Goal: Information Seeking & Learning: Learn about a topic

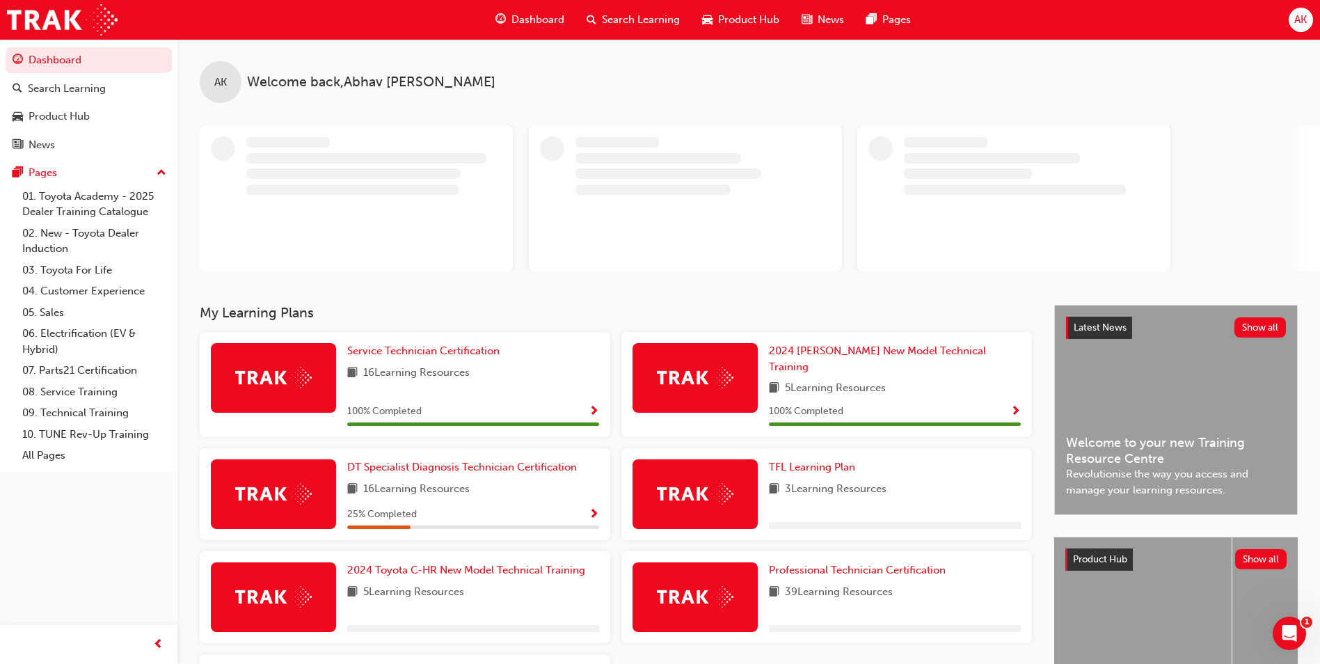
click at [637, 23] on span "Search Learning" at bounding box center [641, 20] width 78 height 16
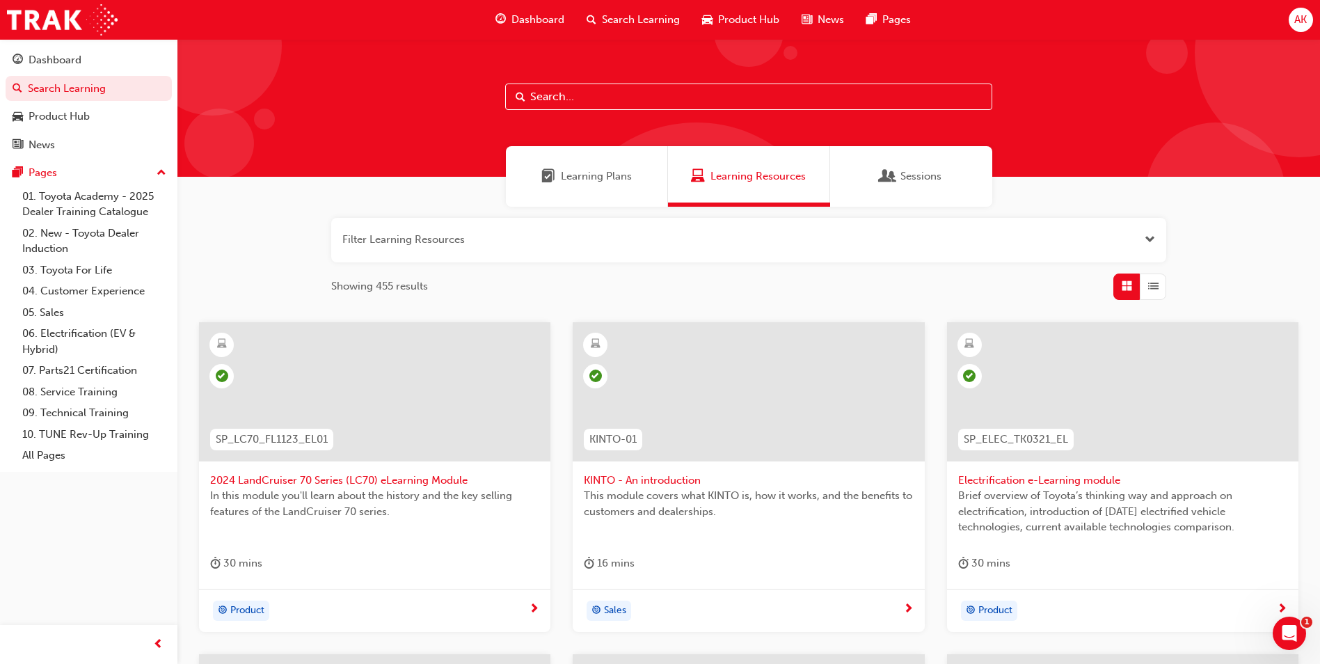
click at [638, 21] on span "Search Learning" at bounding box center [641, 20] width 78 height 16
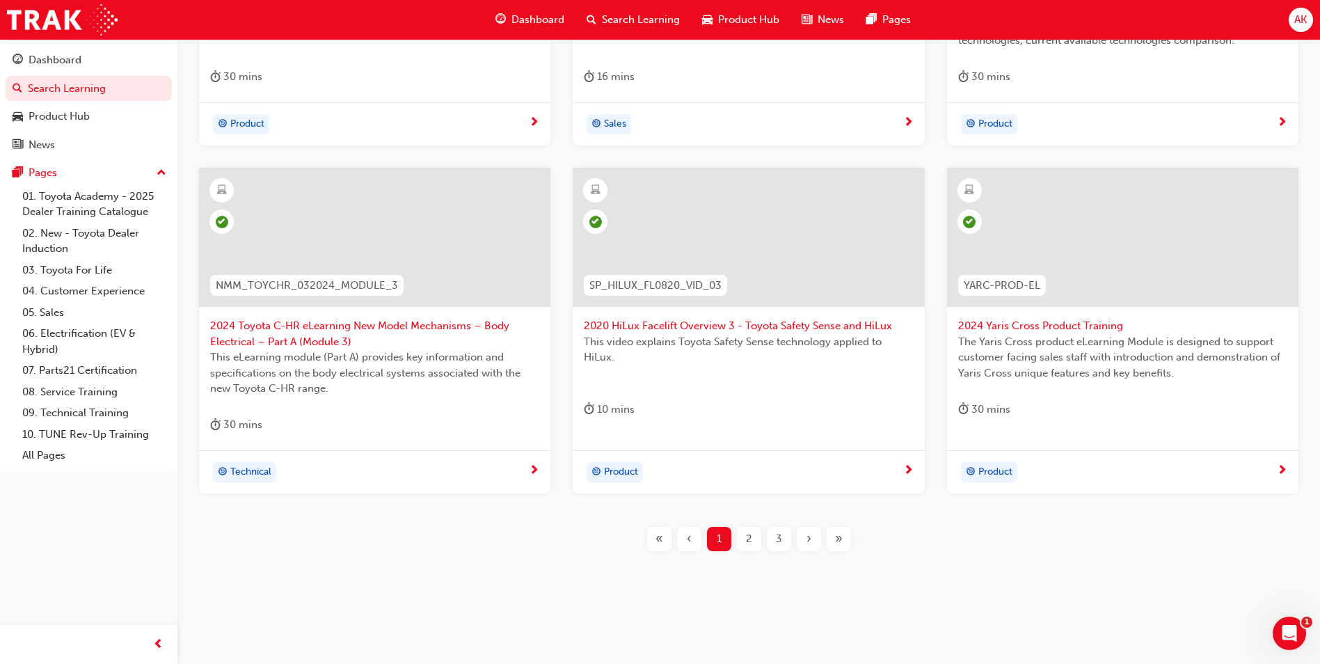
click at [807, 535] on span "›" at bounding box center [808, 539] width 5 height 16
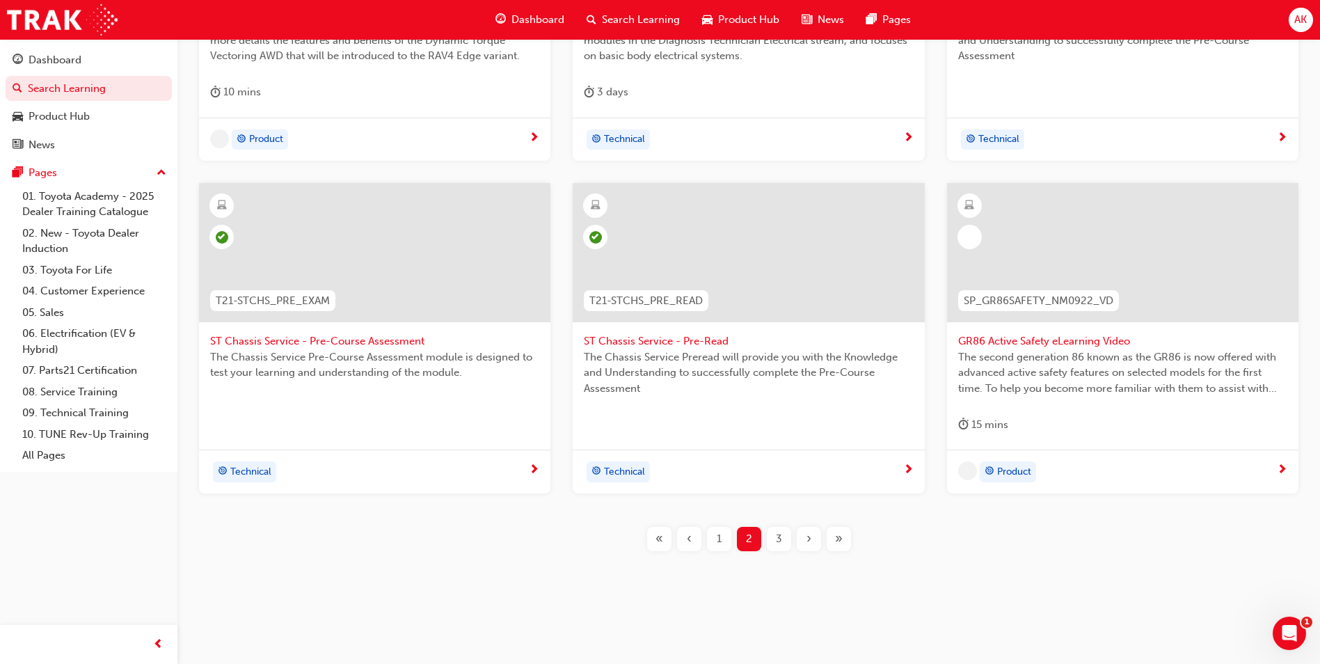
click at [807, 535] on span "›" at bounding box center [808, 539] width 5 height 16
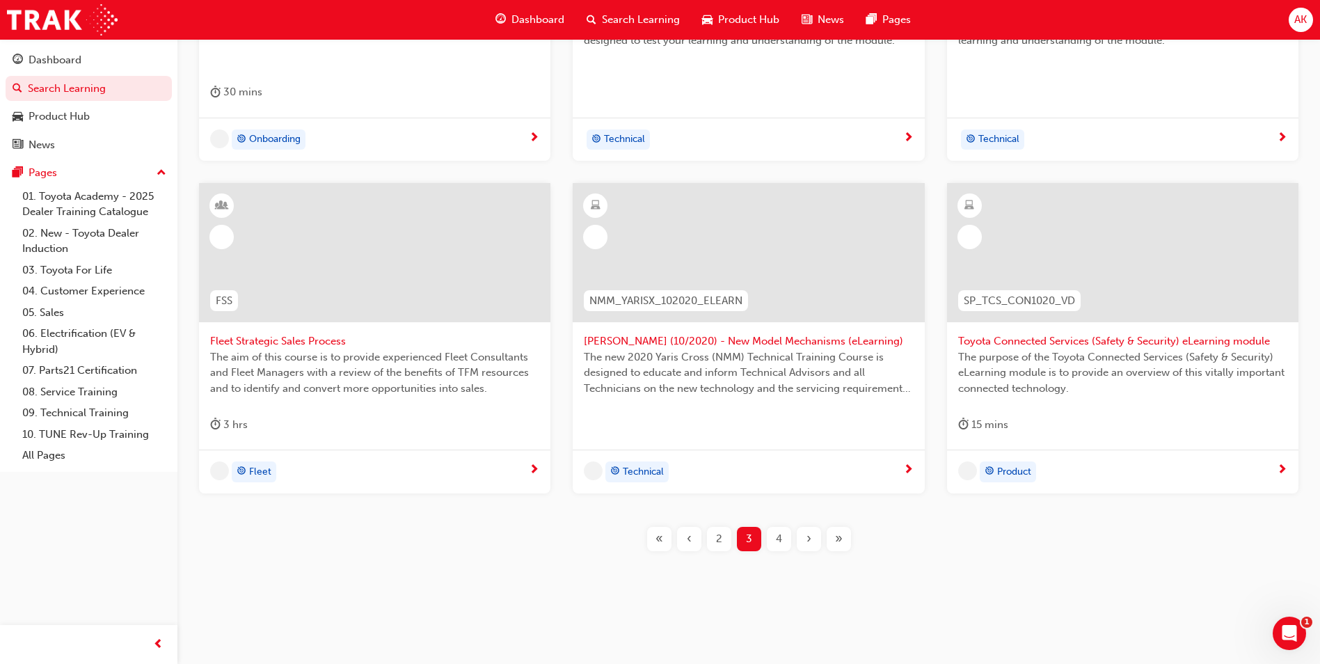
click at [804, 538] on div "›" at bounding box center [809, 539] width 24 height 24
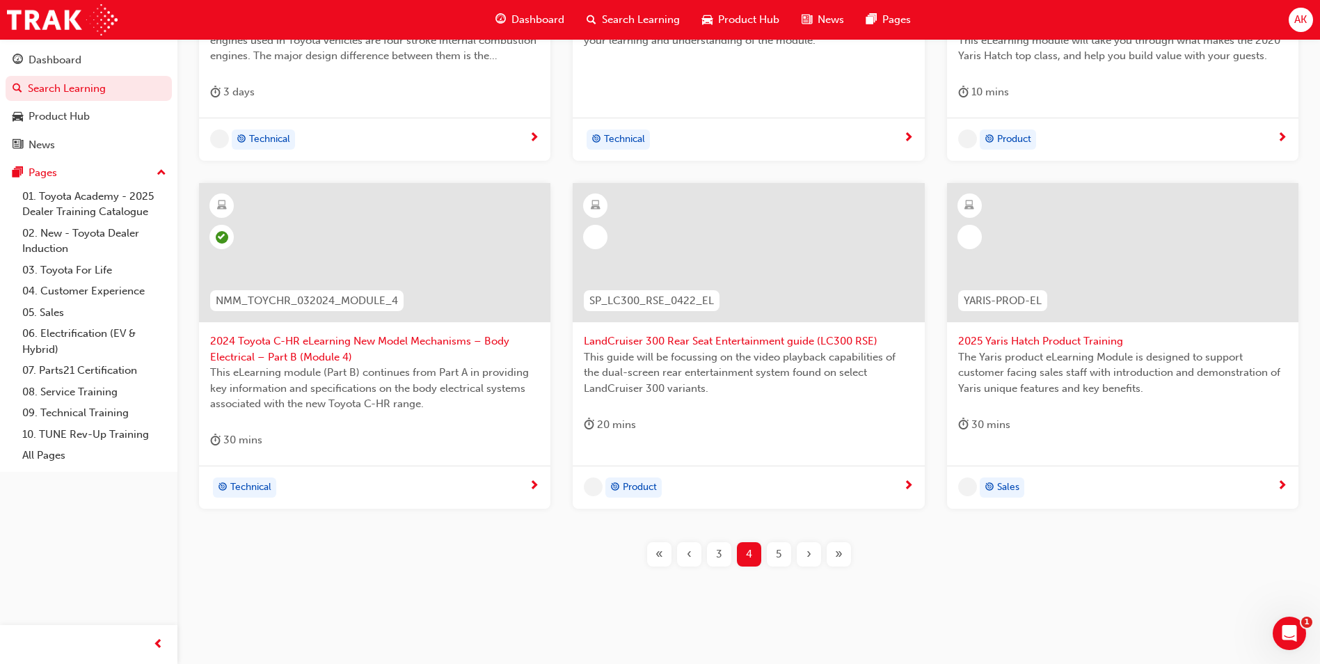
scroll to position [486, 0]
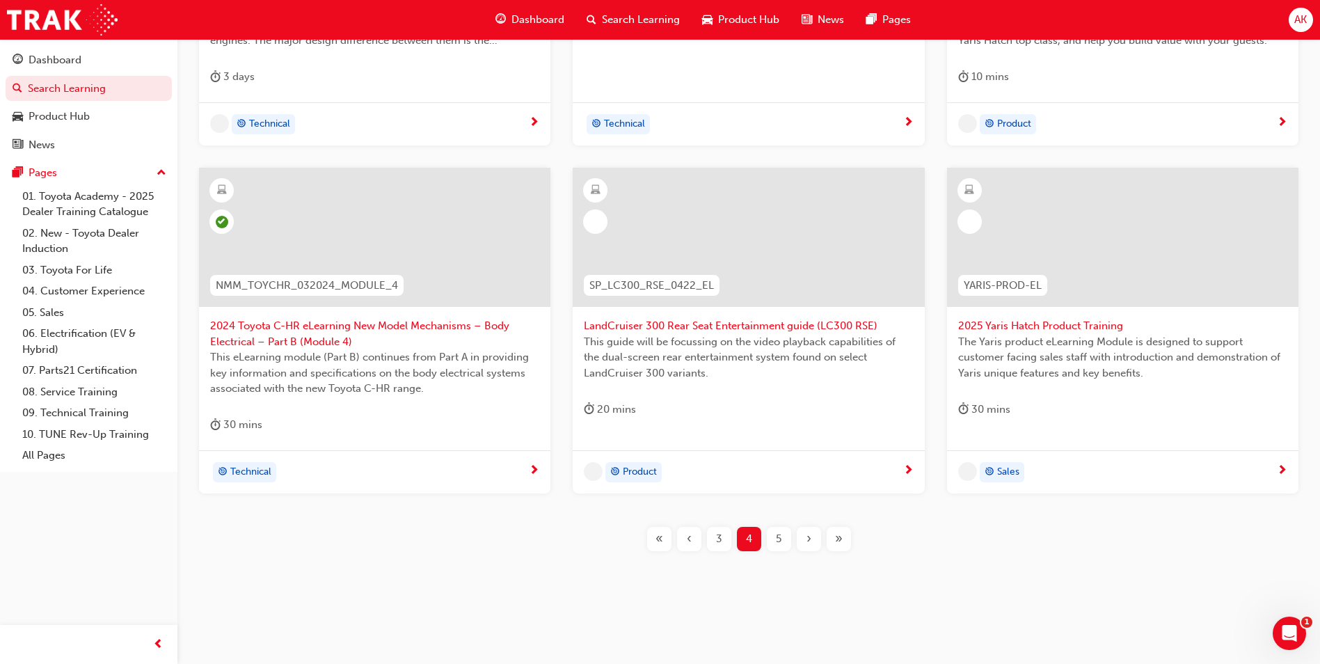
click at [804, 538] on div "›" at bounding box center [809, 539] width 24 height 24
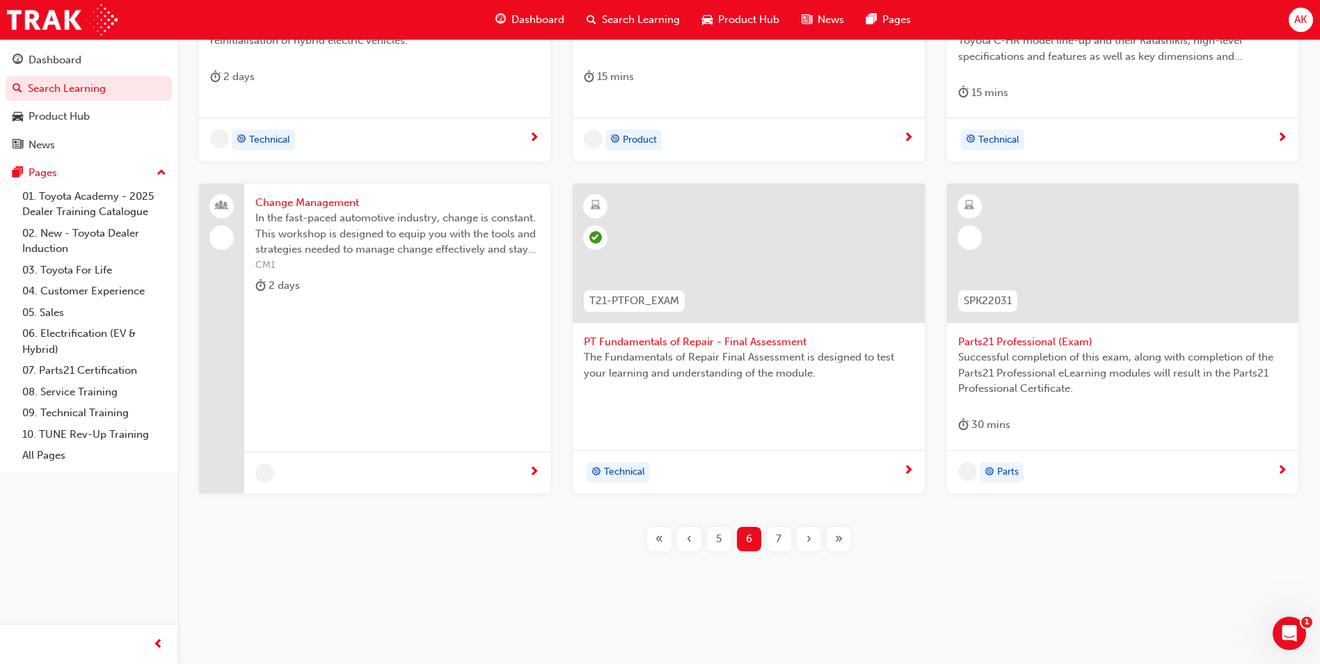
click at [804, 537] on div "›" at bounding box center [809, 539] width 24 height 24
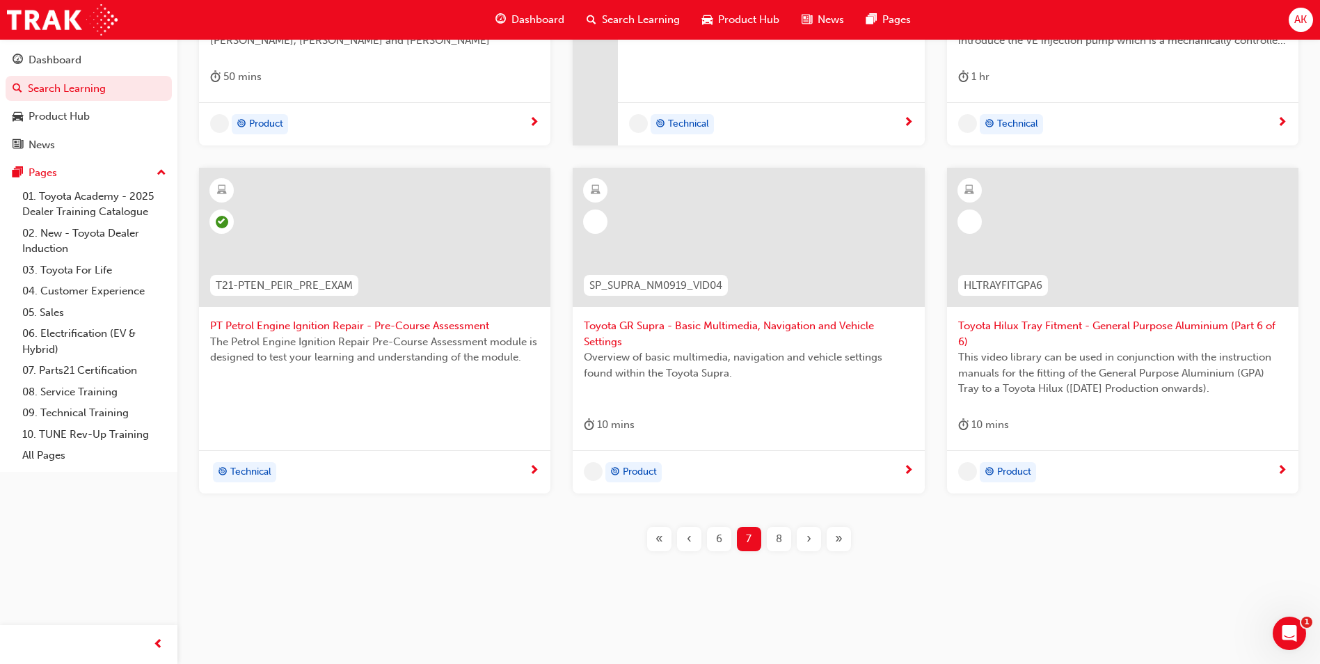
click at [804, 537] on div "›" at bounding box center [809, 539] width 24 height 24
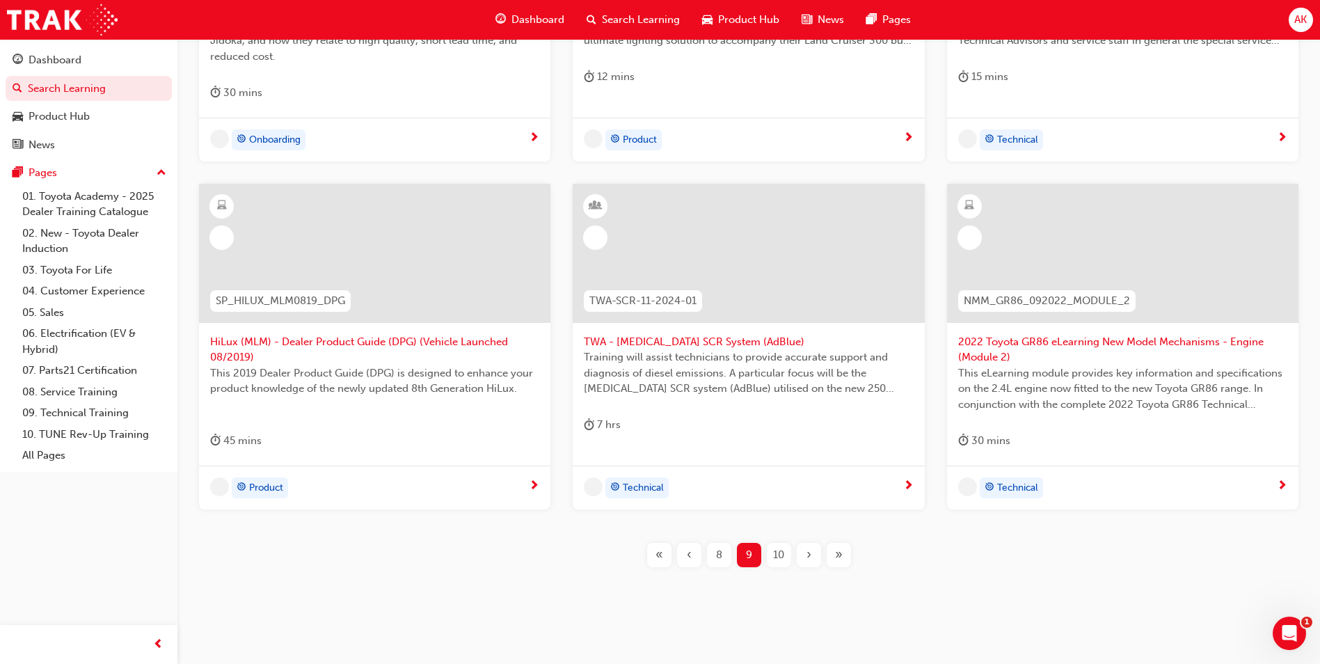
click at [804, 537] on div "TPS_PART2 Introduction to TPS Part 2: TPS Technical Concepts - Jidoka and Just-…" at bounding box center [749, 212] width 1098 height 753
click at [804, 534] on div "TPS_PART2 Introduction to TPS Part 2: TPS Technical Concepts - Jidoka and Just-…" at bounding box center [749, 212] width 1098 height 753
click at [809, 550] on span "›" at bounding box center [808, 555] width 5 height 16
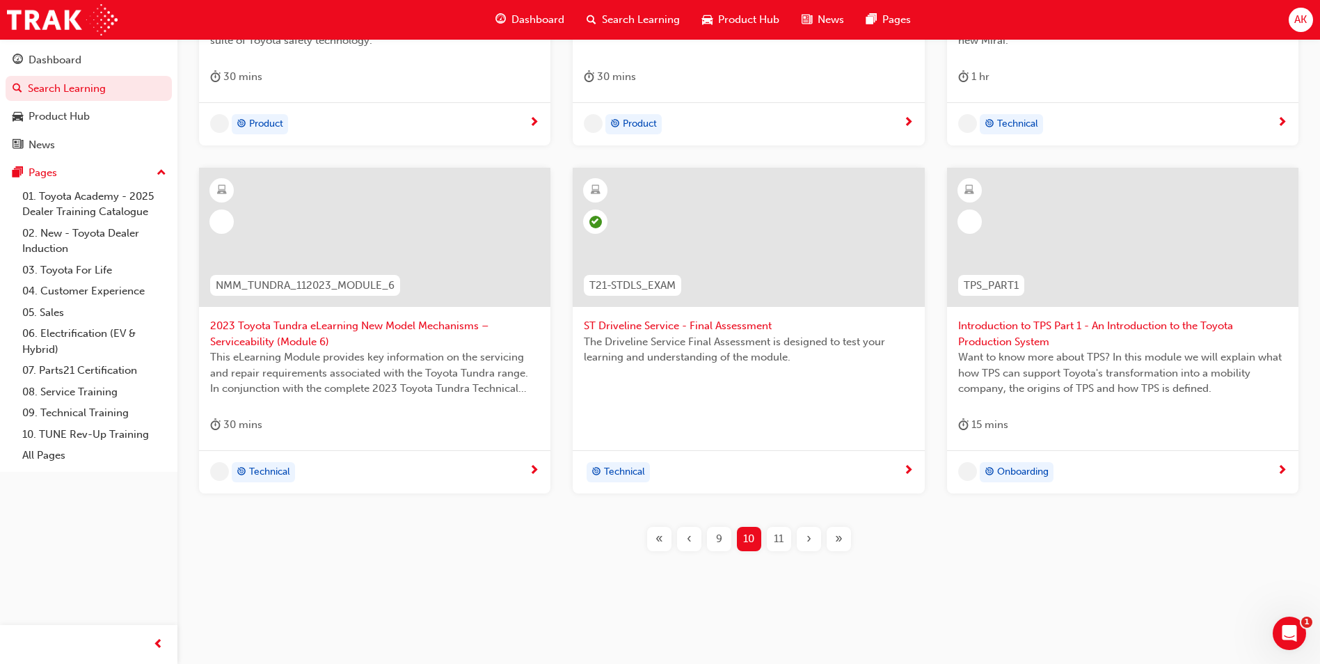
click at [808, 550] on div "›" at bounding box center [809, 539] width 24 height 24
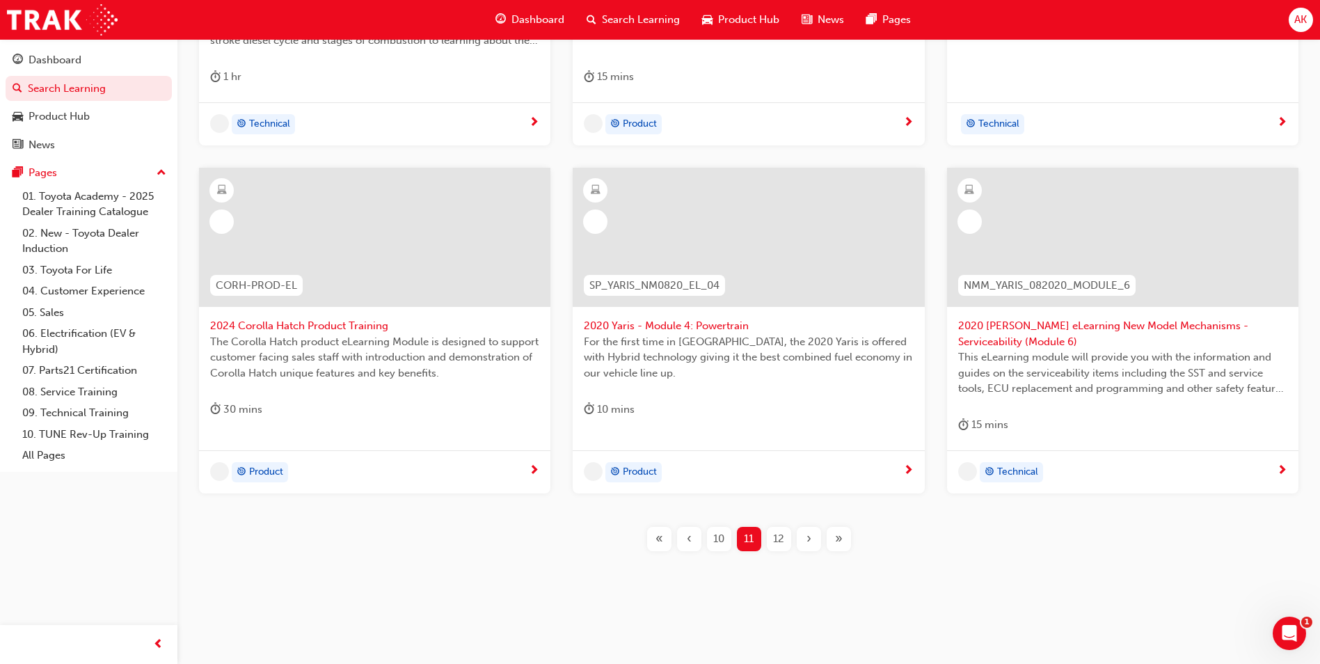
click at [808, 551] on div "TGP_DTEN2_DIESEL_MOD1 2023 DTEN2 Diesel Basics Pre-read (Module 1) This eLearni…" at bounding box center [749, 205] width 1098 height 738
drag, startPoint x: 808, startPoint y: 551, endPoint x: 807, endPoint y: 540, distance: 11.2
click at [807, 540] on span "›" at bounding box center [808, 539] width 5 height 16
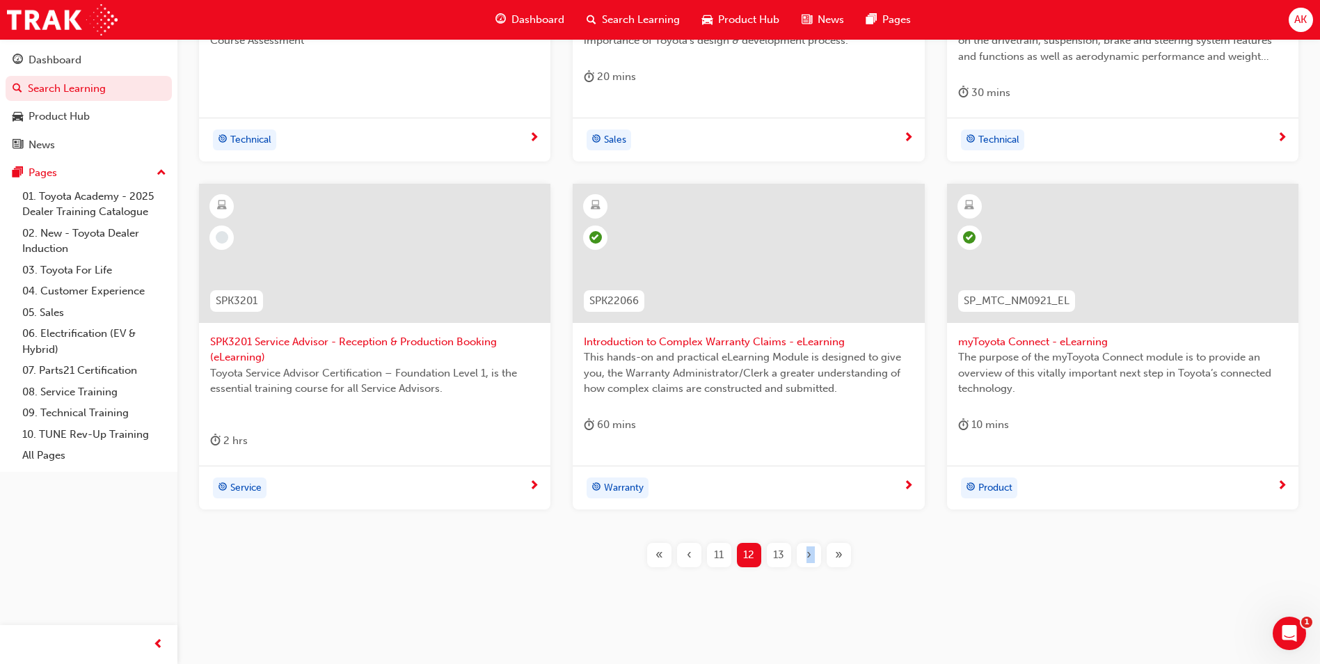
click at [807, 553] on span "›" at bounding box center [808, 555] width 5 height 16
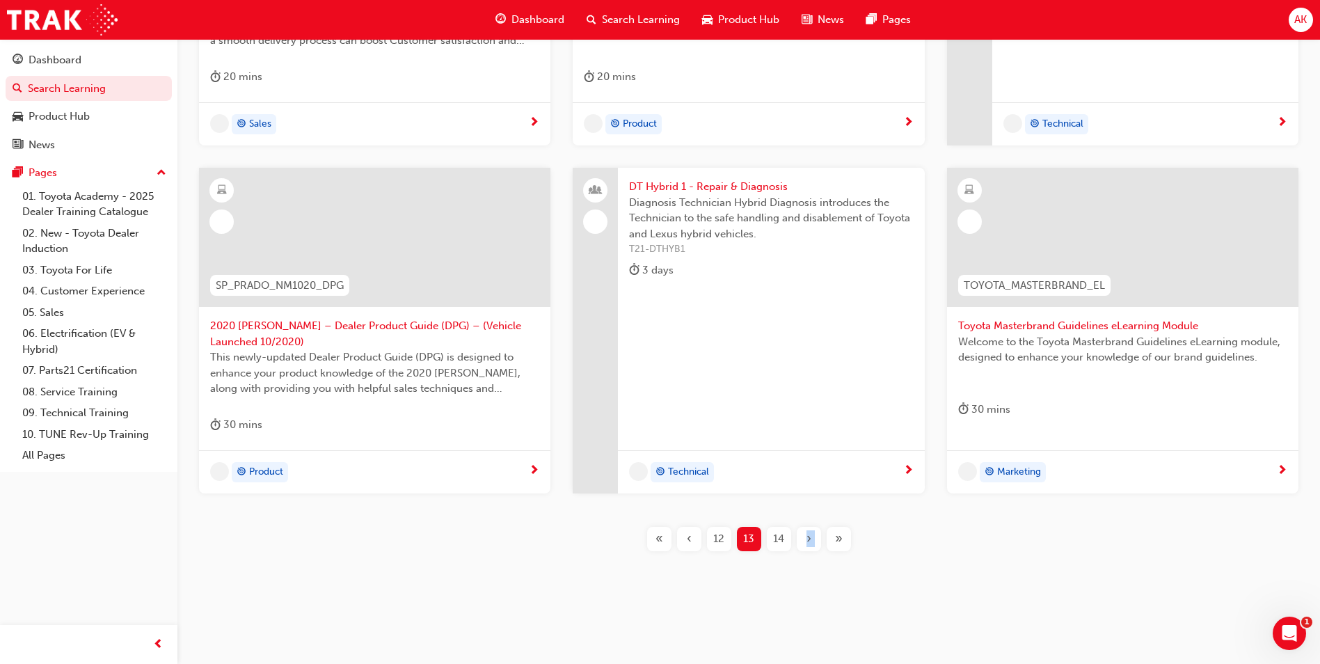
click at [807, 553] on div "P2P_DELIVERY_1024 'OWAF' Pathway to Purchase - Step 6: Vehicle Delivery In Step…" at bounding box center [749, 205] width 1098 height 738
click at [808, 543] on span "›" at bounding box center [808, 539] width 5 height 16
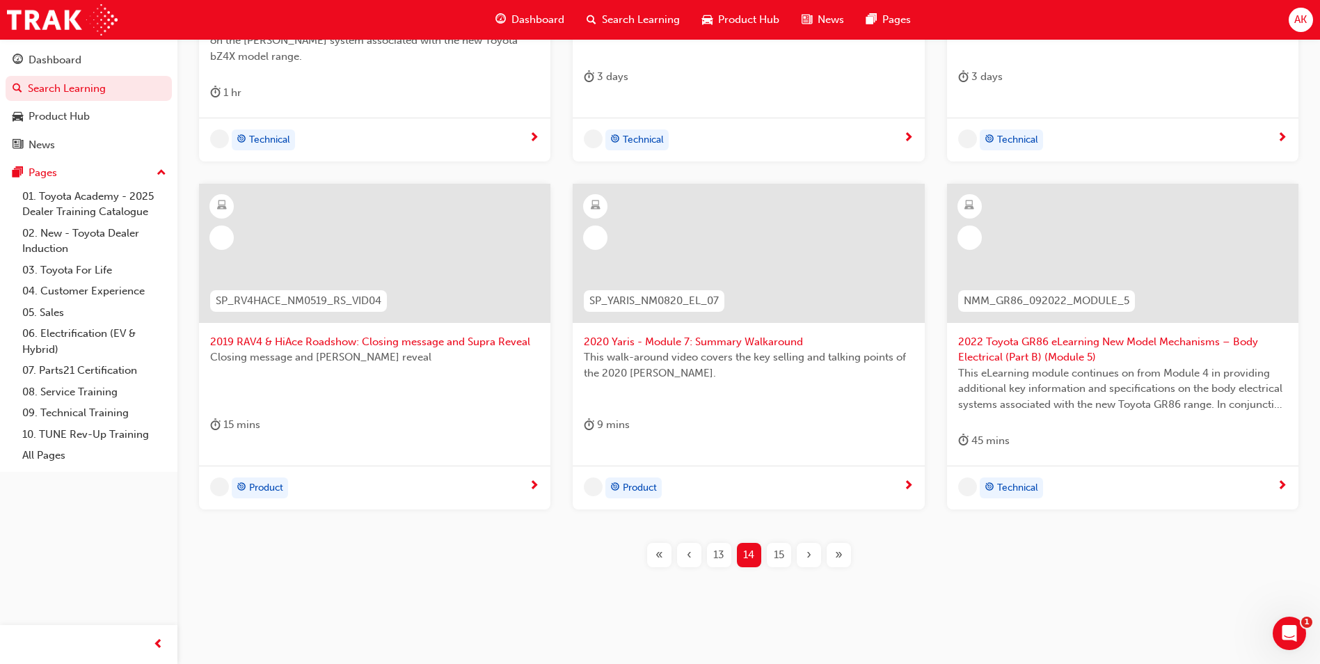
click at [808, 544] on div "›" at bounding box center [809, 555] width 24 height 24
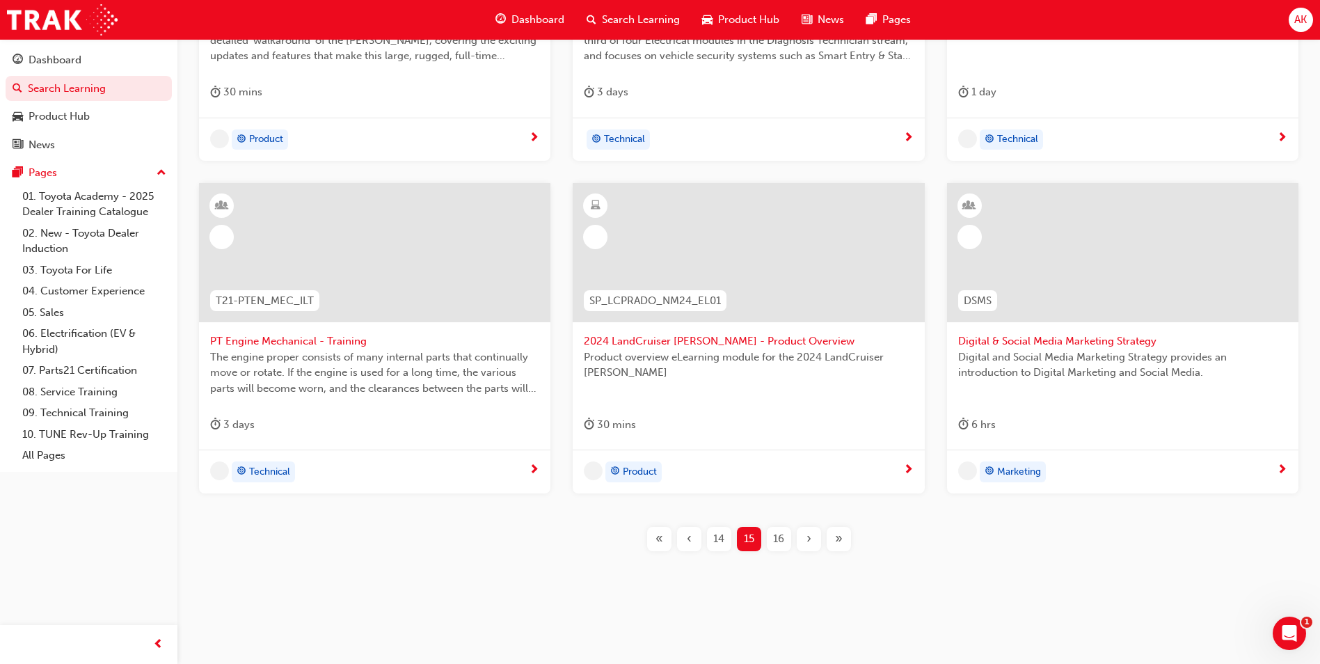
click at [808, 548] on div "›" at bounding box center [809, 539] width 24 height 24
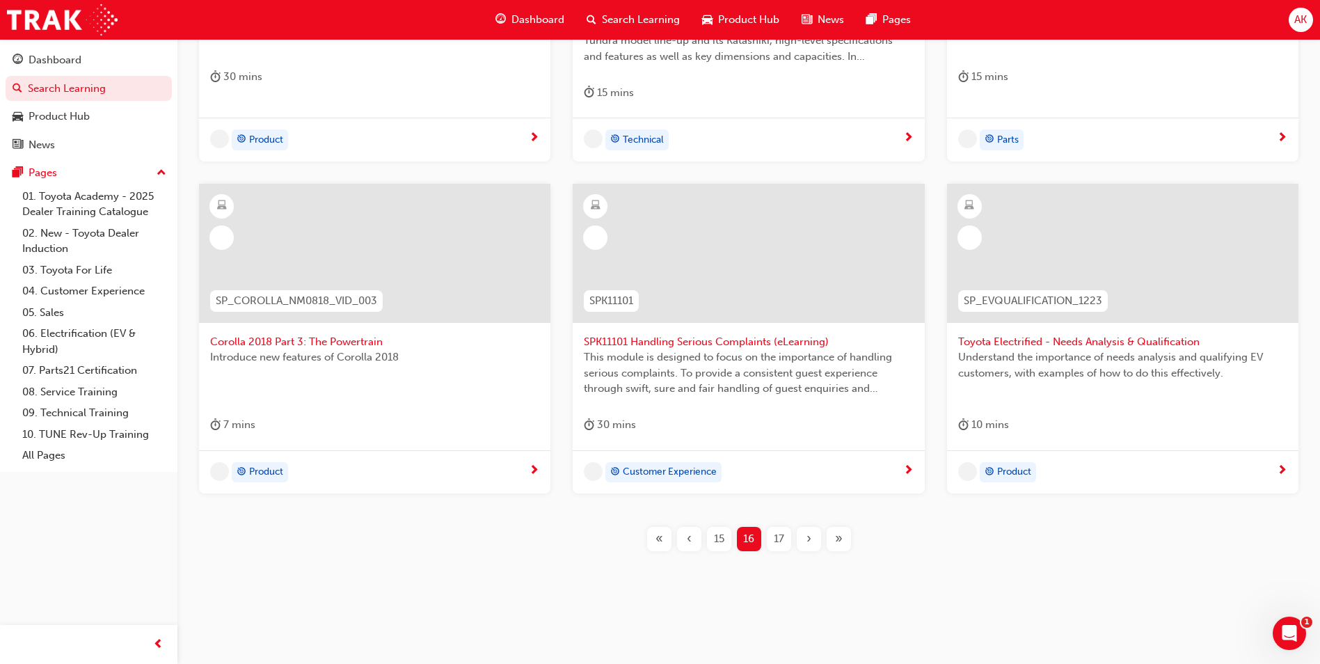
click at [808, 545] on span "›" at bounding box center [808, 539] width 5 height 16
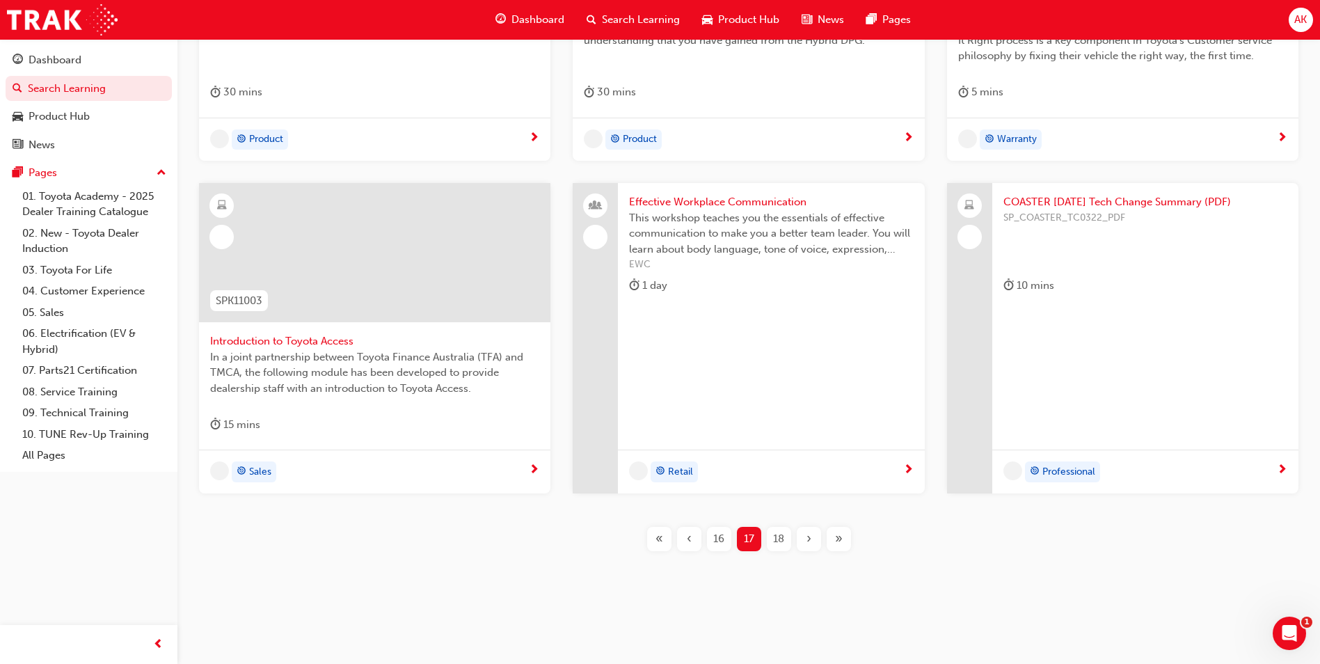
click at [808, 545] on span "›" at bounding box center [808, 539] width 5 height 16
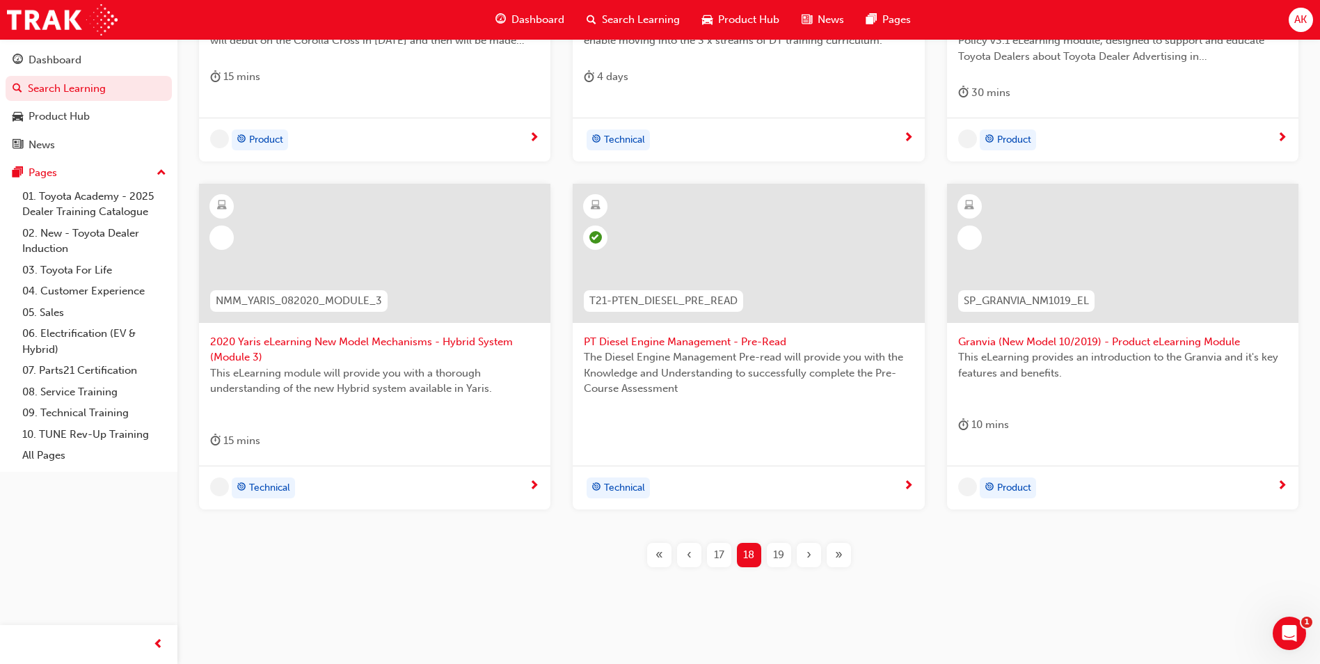
click at [808, 547] on span "›" at bounding box center [808, 555] width 5 height 16
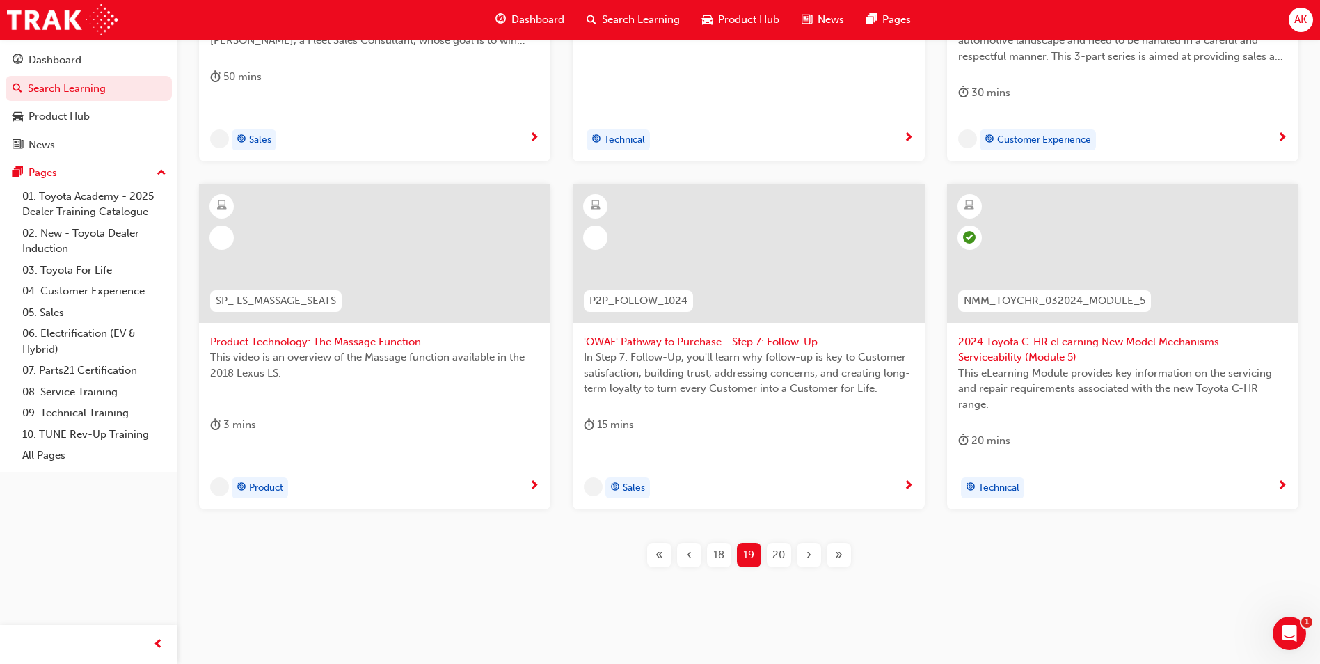
click at [808, 547] on span "›" at bounding box center [808, 555] width 5 height 16
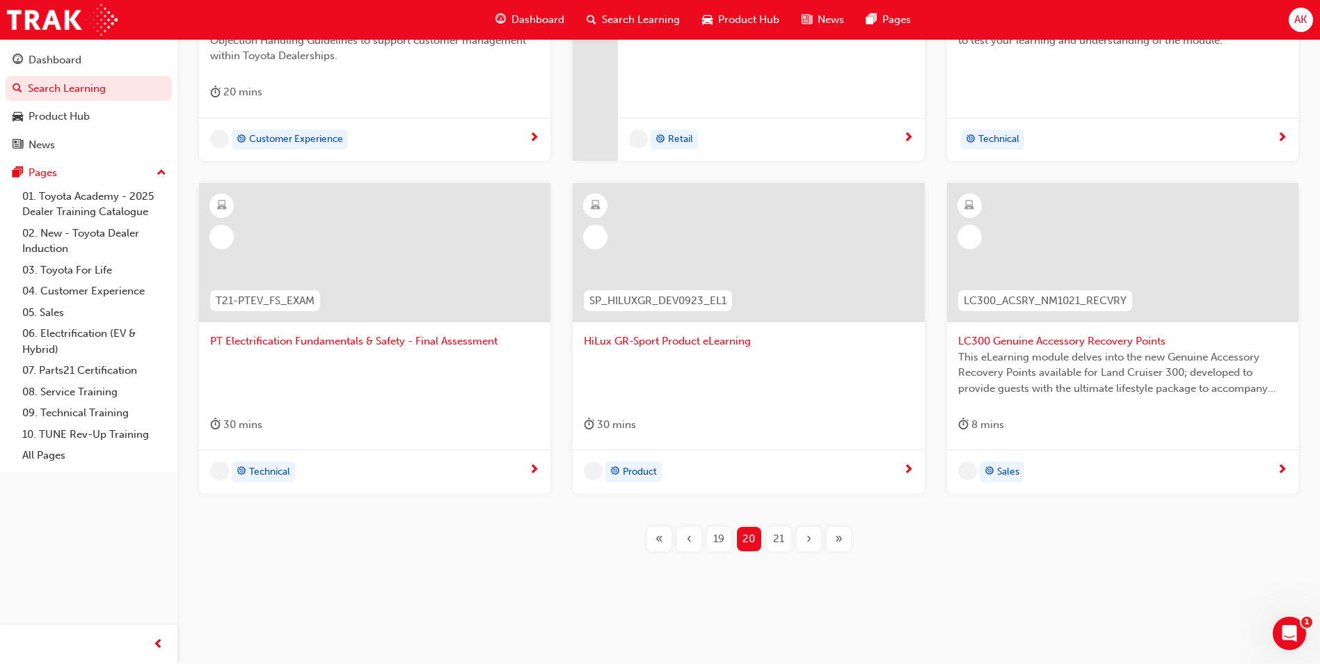
click at [808, 547] on div "›" at bounding box center [809, 539] width 24 height 24
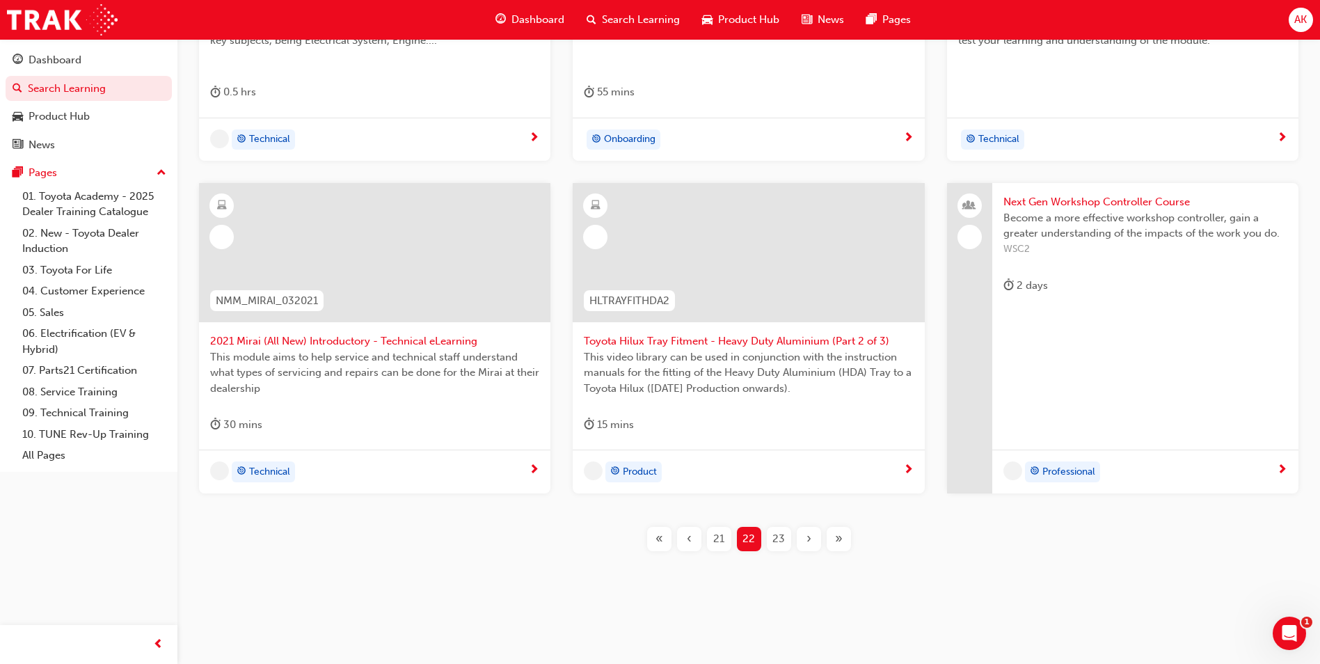
click at [808, 545] on span "›" at bounding box center [808, 539] width 5 height 16
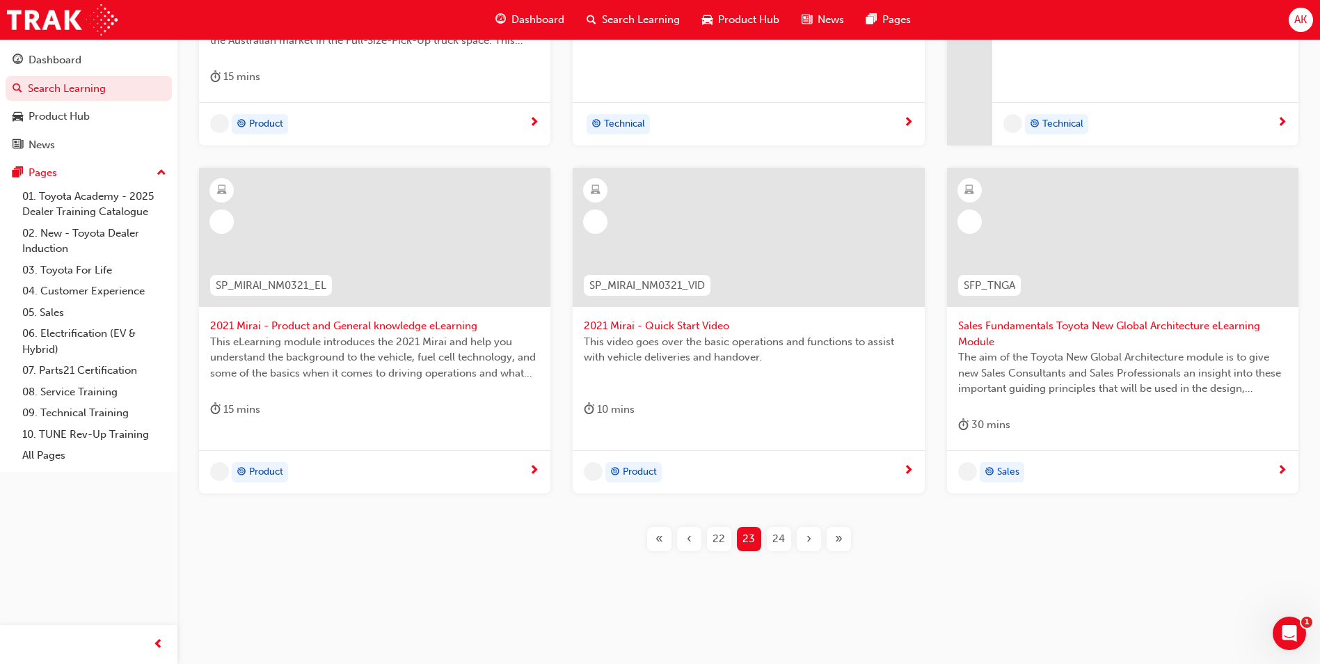
click at [808, 545] on span "›" at bounding box center [808, 539] width 5 height 16
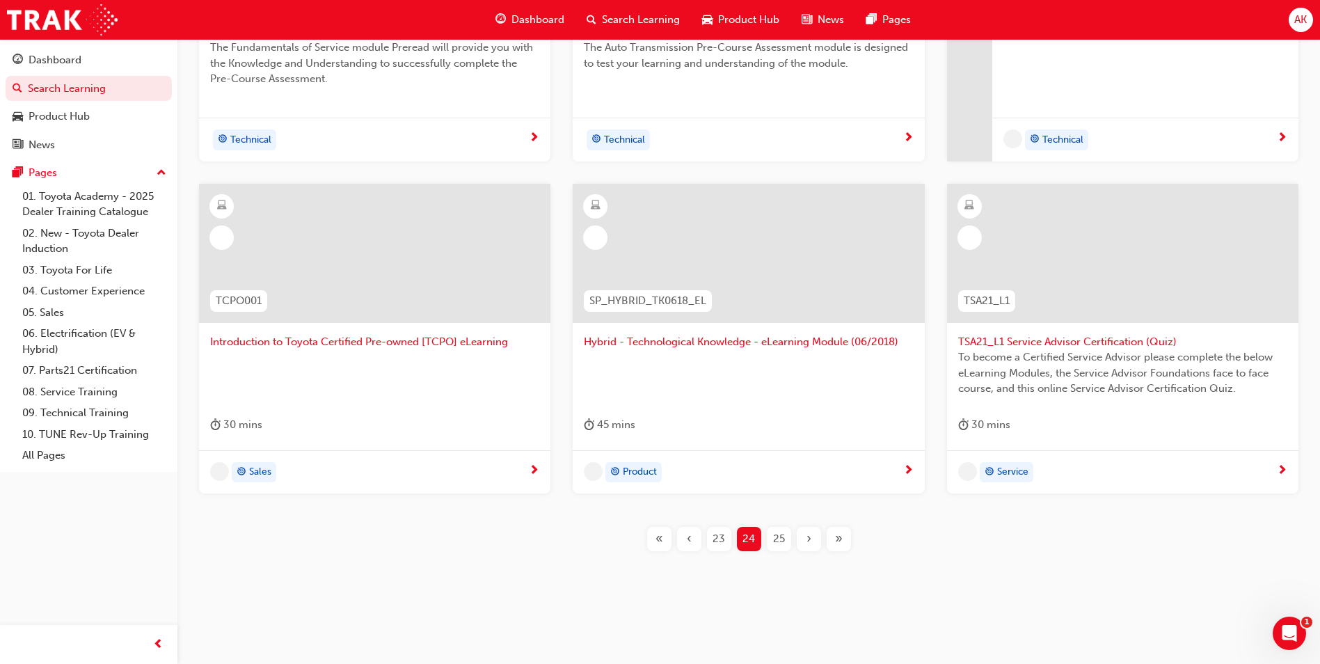
click at [808, 545] on span "›" at bounding box center [808, 539] width 5 height 16
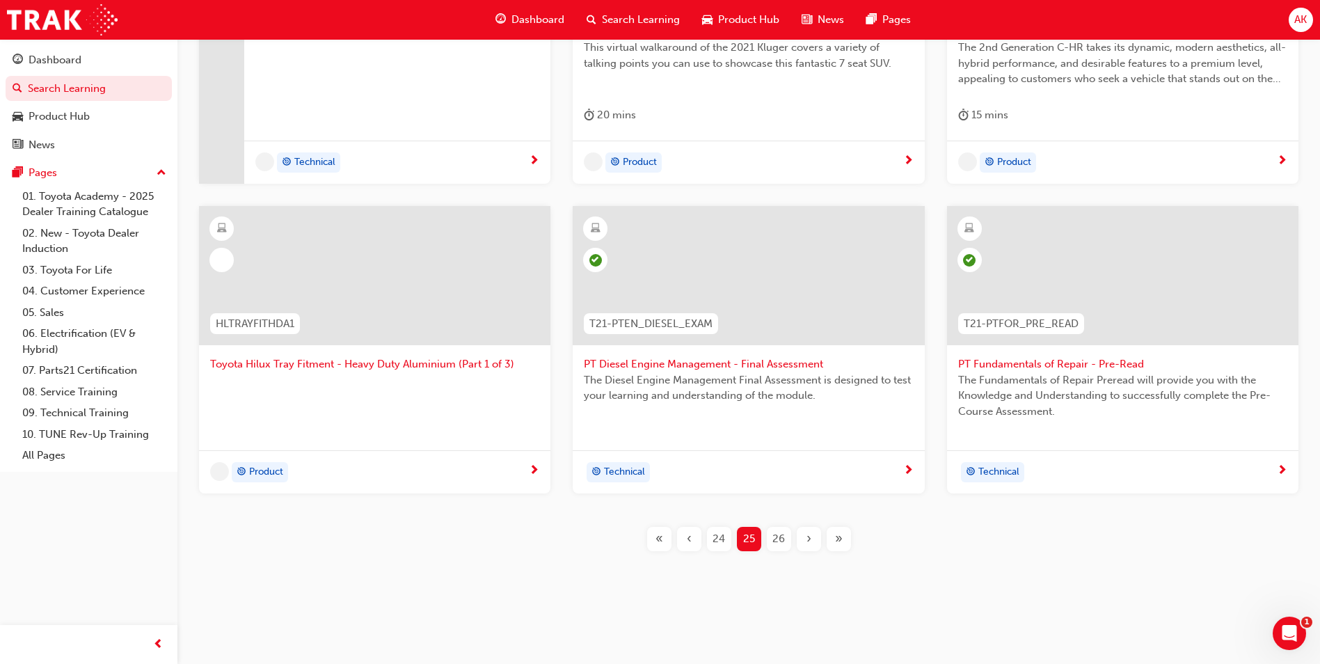
click at [808, 545] on span "›" at bounding box center [808, 539] width 5 height 16
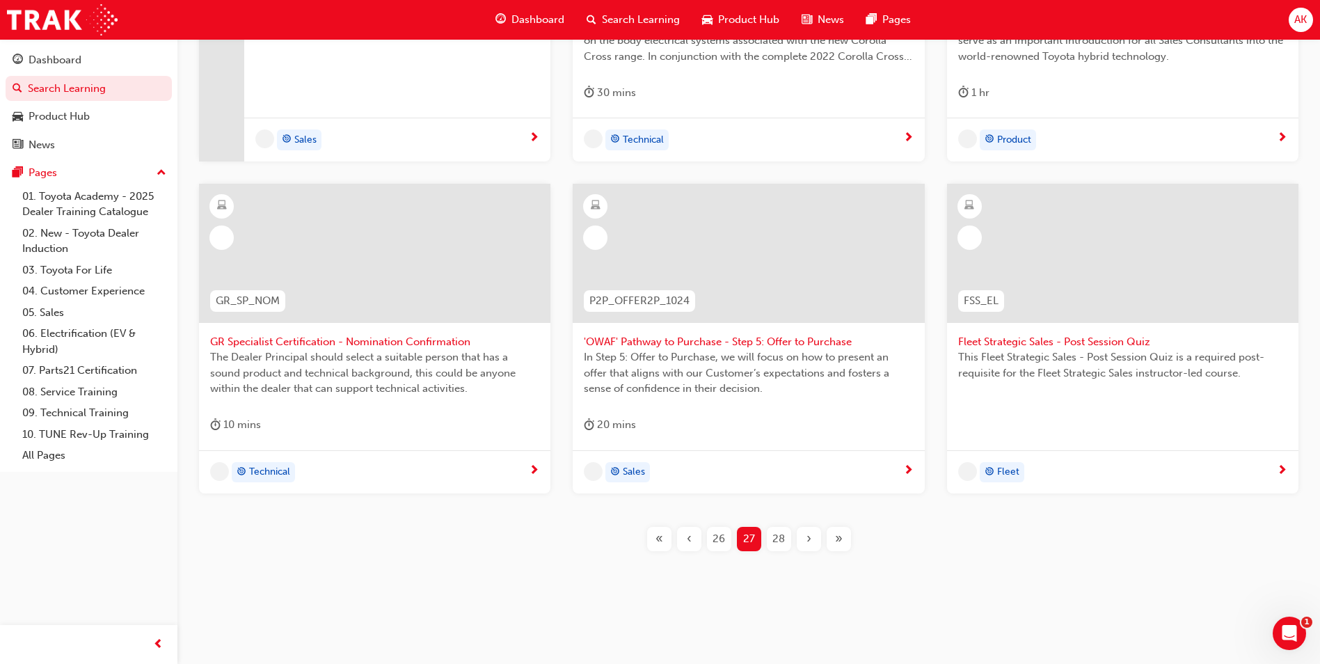
click at [808, 545] on span "›" at bounding box center [808, 539] width 5 height 16
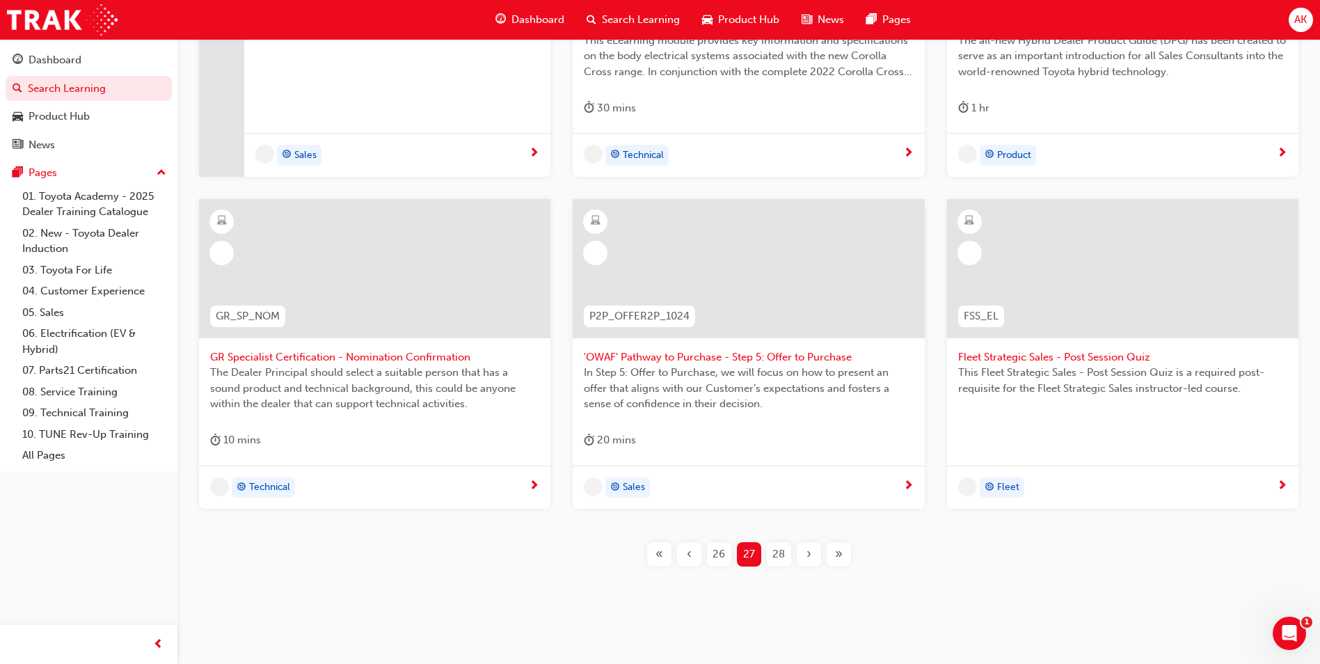
click at [808, 547] on div "›" at bounding box center [809, 554] width 24 height 24
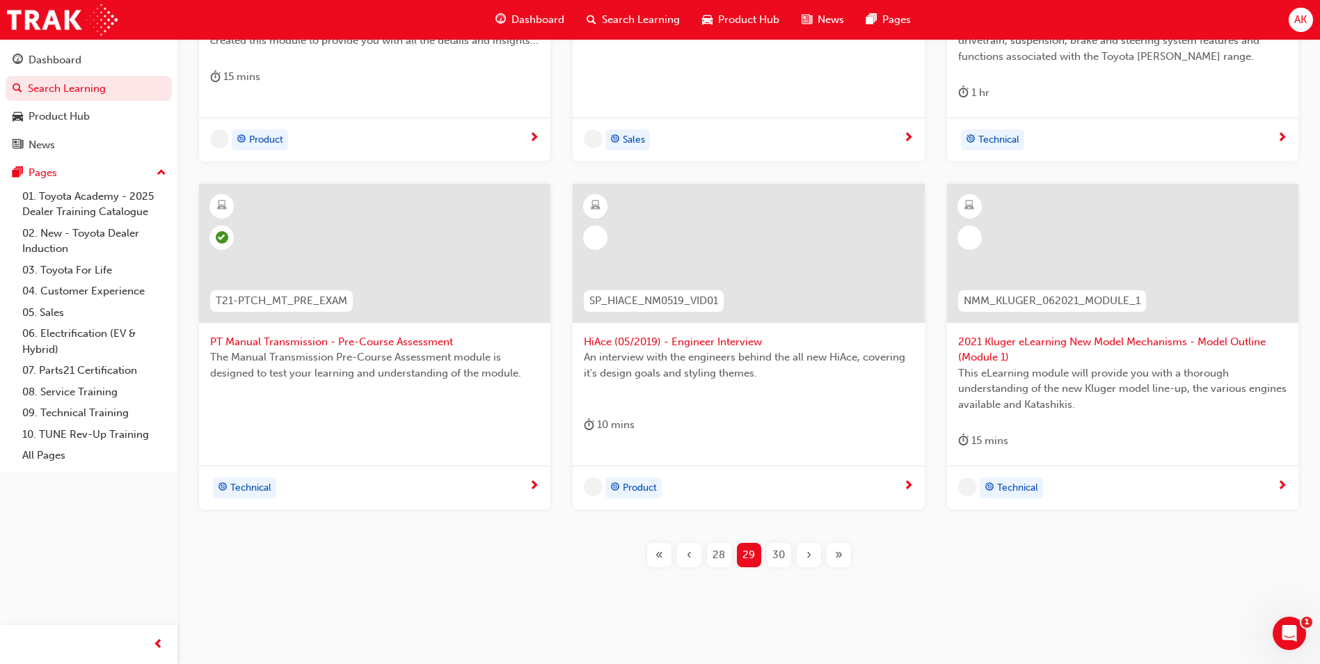
click at [808, 547] on span "›" at bounding box center [808, 555] width 5 height 16
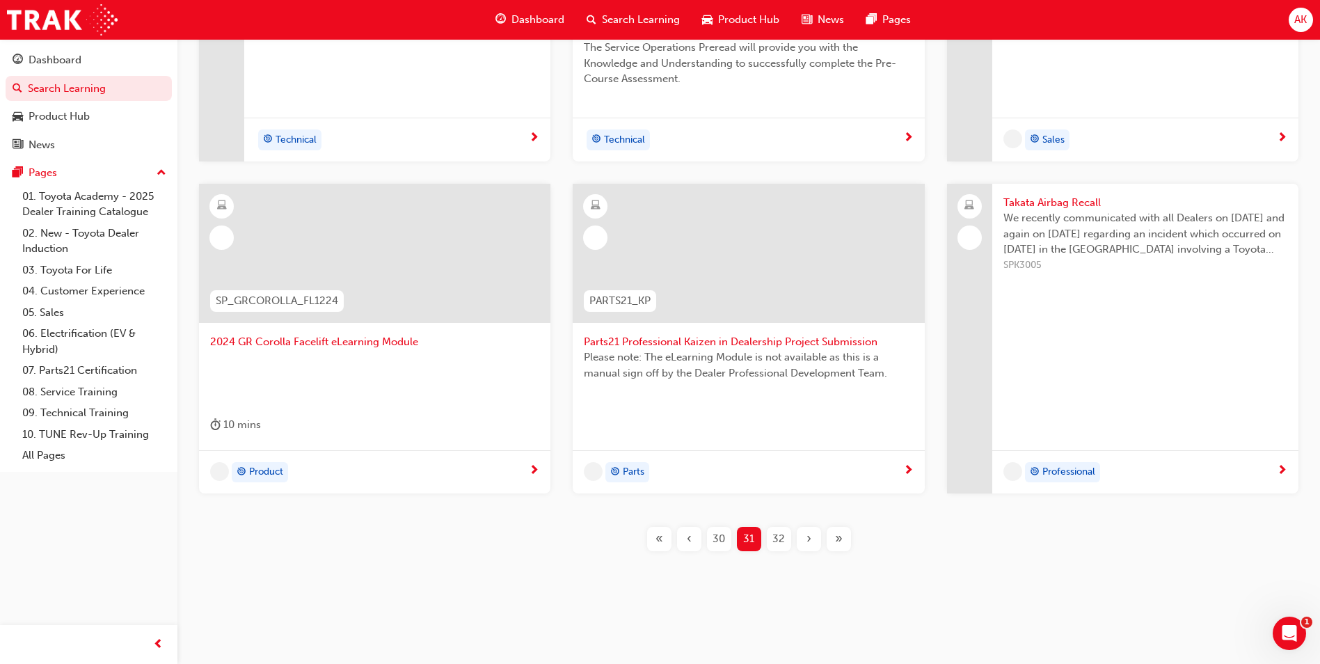
click at [808, 547] on div "›" at bounding box center [809, 539] width 24 height 24
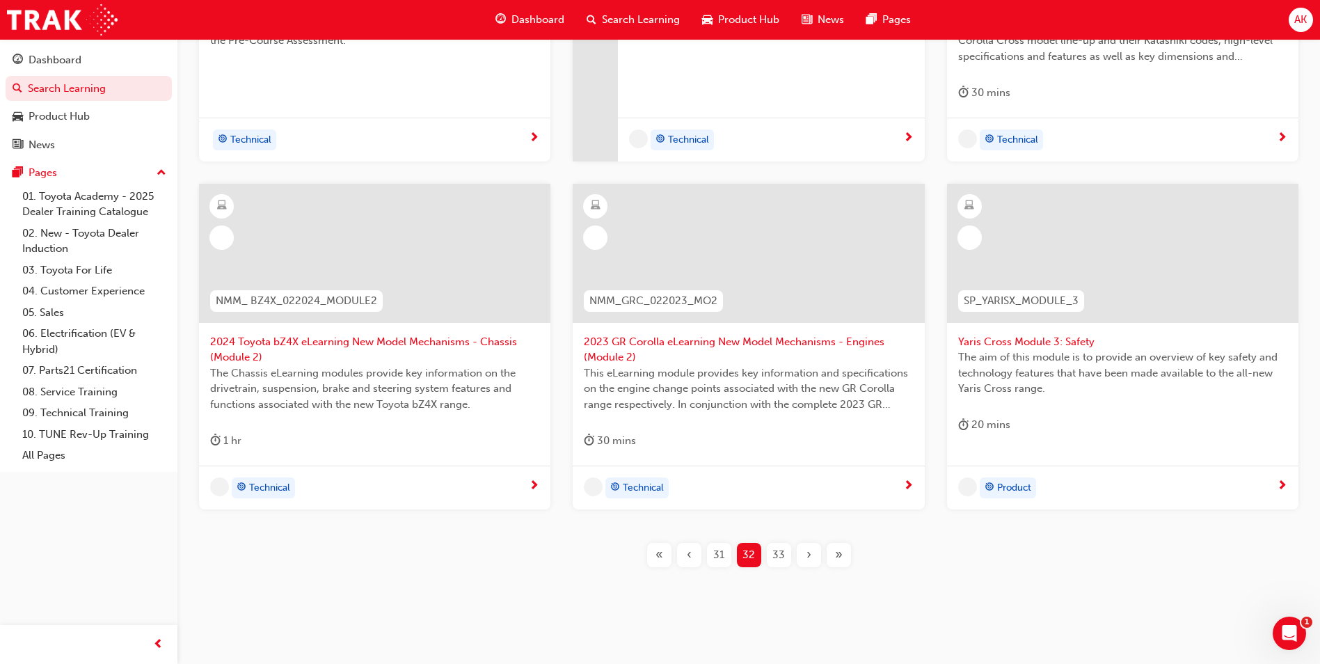
click at [810, 547] on span "›" at bounding box center [808, 555] width 5 height 16
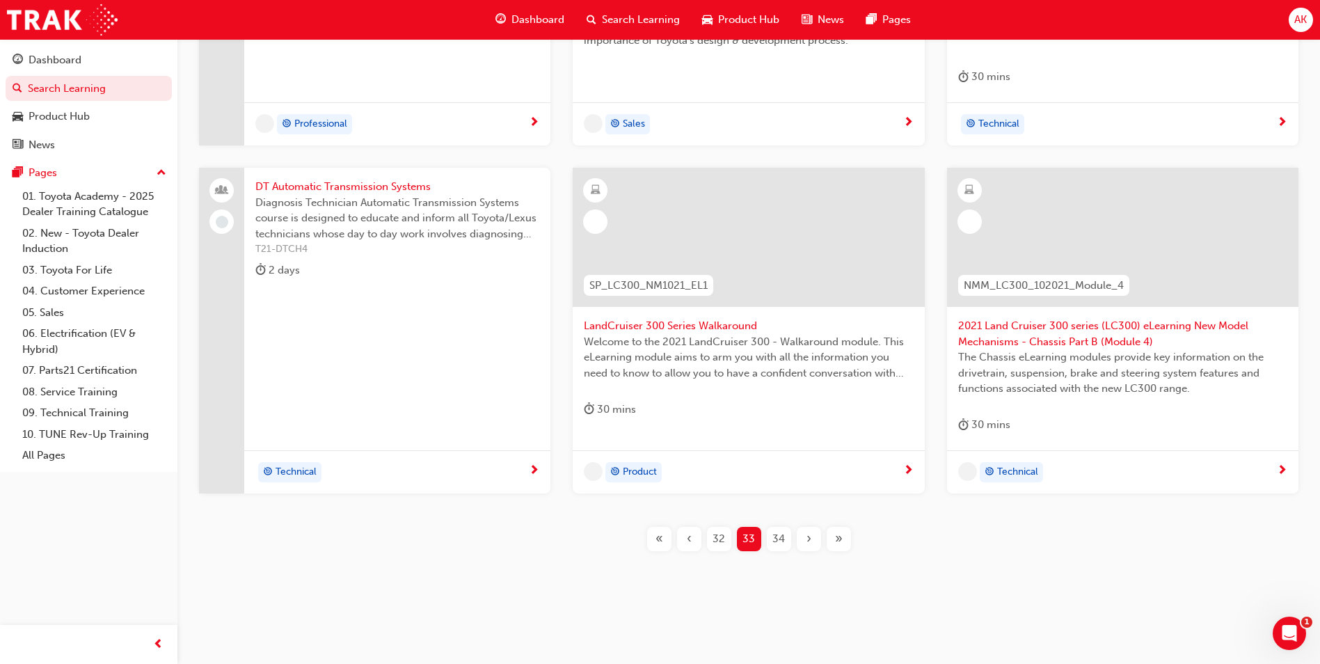
click at [810, 548] on div "›" at bounding box center [809, 539] width 24 height 24
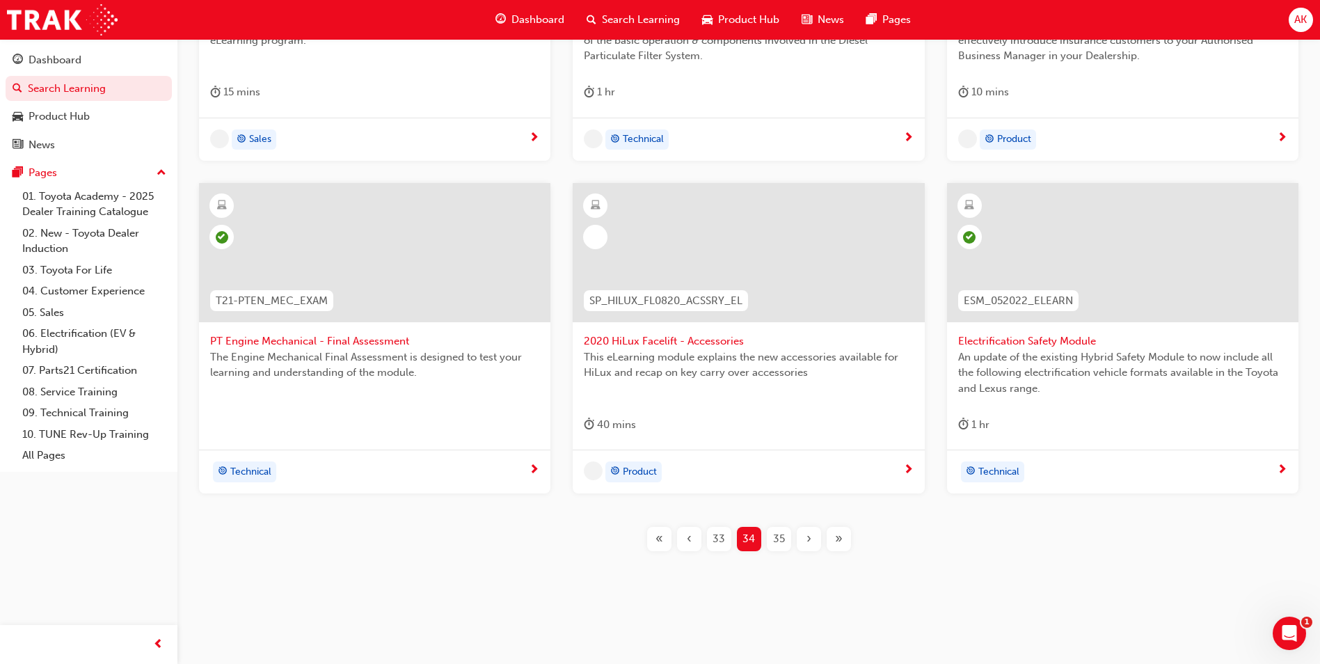
scroll to position [471, 0]
click at [810, 548] on div "›" at bounding box center [809, 539] width 24 height 24
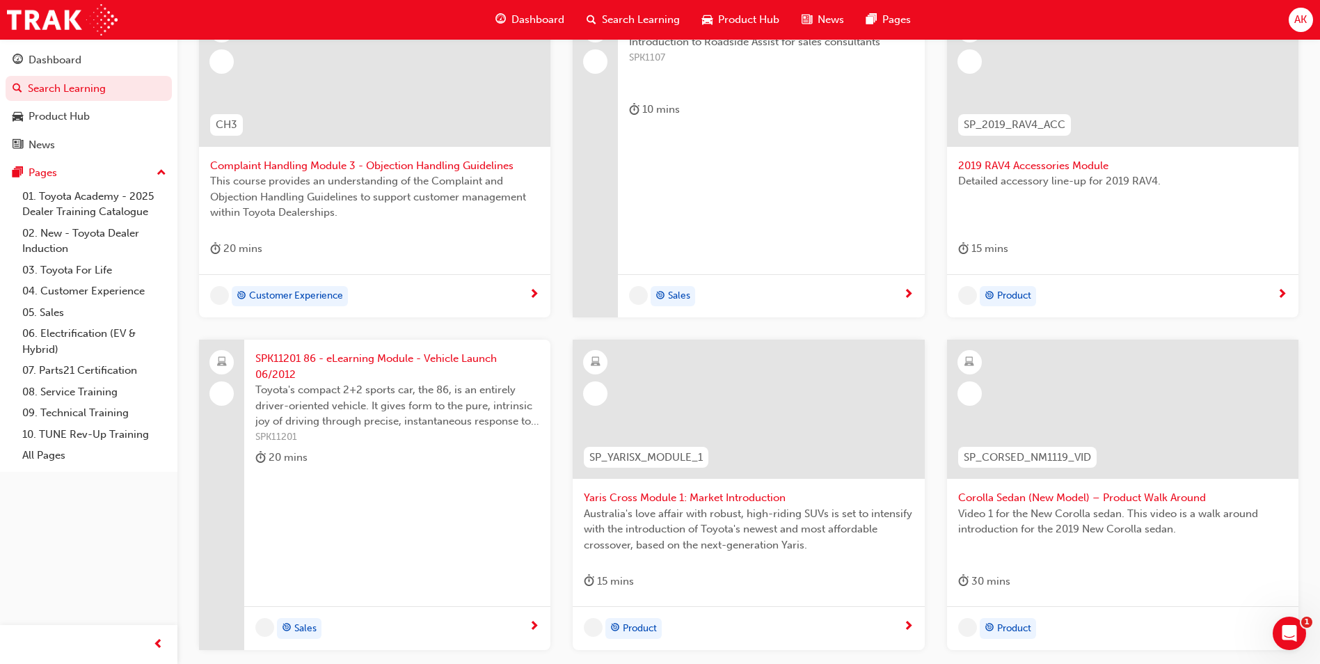
scroll to position [471, 0]
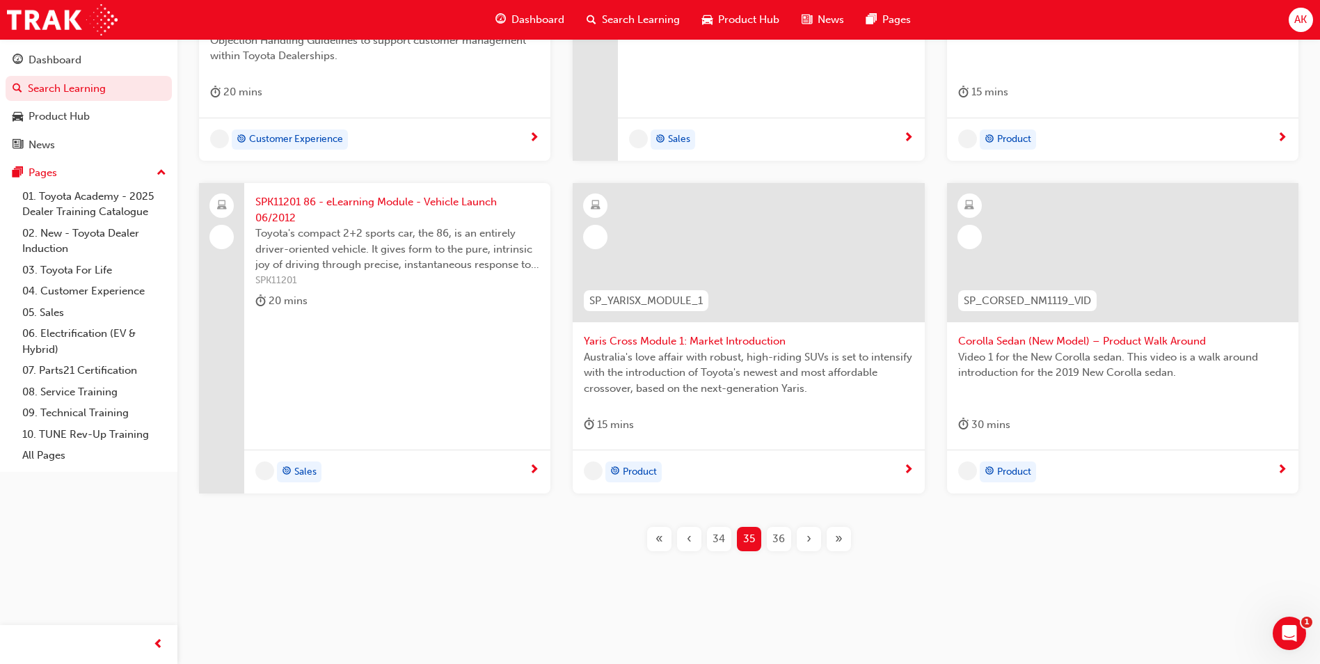
click at [687, 541] on span "‹" at bounding box center [689, 539] width 5 height 16
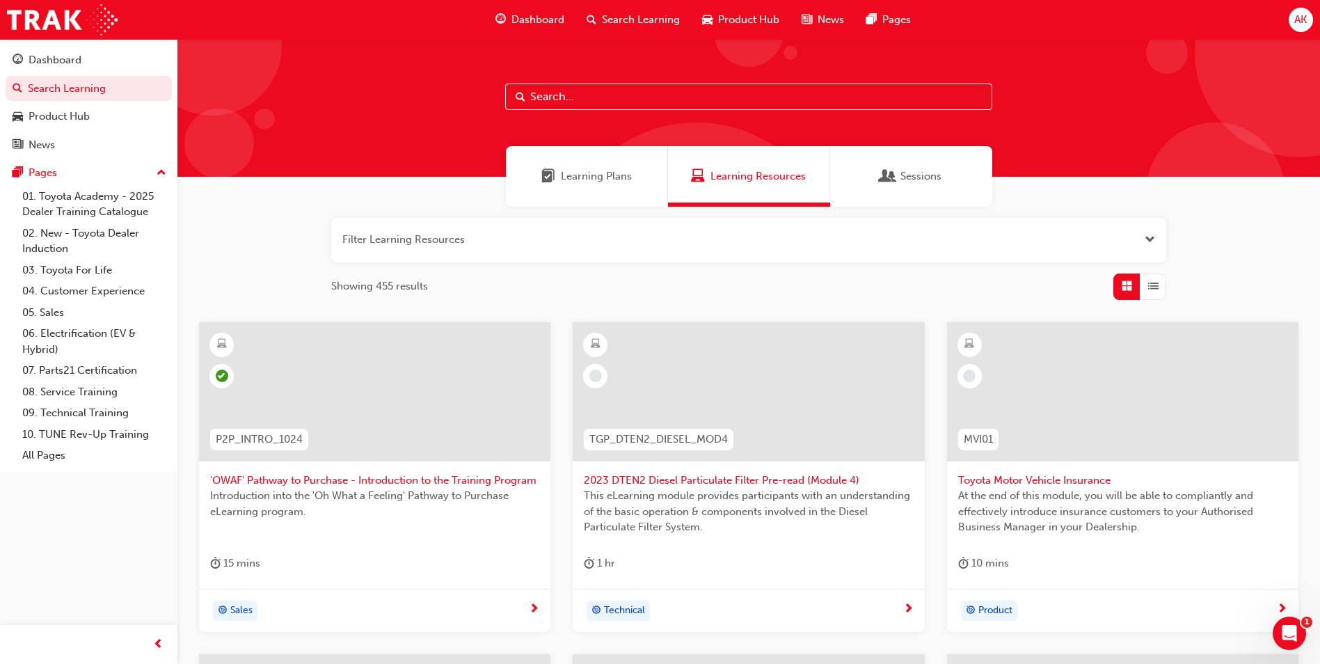
click at [1046, 552] on div "Toyota Motor Vehicle Insurance At the end of this module, you will be able to c…" at bounding box center [1122, 455] width 351 height 266
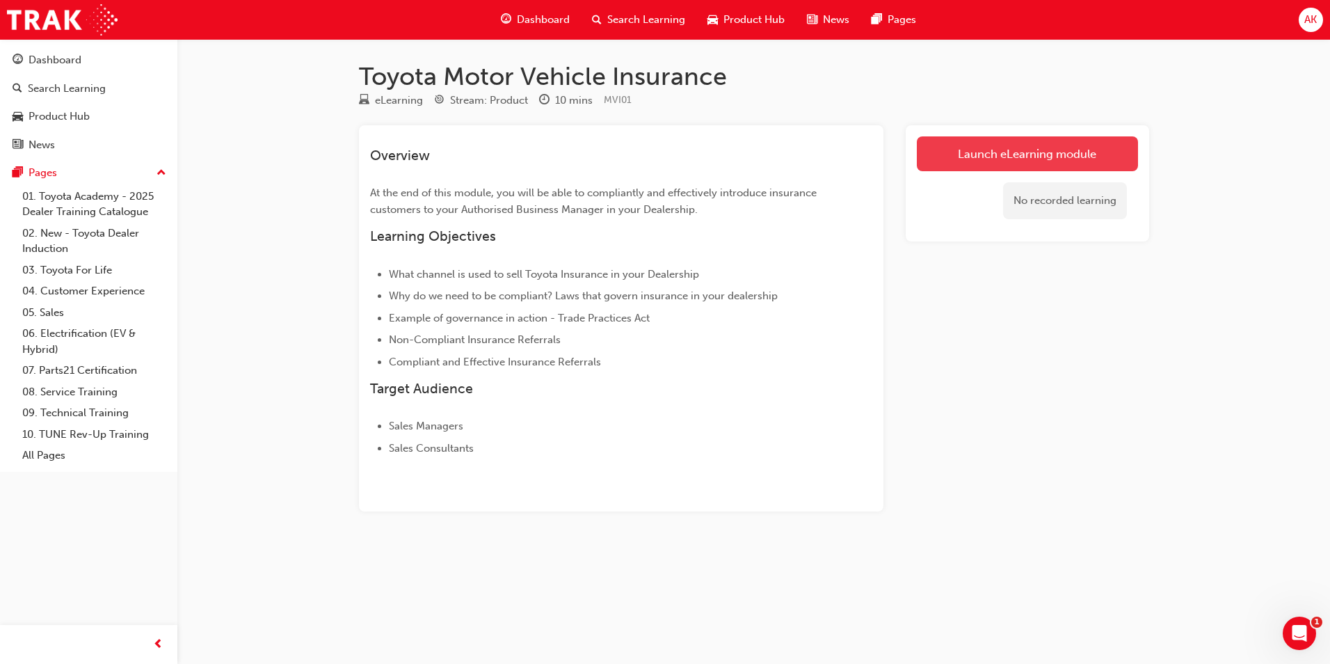
click at [1009, 158] on link "Launch eLearning module" at bounding box center [1027, 153] width 221 height 35
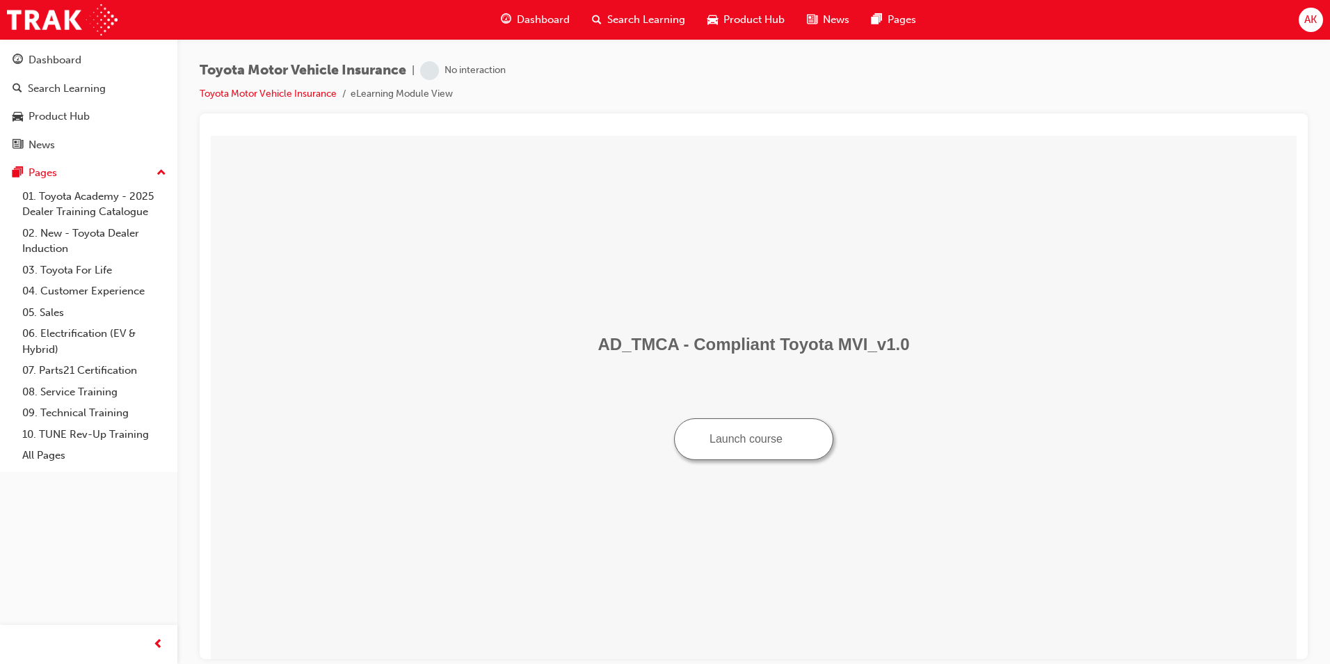
click at [743, 426] on button "Launch course" at bounding box center [753, 438] width 159 height 42
click at [666, 23] on span "Search Learning" at bounding box center [646, 20] width 78 height 16
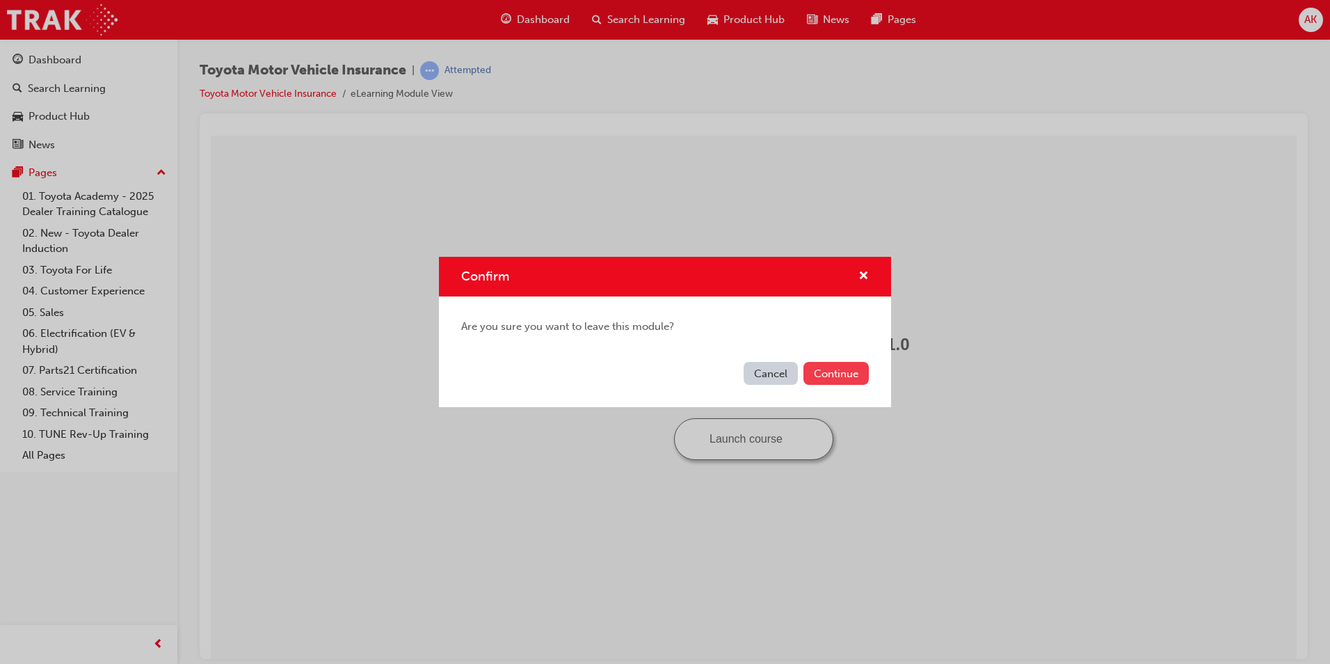
click at [860, 370] on button "Continue" at bounding box center [836, 373] width 65 height 23
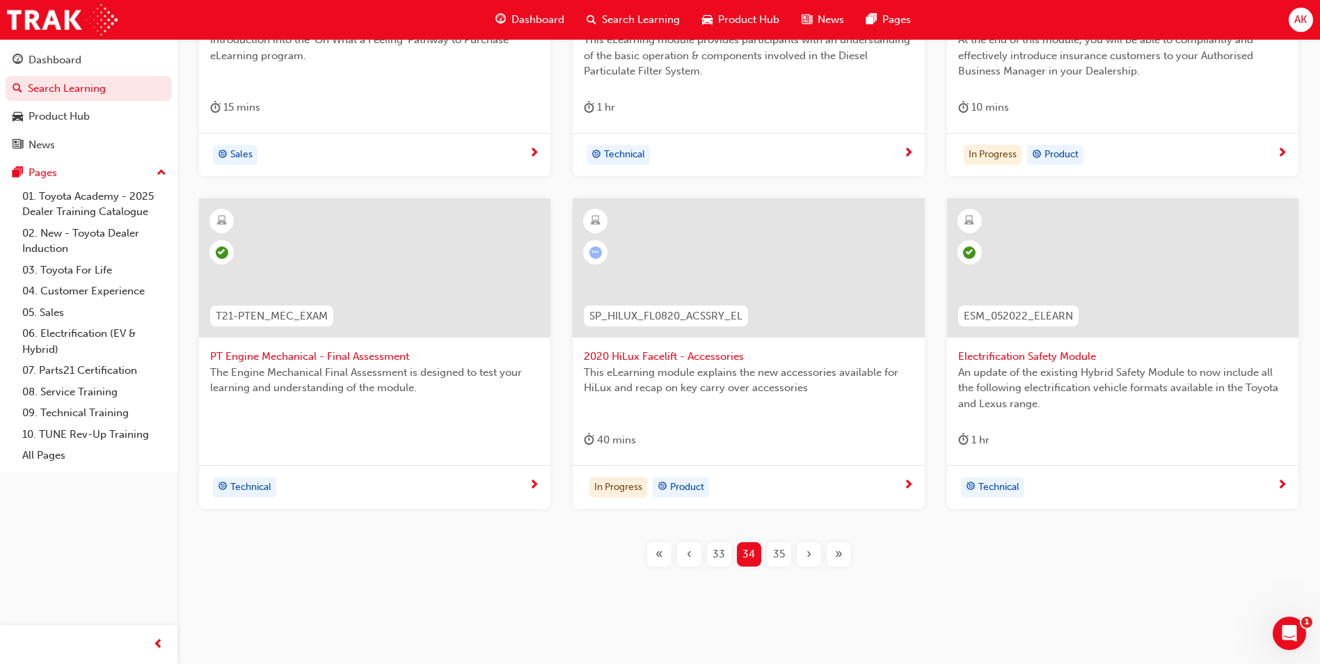
scroll to position [471, 0]
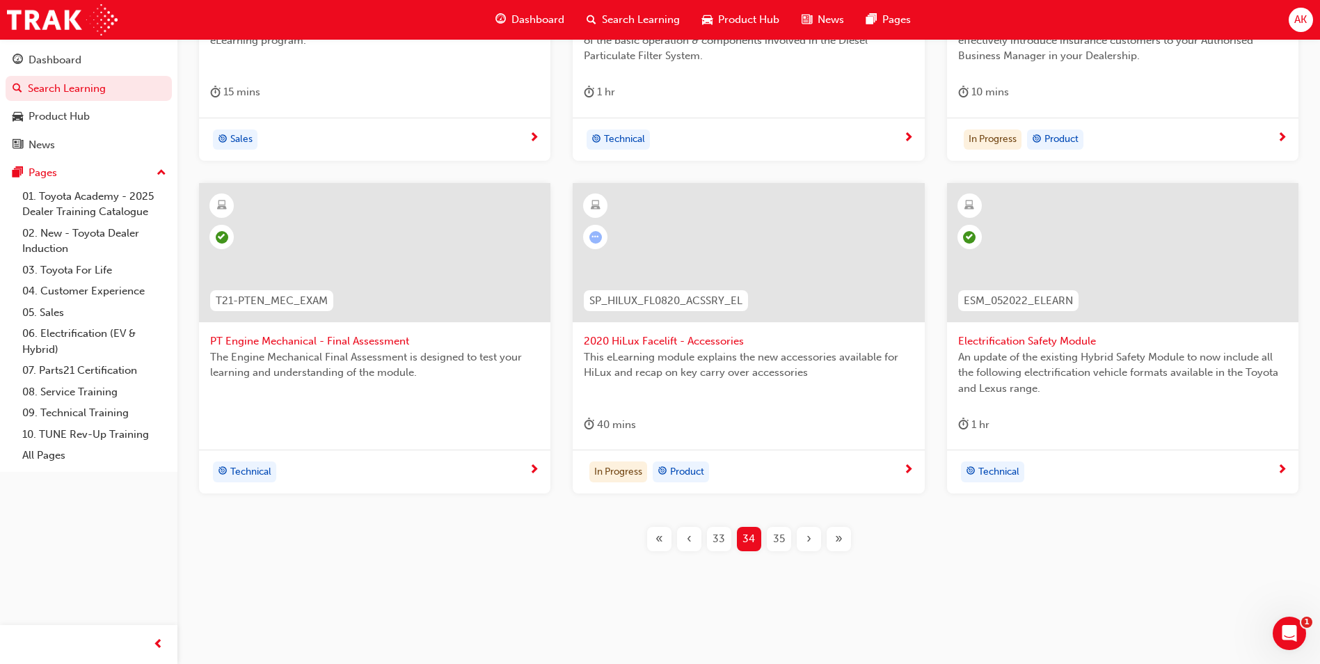
click at [781, 540] on span "35" at bounding box center [779, 539] width 12 height 16
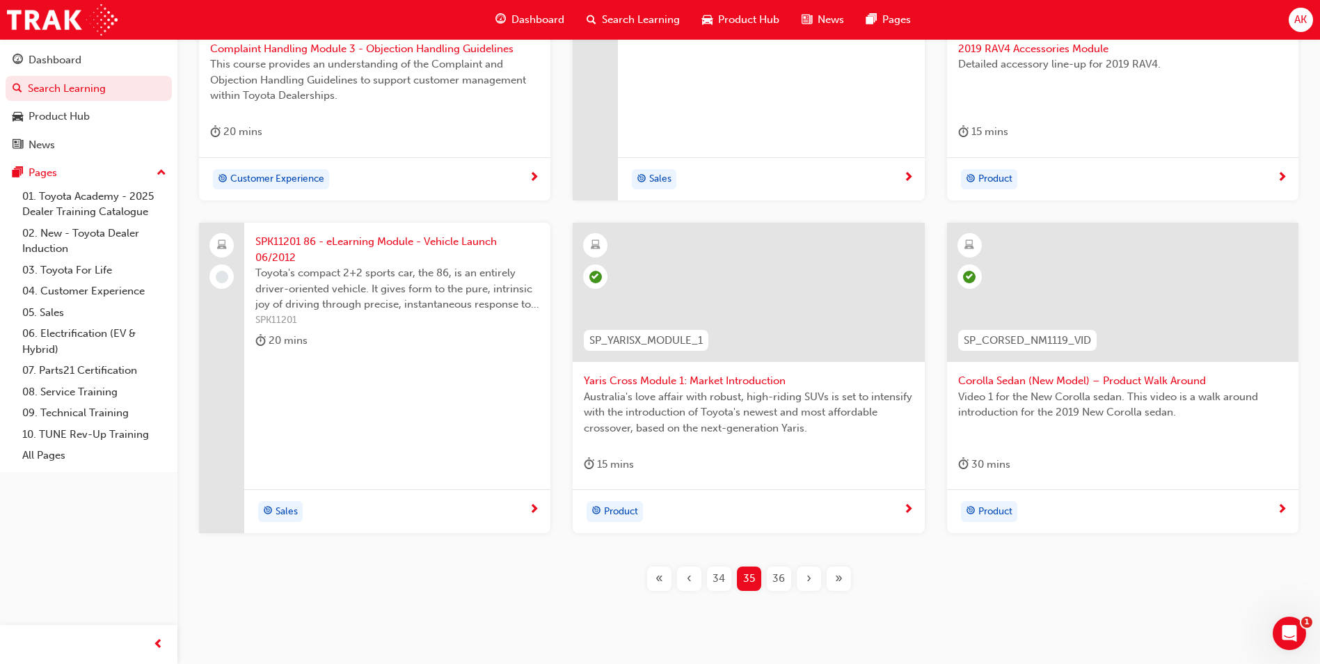
scroll to position [471, 0]
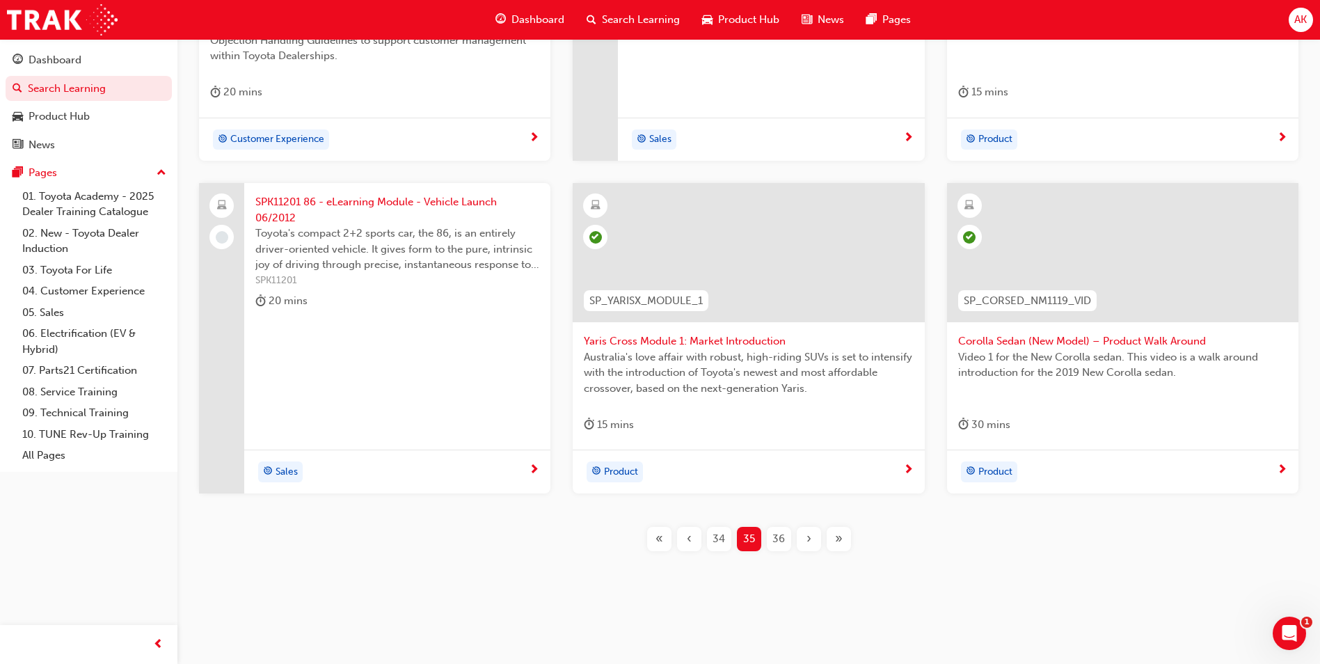
click at [775, 534] on span "36" at bounding box center [778, 539] width 13 height 16
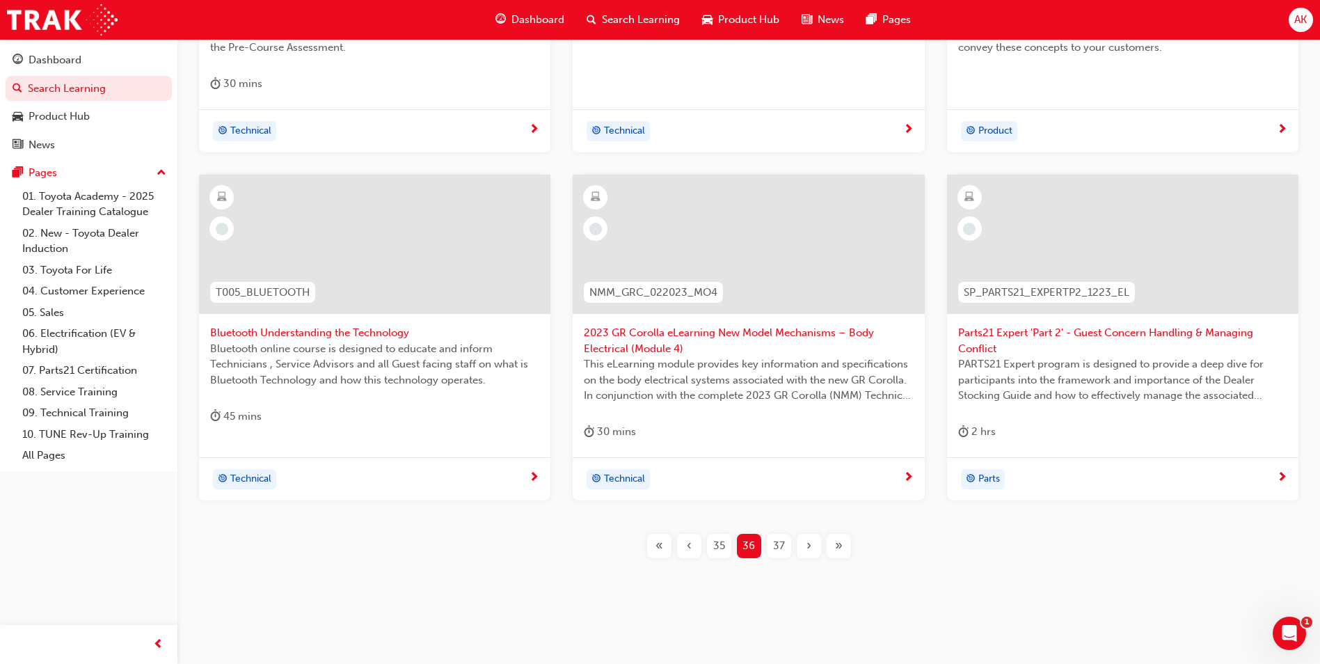
click at [713, 541] on span "35" at bounding box center [719, 546] width 12 height 16
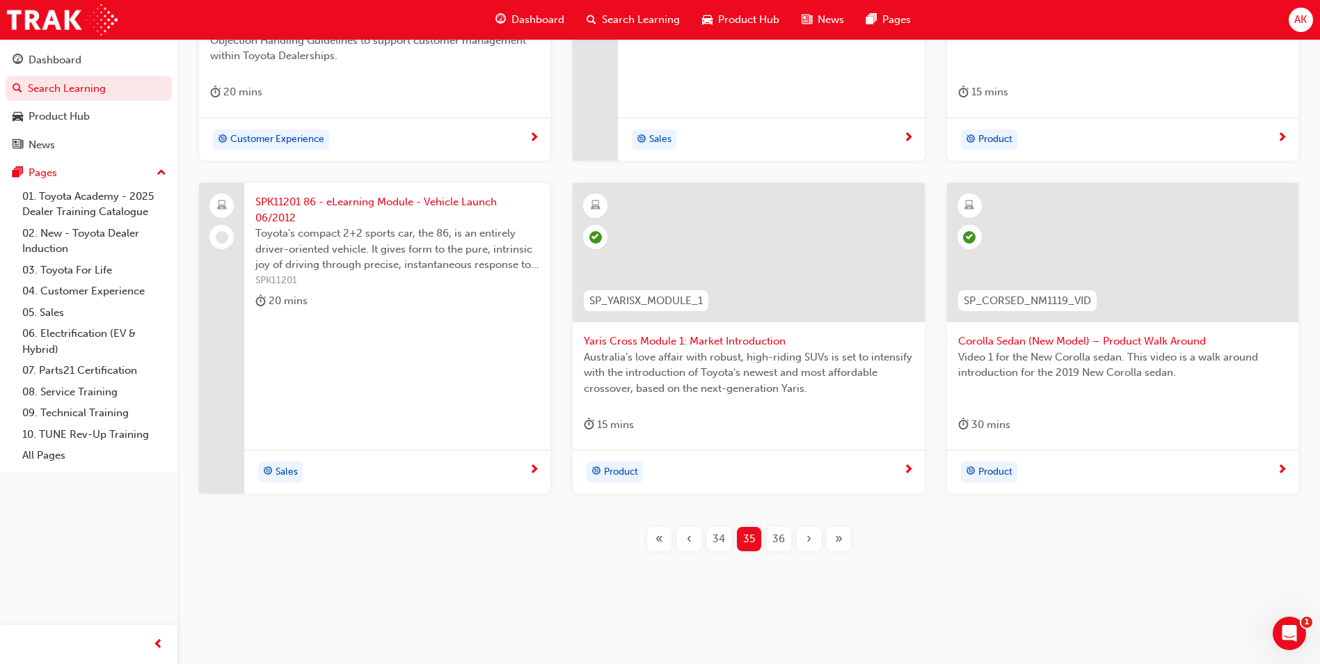
scroll to position [471, 0]
click at [774, 540] on span "36" at bounding box center [778, 539] width 13 height 16
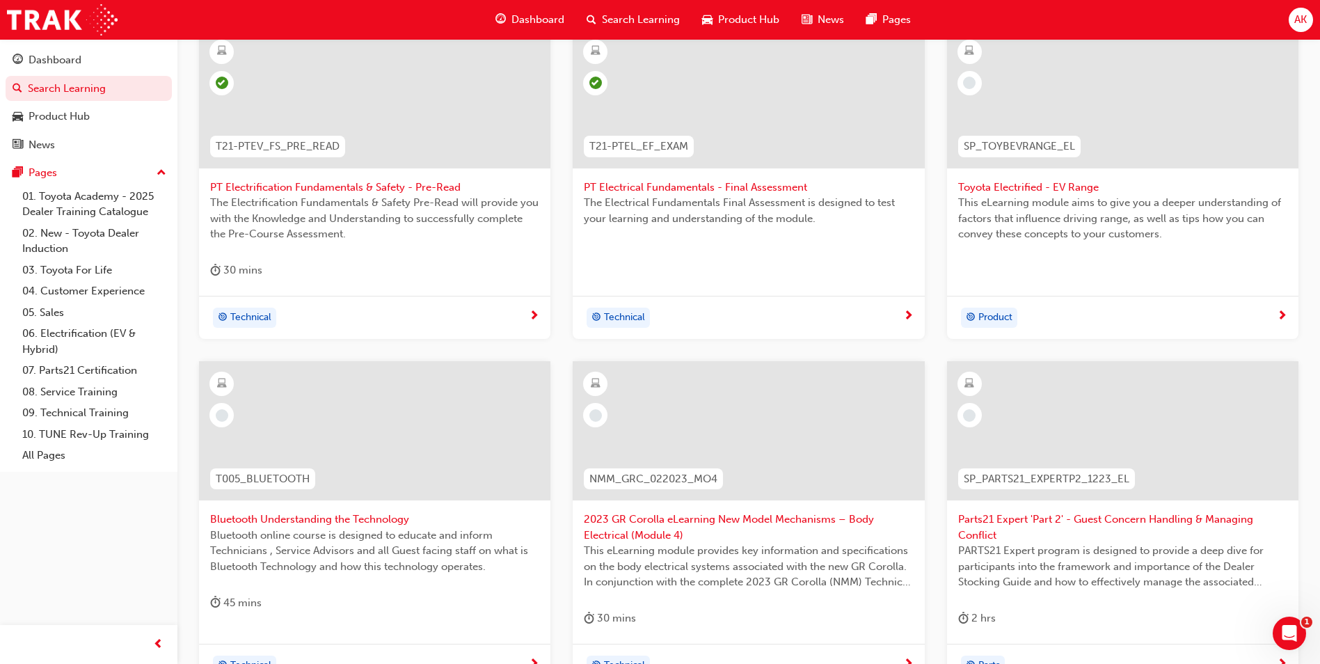
scroll to position [347, 0]
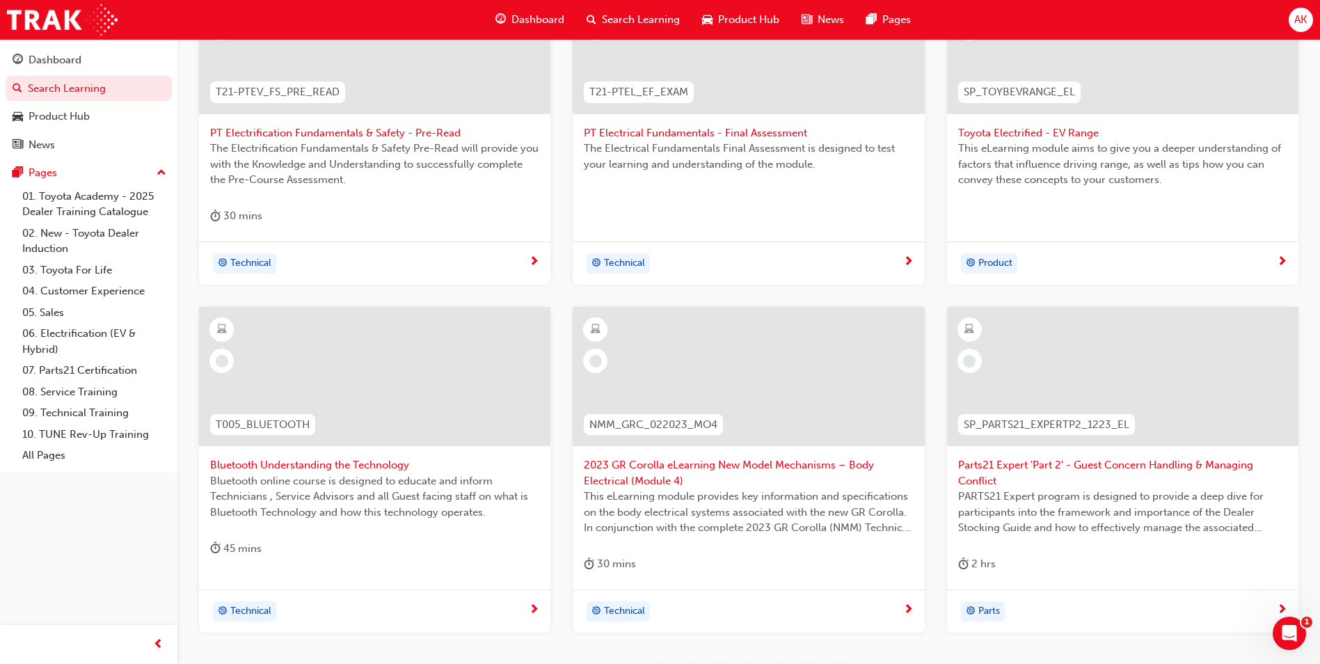
click at [1077, 244] on div "Product" at bounding box center [1122, 263] width 351 height 44
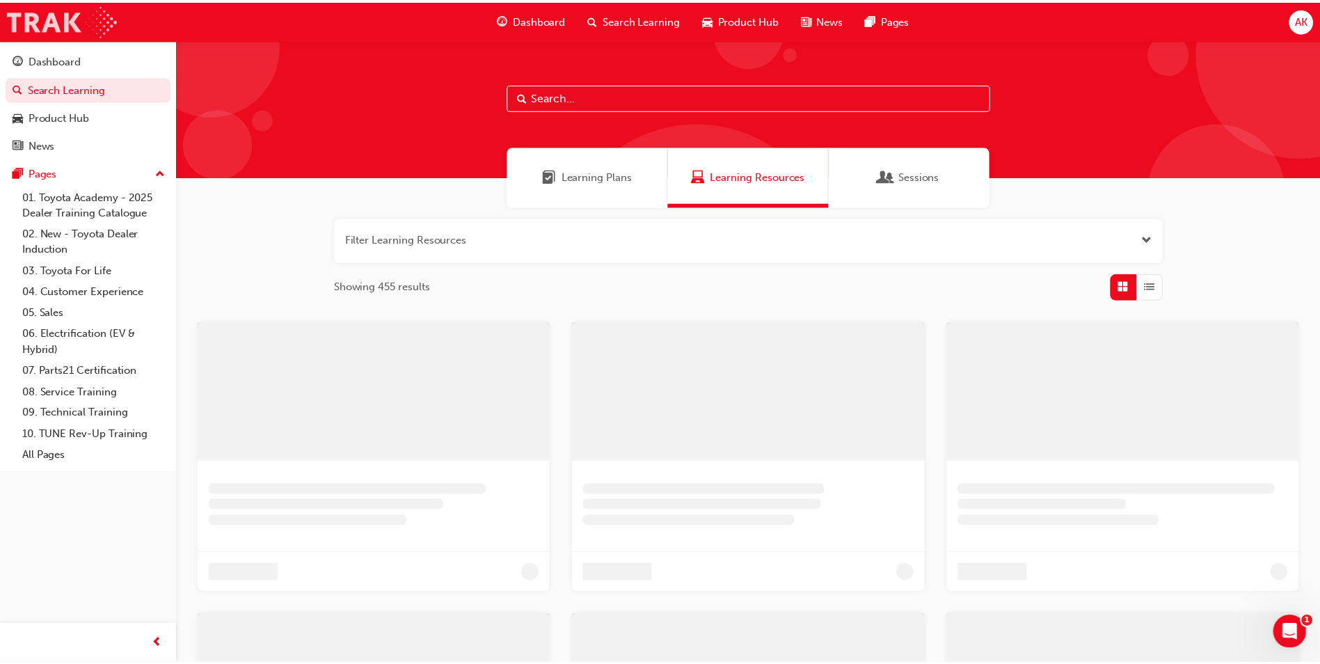
scroll to position [335, 0]
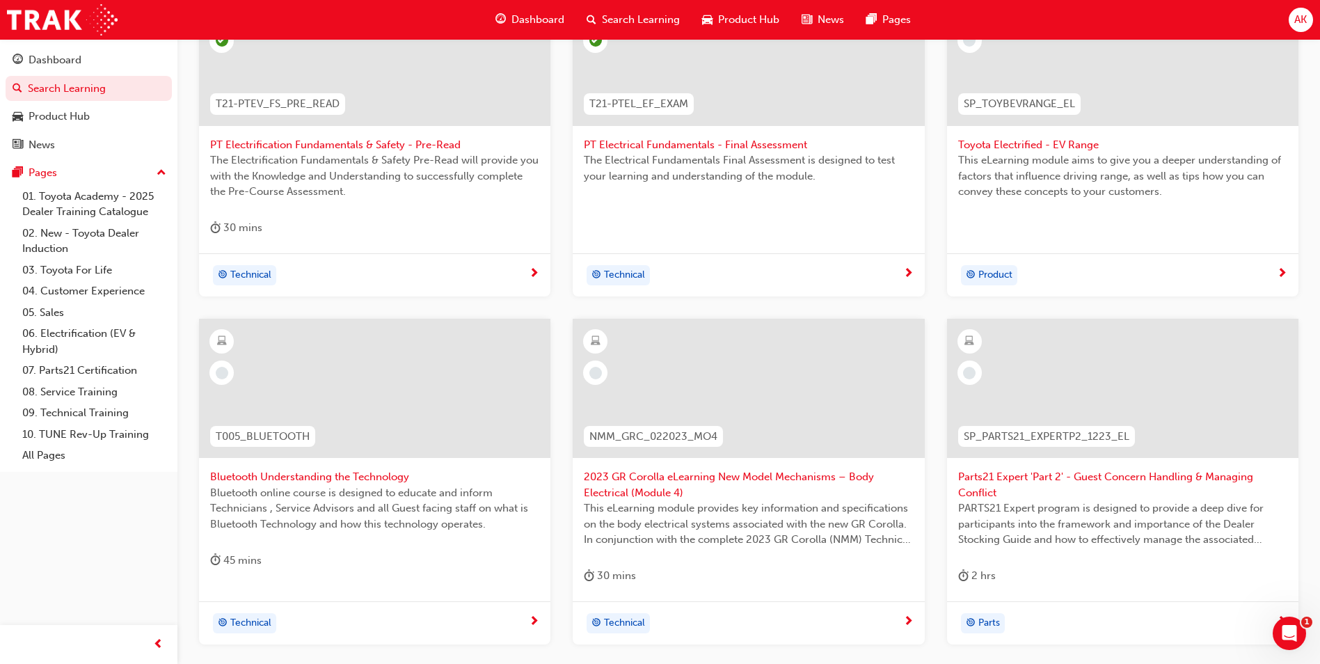
click at [356, 566] on div "45 mins" at bounding box center [374, 563] width 329 height 23
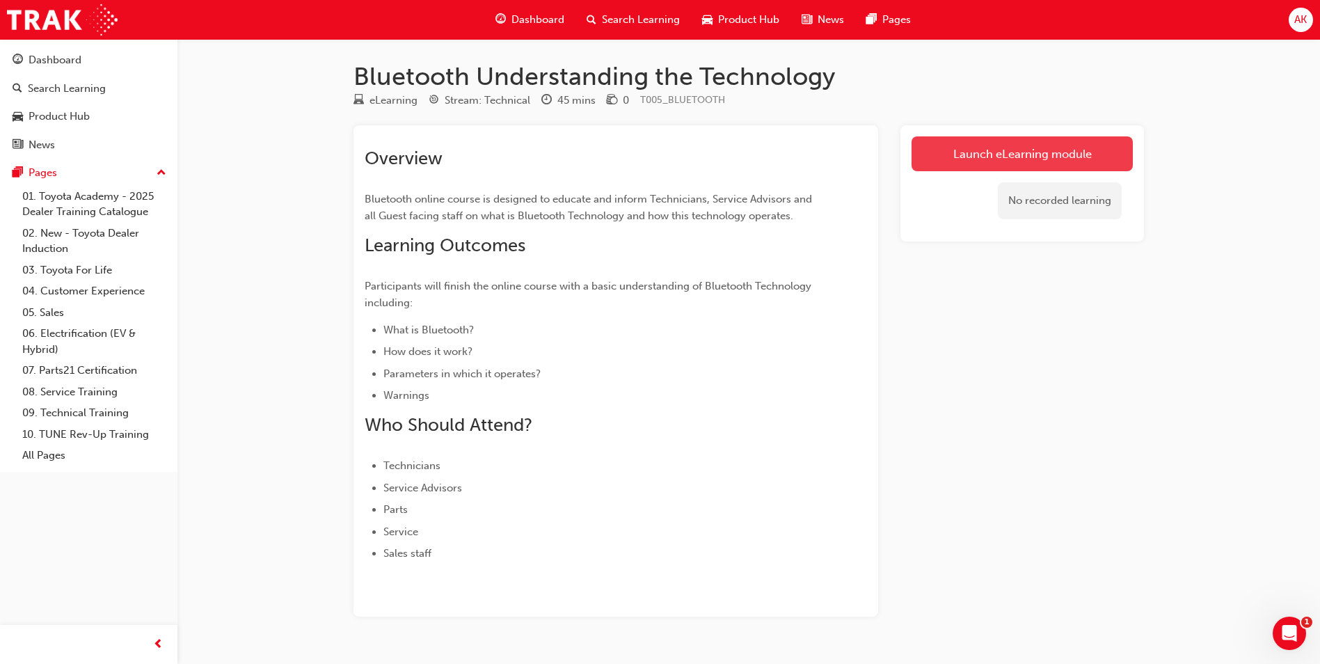
click at [989, 153] on link "Launch eLearning module" at bounding box center [1021, 153] width 221 height 35
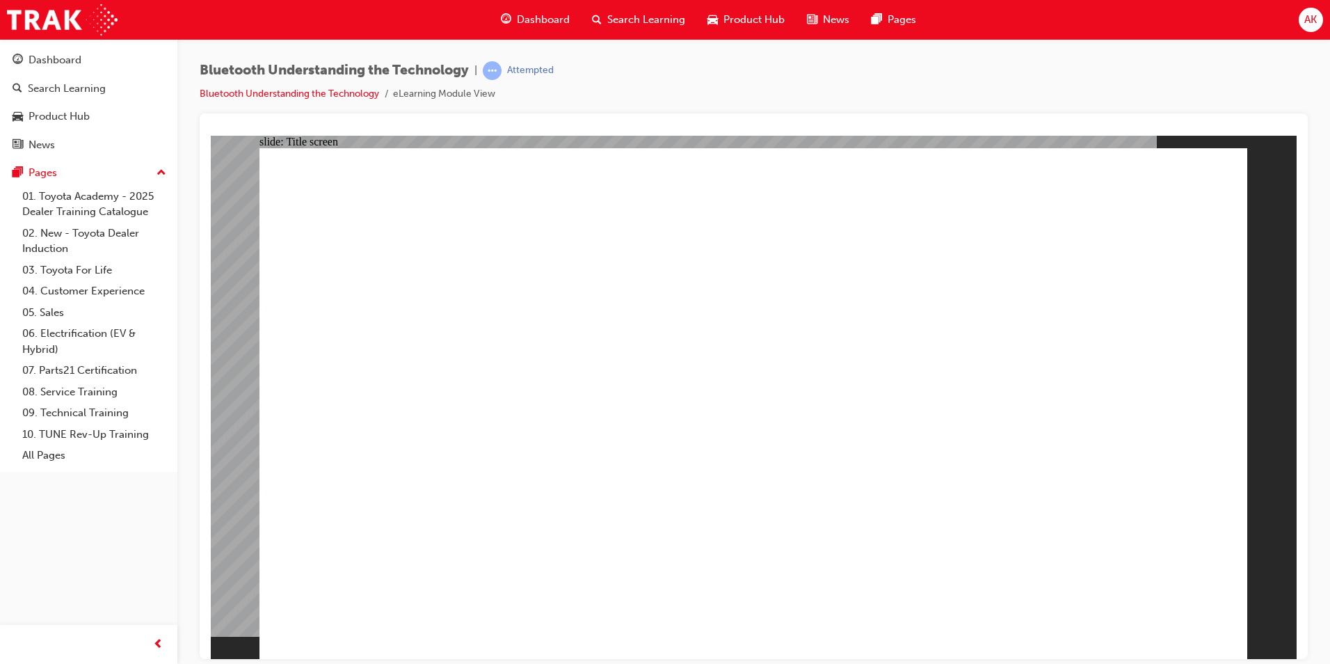
click at [662, 13] on span "Search Learning" at bounding box center [646, 20] width 78 height 16
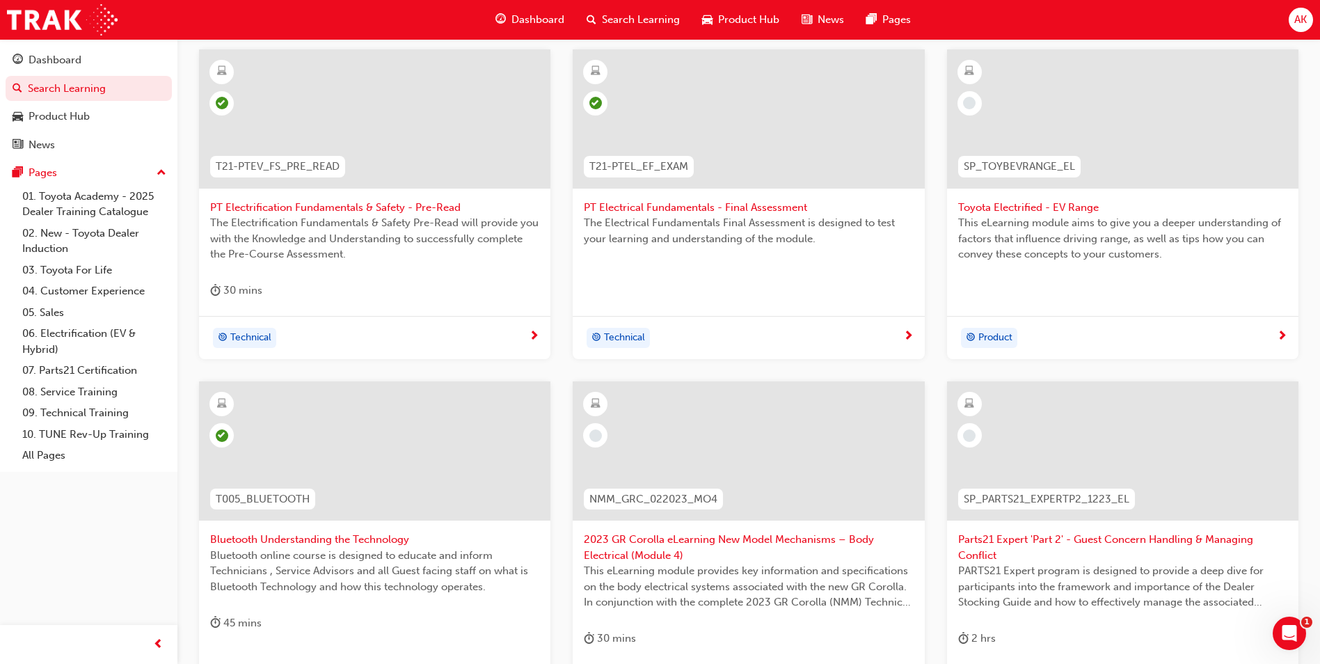
scroll to position [486, 0]
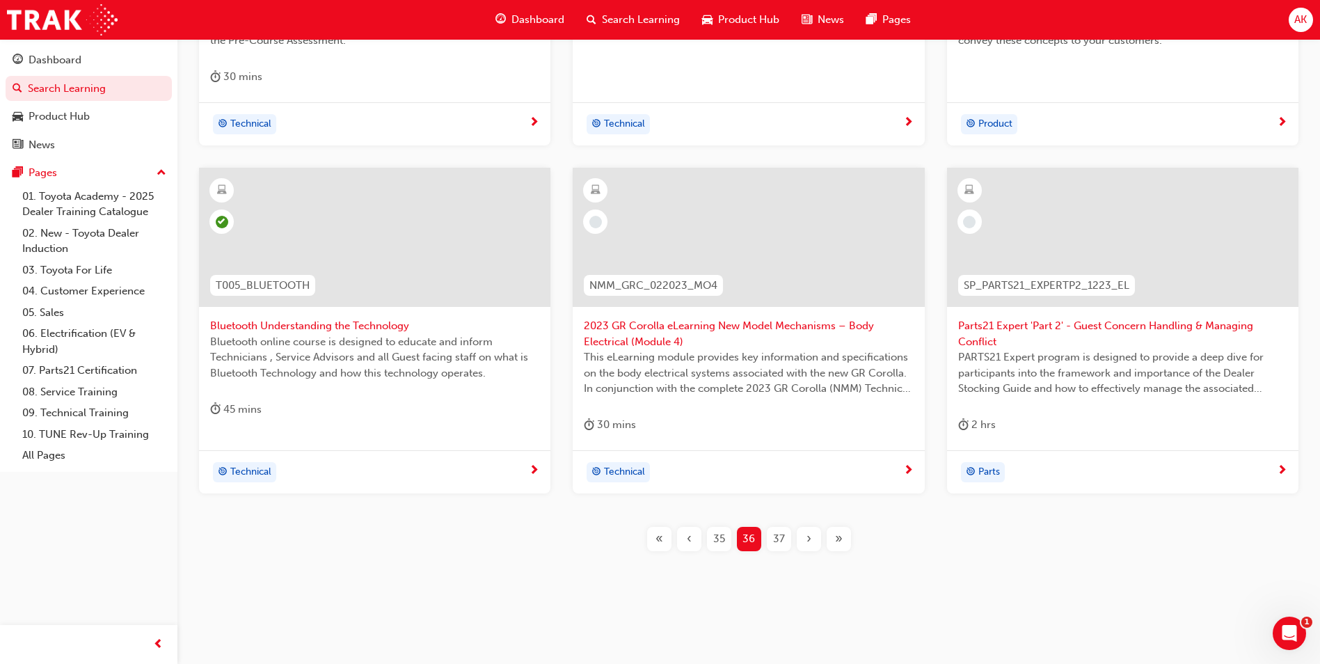
click at [746, 429] on div "30 mins" at bounding box center [748, 427] width 329 height 23
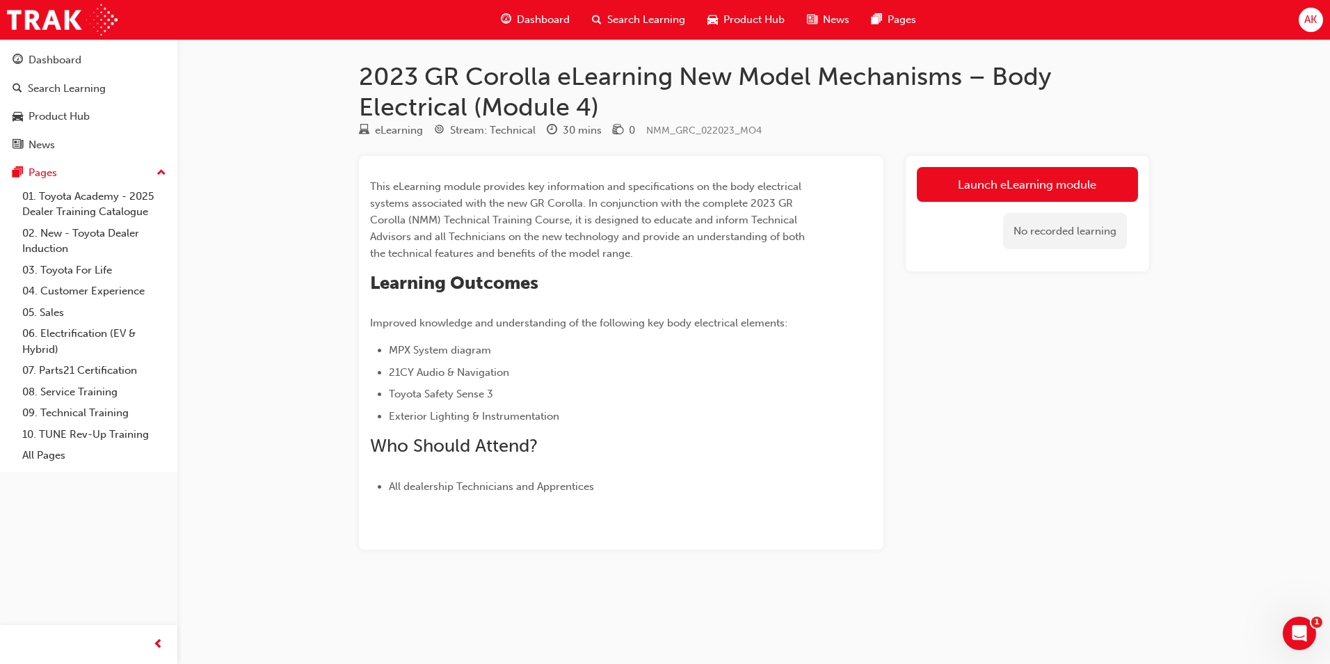
click at [1032, 188] on link "Launch eLearning module" at bounding box center [1027, 184] width 221 height 35
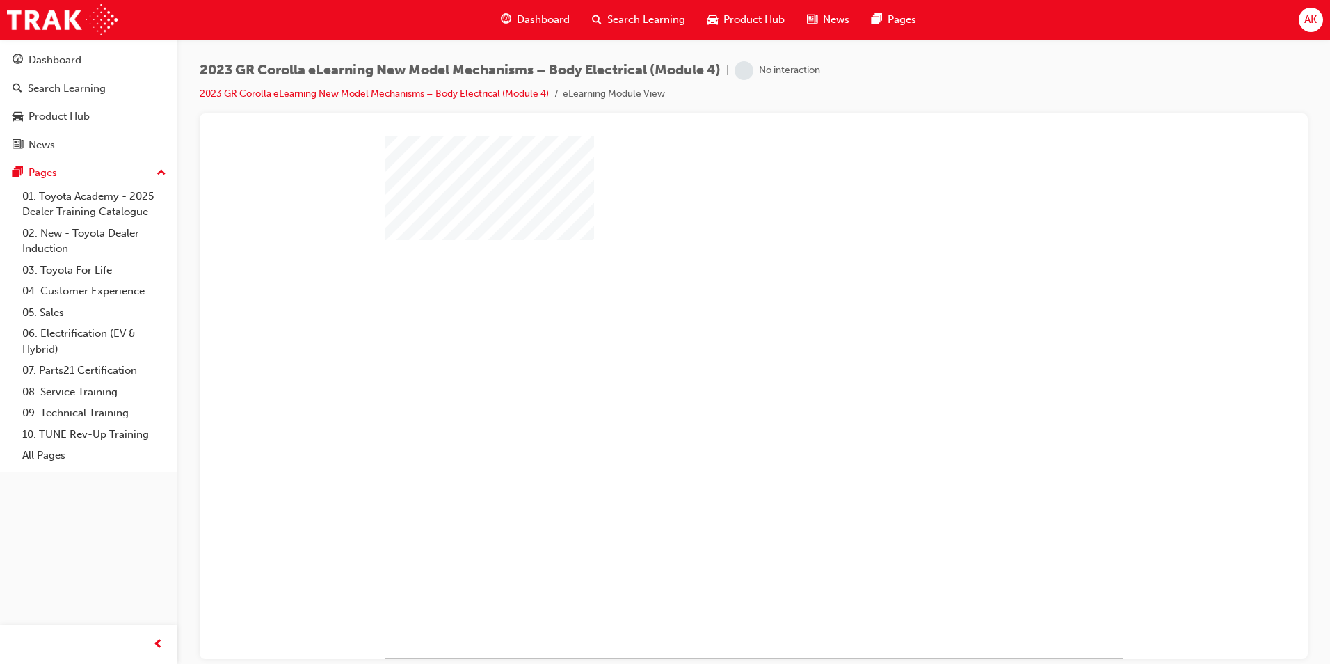
click at [714, 355] on div "play" at bounding box center [714, 355] width 0 height 0
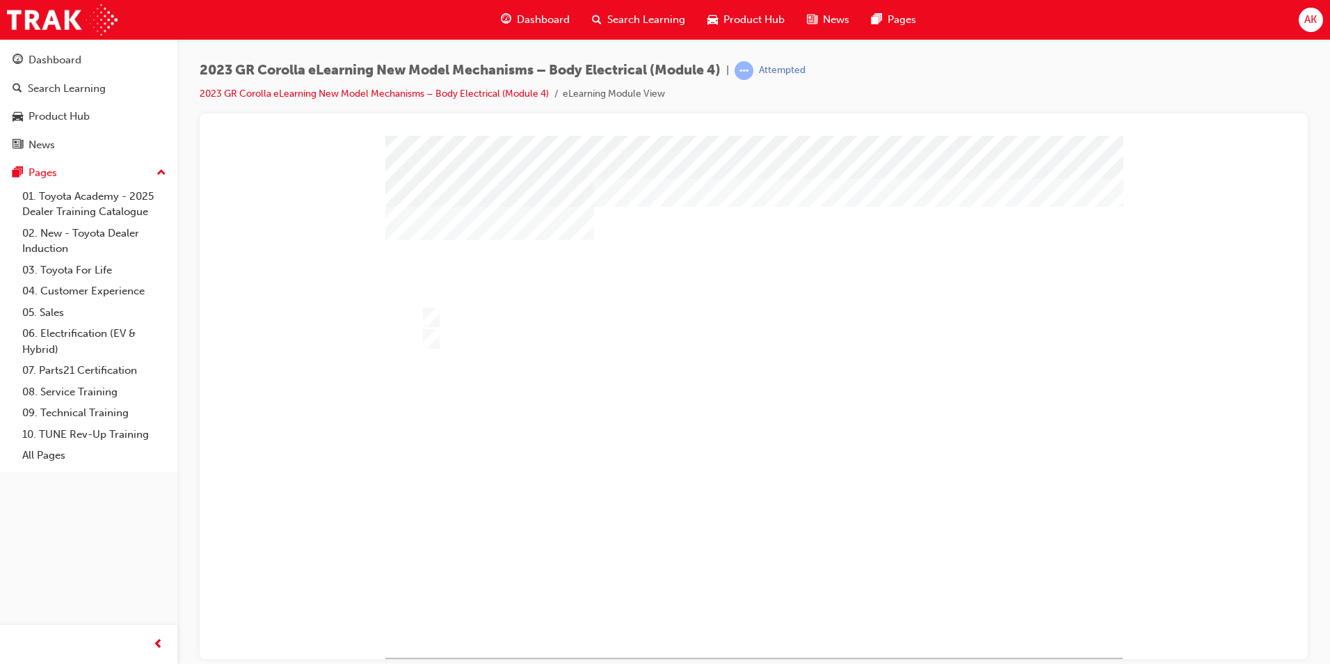
click at [451, 313] on div at bounding box center [741, 317] width 648 height 21
click at [755, 568] on div at bounding box center [753, 396] width 737 height 522
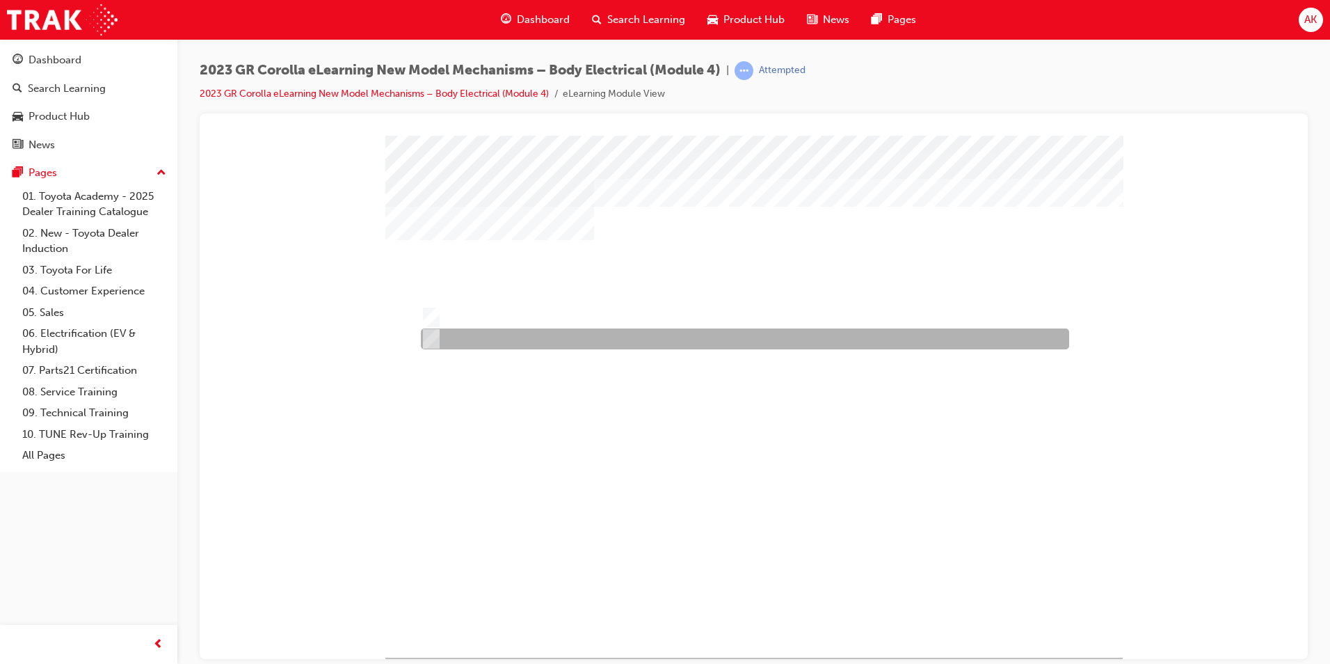
click at [458, 337] on div at bounding box center [741, 338] width 648 height 21
radio input "false"
radio input "true"
drag, startPoint x: 458, startPoint y: 337, endPoint x: 497, endPoint y: 388, distance: 64.0
click at [458, 338] on div at bounding box center [741, 338] width 648 height 21
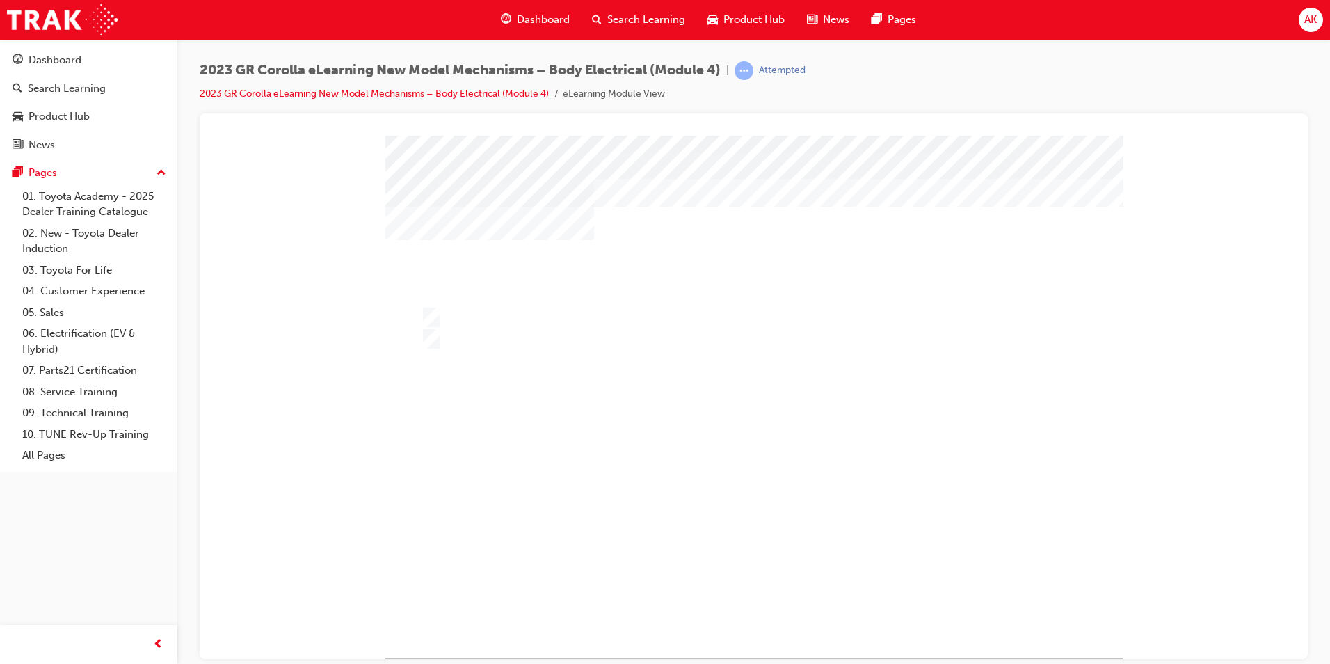
click at [749, 568] on div at bounding box center [753, 396] width 737 height 522
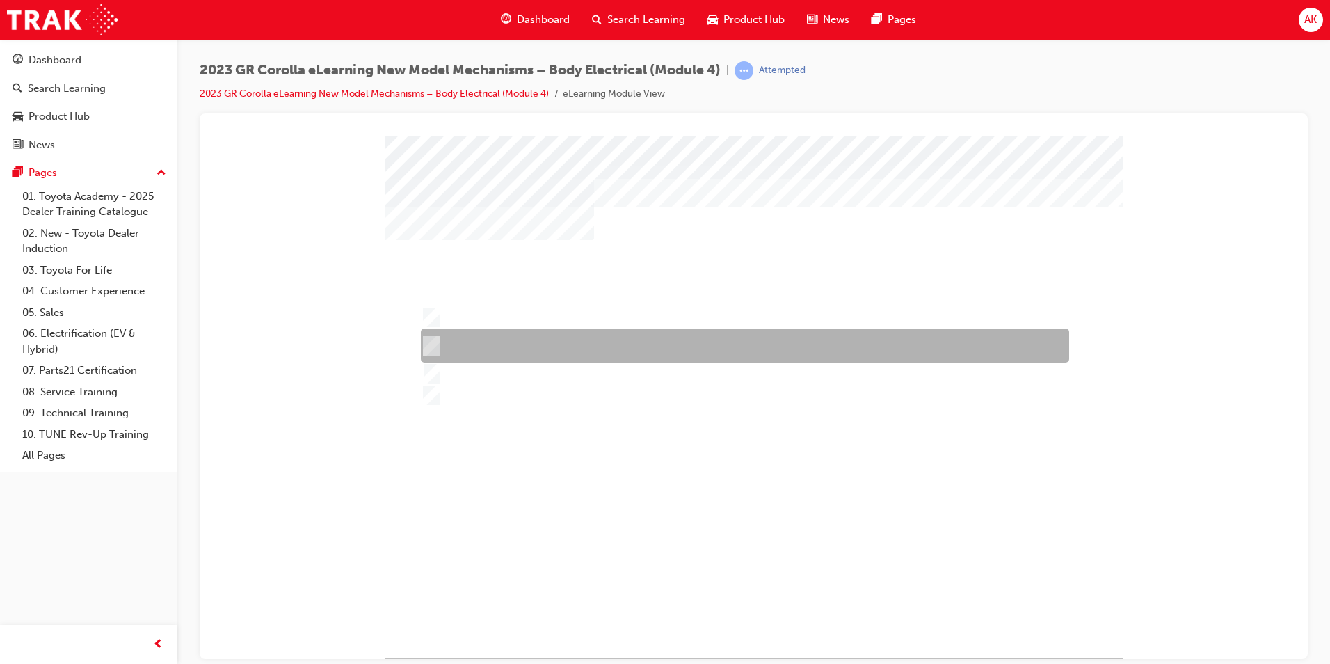
click at [552, 341] on div at bounding box center [741, 345] width 648 height 34
radio input "true"
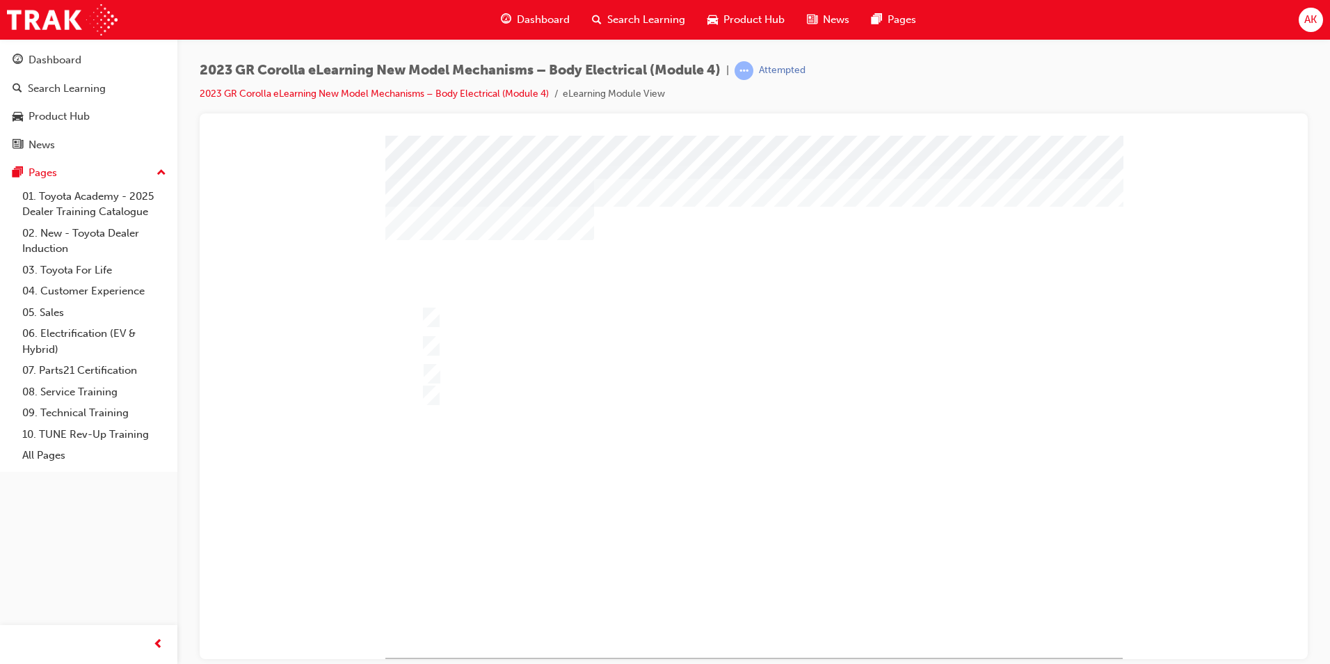
click at [738, 568] on div at bounding box center [753, 396] width 737 height 522
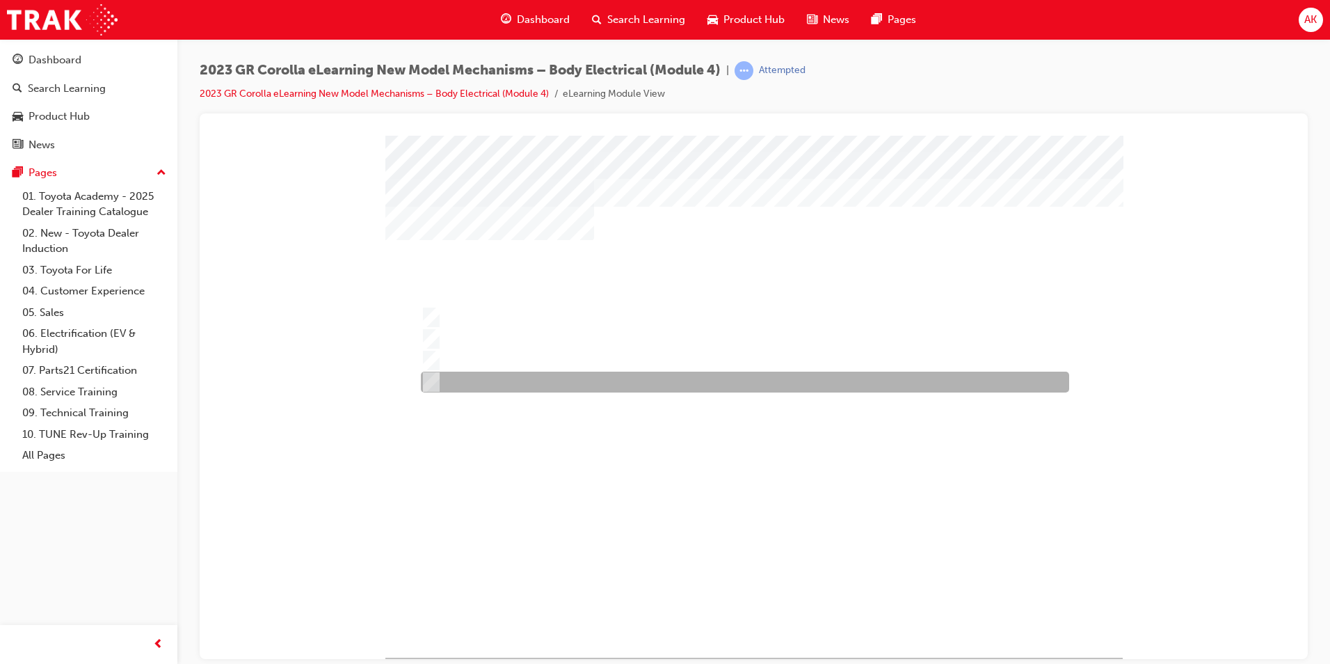
click at [615, 385] on div at bounding box center [741, 381] width 648 height 21
radio input "true"
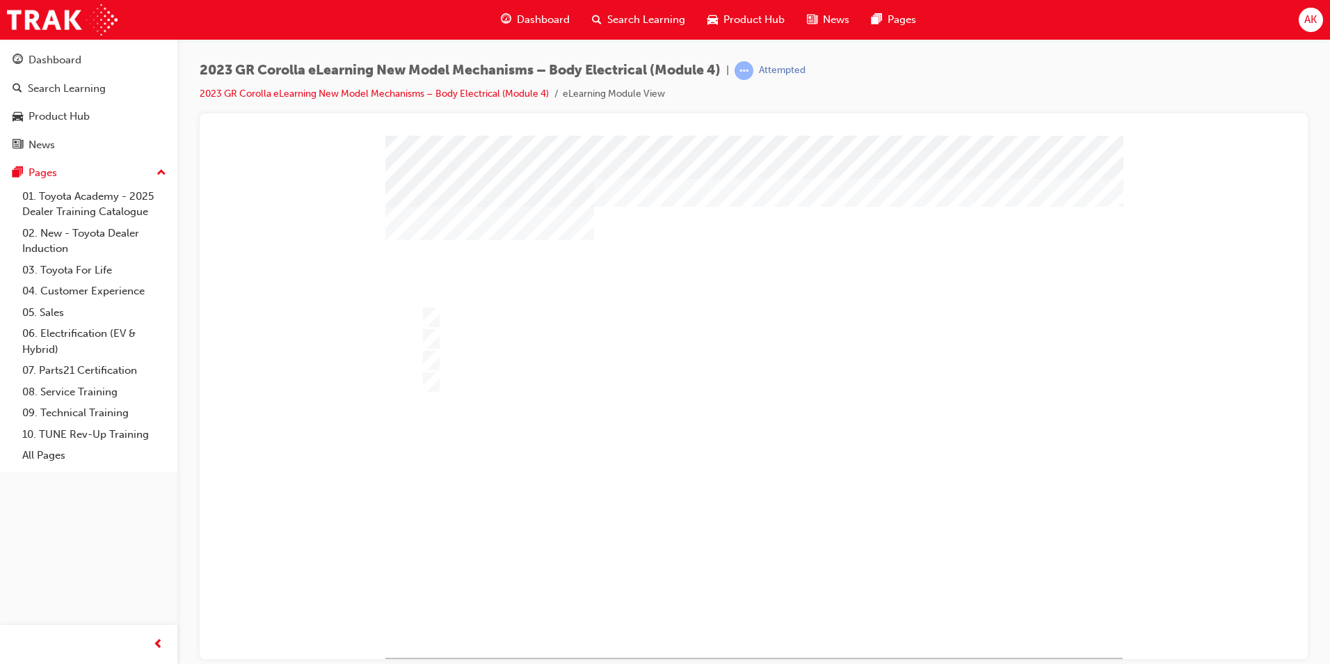
click at [600, 355] on div at bounding box center [753, 396] width 737 height 522
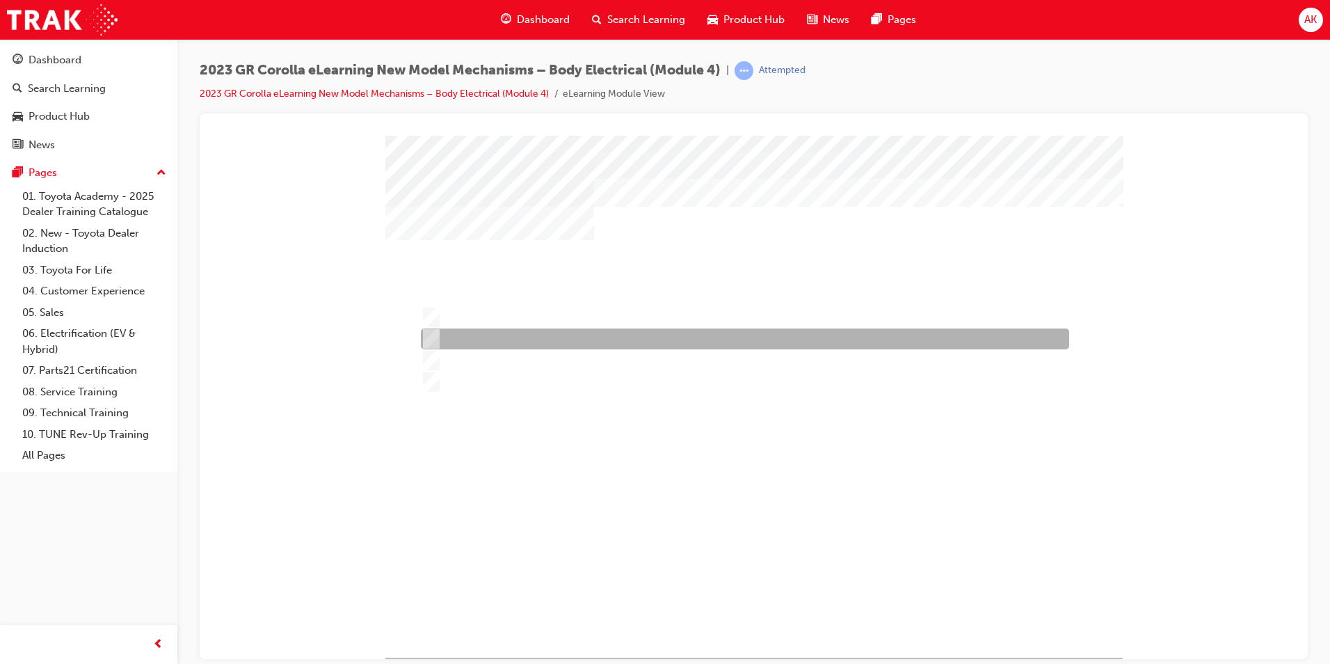
click at [595, 337] on div at bounding box center [741, 338] width 648 height 21
radio input "true"
click at [595, 337] on div at bounding box center [741, 338] width 648 height 21
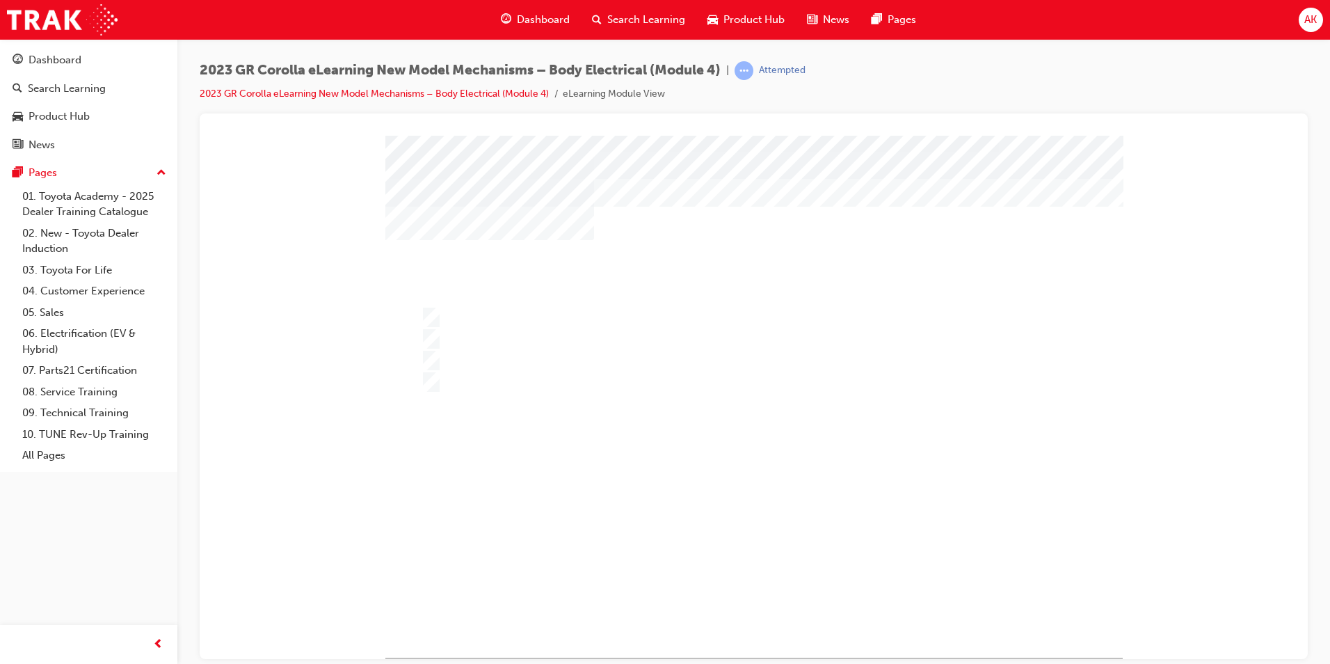
click at [740, 565] on div at bounding box center [753, 396] width 737 height 522
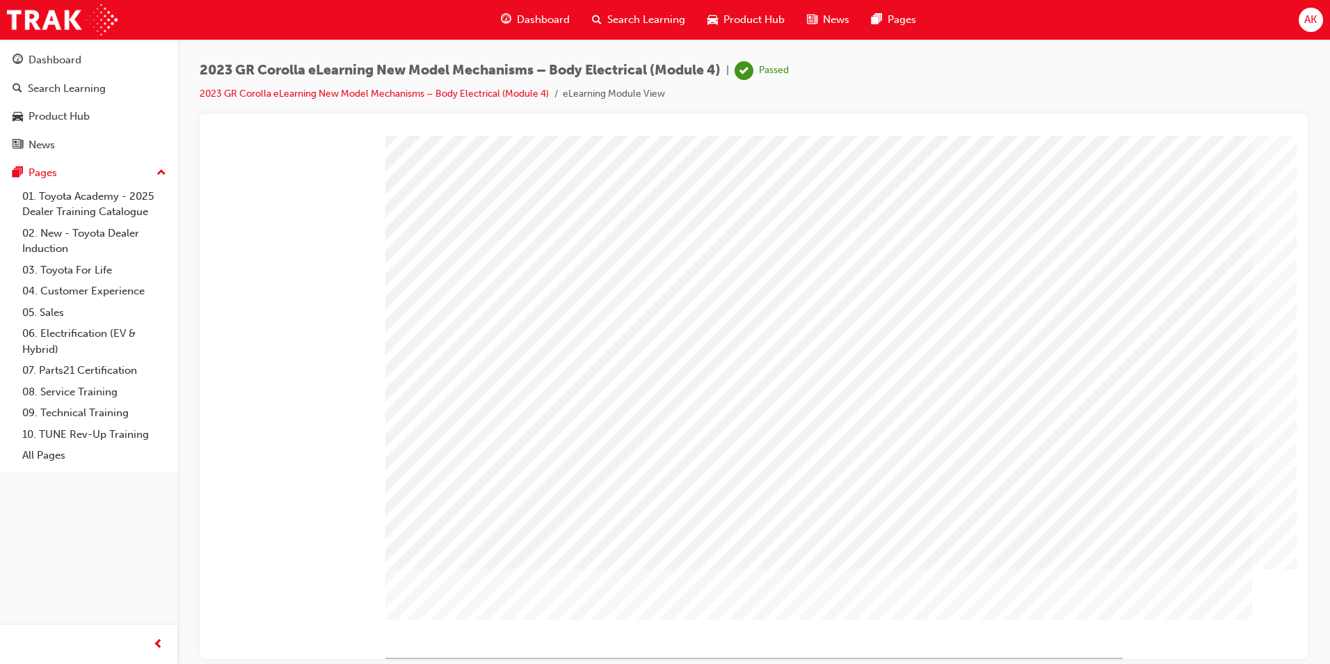
click at [625, 28] on div "Search Learning" at bounding box center [638, 20] width 115 height 29
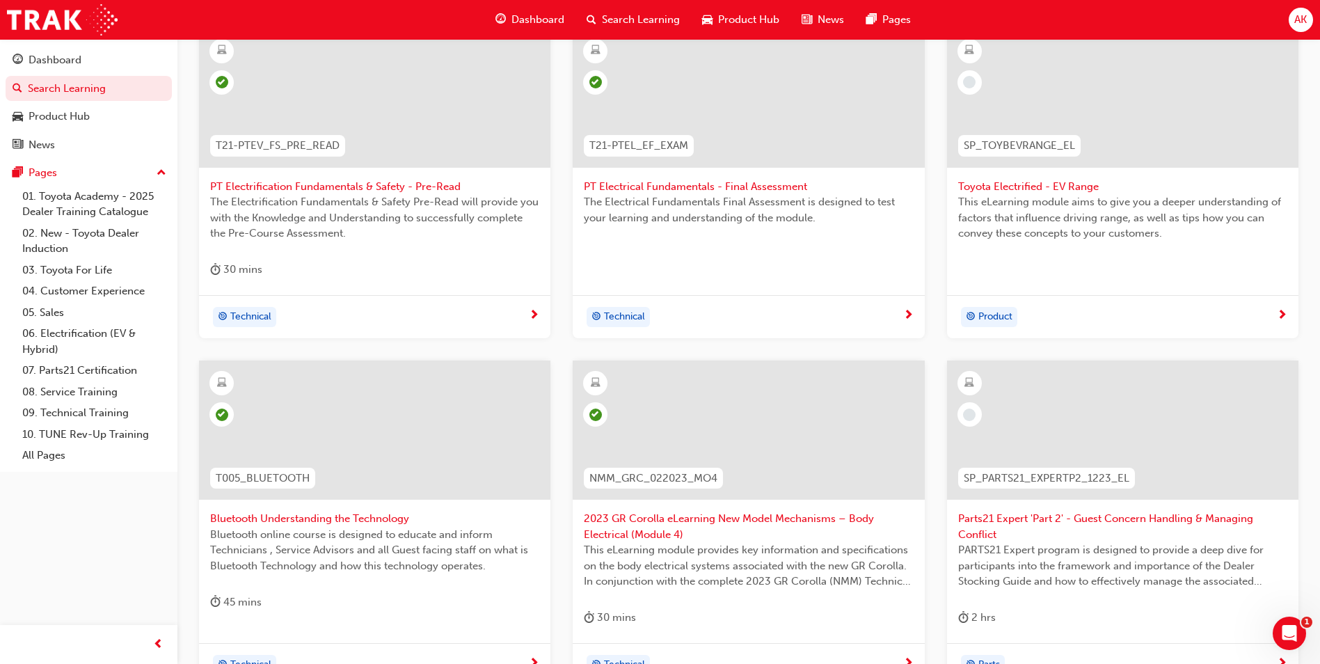
scroll to position [335, 0]
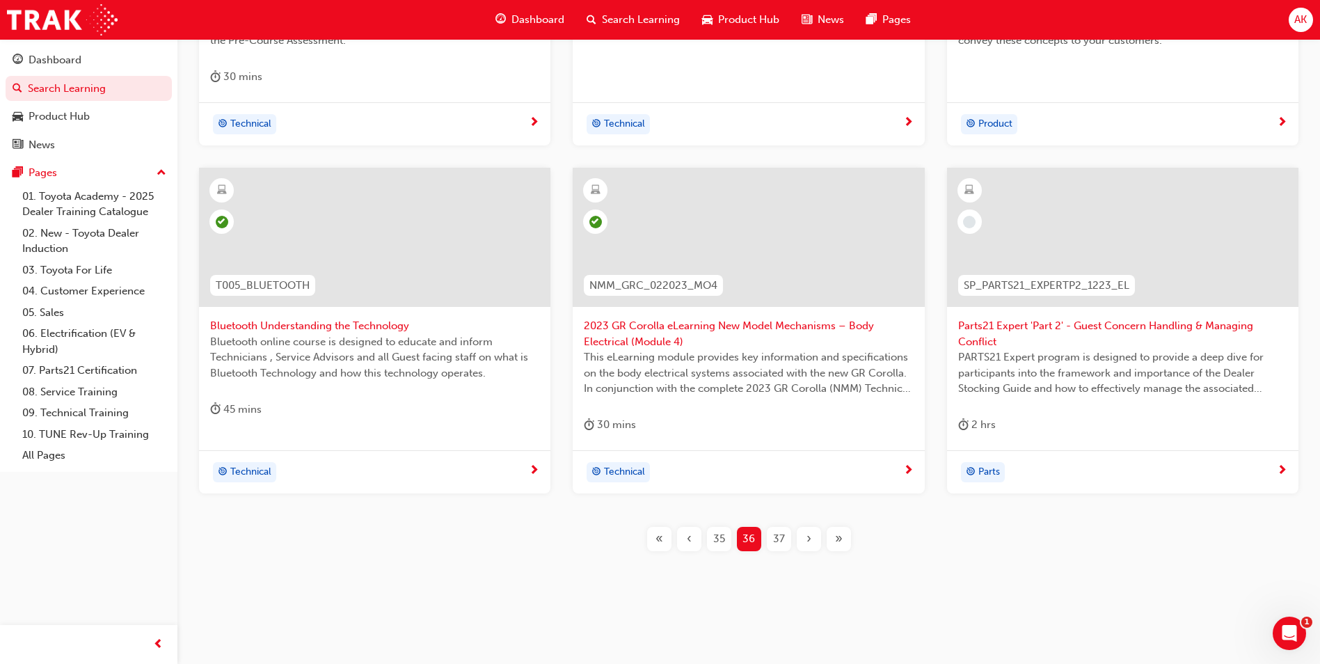
click at [785, 539] on div "37" at bounding box center [779, 539] width 24 height 24
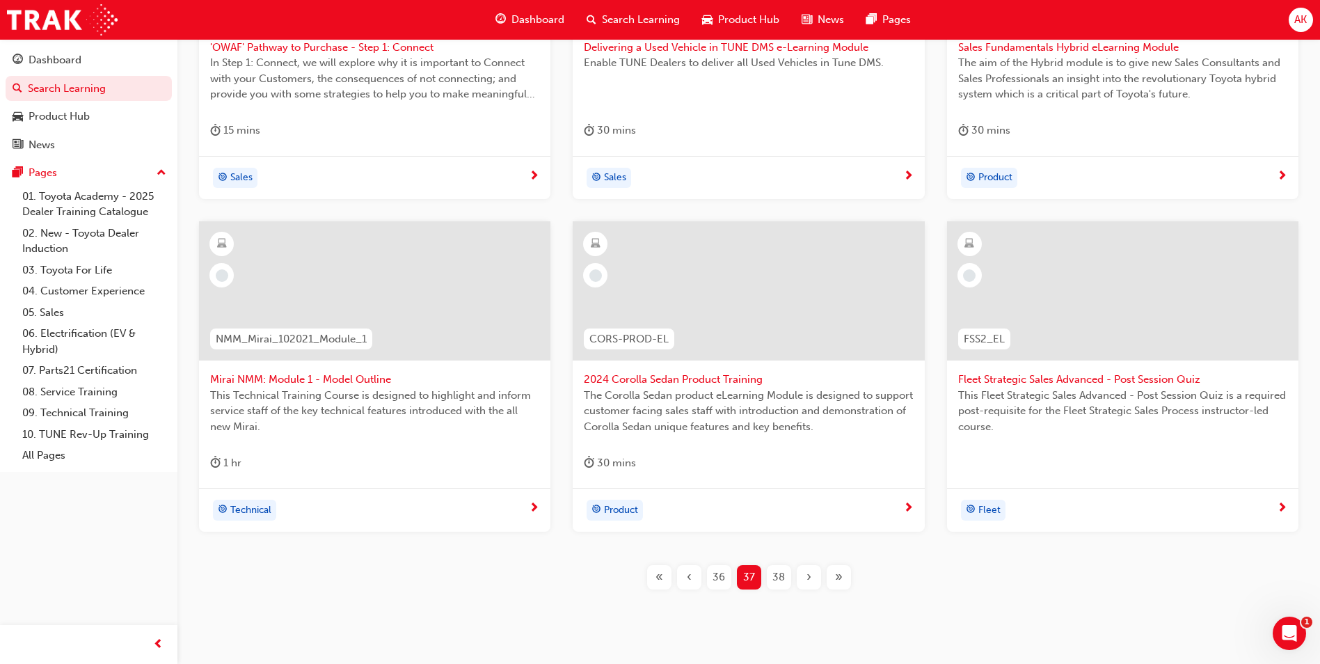
scroll to position [193, 0]
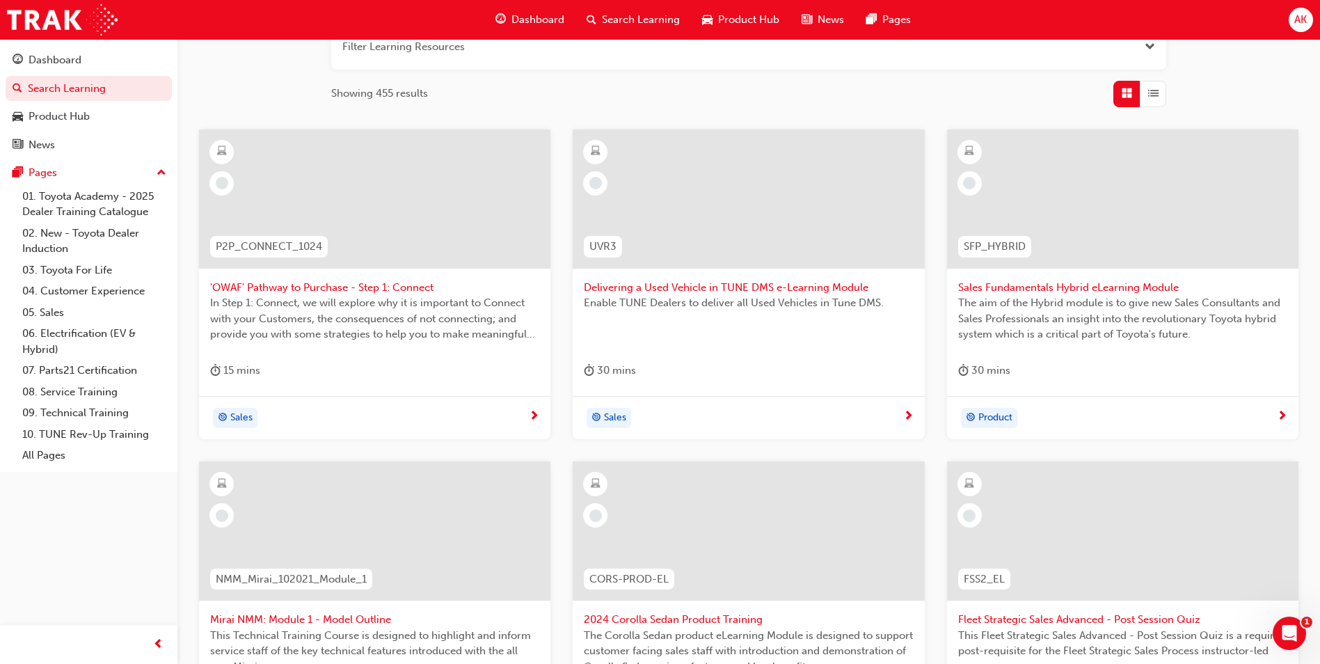
click at [378, 376] on div "15 mins" at bounding box center [374, 373] width 329 height 23
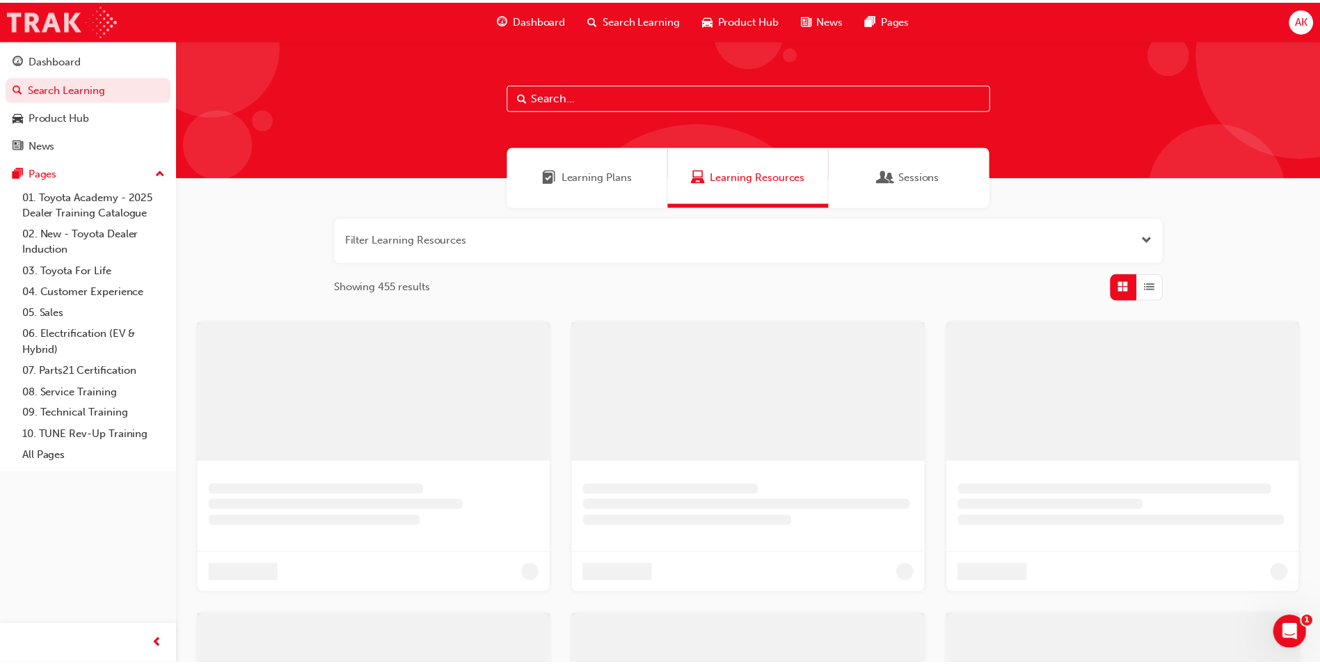
scroll to position [193, 0]
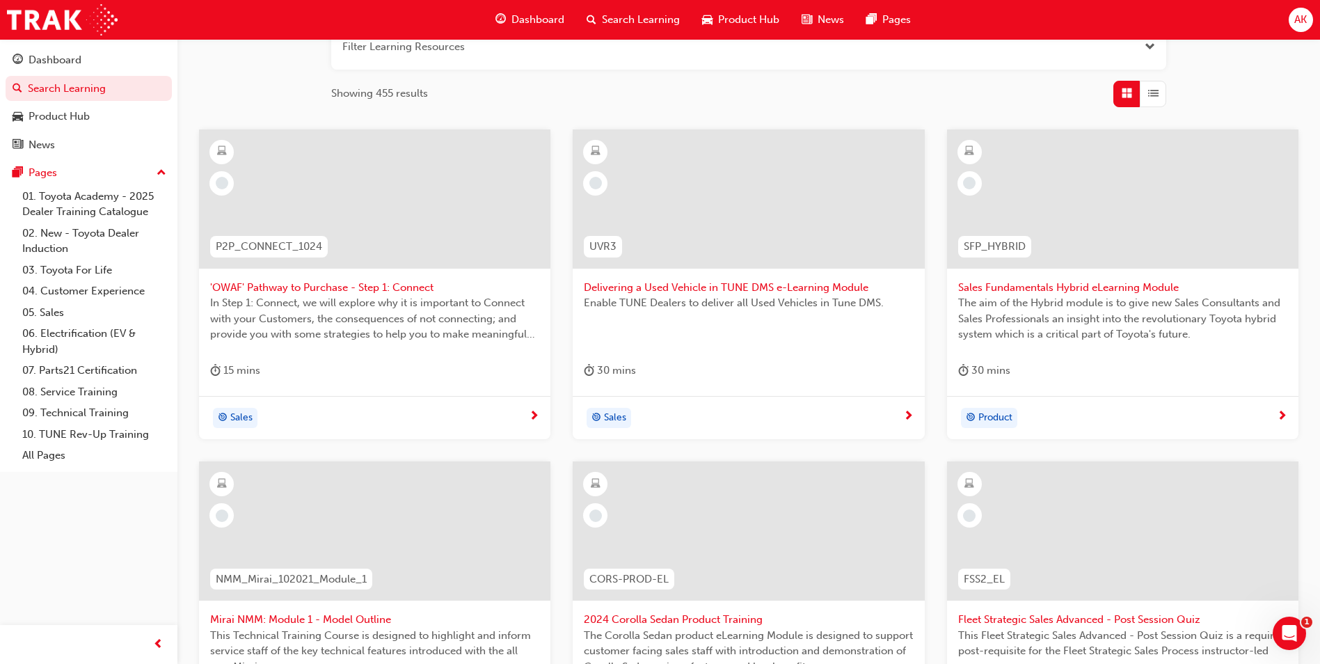
click at [709, 321] on div "Enable TUNE Dealers to deliver all Used Vehicles in Tune DMS." at bounding box center [748, 323] width 329 height 56
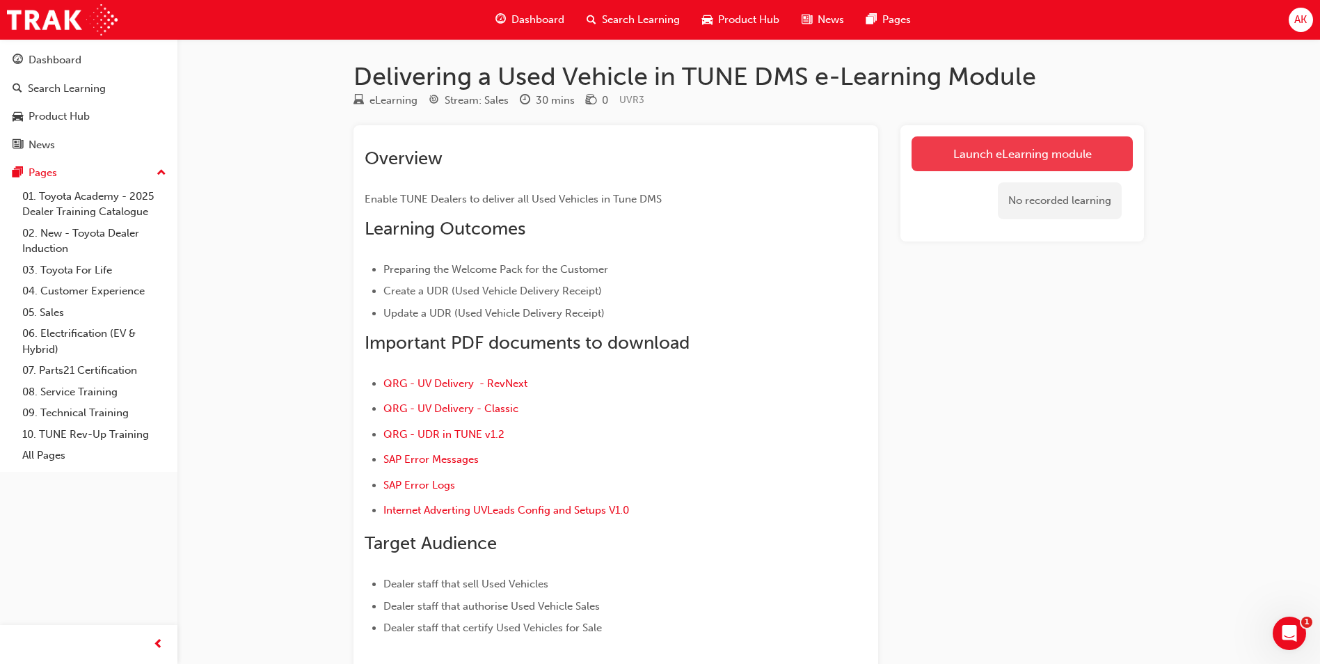
click at [967, 154] on link "Launch eLearning module" at bounding box center [1021, 153] width 221 height 35
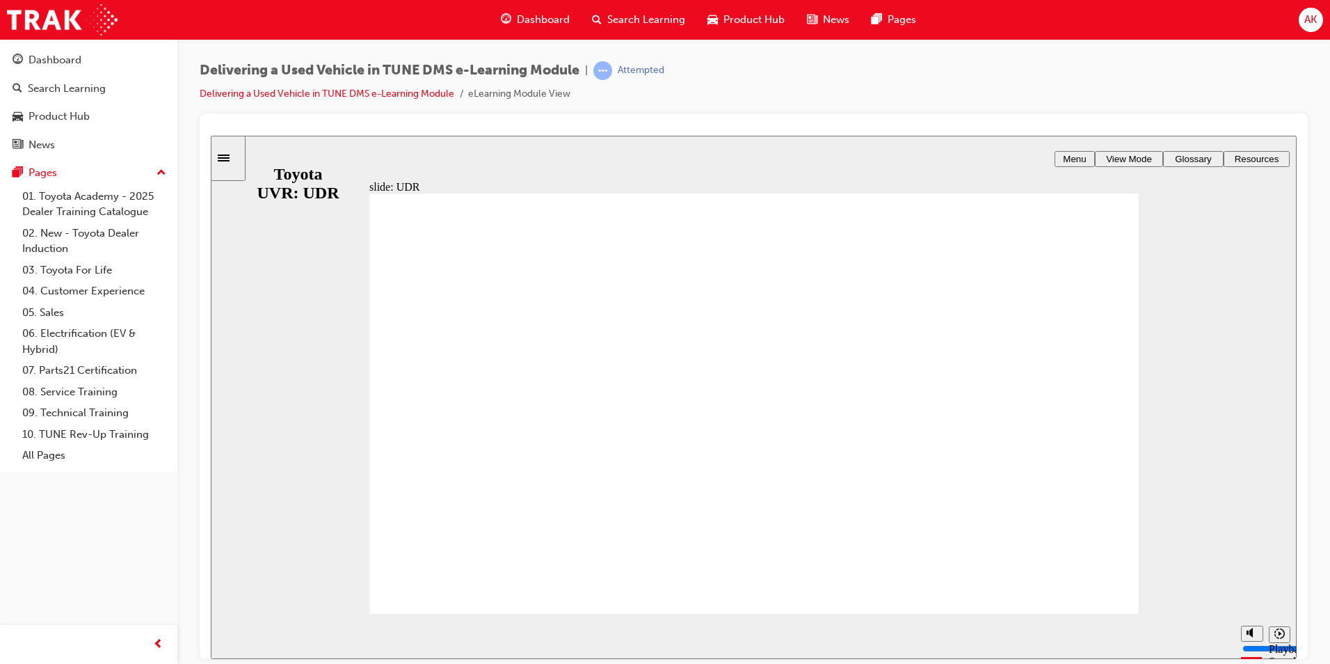
click at [1200, 635] on div "playback controls" at bounding box center [726, 635] width 1016 height 45
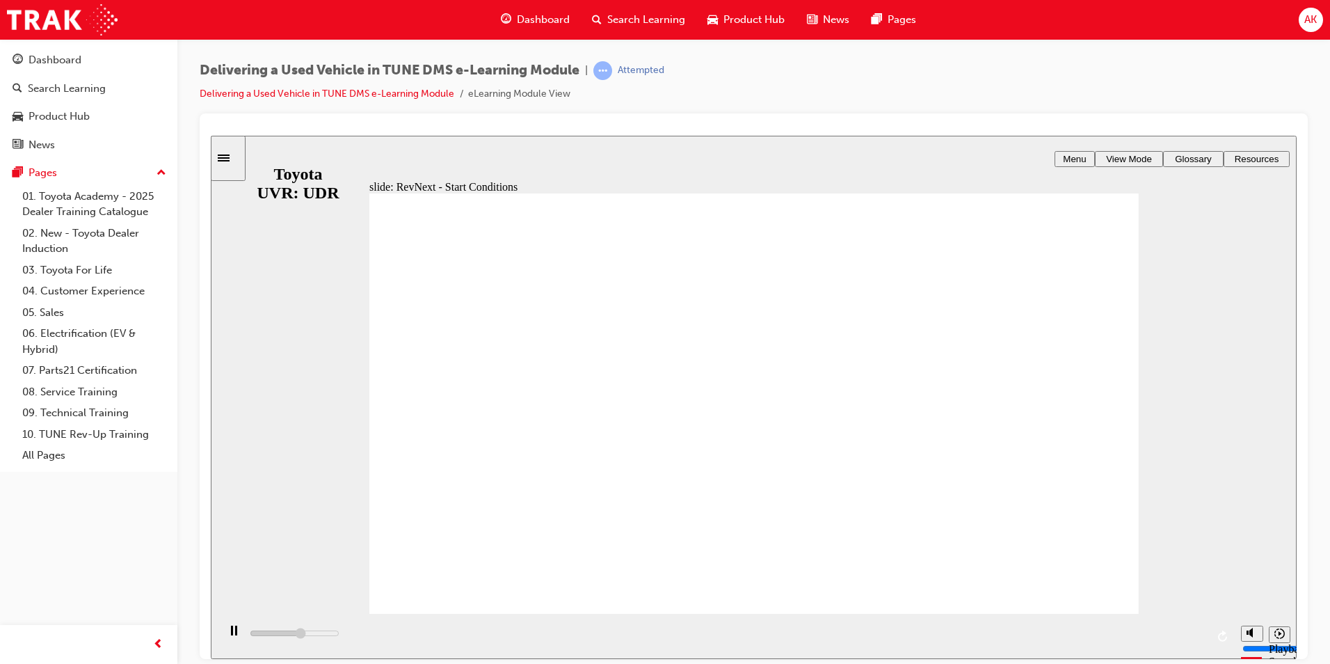
drag, startPoint x: 607, startPoint y: 286, endPoint x: 600, endPoint y: 291, distance: 9.1
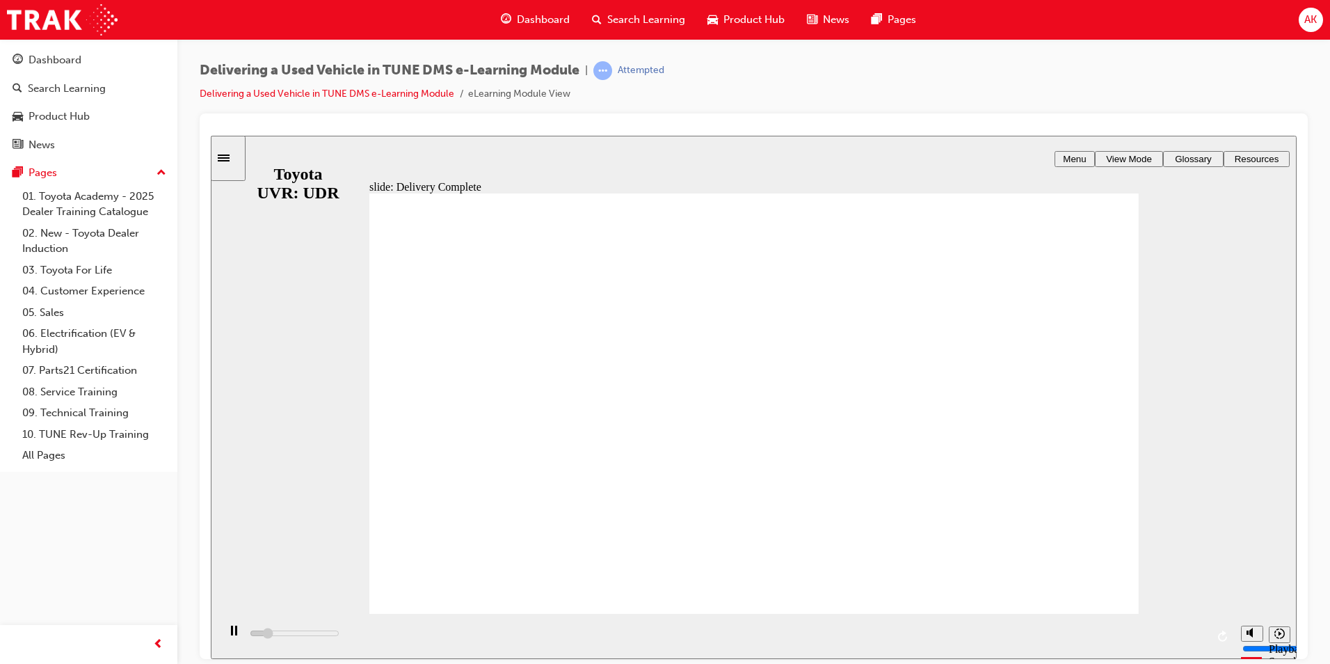
click at [1202, 636] on div "playback controls" at bounding box center [726, 635] width 1016 height 45
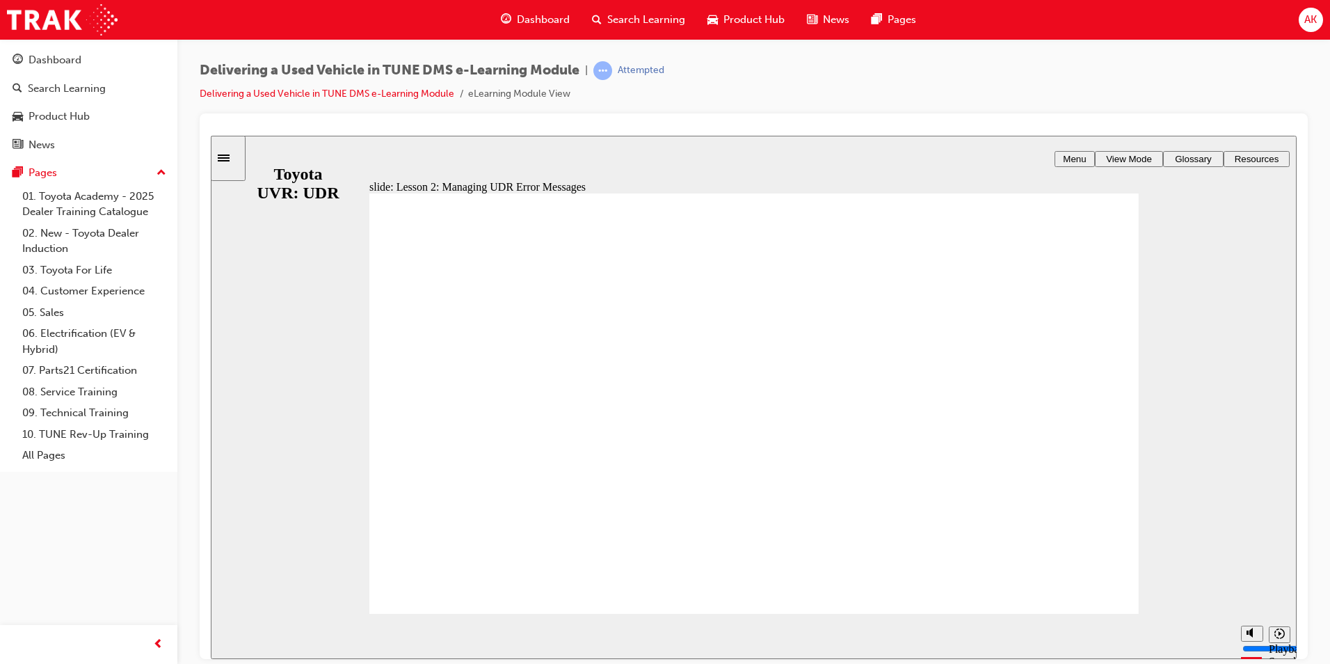
drag, startPoint x: 751, startPoint y: 437, endPoint x: 756, endPoint y: 423, distance: 14.5
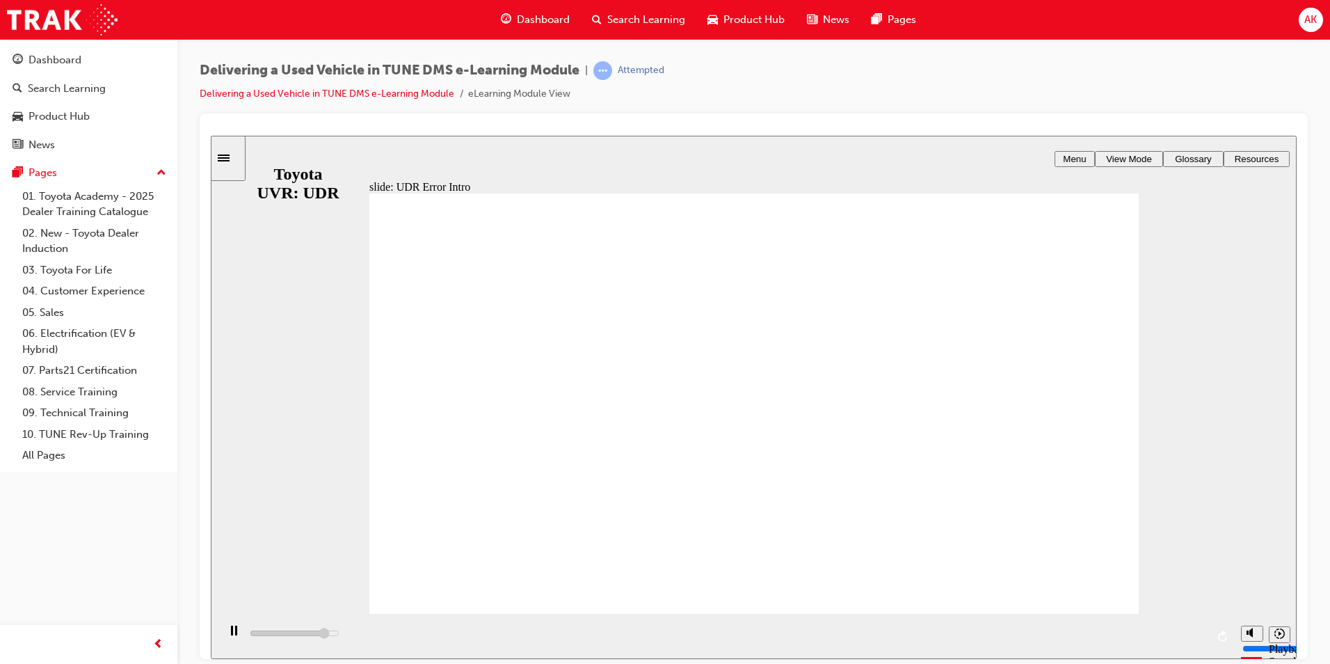
drag, startPoint x: 497, startPoint y: 336, endPoint x: 489, endPoint y: 358, distance: 23.5
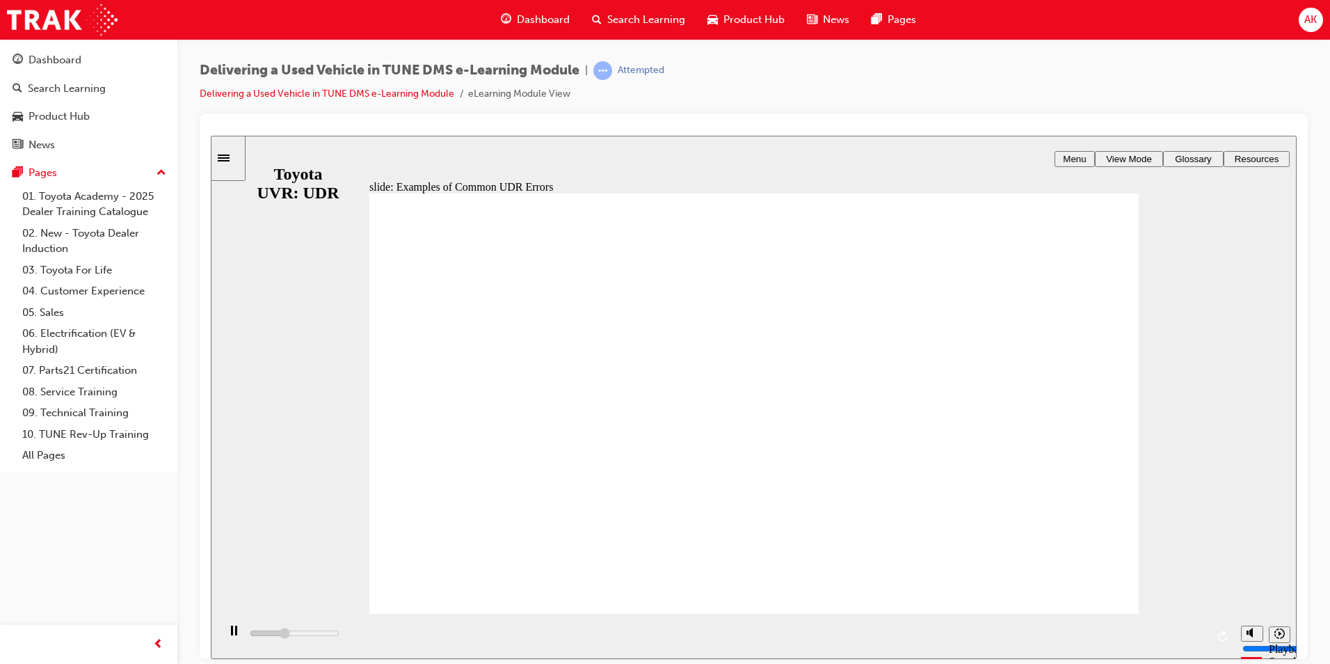
drag, startPoint x: 495, startPoint y: 370, endPoint x: 489, endPoint y: 397, distance: 27.8
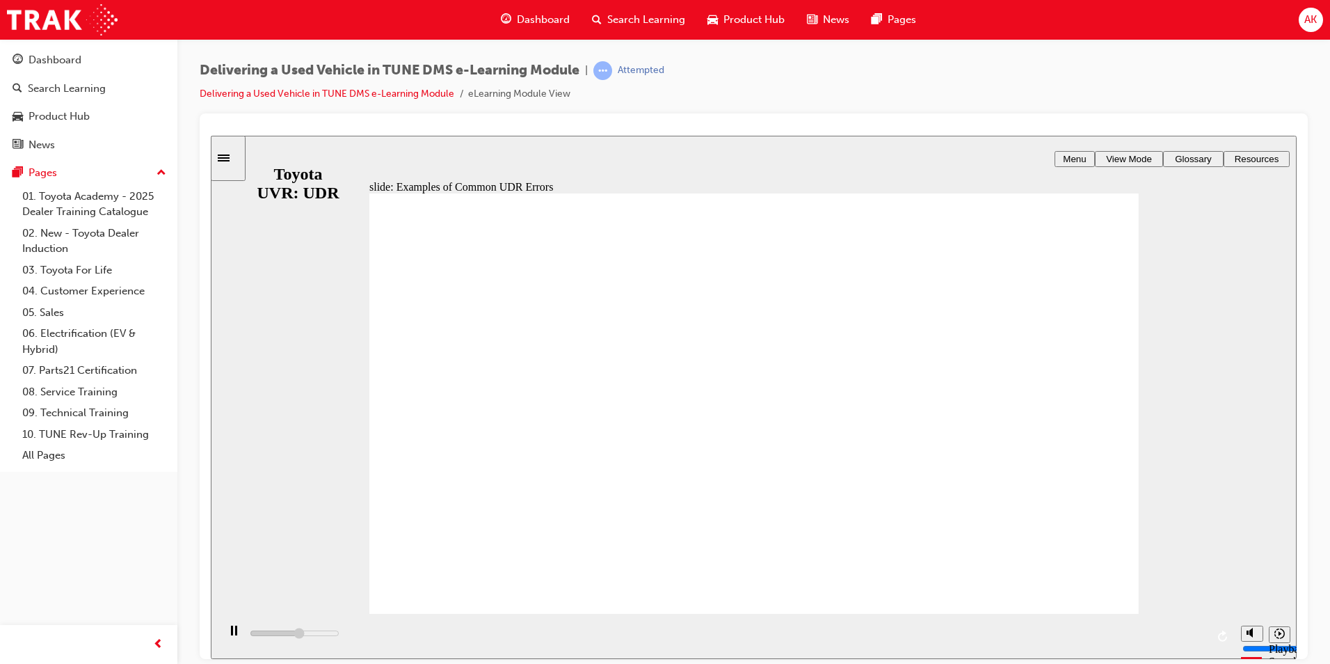
drag, startPoint x: 483, startPoint y: 445, endPoint x: 489, endPoint y: 504, distance: 58.8
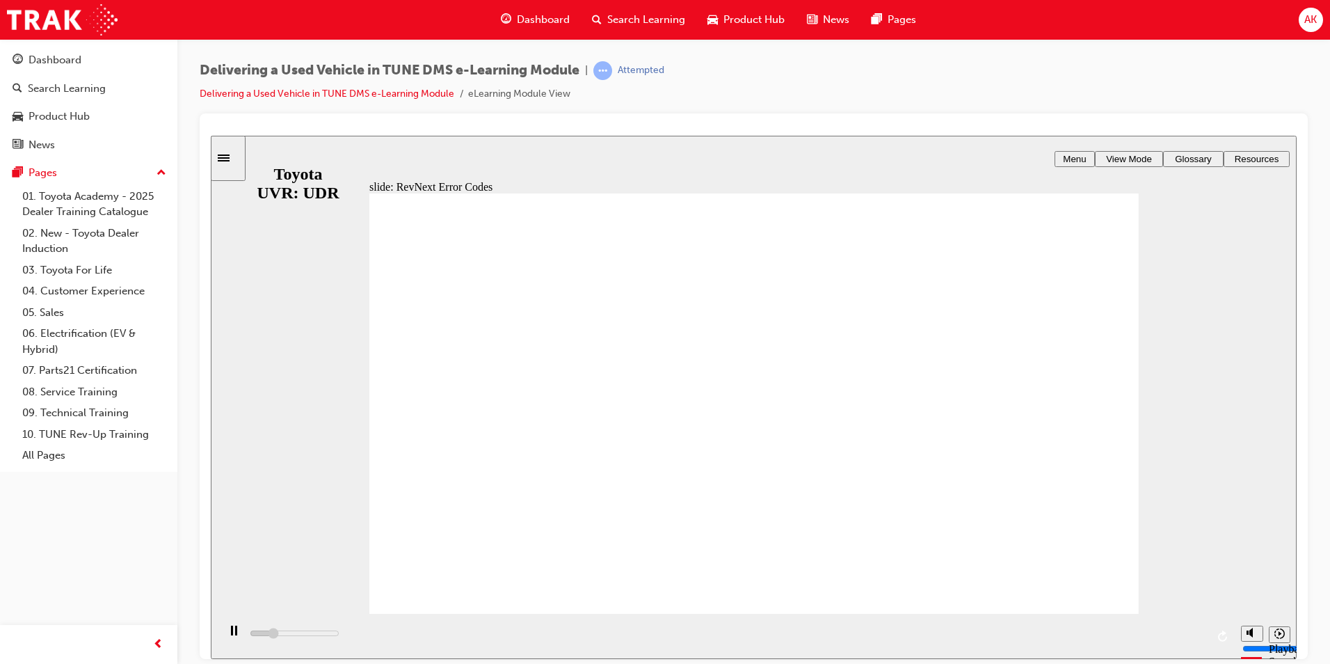
drag, startPoint x: 510, startPoint y: 286, endPoint x: 561, endPoint y: 307, distance: 54.9
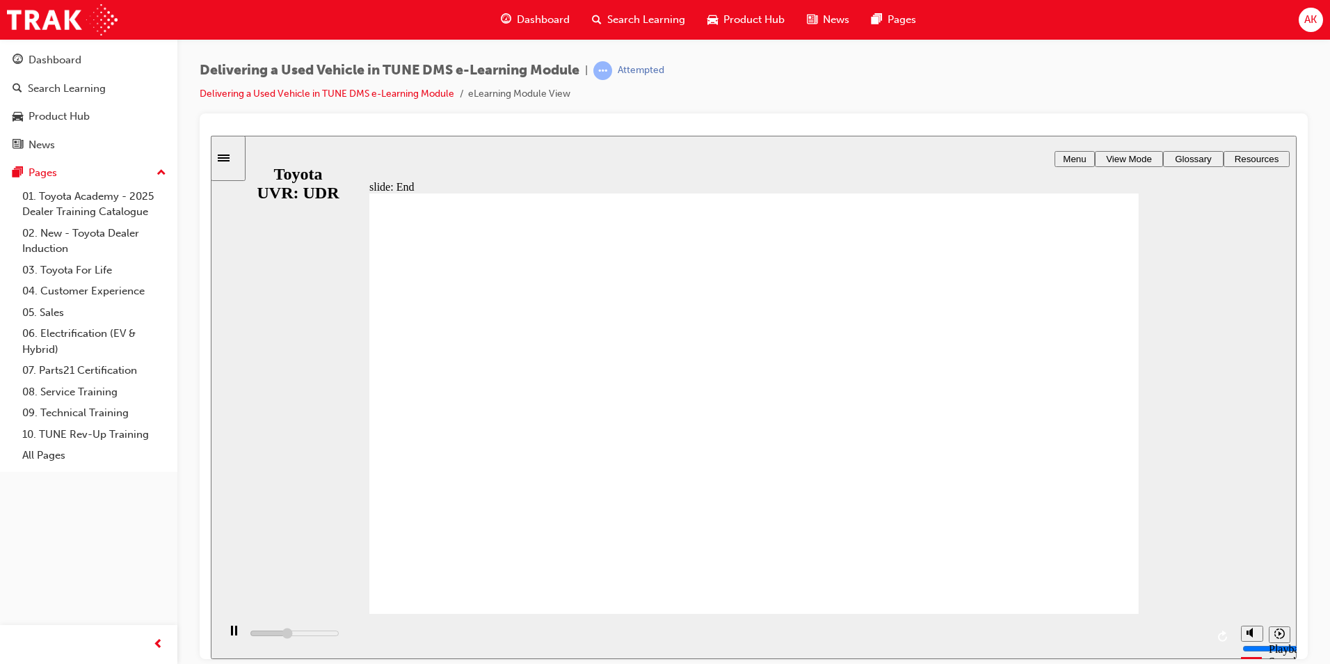
click at [607, 73] on span "learningRecordVerb_ATTEMPT-icon" at bounding box center [602, 70] width 19 height 19
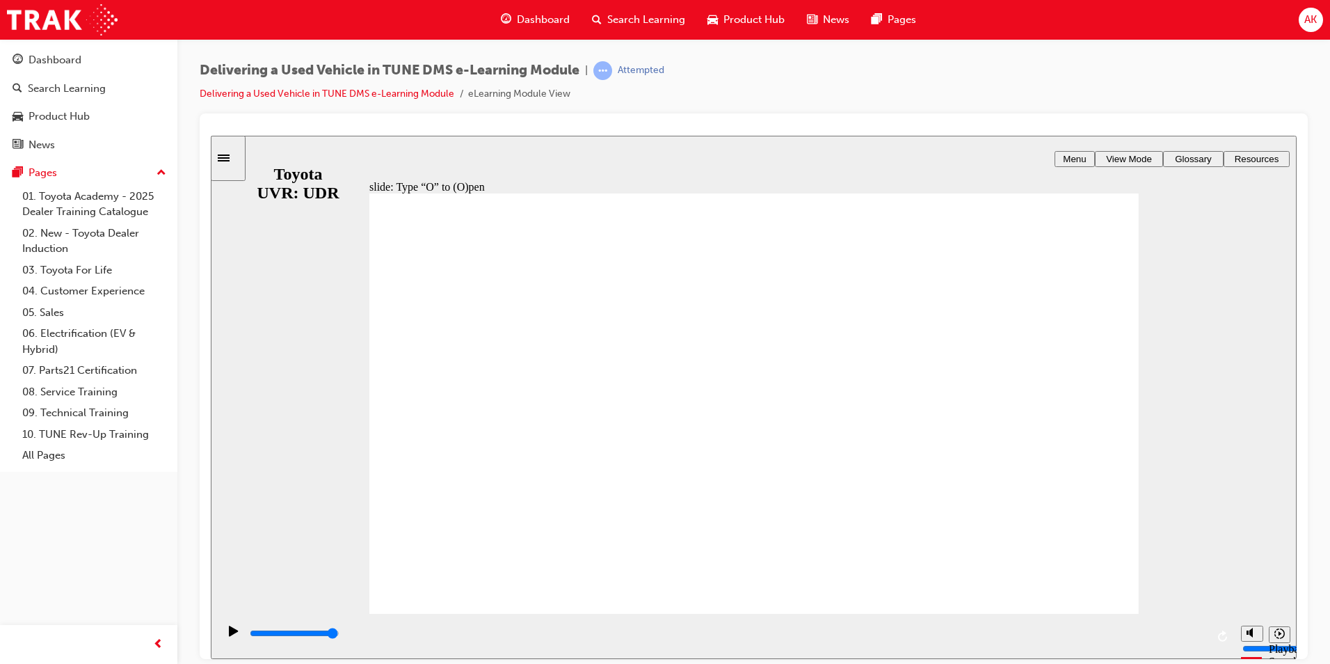
drag, startPoint x: 650, startPoint y: 476, endPoint x: 818, endPoint y: 429, distance: 174.9
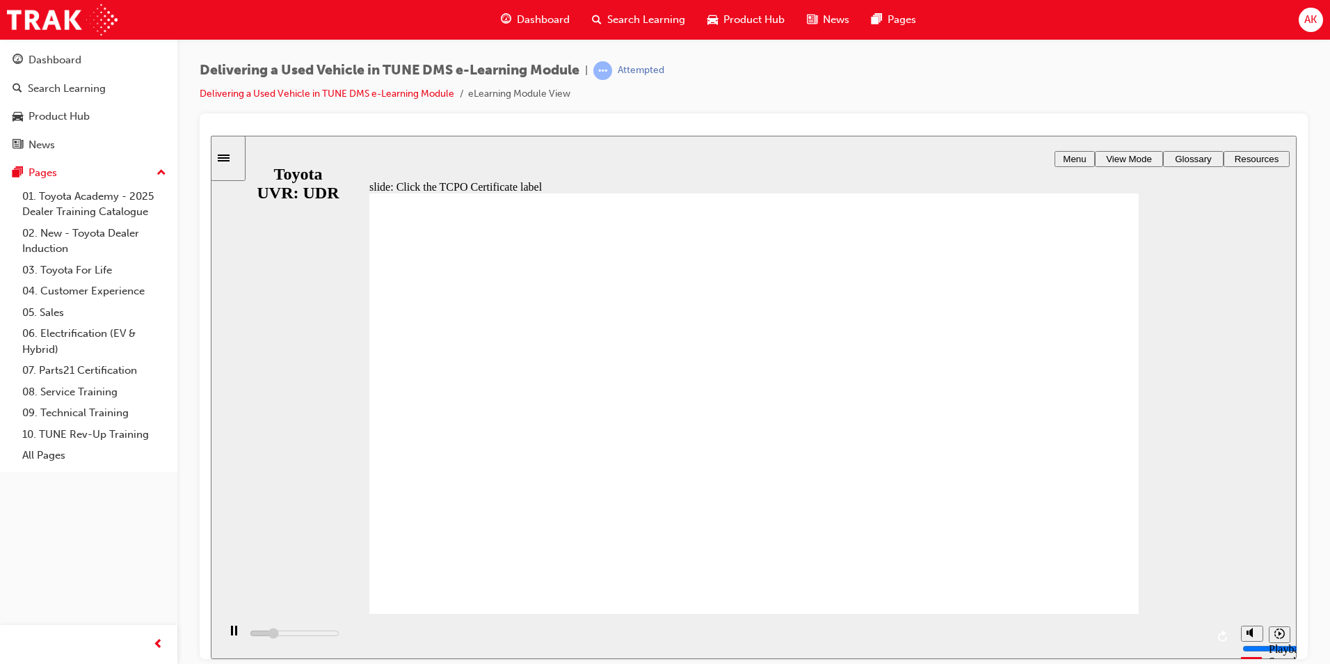
type input "1200"
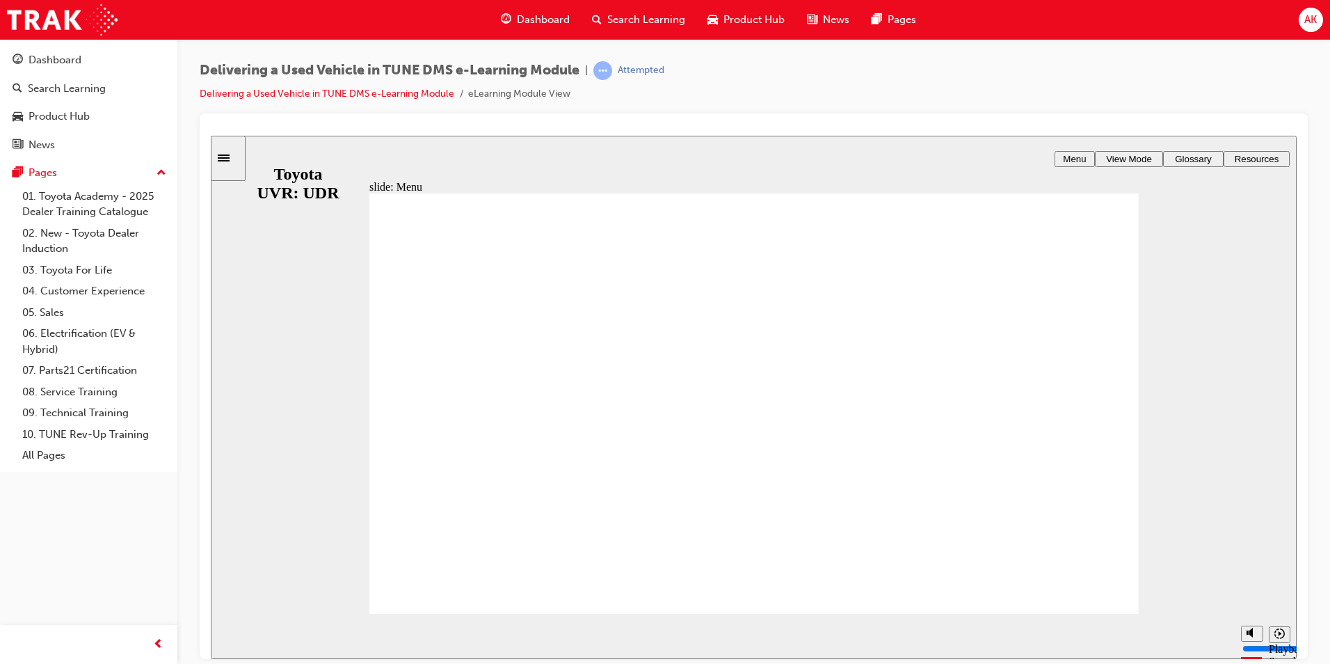
drag, startPoint x: 593, startPoint y: 327, endPoint x: 599, endPoint y: 321, distance: 8.4
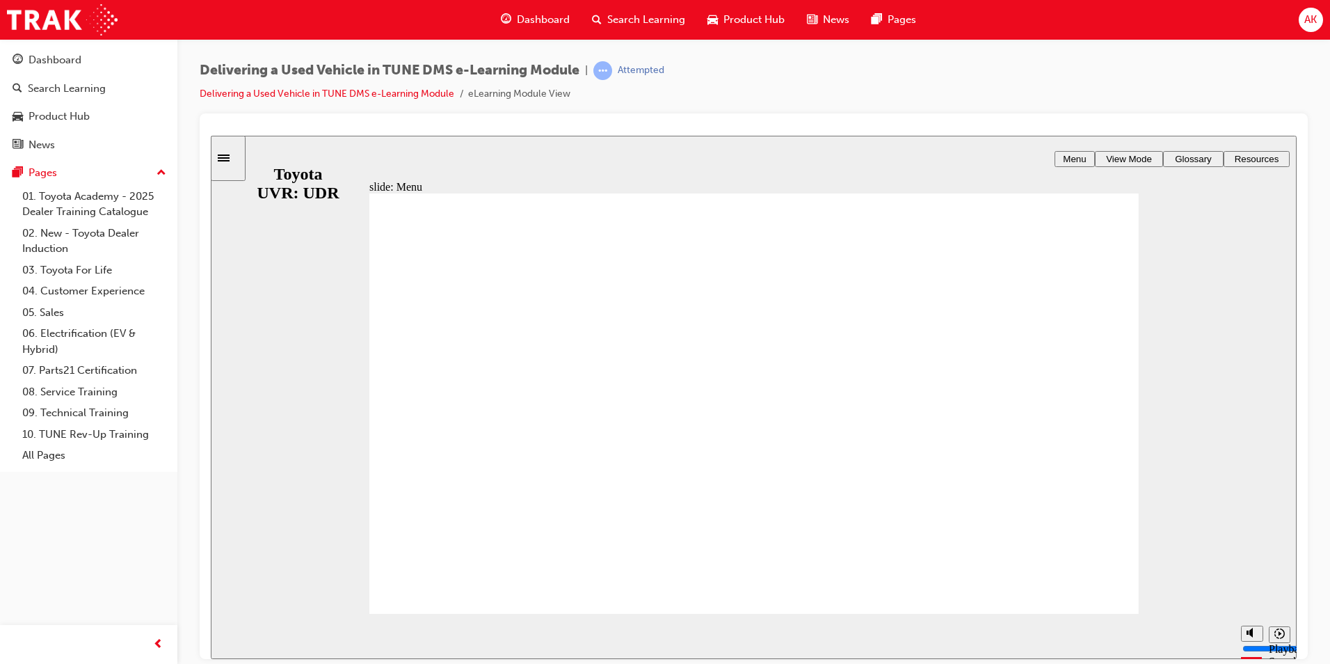
click at [1217, 586] on div "slide: Menu Rectangle 1 MENU BEFORE YOU BEGIN Line 1 Line 1 Click one of the le…" at bounding box center [754, 396] width 1086 height 523
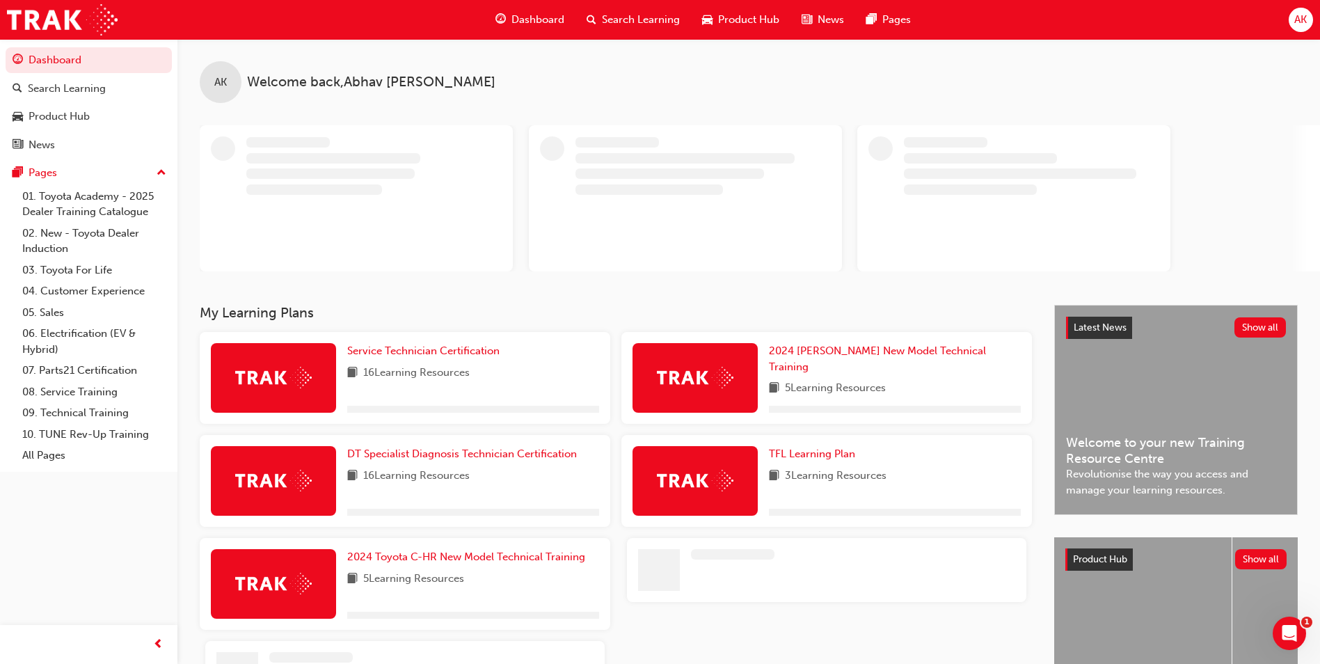
click at [646, 17] on span "Search Learning" at bounding box center [641, 20] width 78 height 16
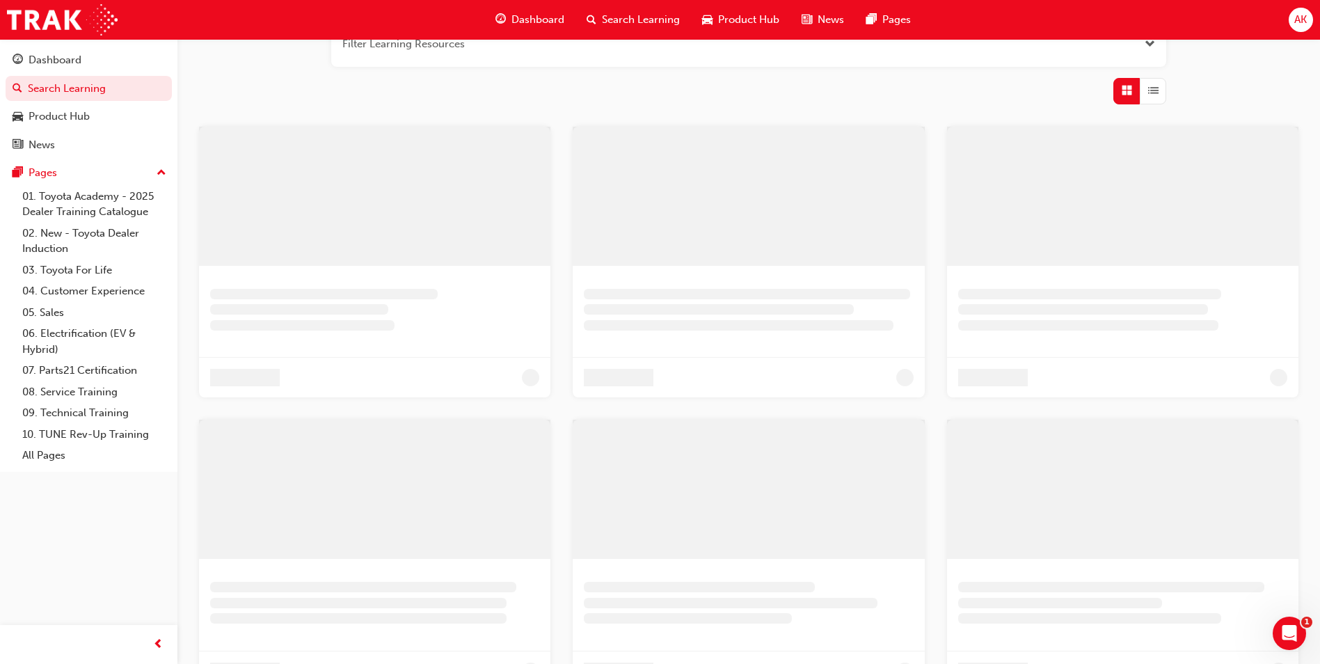
scroll to position [335, 0]
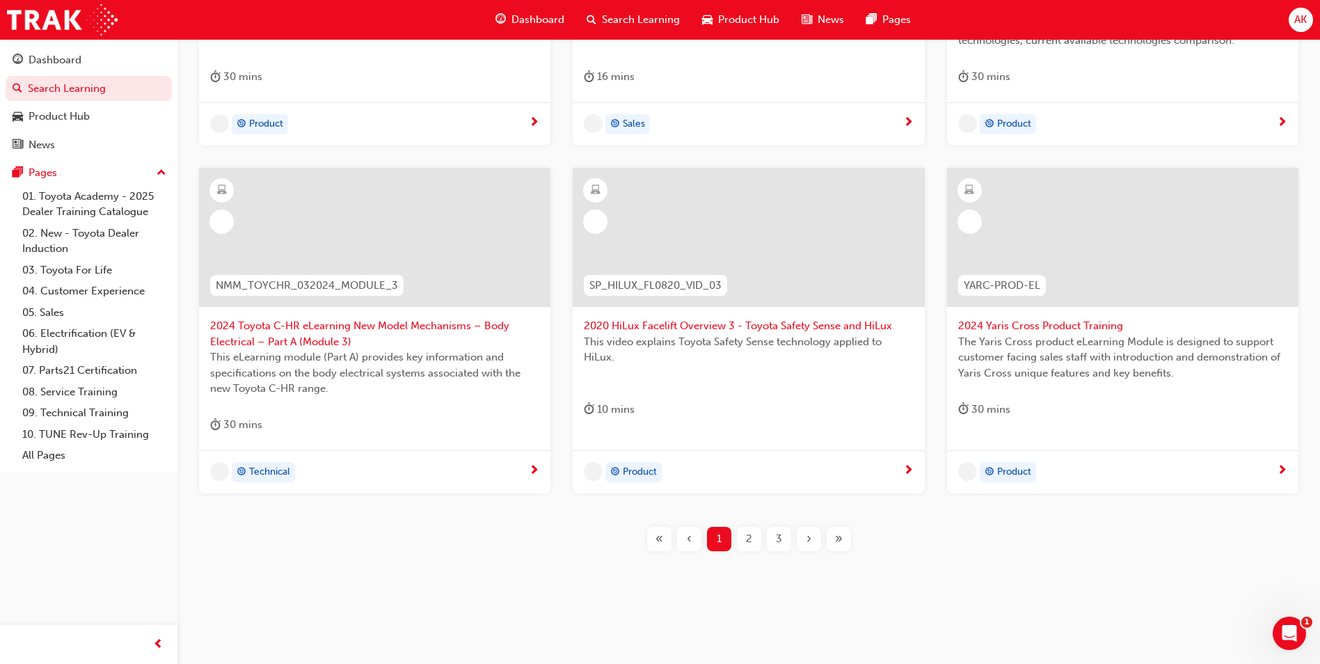
click at [781, 541] on span "3" at bounding box center [779, 539] width 6 height 16
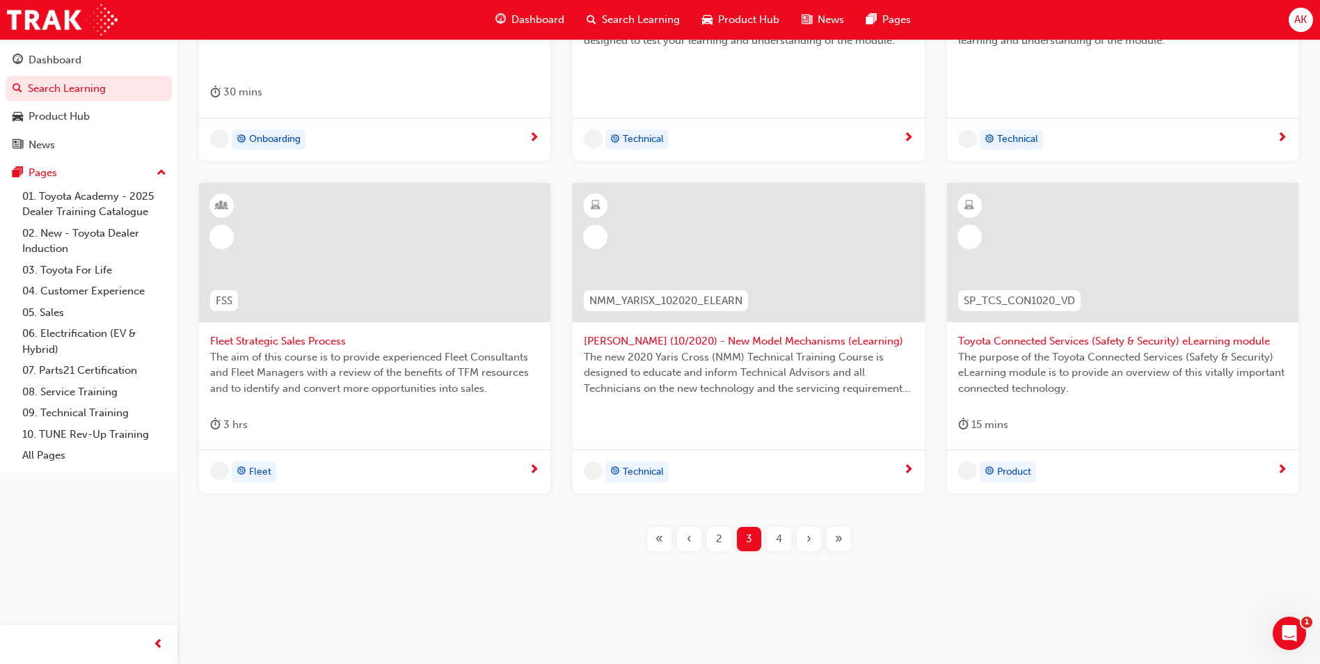
scroll to position [471, 0]
click at [781, 541] on span "4" at bounding box center [779, 539] width 6 height 16
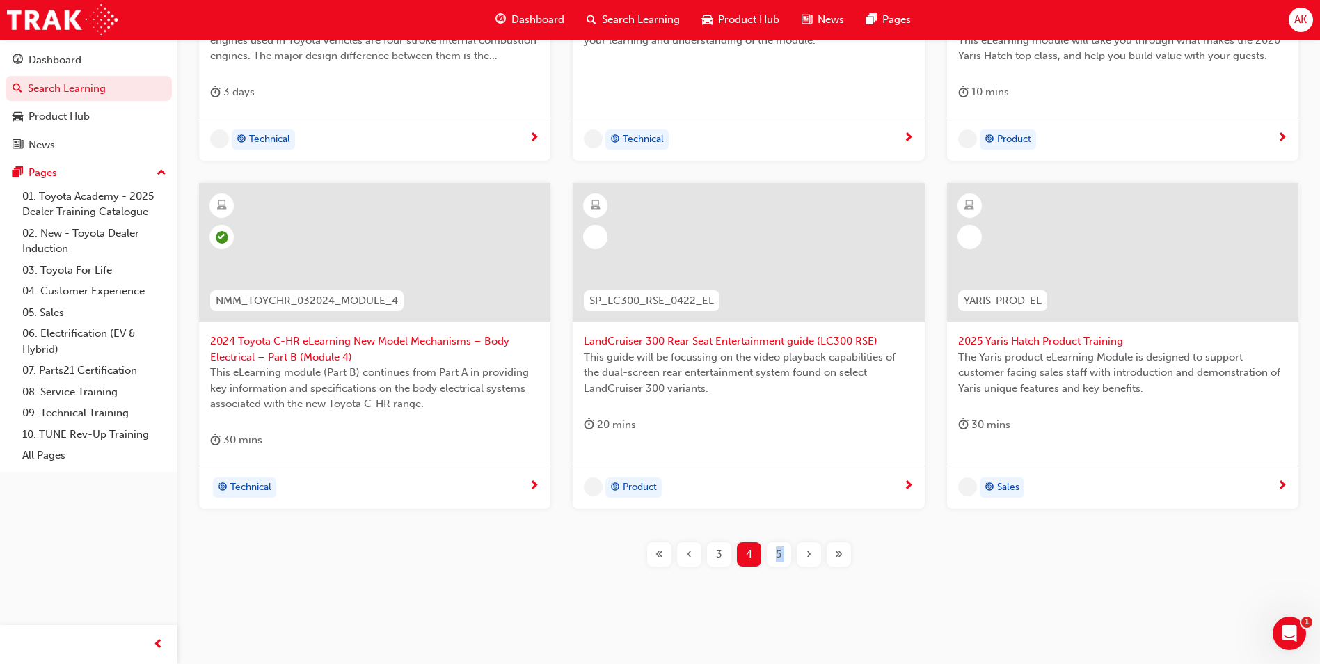
click at [781, 541] on div "T21-PTEN_DIESEL_ILT PT Diesel Engine Management - Training As explained in the …" at bounding box center [749, 220] width 1098 height 738
drag, startPoint x: 781, startPoint y: 541, endPoint x: 813, endPoint y: 557, distance: 35.8
click at [813, 557] on div "›" at bounding box center [809, 554] width 24 height 24
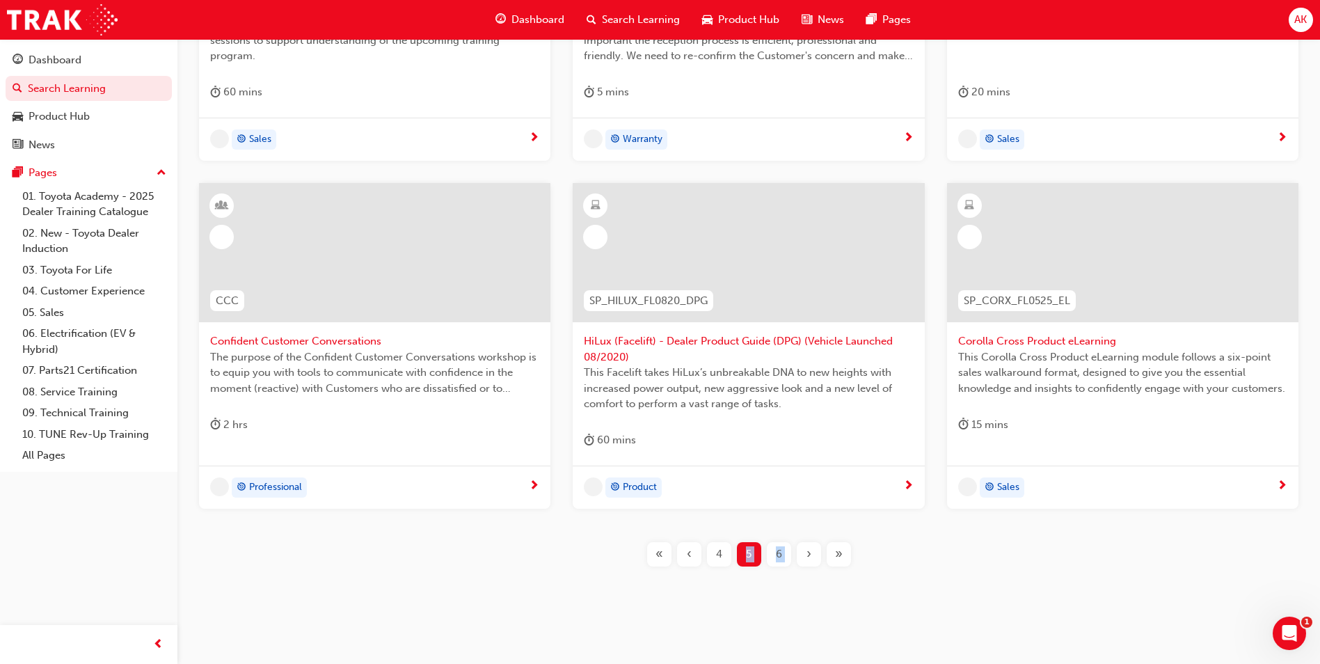
click at [810, 557] on span "›" at bounding box center [808, 554] width 5 height 16
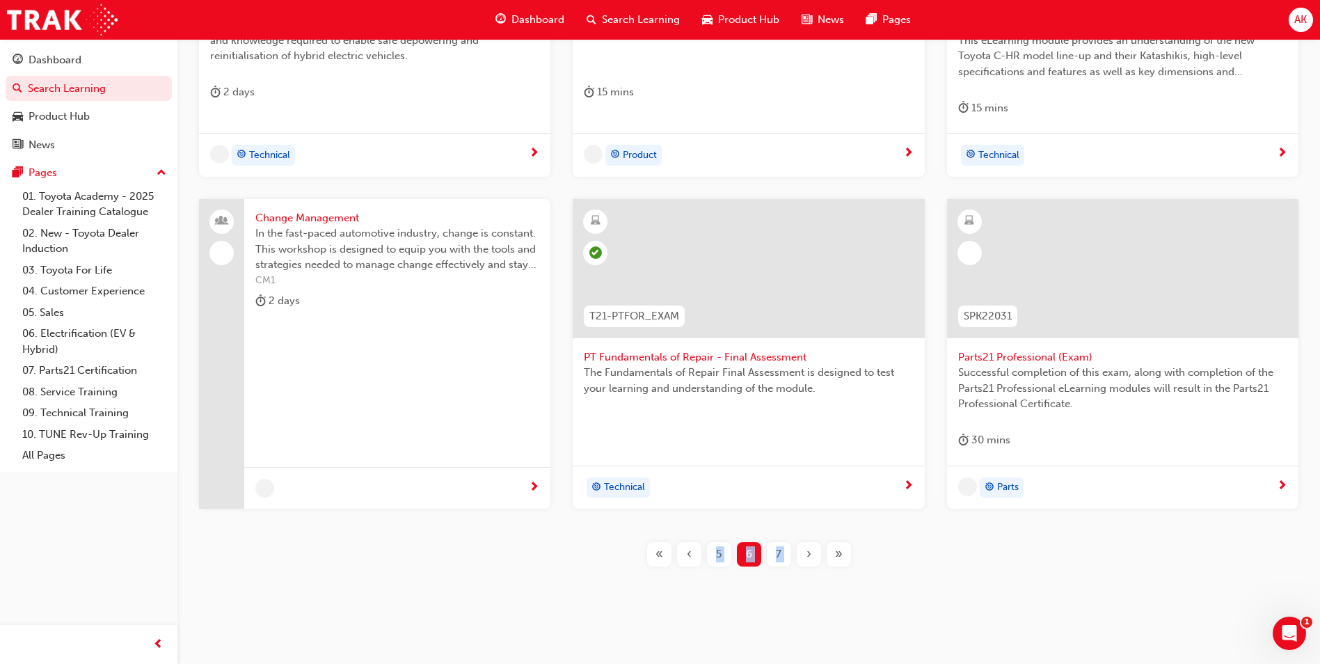
click at [810, 555] on span "›" at bounding box center [808, 554] width 5 height 16
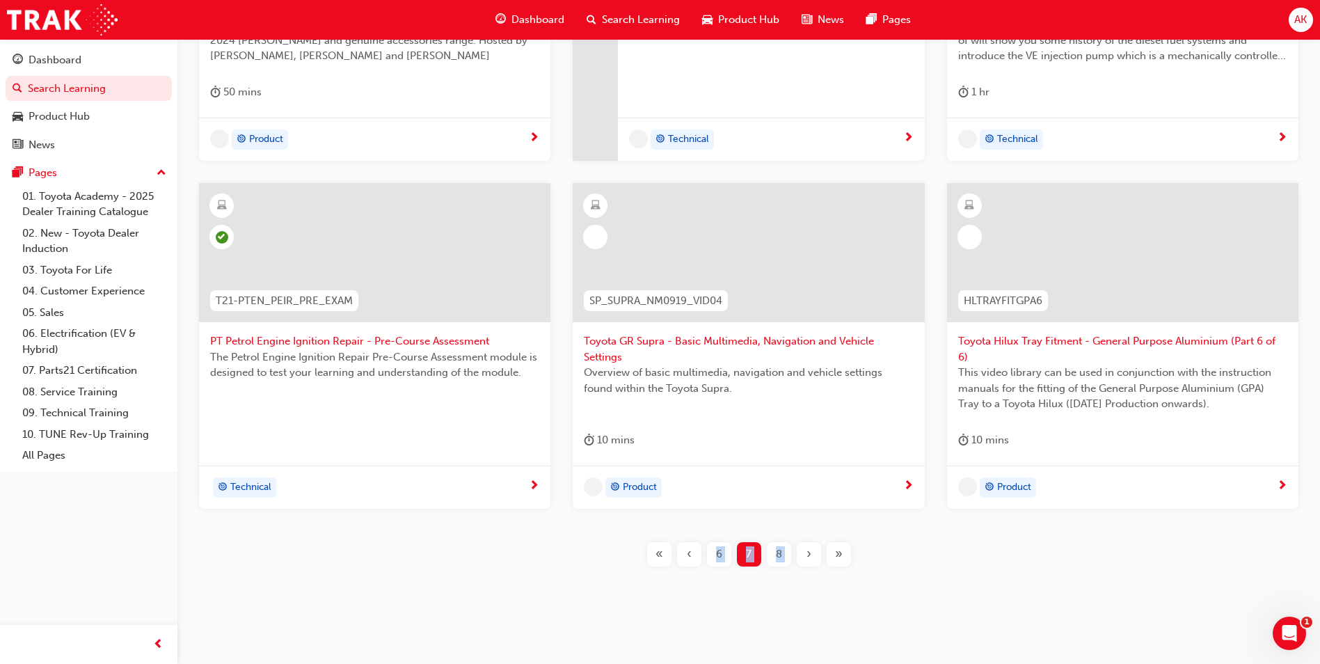
click at [810, 555] on span "›" at bounding box center [808, 554] width 5 height 16
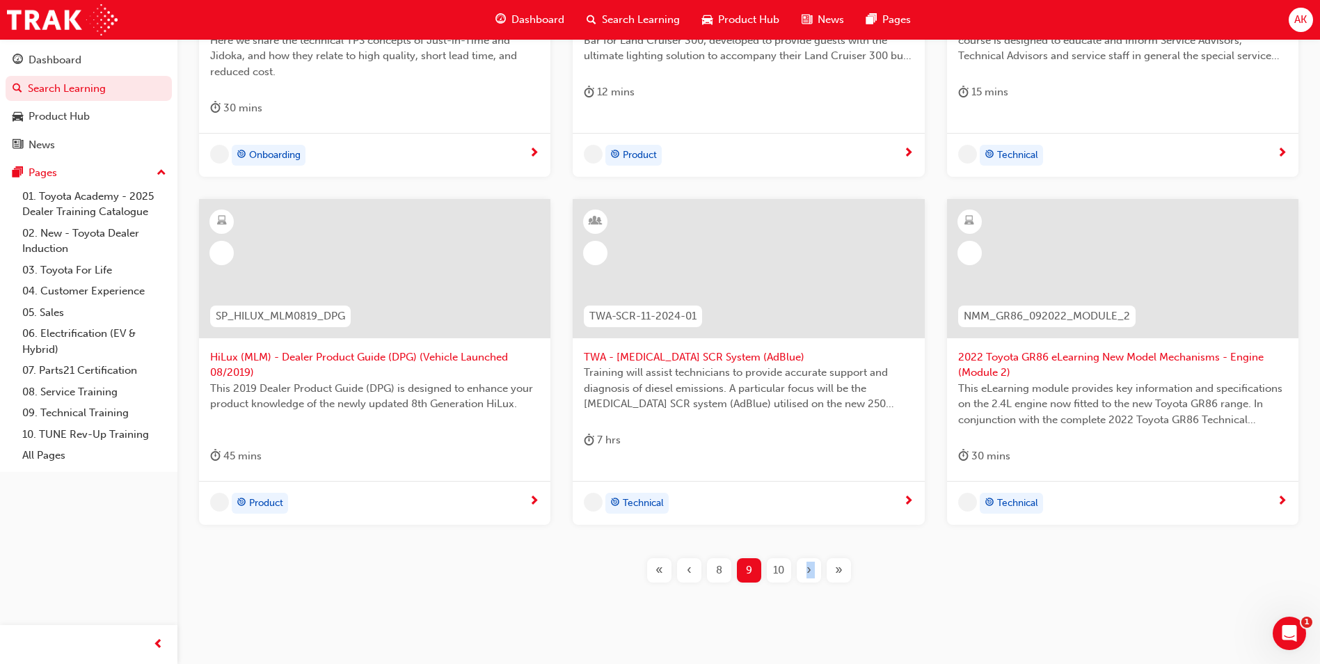
click at [810, 555] on div "TPS_PART2 Introduction to TPS Part 2: TPS Technical Concepts - Jidoka and Just-…" at bounding box center [749, 227] width 1098 height 753
drag, startPoint x: 810, startPoint y: 555, endPoint x: 807, endPoint y: 566, distance: 10.8
click at [807, 566] on span "›" at bounding box center [808, 570] width 5 height 16
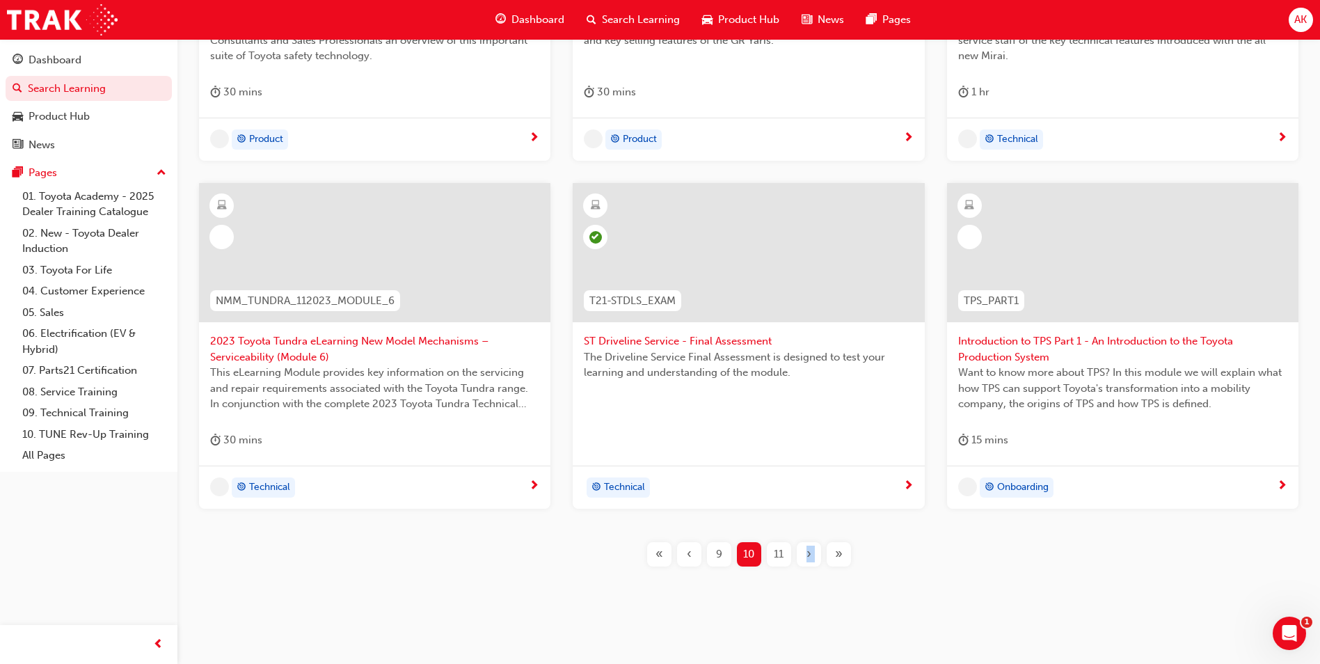
click at [807, 566] on div "›" at bounding box center [809, 554] width 24 height 24
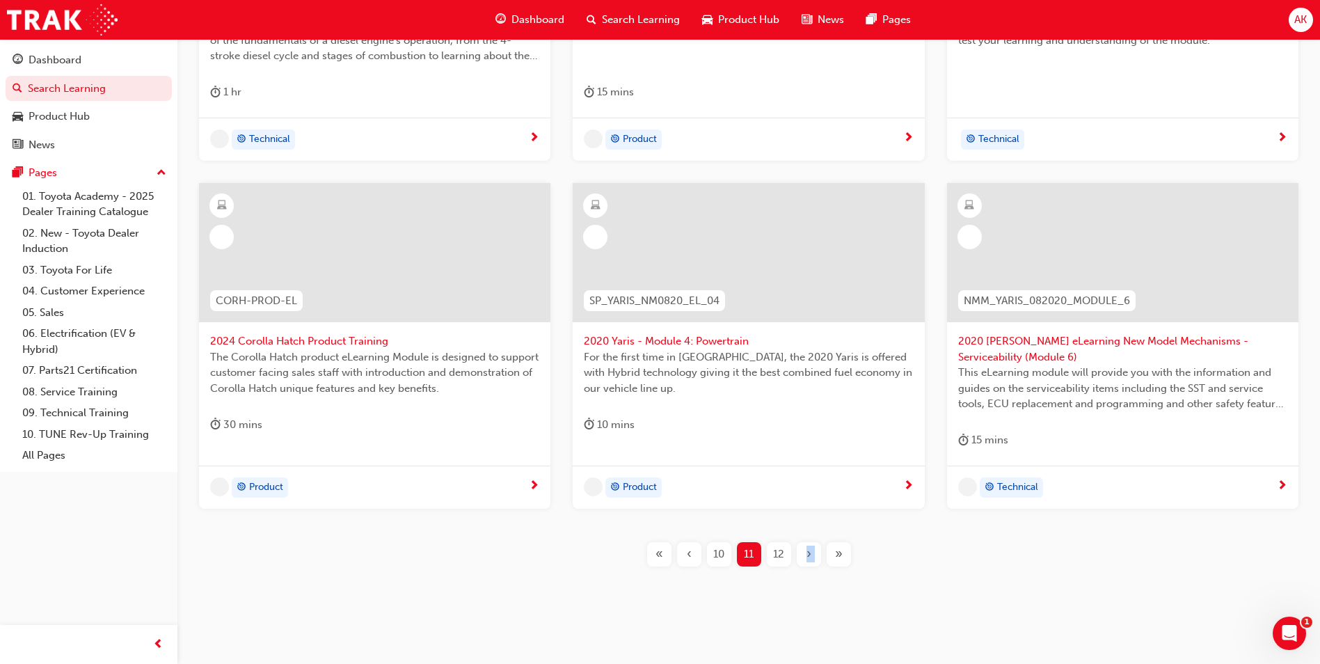
drag, startPoint x: 807, startPoint y: 566, endPoint x: 808, endPoint y: 559, distance: 7.0
click at [807, 566] on div "›" at bounding box center [809, 554] width 24 height 24
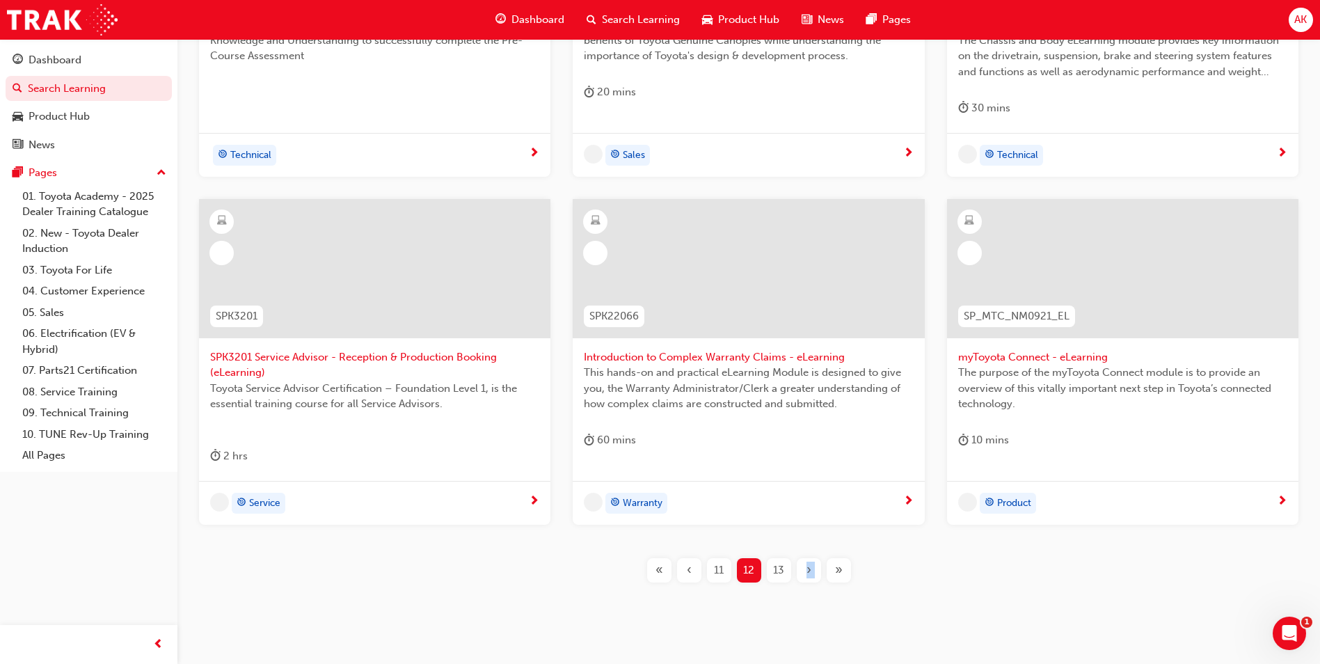
click at [808, 558] on div "›" at bounding box center [809, 570] width 24 height 24
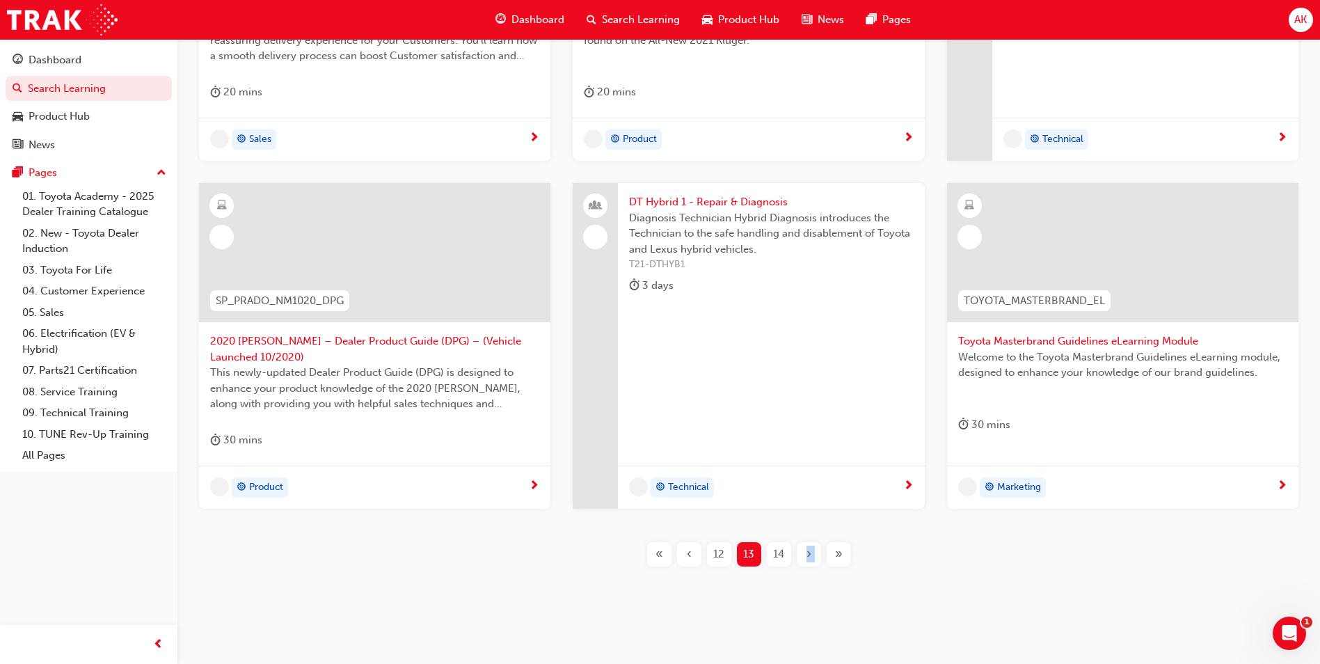
click at [808, 557] on span "›" at bounding box center [808, 554] width 5 height 16
click at [808, 558] on div "›" at bounding box center [809, 554] width 24 height 24
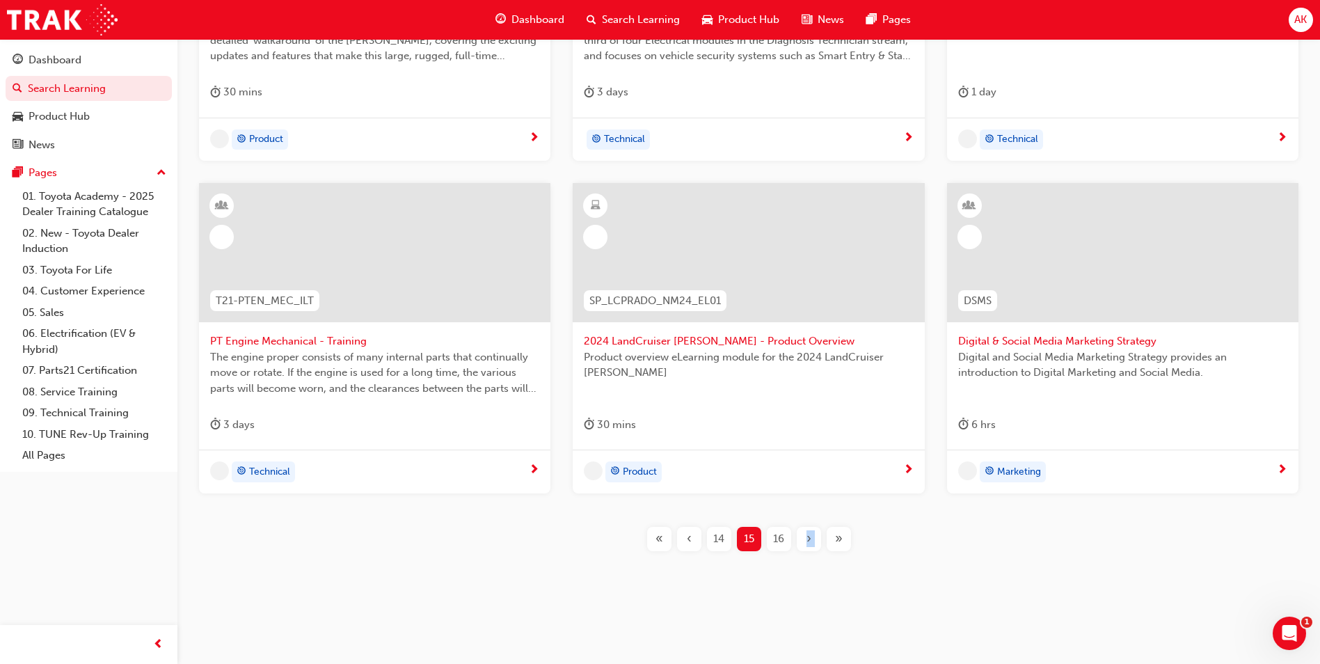
click at [808, 558] on div "SP_LCPRADO_NM24_EL02 2024 [PERSON_NAME] - Product eLearning This [PERSON_NAME] …" at bounding box center [749, 212] width 1098 height 722
drag, startPoint x: 808, startPoint y: 558, endPoint x: 808, endPoint y: 541, distance: 16.7
click at [808, 541] on span "›" at bounding box center [808, 539] width 5 height 16
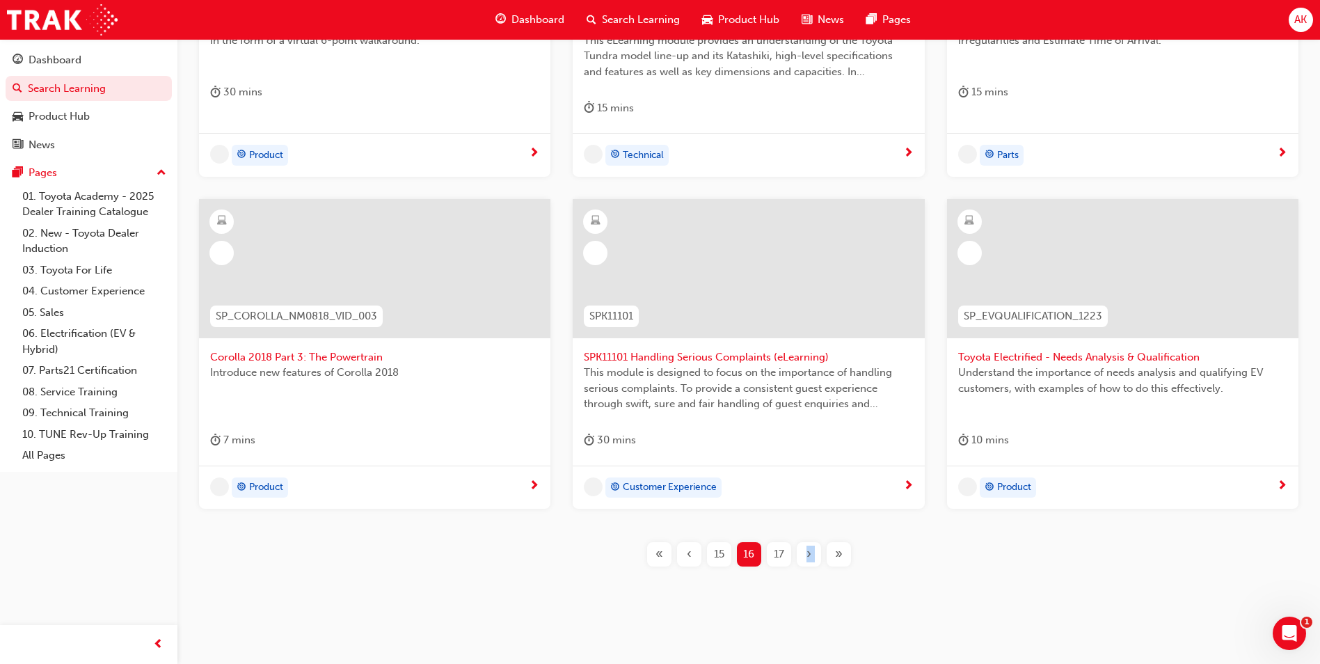
click at [807, 541] on div "SP_BZ4X_NM_0224_EL01 2024 bZ4X Product eLearning Here you will learn the key se…" at bounding box center [749, 220] width 1098 height 738
click at [807, 543] on div "›" at bounding box center [809, 554] width 24 height 24
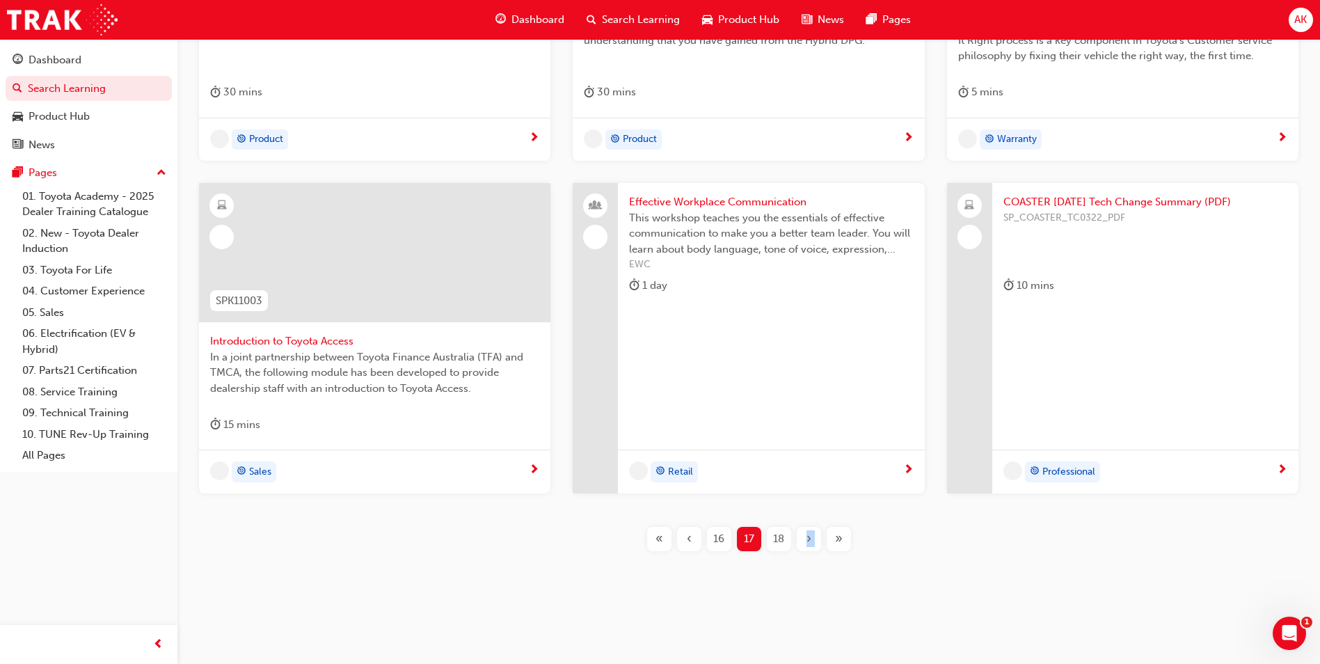
click at [807, 543] on span "›" at bounding box center [808, 539] width 5 height 16
click at [807, 515] on div "SP_CAMRY_FL0421_EL Facelift Camry 2021 eLearning This module highlights the key…" at bounding box center [748, 183] width 1121 height 664
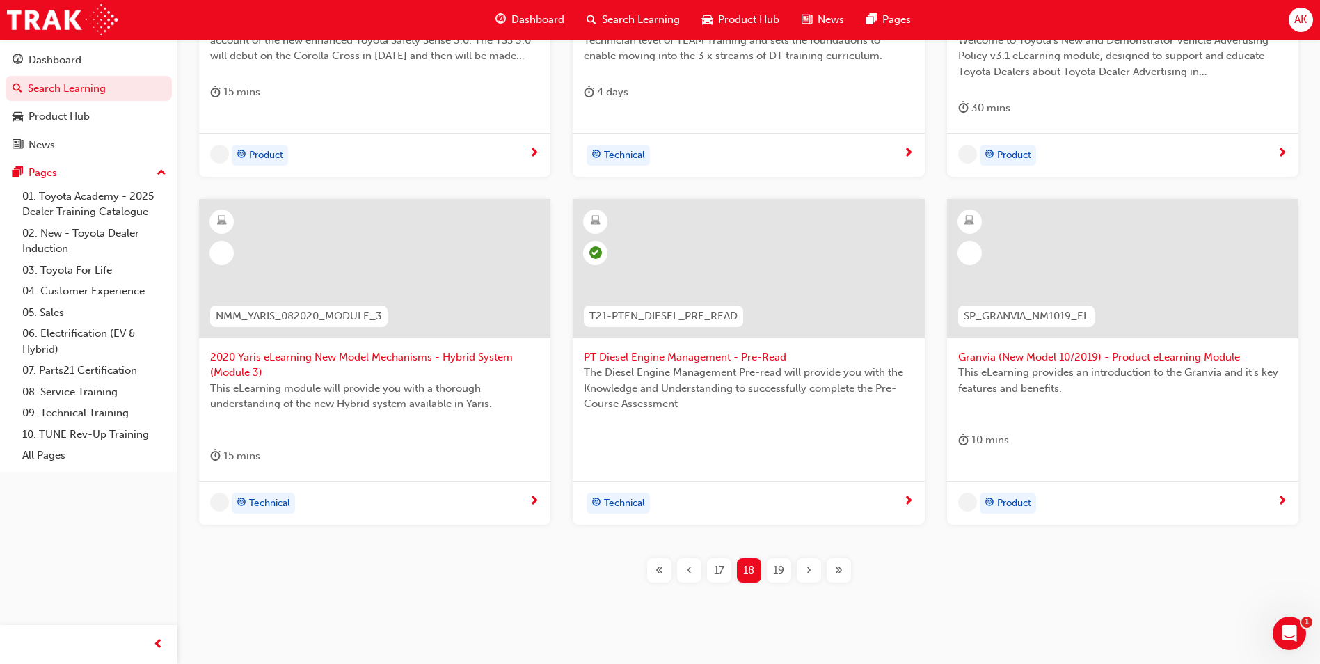
click at [808, 540] on div "SP_TSSV3_NM1022_EL Toyota Safety Sense Version 3.0 eLearning Module This module…" at bounding box center [748, 199] width 1121 height 696
click at [805, 554] on div "SP_TSSV3_NM1022_EL Toyota Safety Sense Version 3.0 eLearning Module This module…" at bounding box center [749, 227] width 1098 height 753
click at [807, 556] on div "SP_TSSV3_NM1022_EL Toyota Safety Sense Version 3.0 eLearning Module This module…" at bounding box center [749, 227] width 1098 height 753
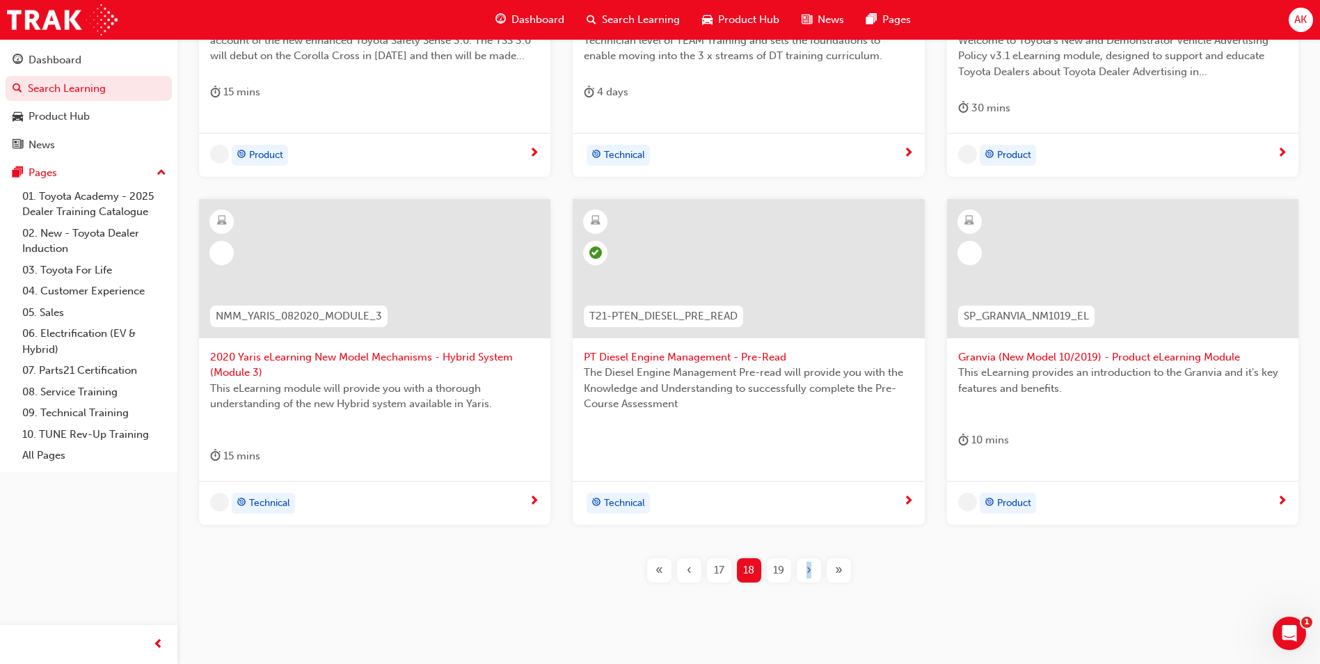
click at [808, 559] on div "›" at bounding box center [809, 570] width 24 height 24
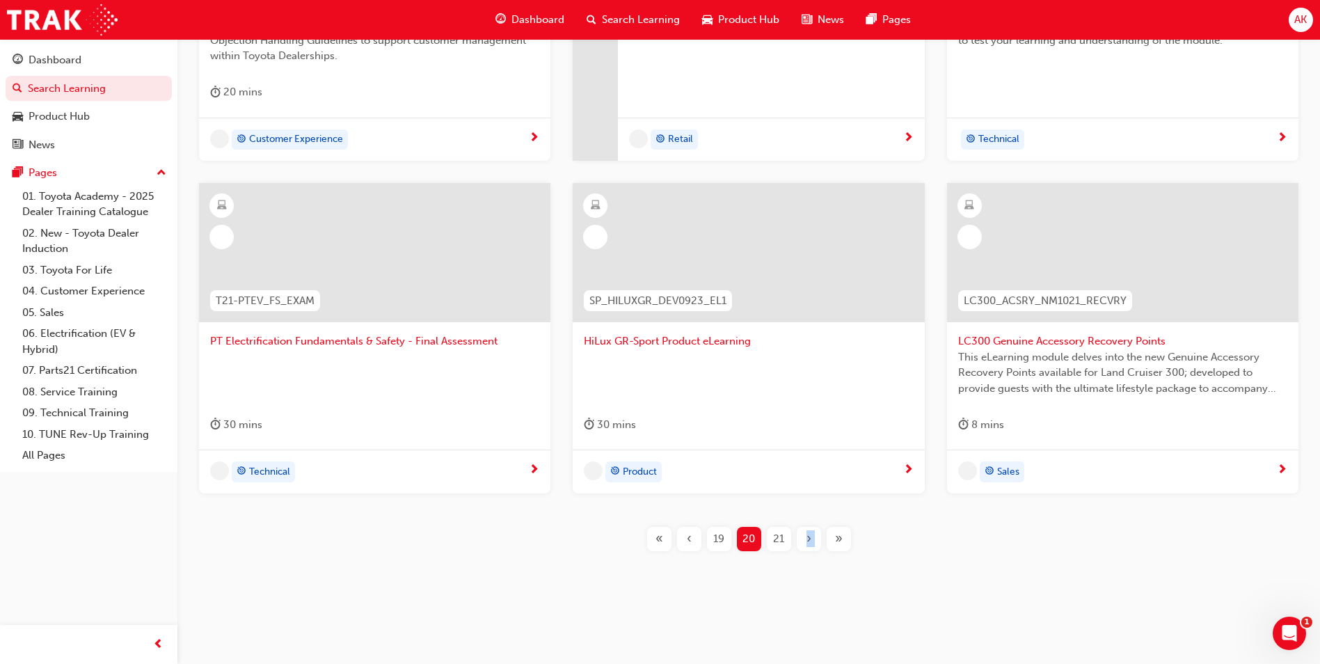
click at [808, 559] on div "CH2 Complaint Handling Module 2 - Guidelines Part 2 This course provides an und…" at bounding box center [749, 212] width 1098 height 722
drag, startPoint x: 808, startPoint y: 559, endPoint x: 807, endPoint y: 550, distance: 9.1
click at [807, 550] on div "›" at bounding box center [809, 539] width 24 height 24
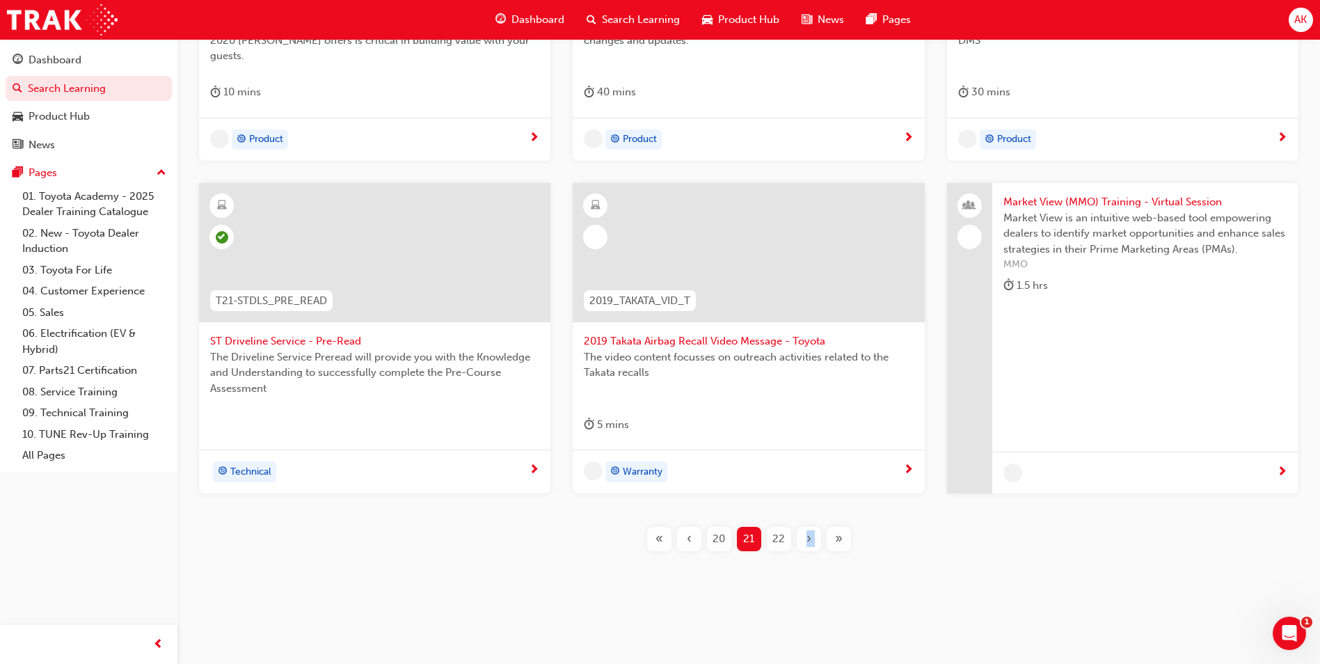
click at [807, 543] on span "›" at bounding box center [808, 539] width 5 height 16
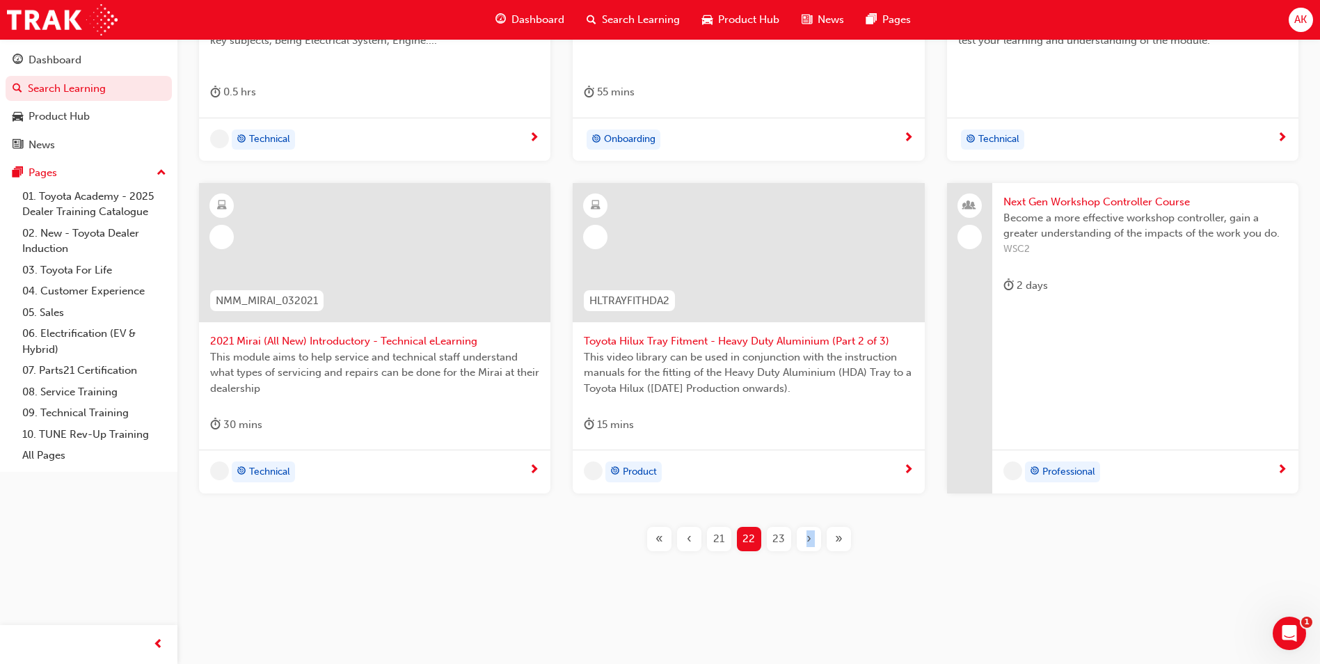
click at [807, 543] on span "›" at bounding box center [808, 539] width 5 height 16
click at [807, 543] on div "›" at bounding box center [809, 539] width 24 height 24
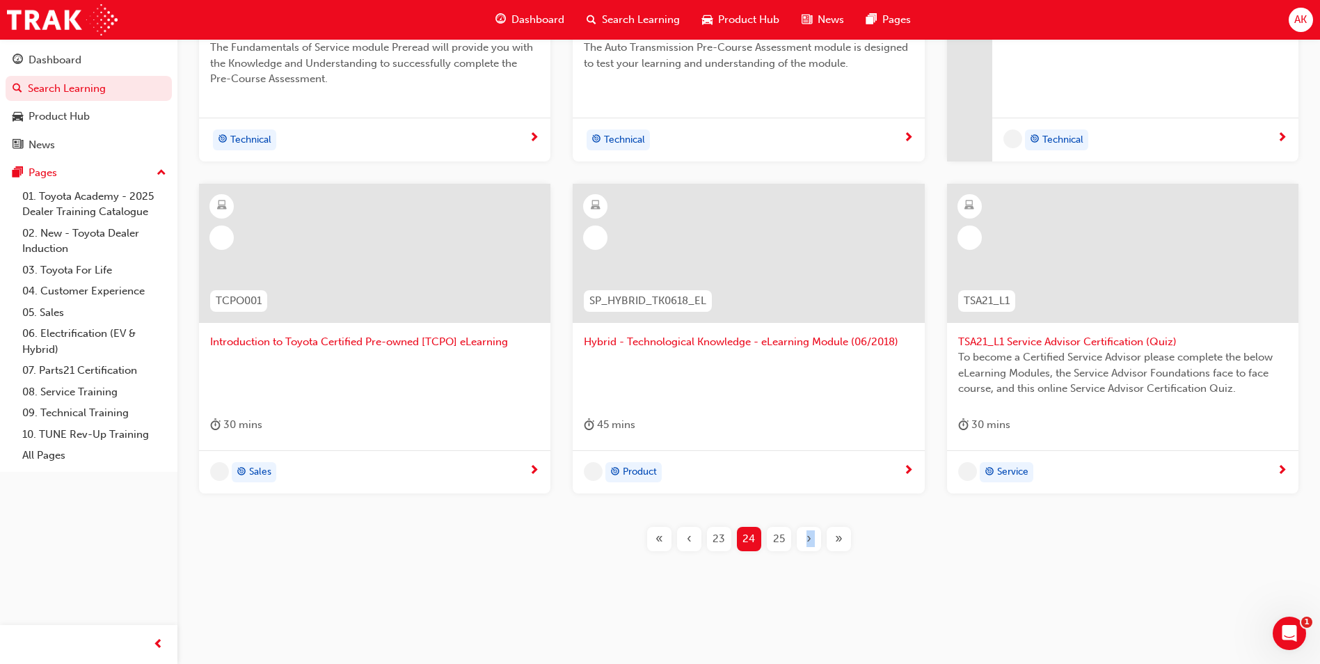
scroll to position [448, 0]
click at [807, 554] on div "T21-STFOS_PRE_READ ST Fundamentals of Service - Pre-Read The Fundamentals of Se…" at bounding box center [749, 224] width 1098 height 700
click at [808, 542] on span "›" at bounding box center [808, 539] width 5 height 16
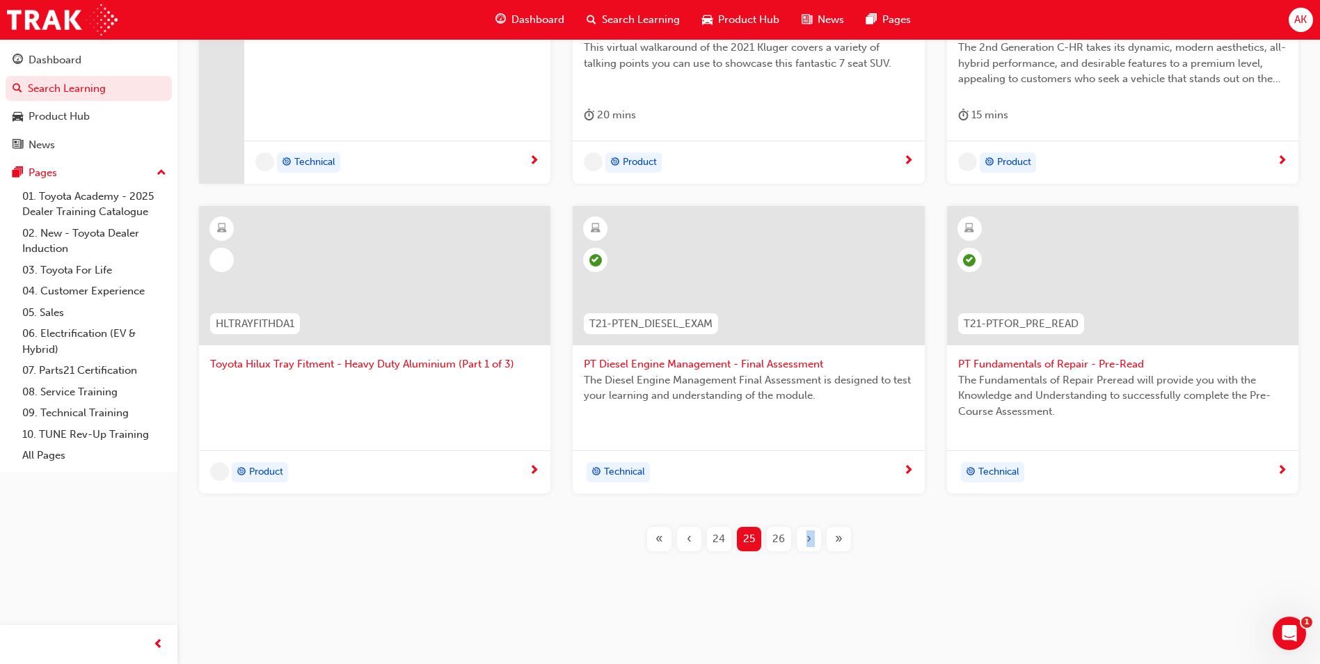
click at [808, 543] on span "›" at bounding box center [808, 539] width 5 height 16
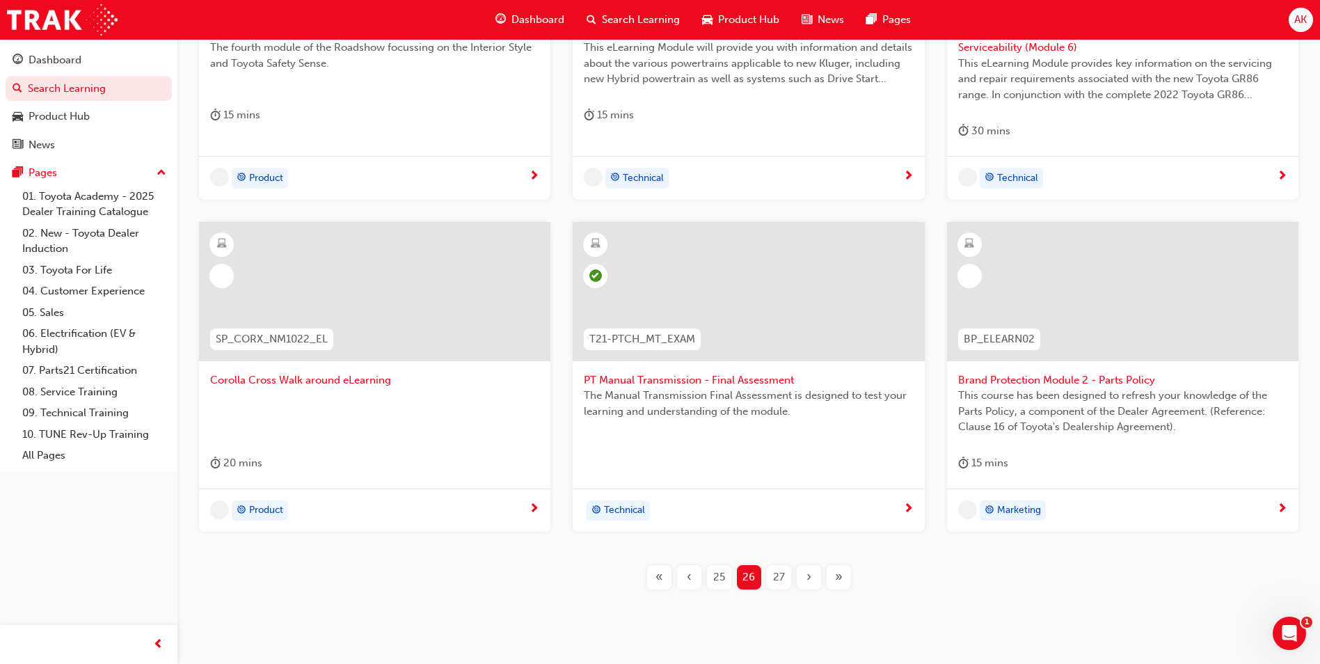
click at [808, 543] on div "SP_COROLLA_NM0818_RS_VID04 Corolla Roadshow 4 of 6 – Interior Style and TSS The…" at bounding box center [748, 214] width 1121 height 680
click at [806, 570] on span "›" at bounding box center [808, 577] width 5 height 16
click at [806, 569] on span "›" at bounding box center [808, 577] width 5 height 16
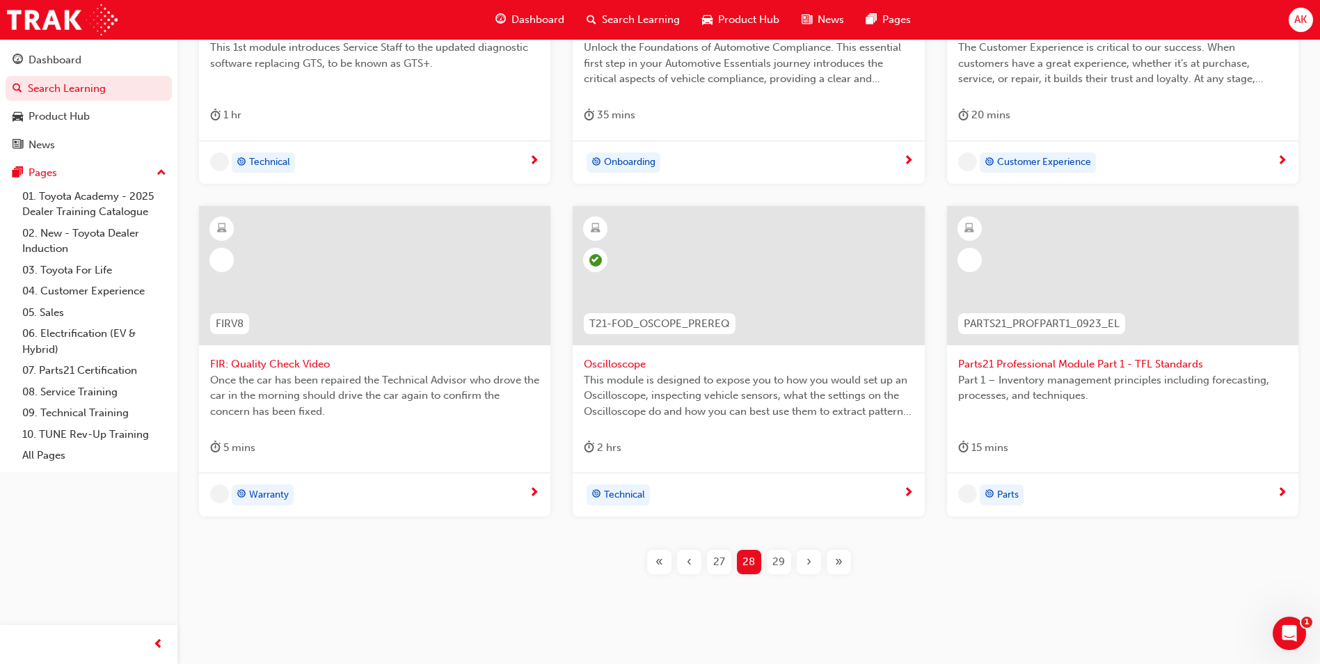
click at [806, 569] on span "›" at bounding box center [808, 562] width 5 height 16
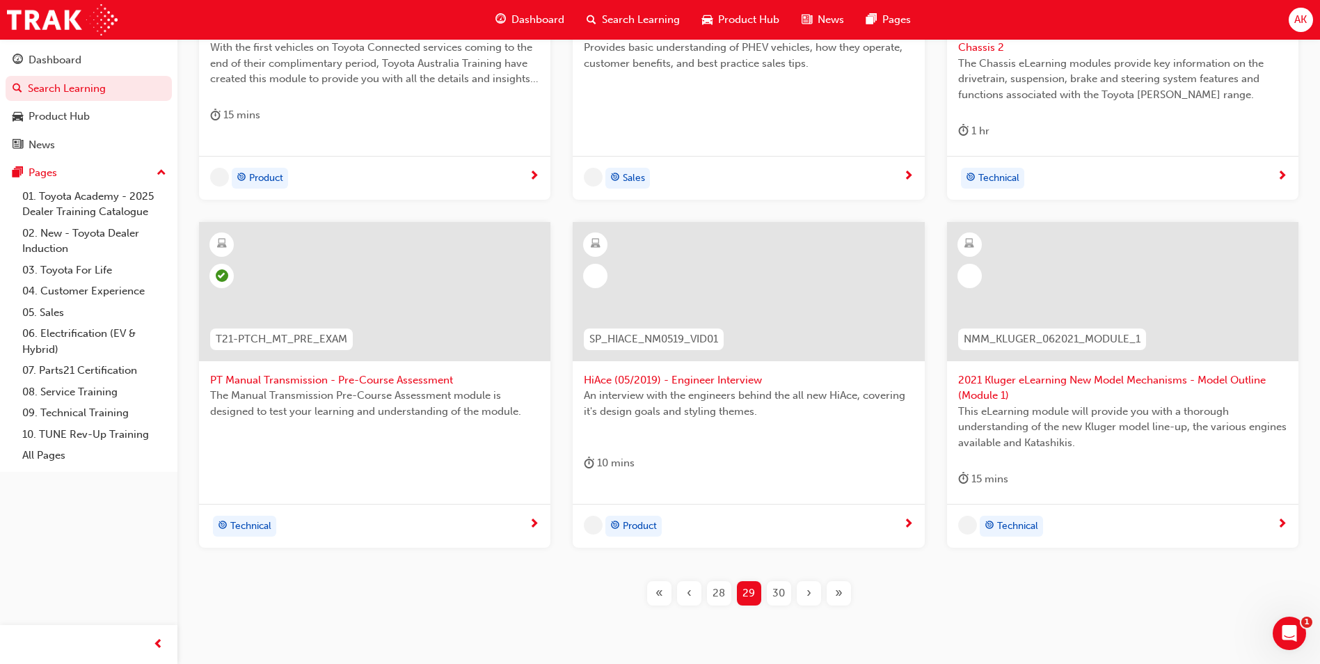
click at [806, 581] on div "›" at bounding box center [809, 593] width 24 height 24
click at [806, 564] on div "SP_SUBSCON0823_EL Subscription eLearning for Connected Services With the first …" at bounding box center [749, 250] width 1098 height 753
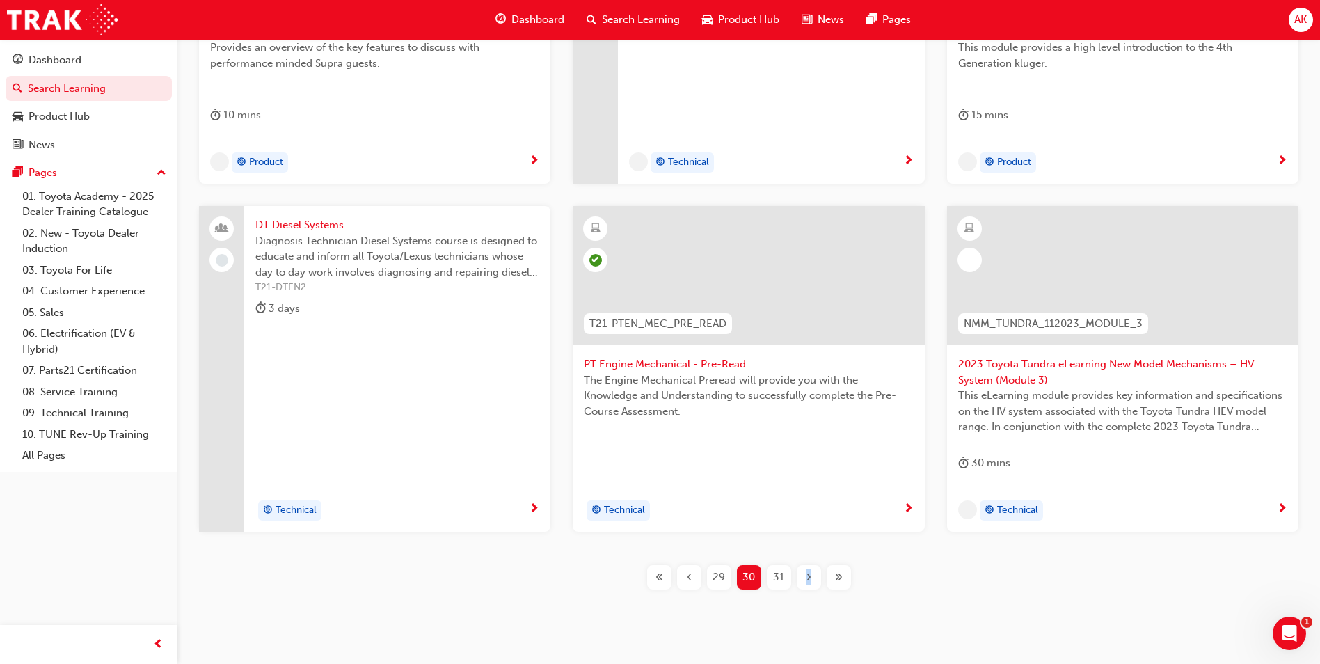
click at [805, 567] on div "›" at bounding box center [809, 577] width 24 height 24
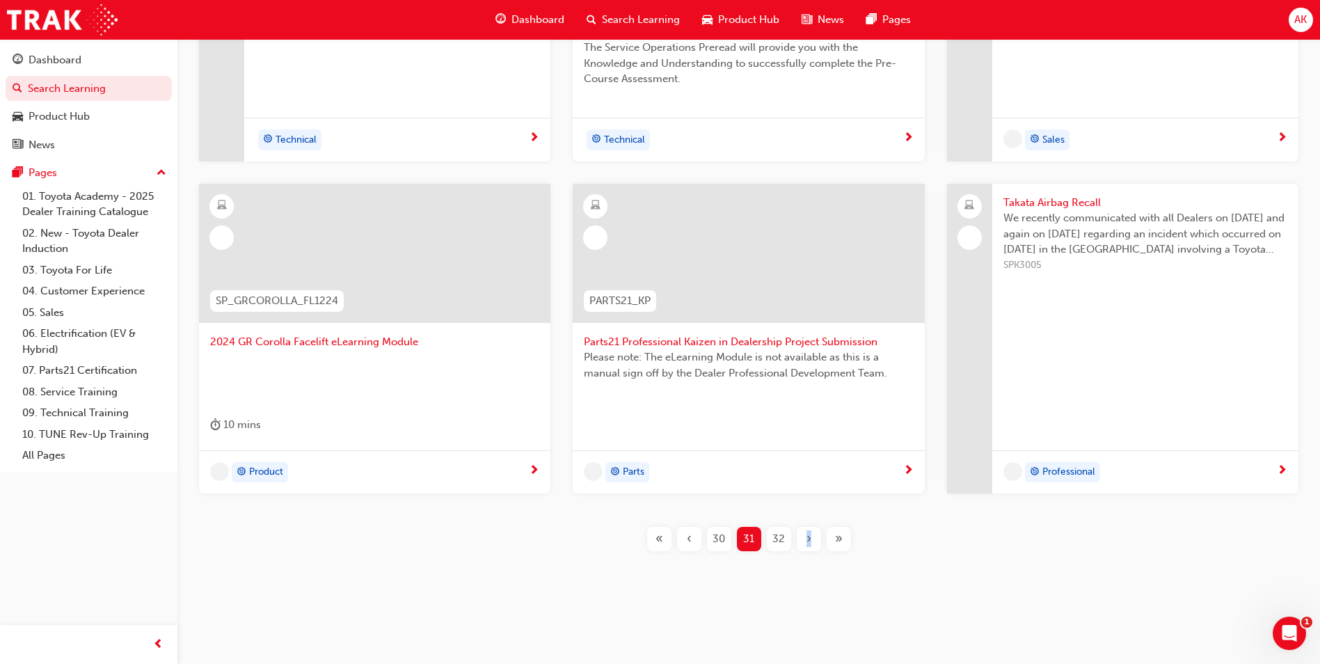
click at [805, 572] on div "DT Petrol Systems Diagnosis Technician Petrol Systems course is designed to edu…" at bounding box center [749, 224] width 1098 height 700
click at [806, 550] on div "›" at bounding box center [809, 539] width 24 height 24
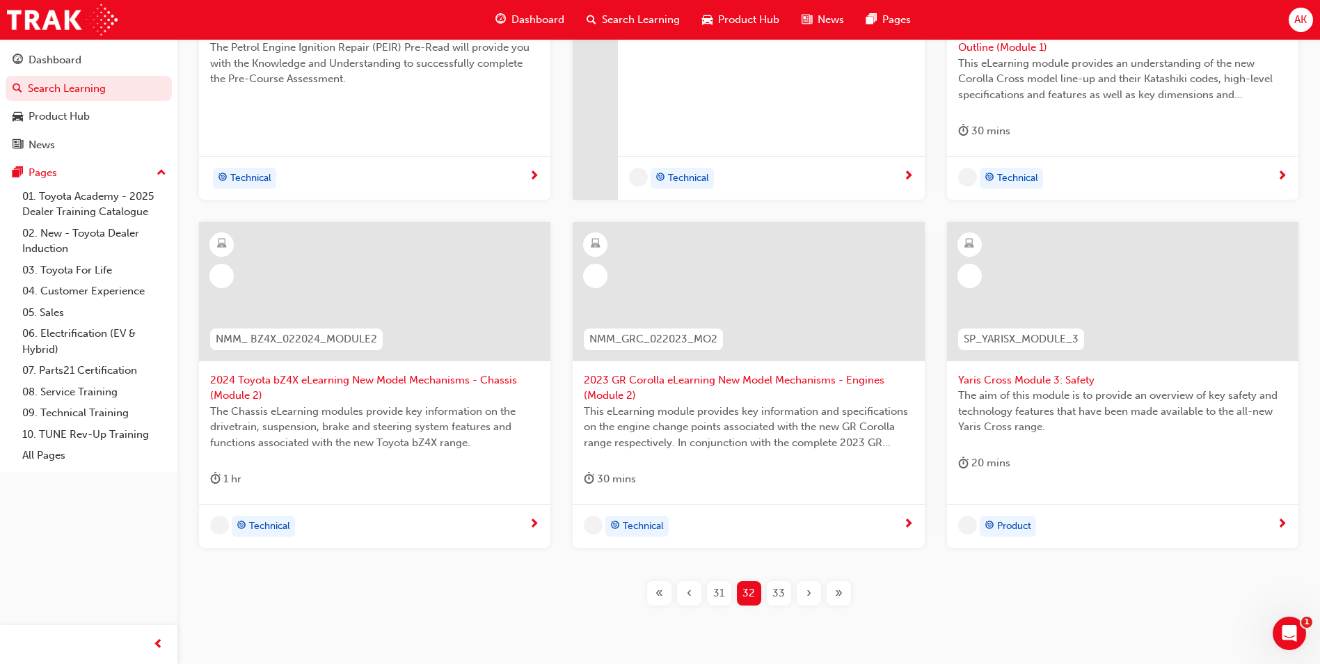
click at [806, 546] on div "Technical" at bounding box center [748, 526] width 351 height 44
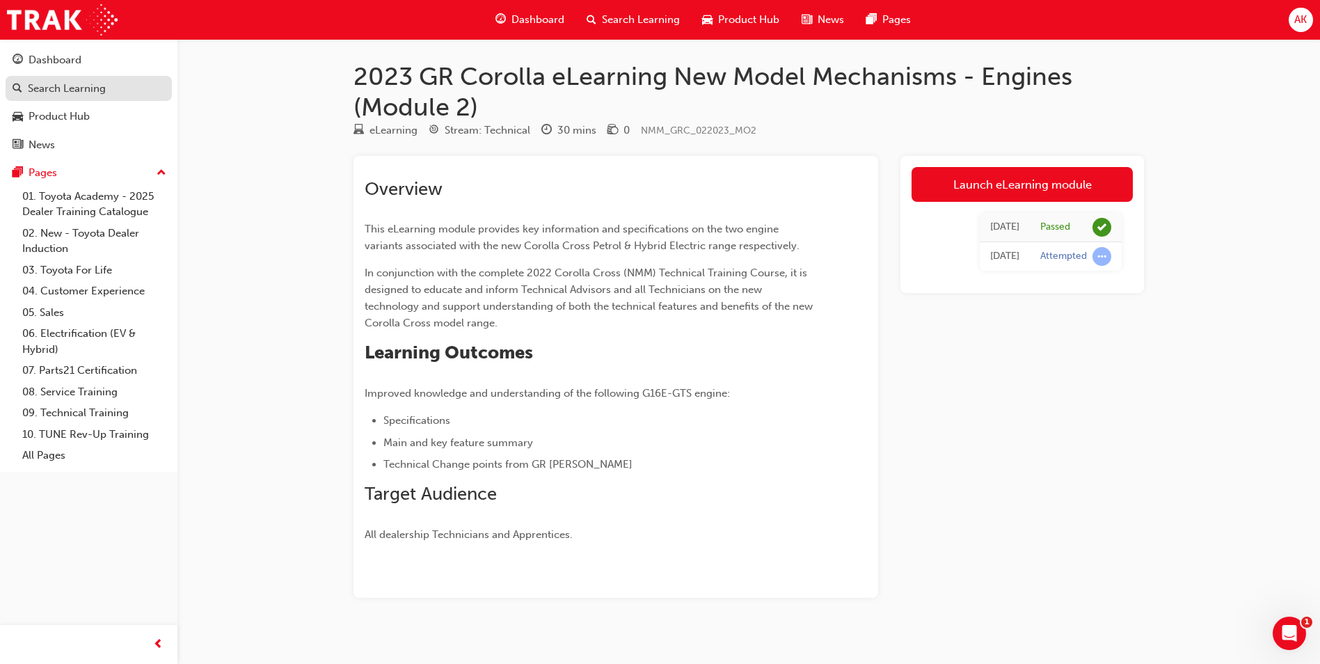
scroll to position [335, 0]
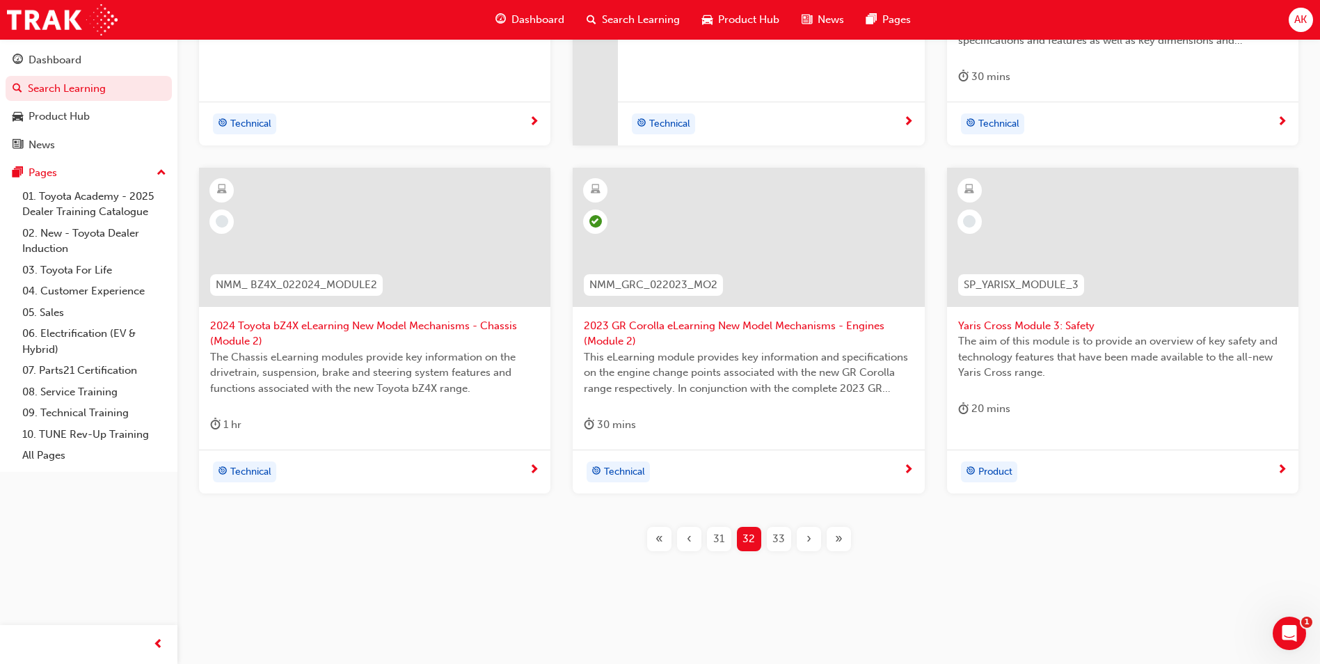
click at [804, 536] on div "›" at bounding box center [809, 539] width 24 height 24
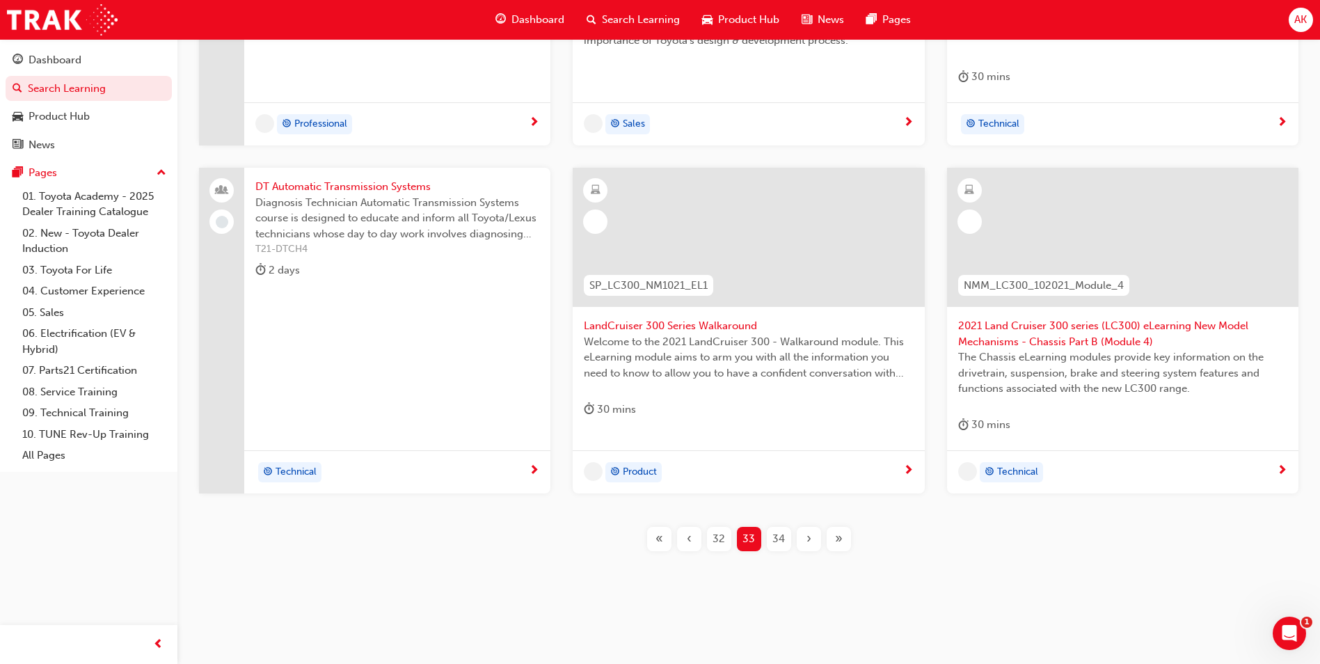
click at [803, 540] on div "›" at bounding box center [809, 539] width 24 height 24
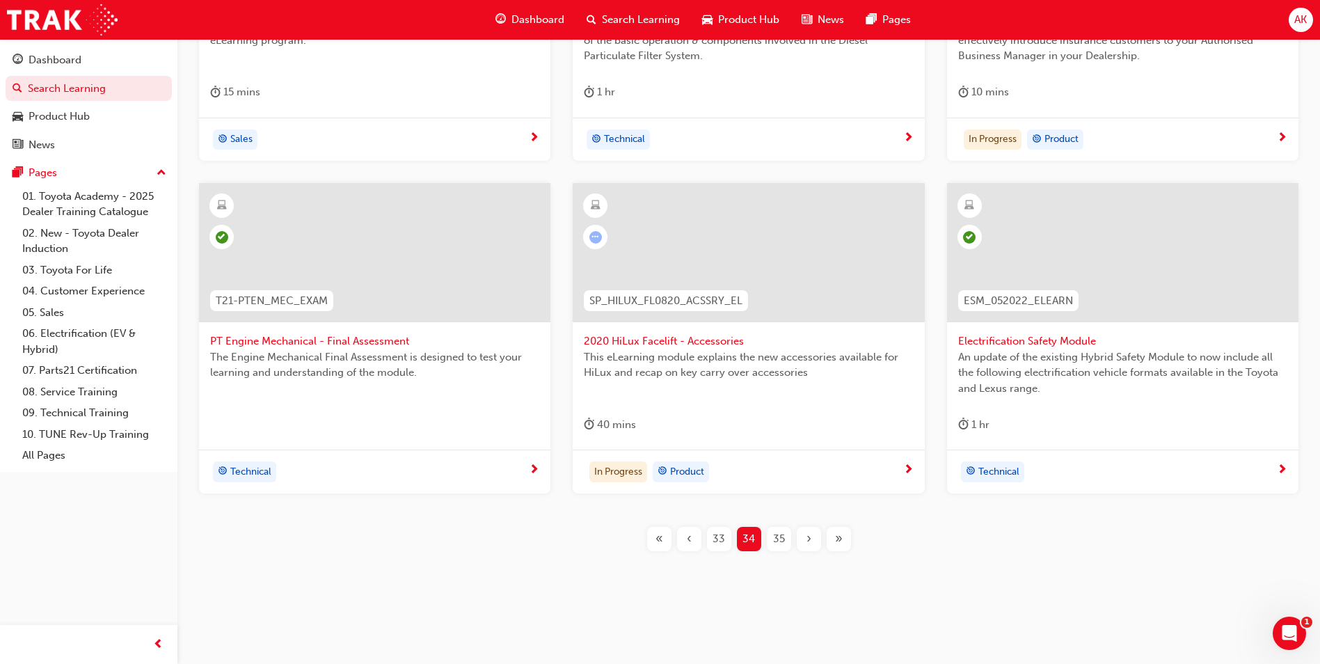
click at [804, 547] on div "›" at bounding box center [809, 539] width 24 height 24
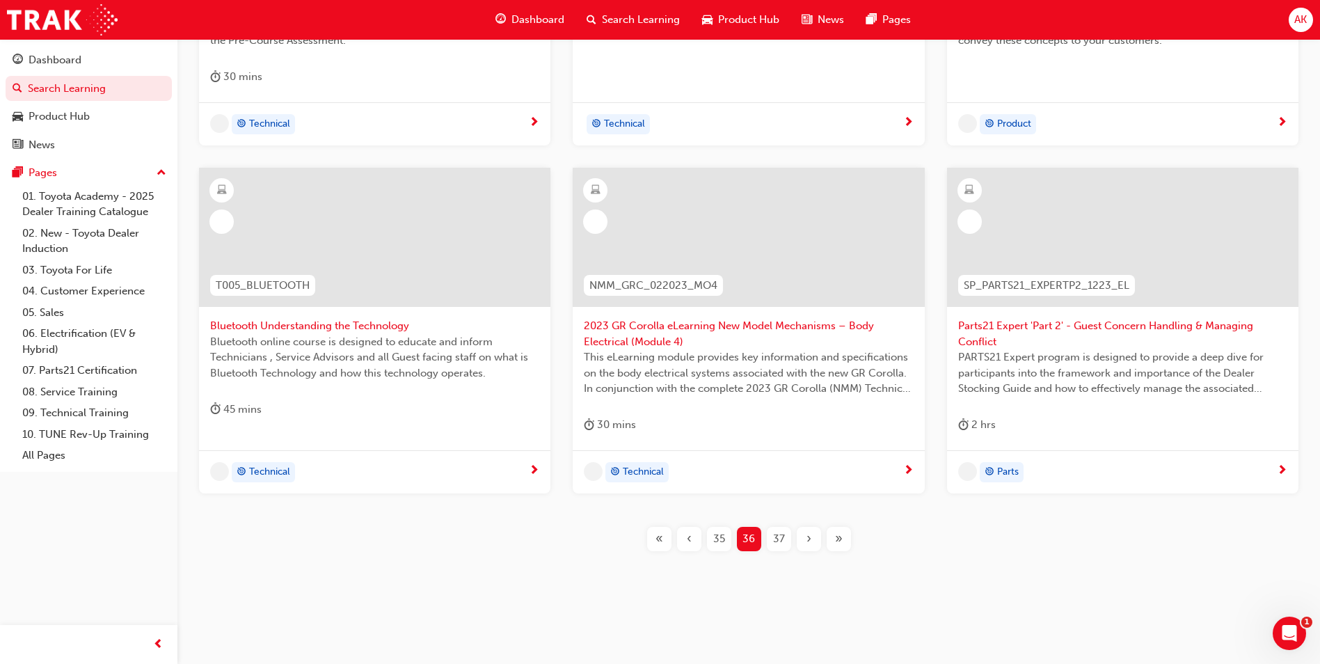
click at [804, 547] on div "›" at bounding box center [809, 539] width 24 height 24
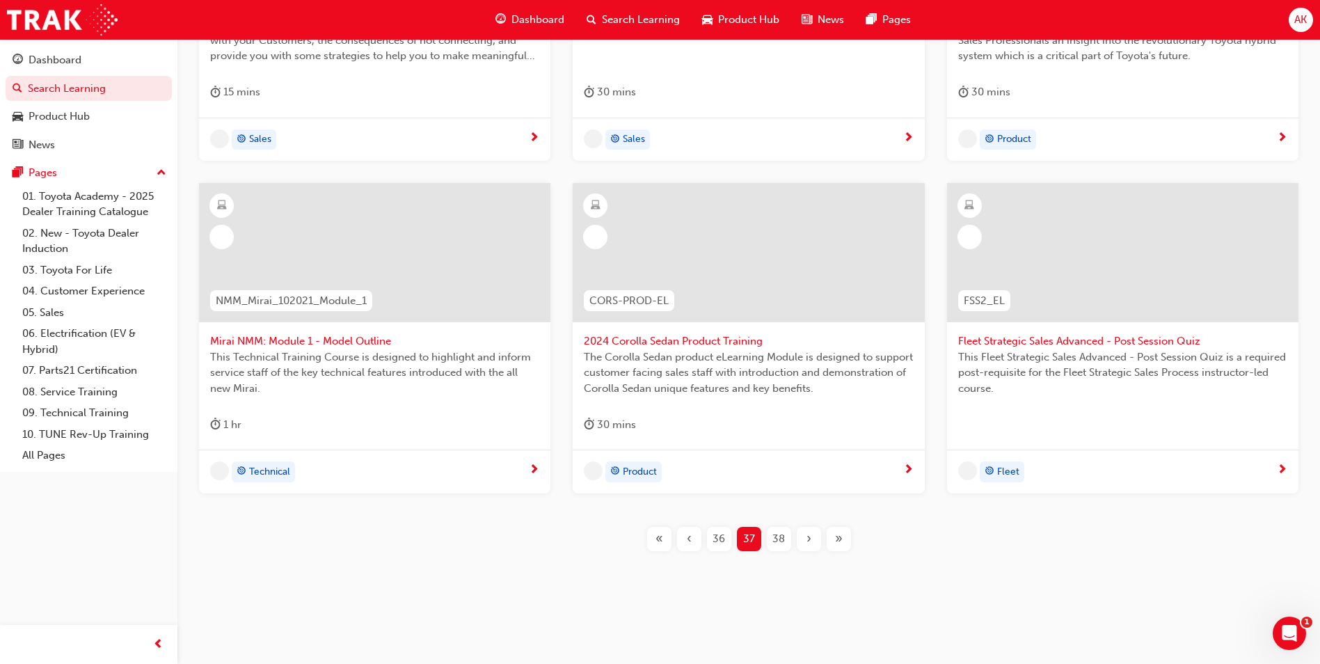
scroll to position [471, 0]
click at [689, 540] on span "‹" at bounding box center [689, 539] width 5 height 16
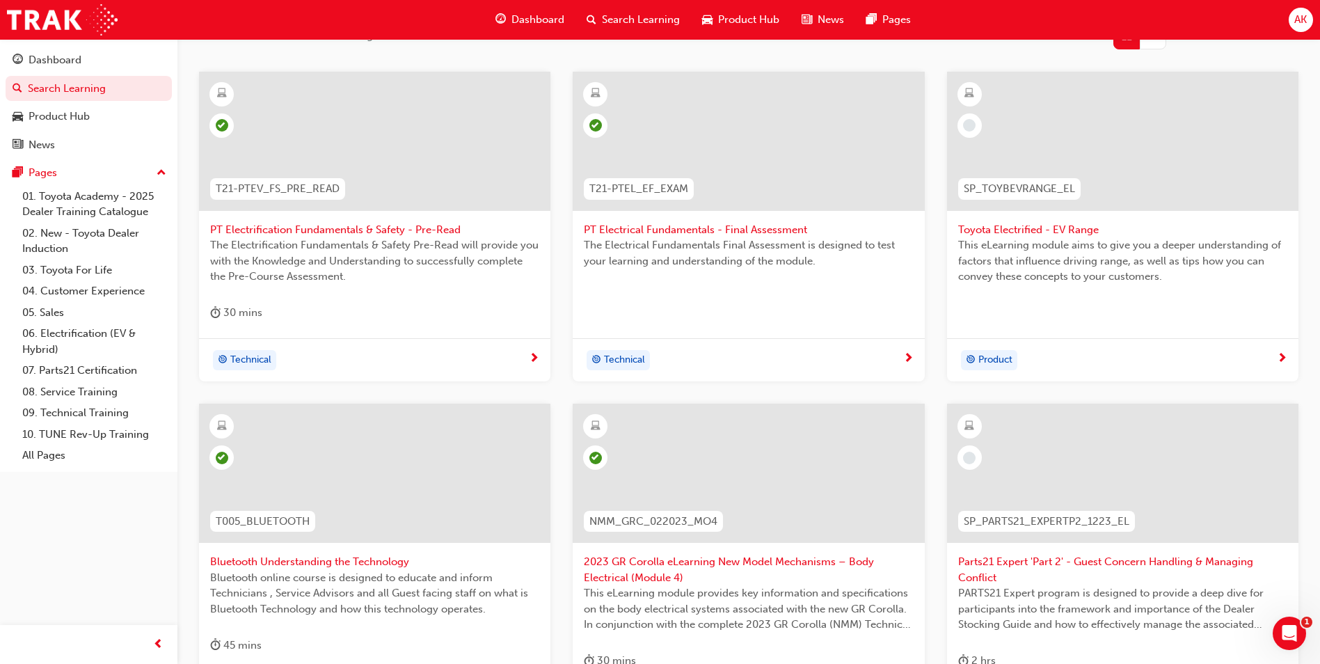
scroll to position [486, 0]
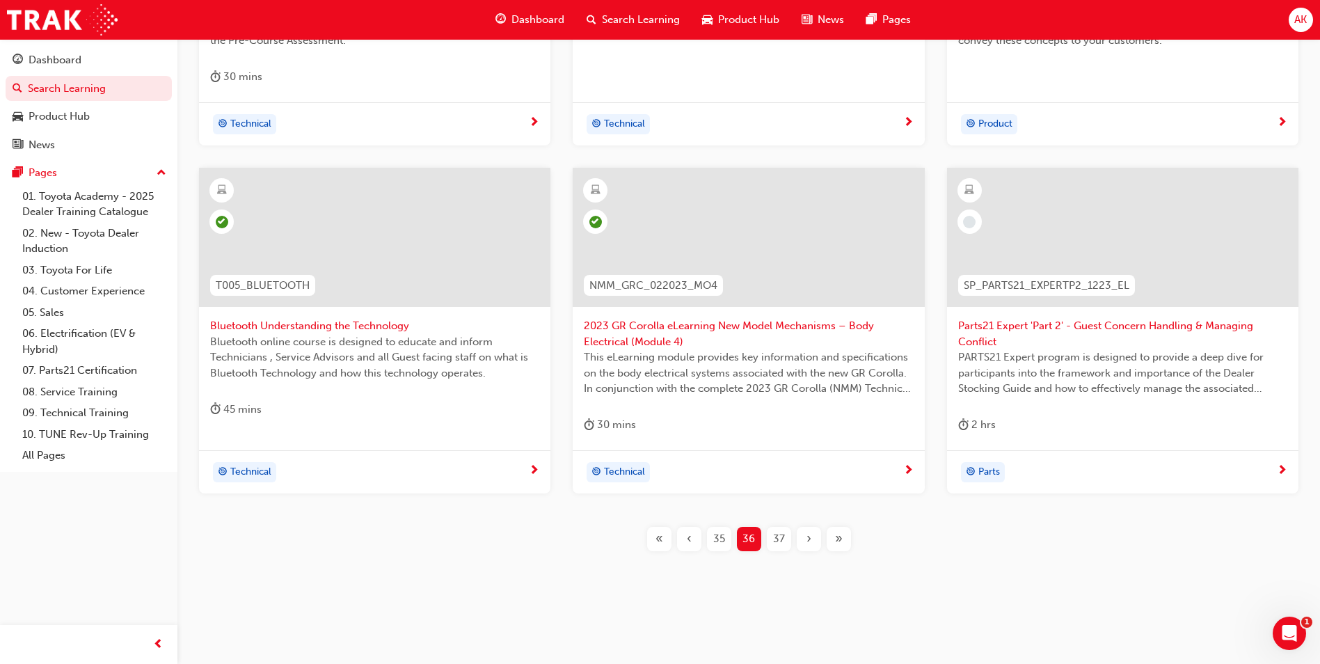
click at [808, 536] on span "›" at bounding box center [808, 539] width 5 height 16
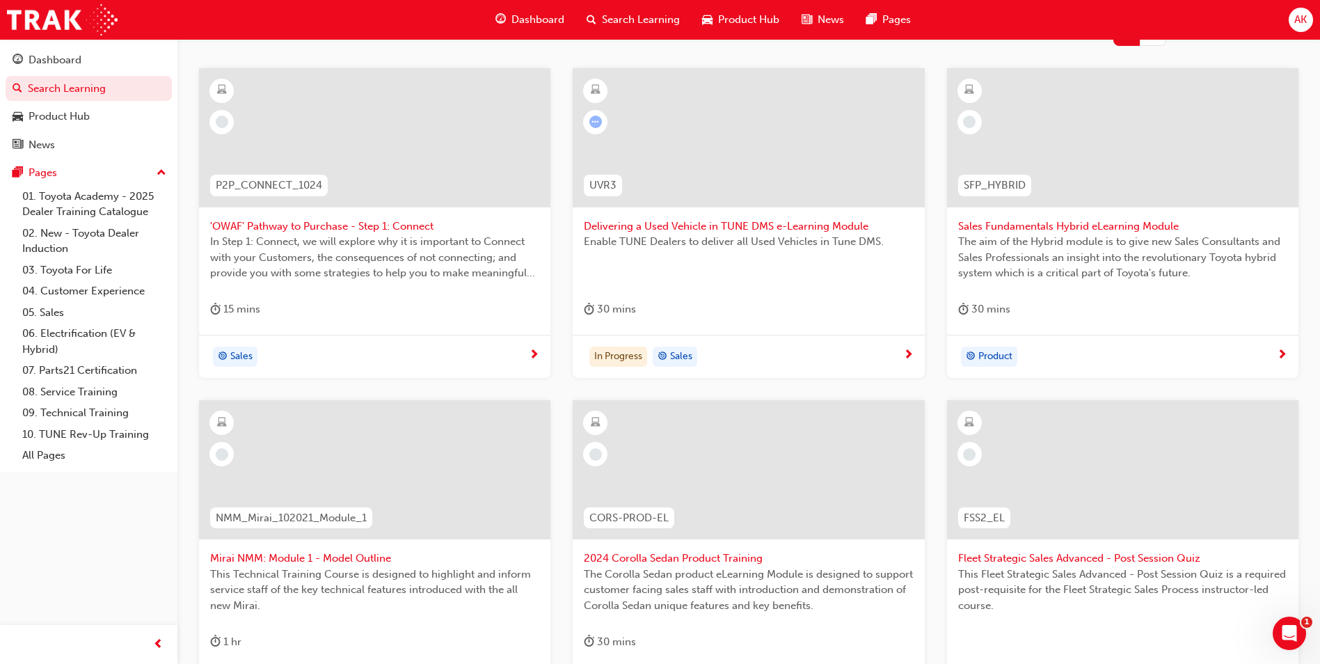
scroll to position [54, 0]
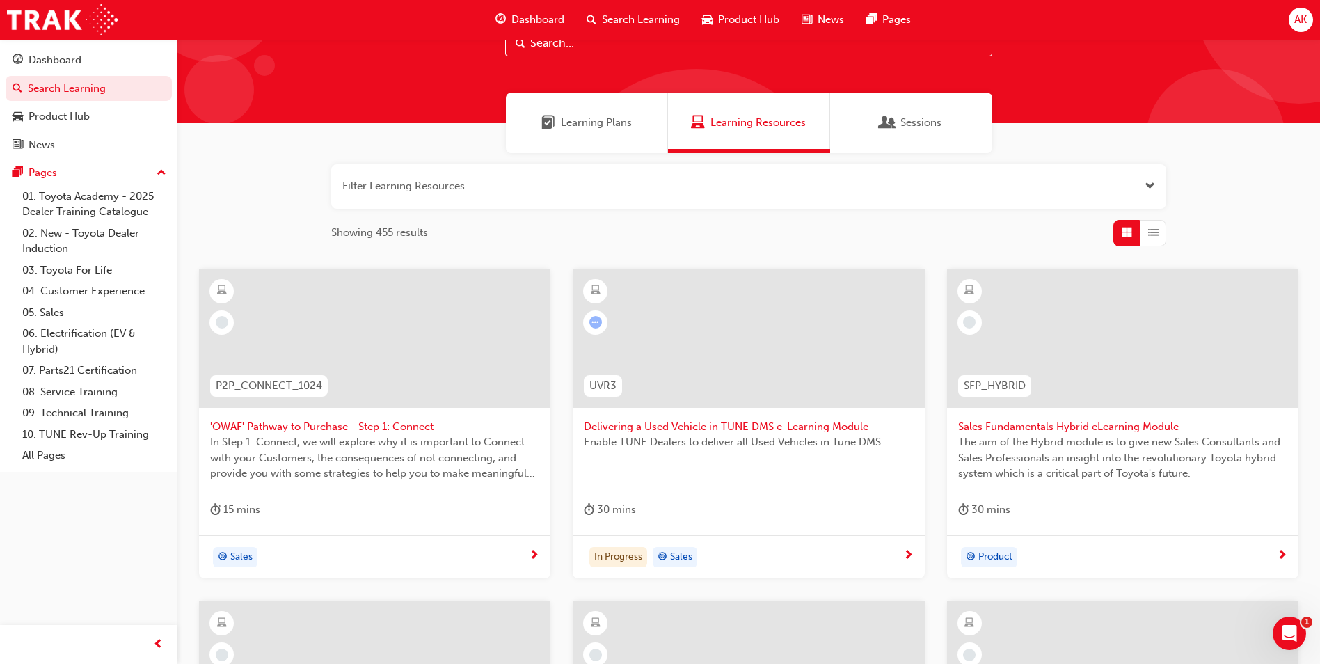
click at [385, 513] on div "15 mins" at bounding box center [374, 512] width 329 height 23
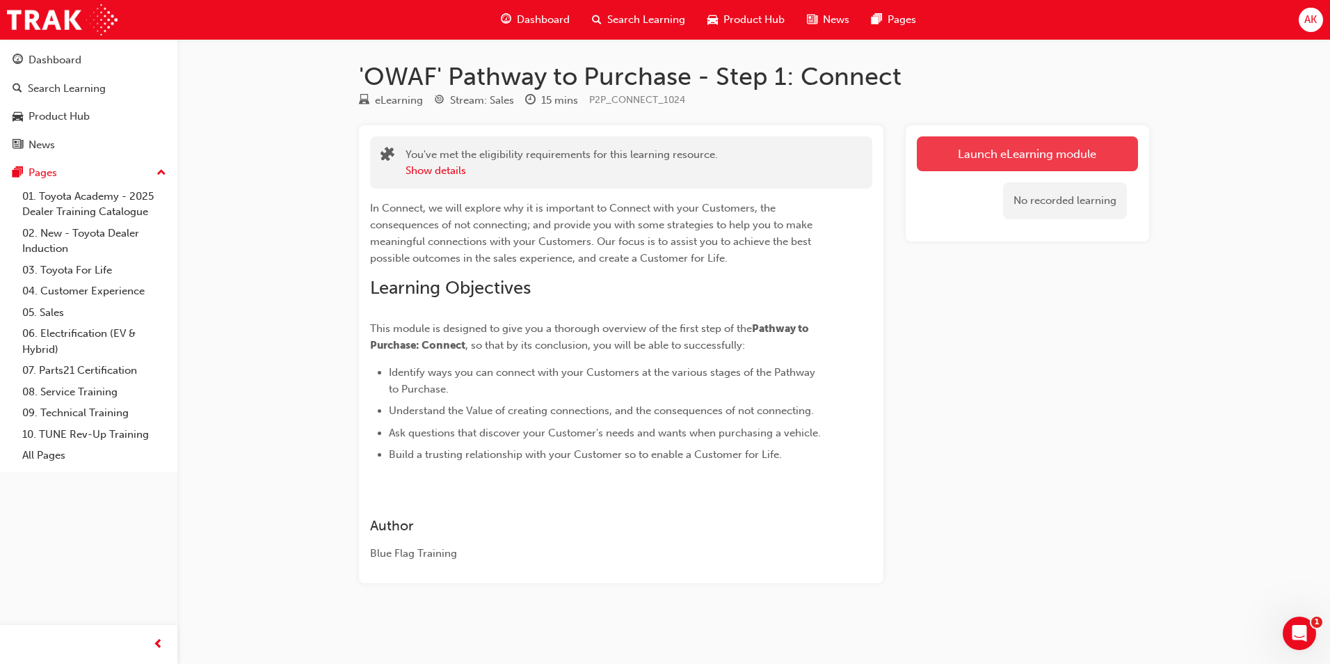
click at [984, 148] on link "Launch eLearning module" at bounding box center [1027, 153] width 221 height 35
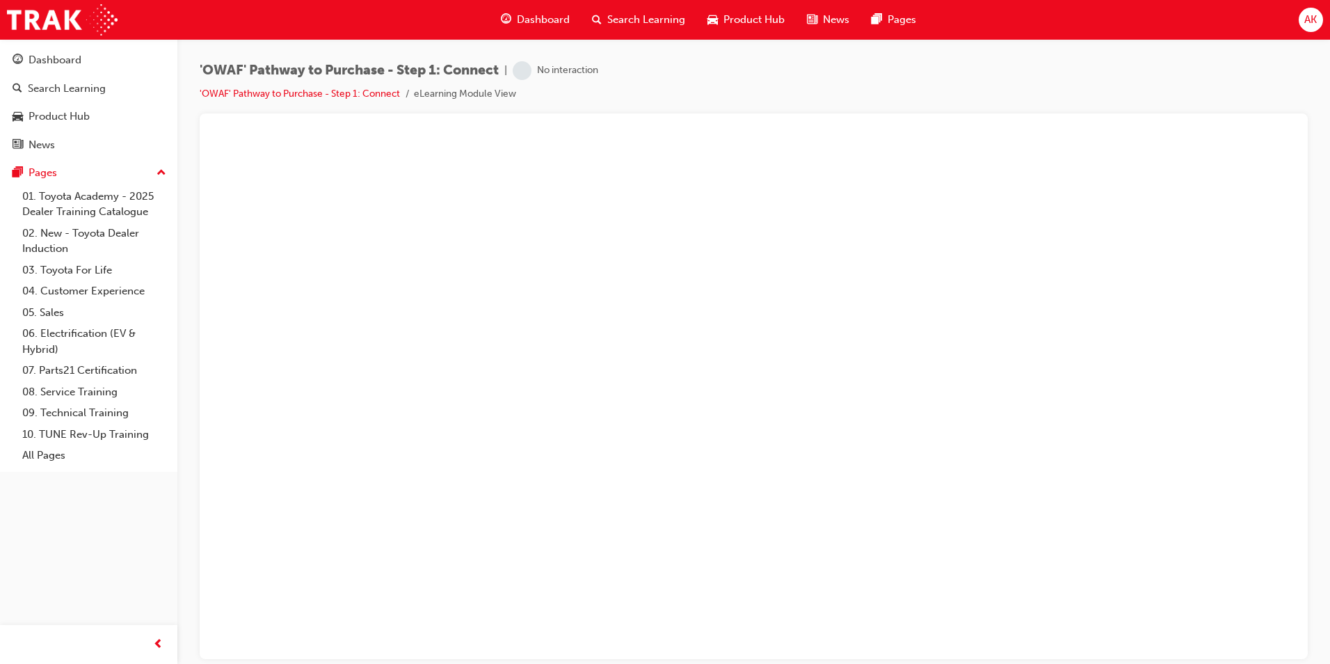
click at [1317, 539] on div "'OWAF' Pathway to Purchase - Step 1: Connect | No interaction 'OWAF' Pathway to…" at bounding box center [753, 334] width 1153 height 590
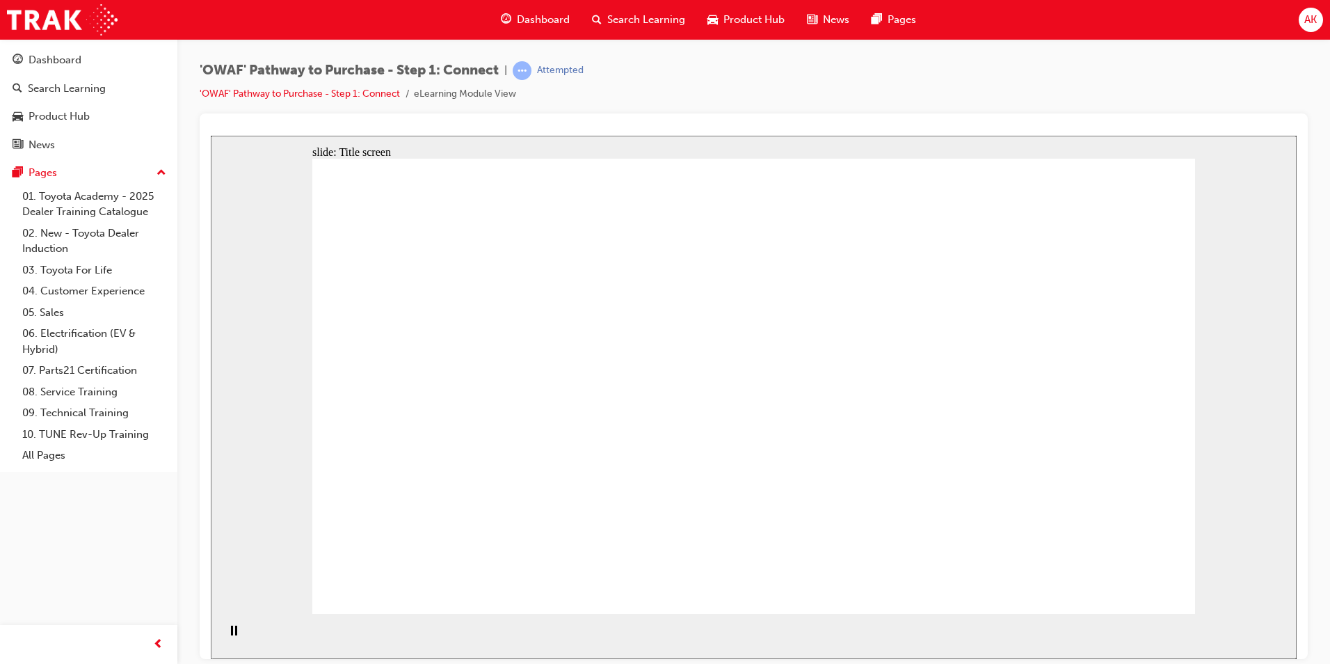
drag, startPoint x: 929, startPoint y: 193, endPoint x: 868, endPoint y: 282, distance: 107.5
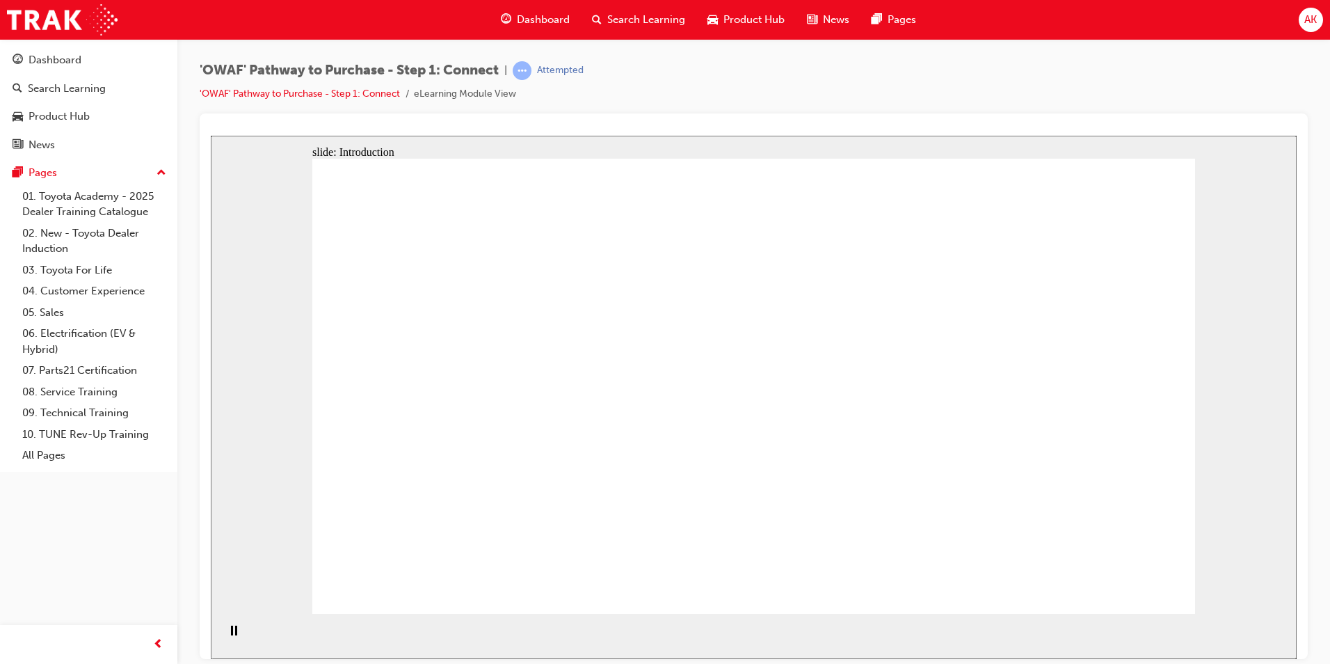
drag, startPoint x: 929, startPoint y: 492, endPoint x: 935, endPoint y: 484, distance: 9.5
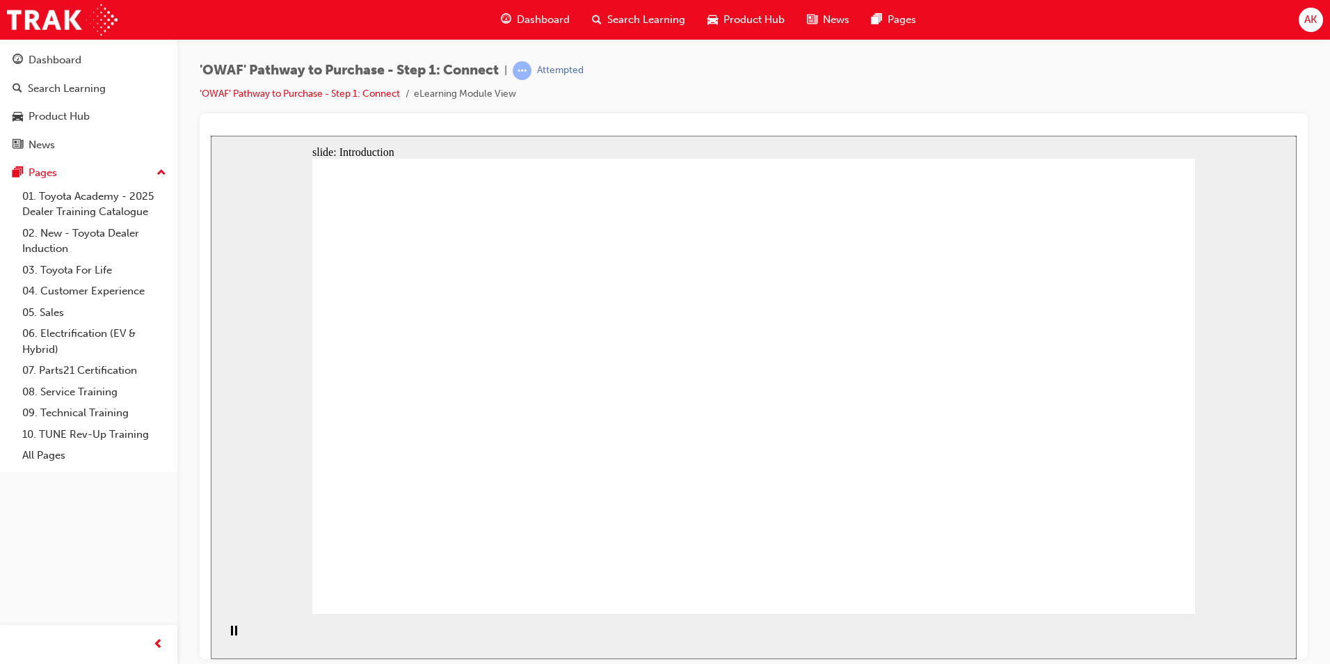
drag, startPoint x: 986, startPoint y: 274, endPoint x: 976, endPoint y: 271, distance: 10.8
drag, startPoint x: 895, startPoint y: 225, endPoint x: 873, endPoint y: 253, distance: 35.6
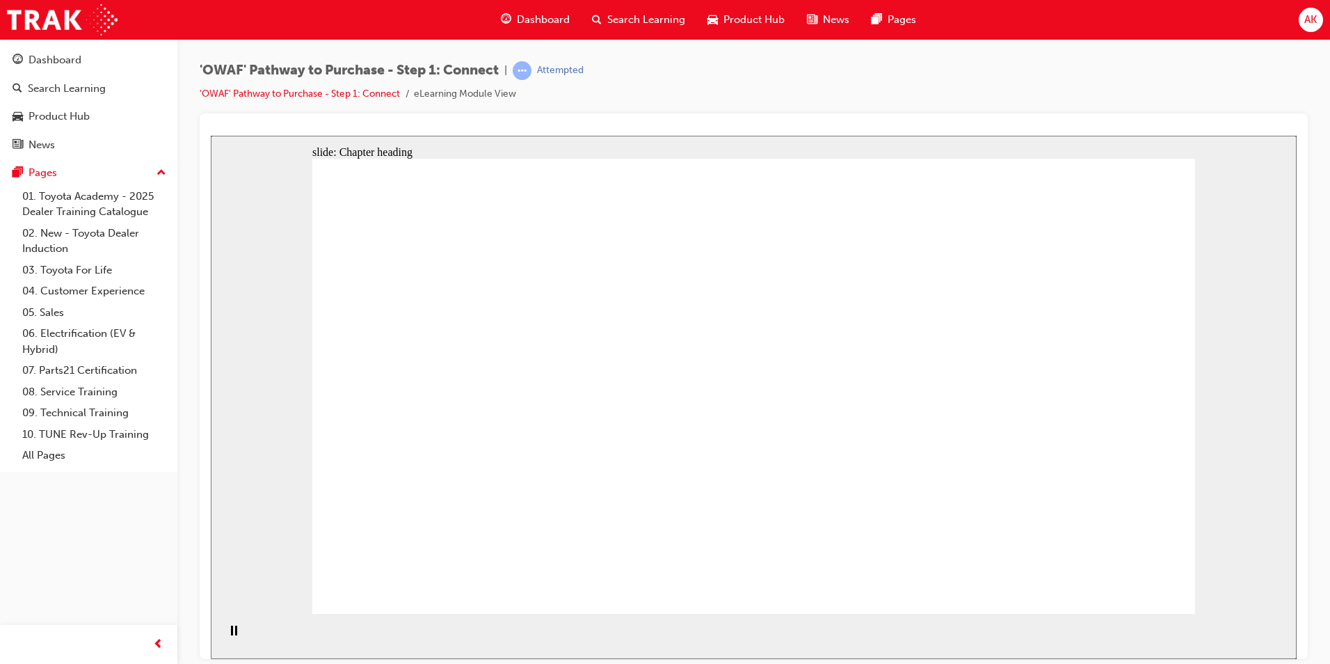
click at [1259, 452] on div "slide: Content The Value of Connection “Toyota Australia’s philosophy of puttin…" at bounding box center [754, 396] width 1086 height 523
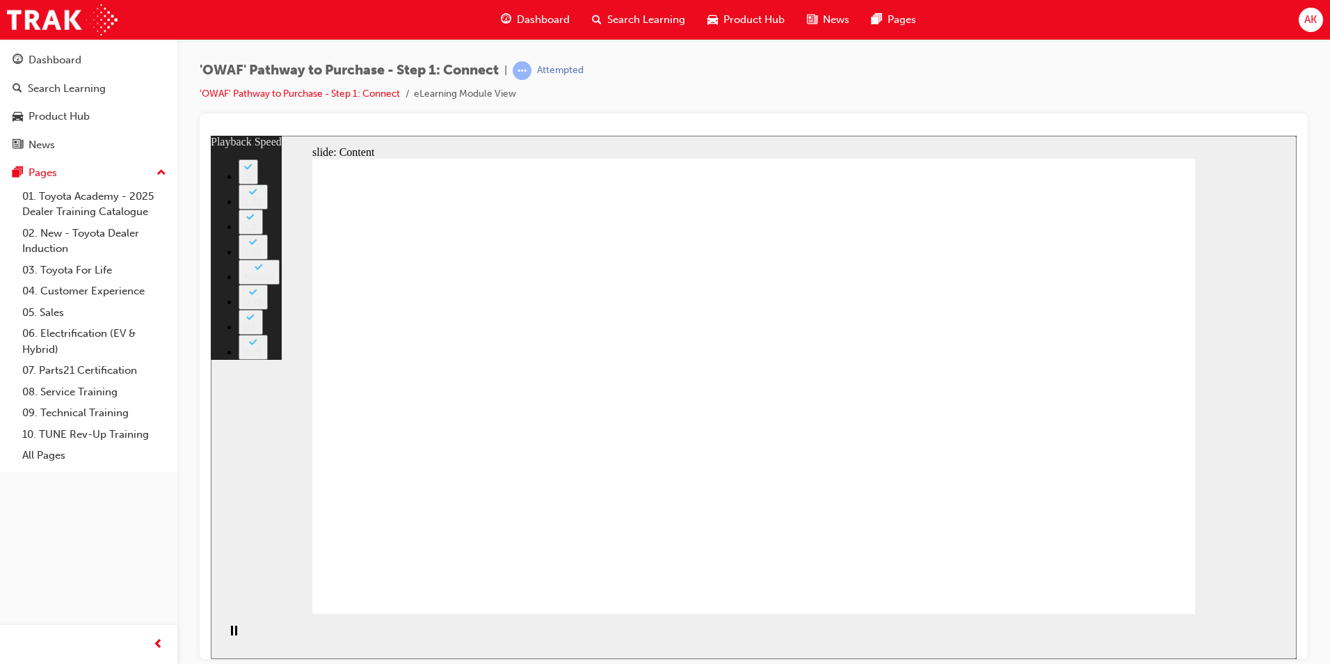
type input "76"
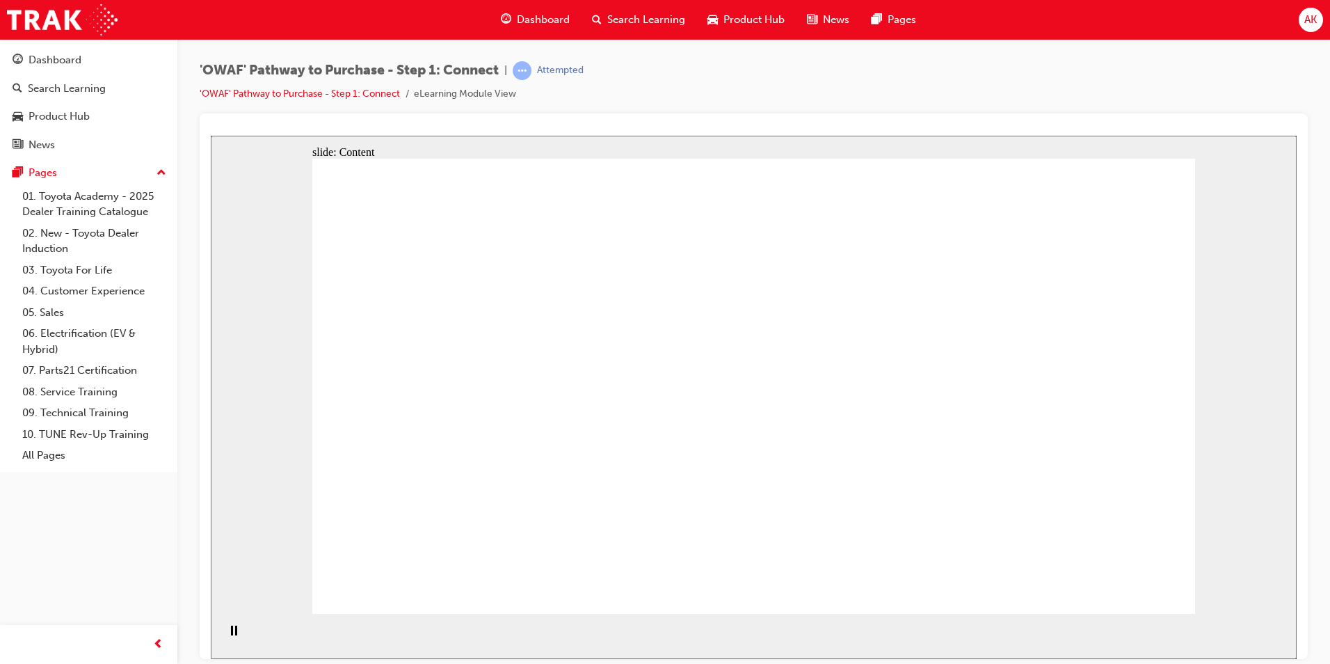
drag, startPoint x: 409, startPoint y: 534, endPoint x: 410, endPoint y: 541, distance: 7.0
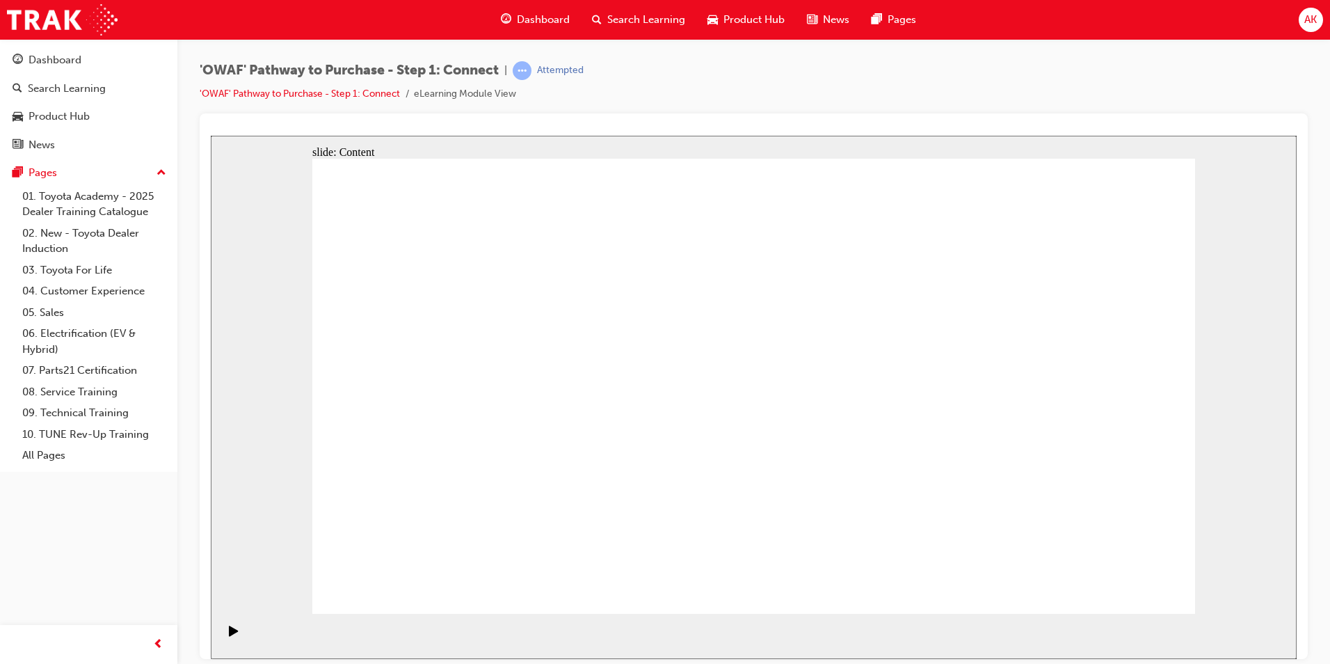
drag, startPoint x: 943, startPoint y: 512, endPoint x: 925, endPoint y: 499, distance: 21.8
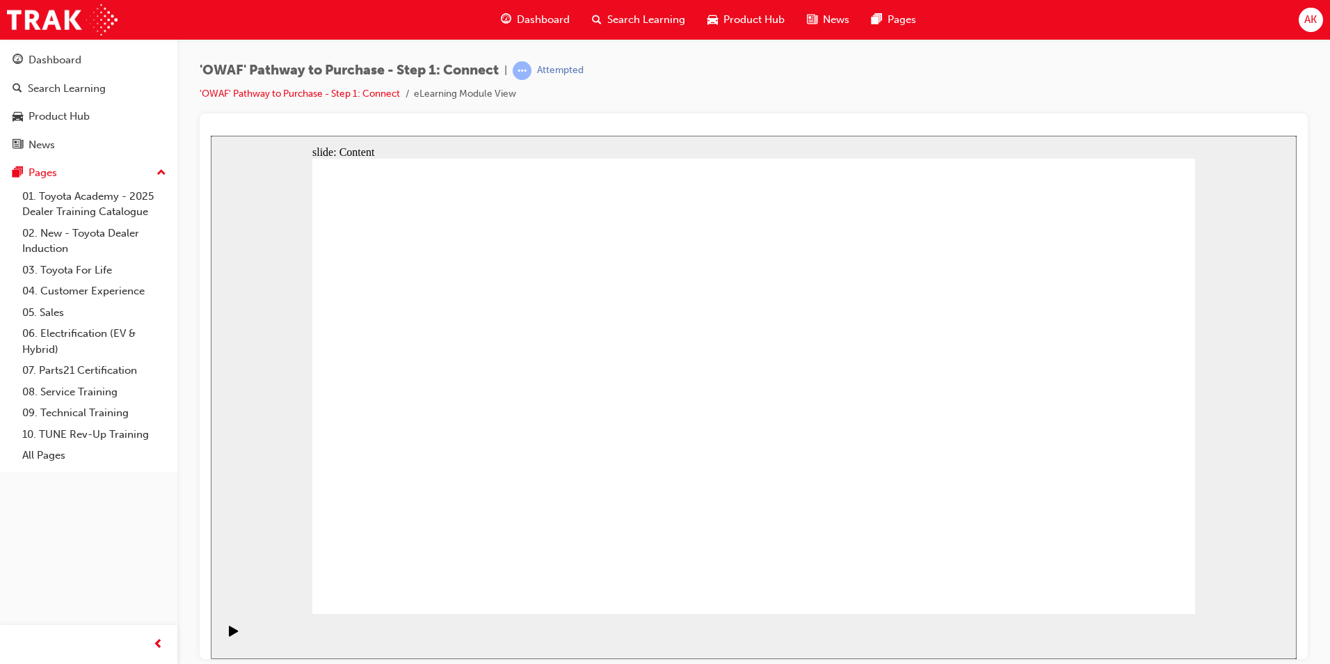
drag, startPoint x: 1017, startPoint y: 474, endPoint x: 993, endPoint y: 485, distance: 26.1
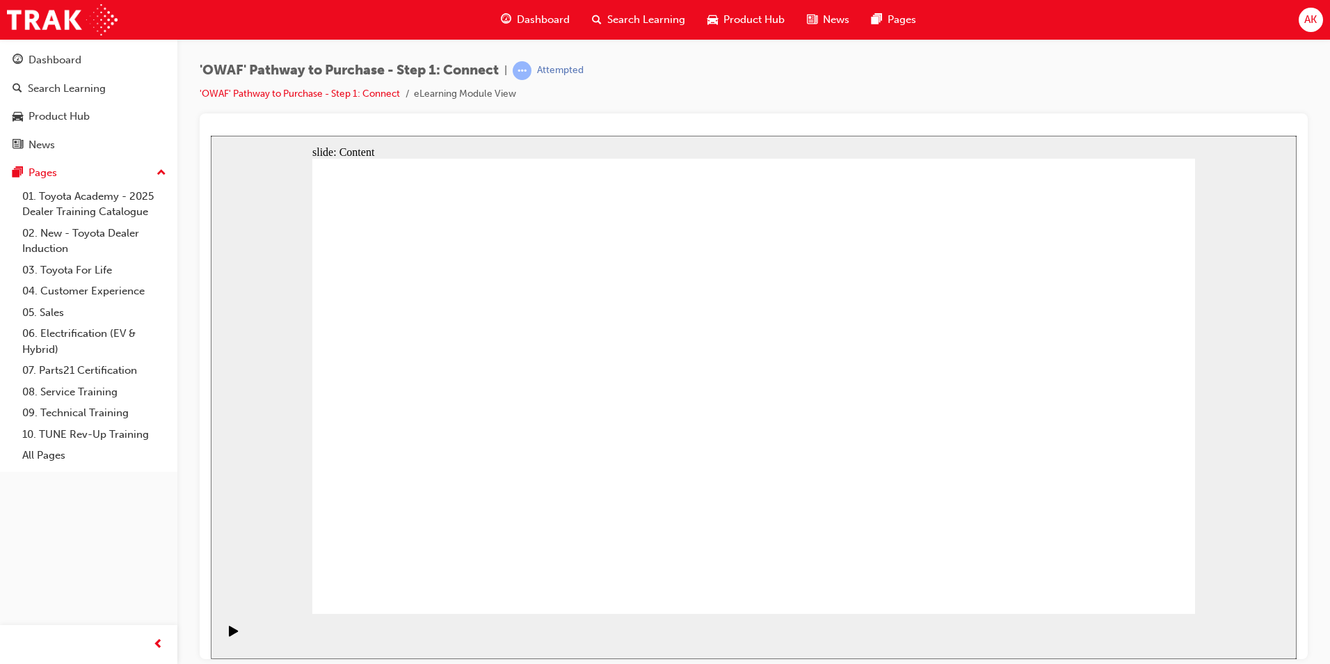
drag, startPoint x: 954, startPoint y: 233, endPoint x: 970, endPoint y: 301, distance: 70.0
drag, startPoint x: 1074, startPoint y: 366, endPoint x: 1073, endPoint y: 356, distance: 9.8
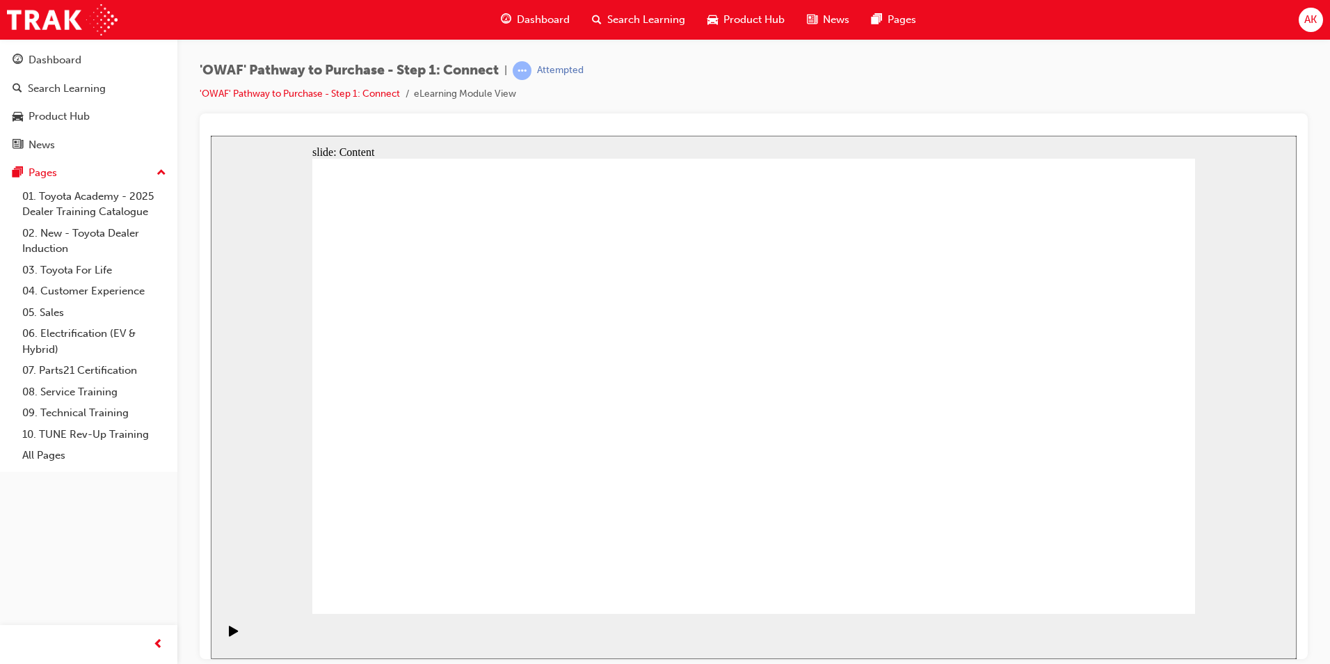
drag, startPoint x: 936, startPoint y: 502, endPoint x: 857, endPoint y: 477, distance: 82.5
drag, startPoint x: 853, startPoint y: 476, endPoint x: 866, endPoint y: 371, distance: 105.2
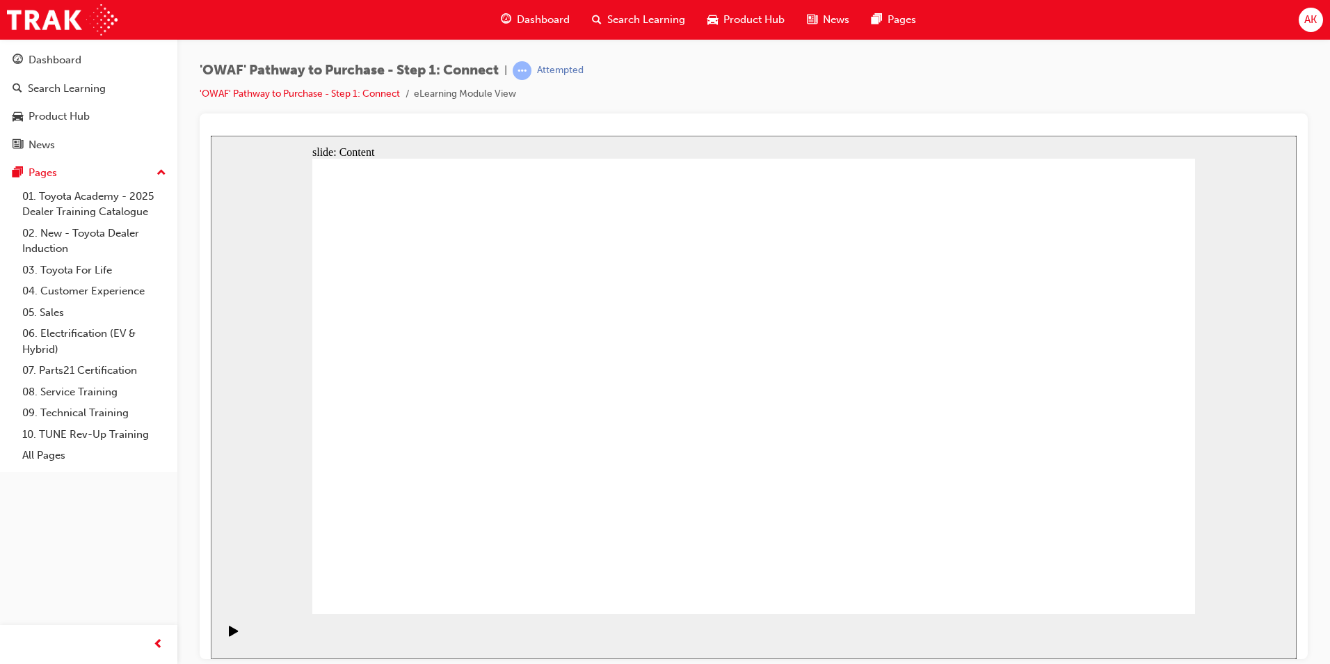
drag, startPoint x: 854, startPoint y: 263, endPoint x: 920, endPoint y: 253, distance: 66.9
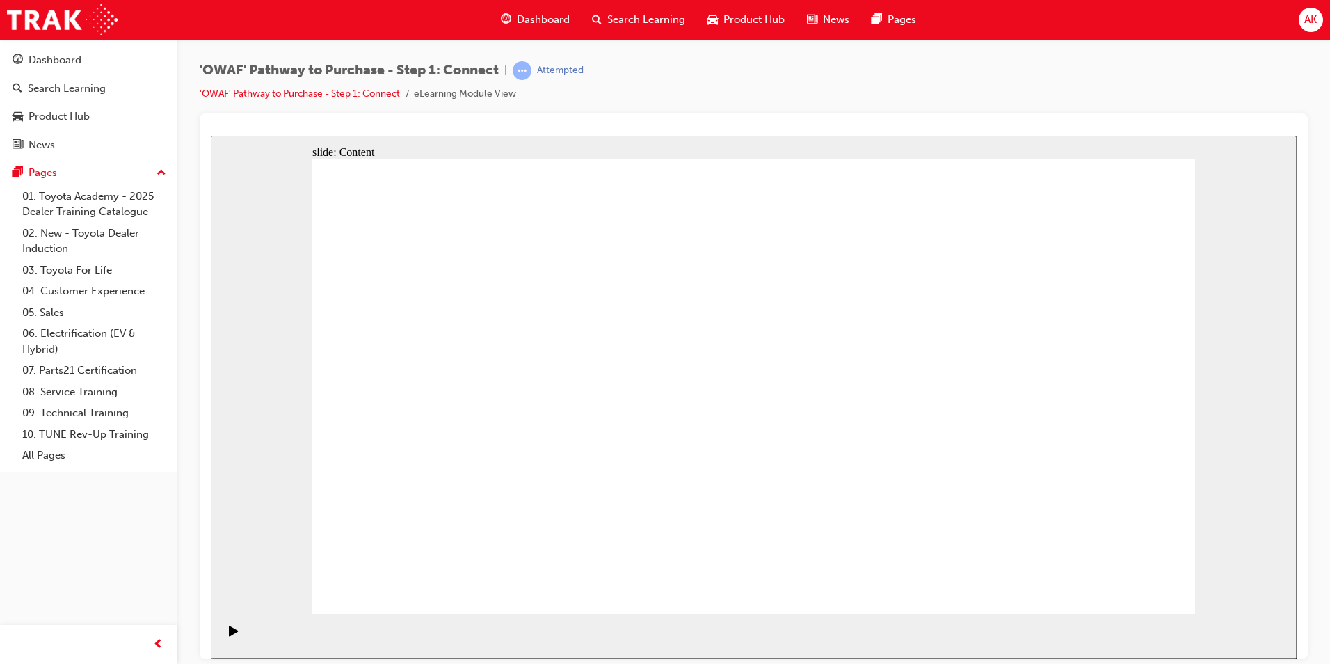
drag, startPoint x: 845, startPoint y: 474, endPoint x: 861, endPoint y: 349, distance: 126.3
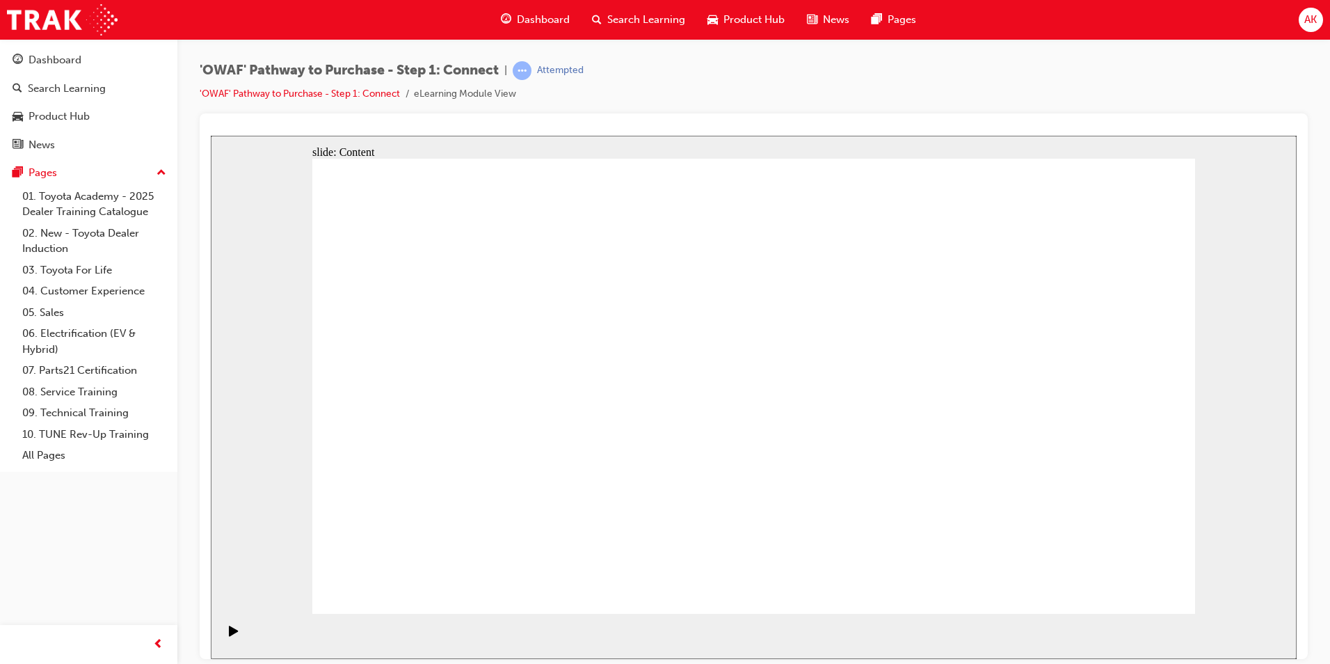
drag, startPoint x: 852, startPoint y: 278, endPoint x: 900, endPoint y: 262, distance: 51.3
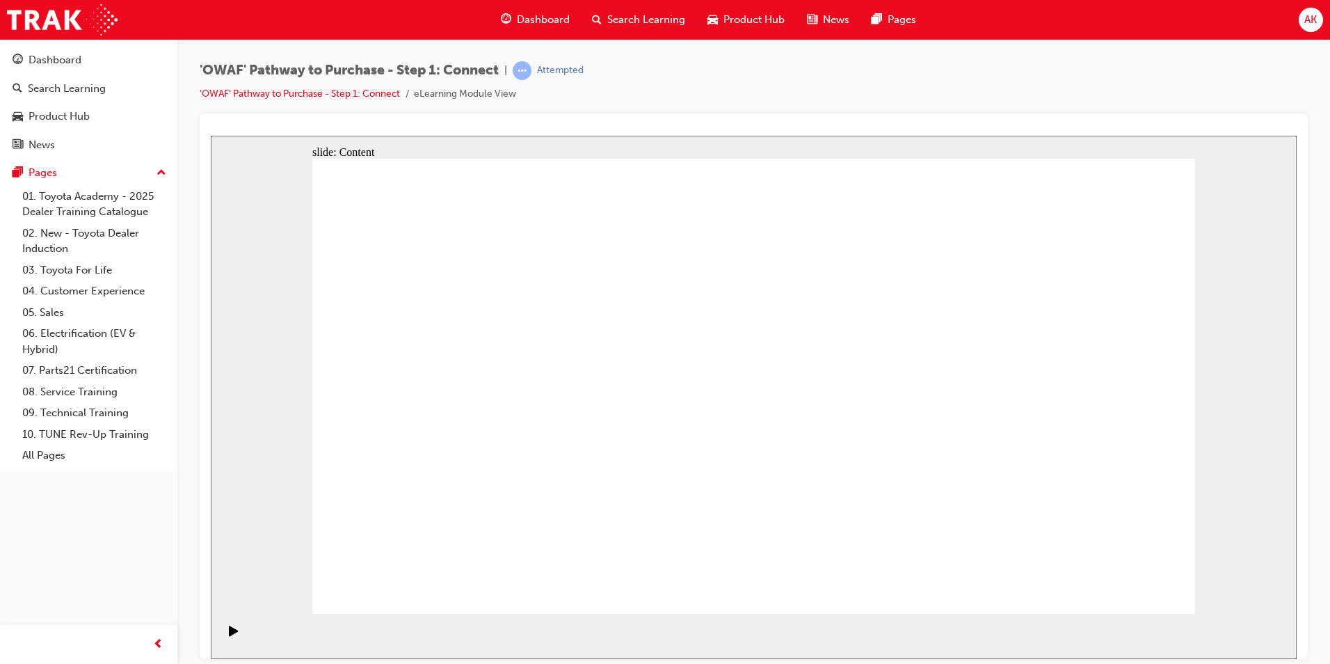
drag, startPoint x: 968, startPoint y: 539, endPoint x: 893, endPoint y: 511, distance: 80.4
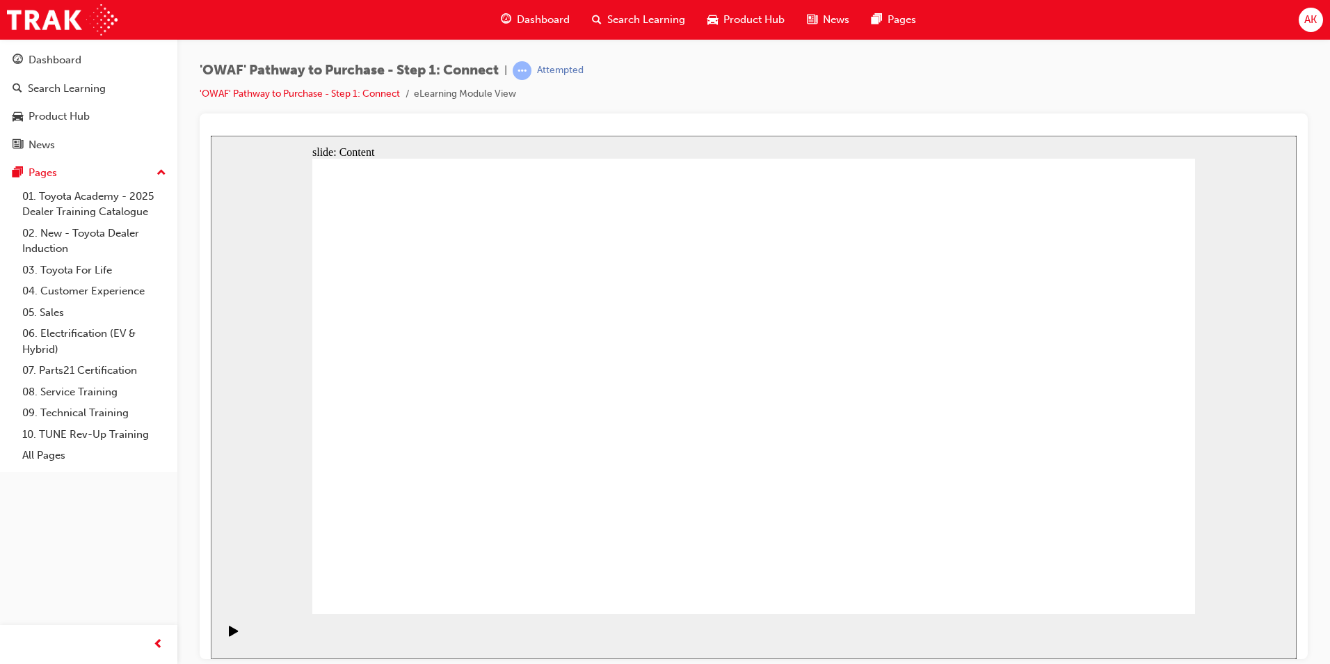
drag, startPoint x: 998, startPoint y: 539, endPoint x: 904, endPoint y: 518, distance: 96.4
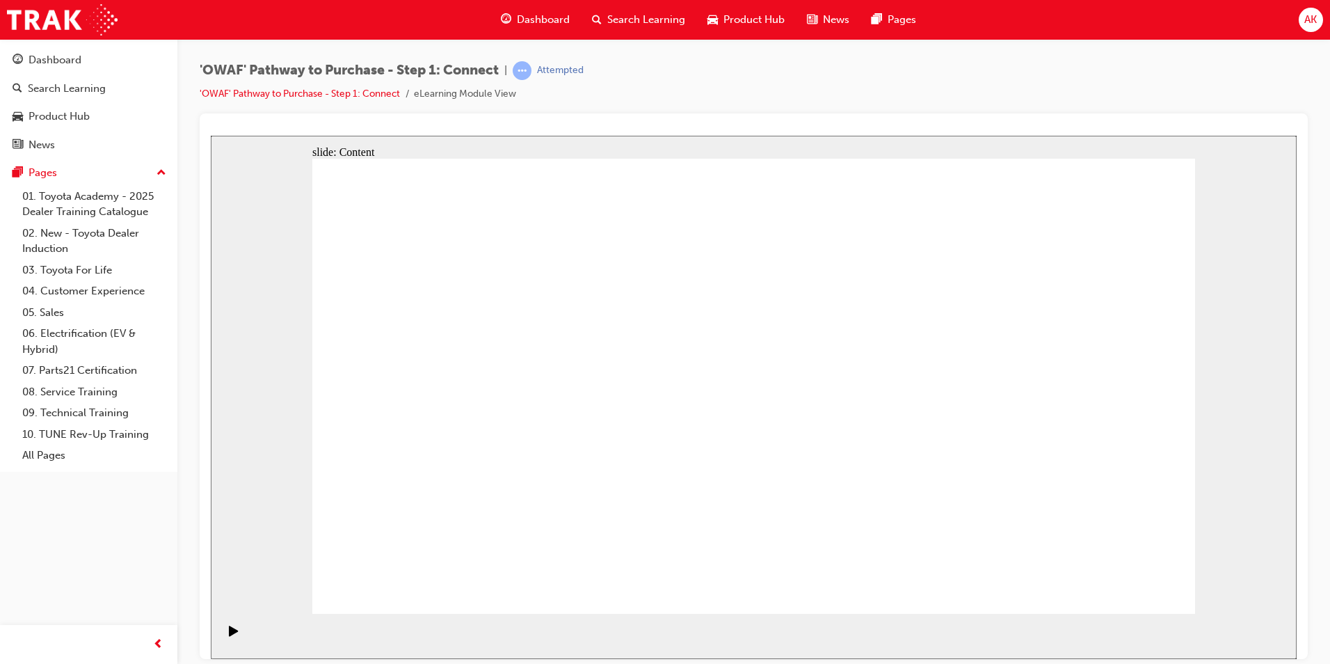
drag, startPoint x: 831, startPoint y: 505, endPoint x: 833, endPoint y: 287, distance: 217.8
drag, startPoint x: 833, startPoint y: 477, endPoint x: 838, endPoint y: 361, distance: 115.6
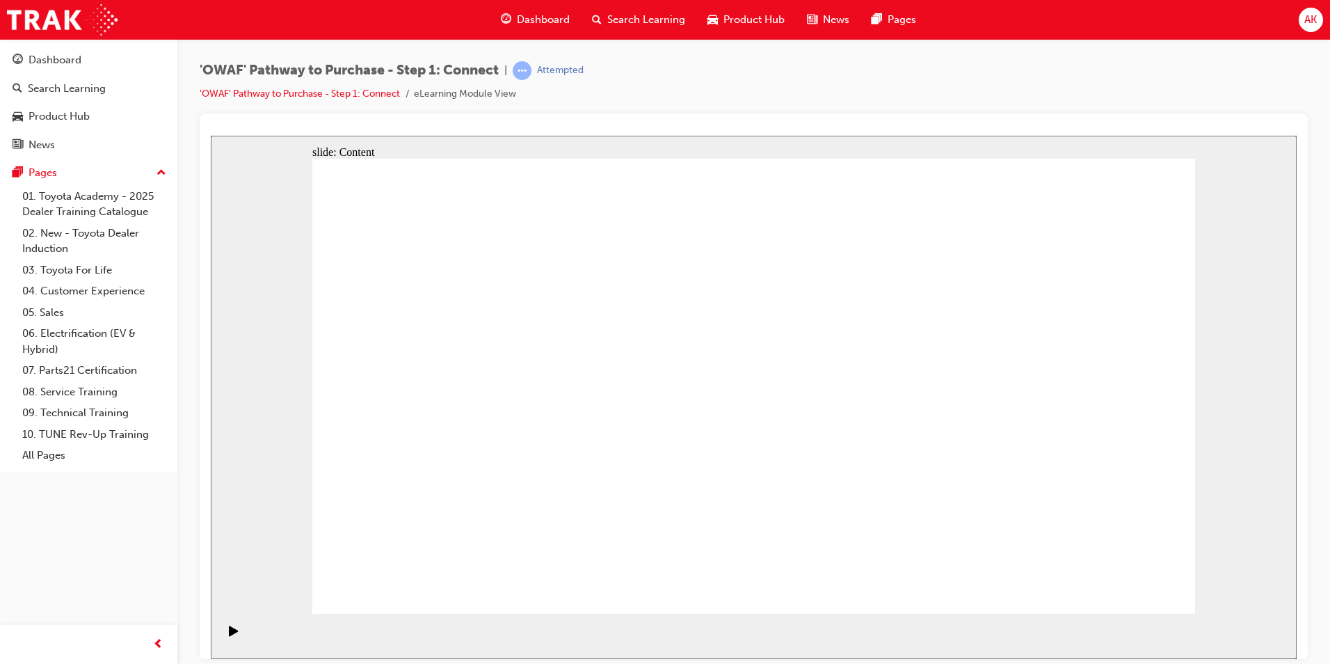
drag, startPoint x: 837, startPoint y: 452, endPoint x: 836, endPoint y: 438, distance: 13.9
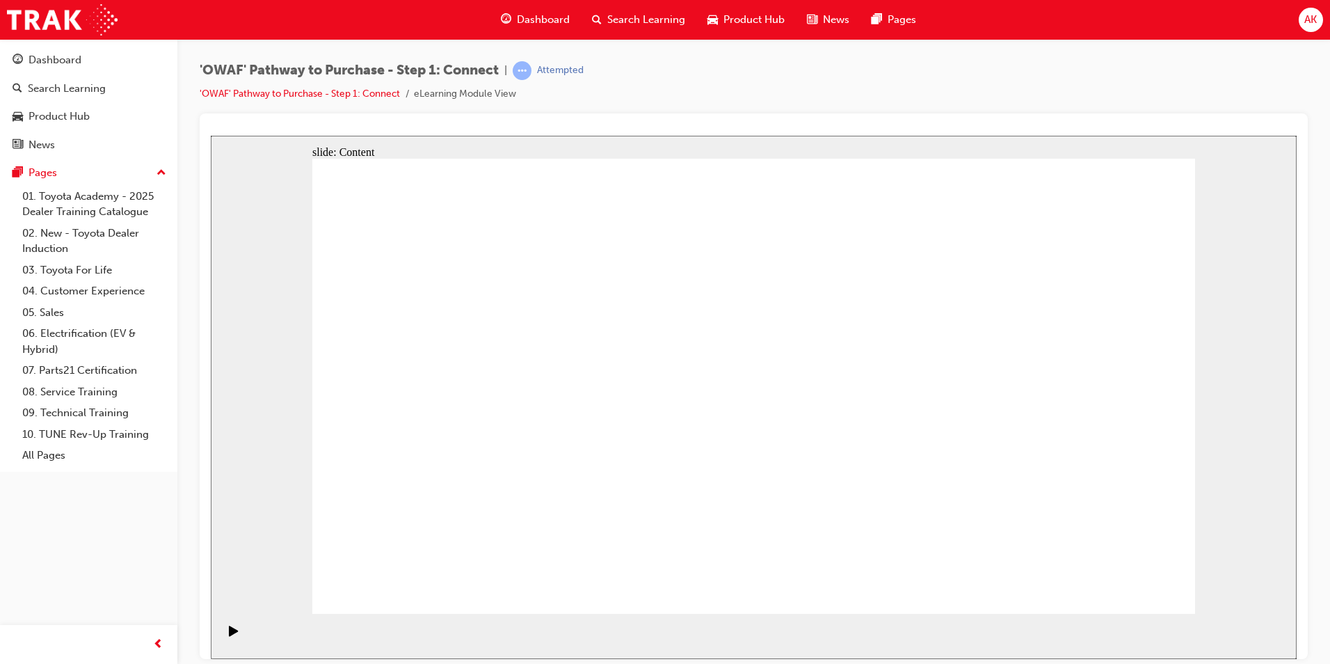
drag, startPoint x: 856, startPoint y: 484, endPoint x: 858, endPoint y: 477, distance: 7.8
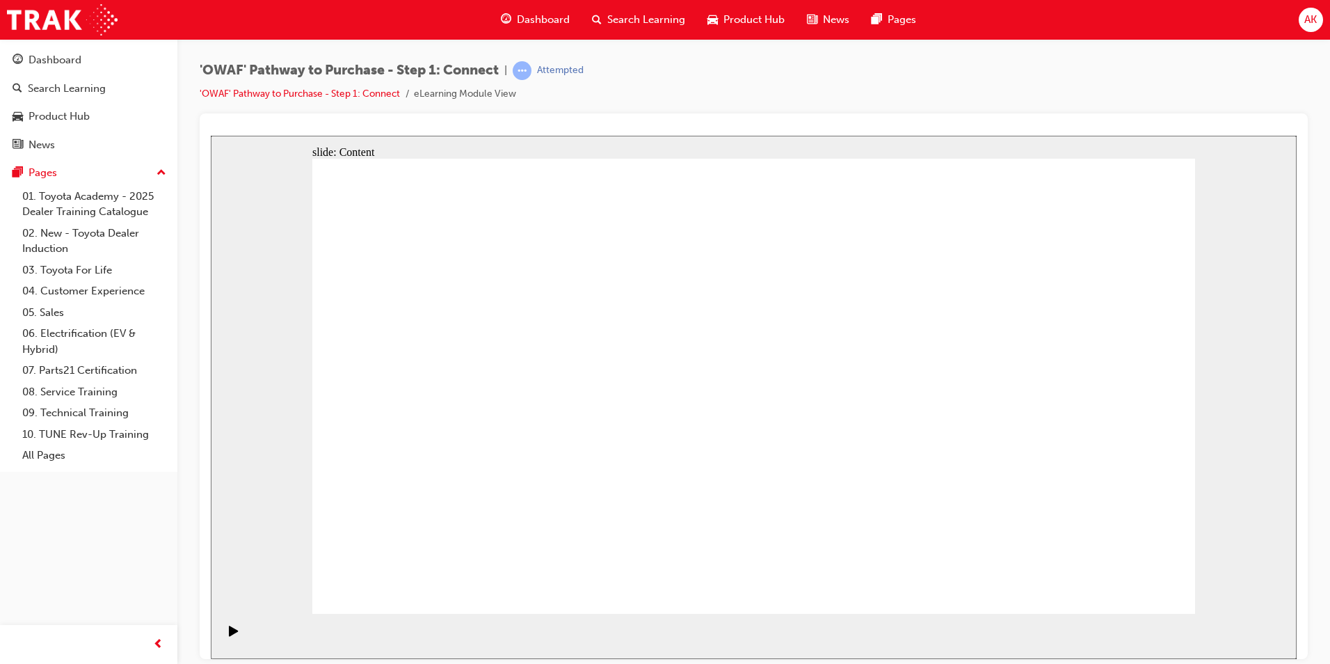
drag, startPoint x: 948, startPoint y: 506, endPoint x: 936, endPoint y: 469, distance: 39.6
drag, startPoint x: 848, startPoint y: 246, endPoint x: 856, endPoint y: 262, distance: 18.7
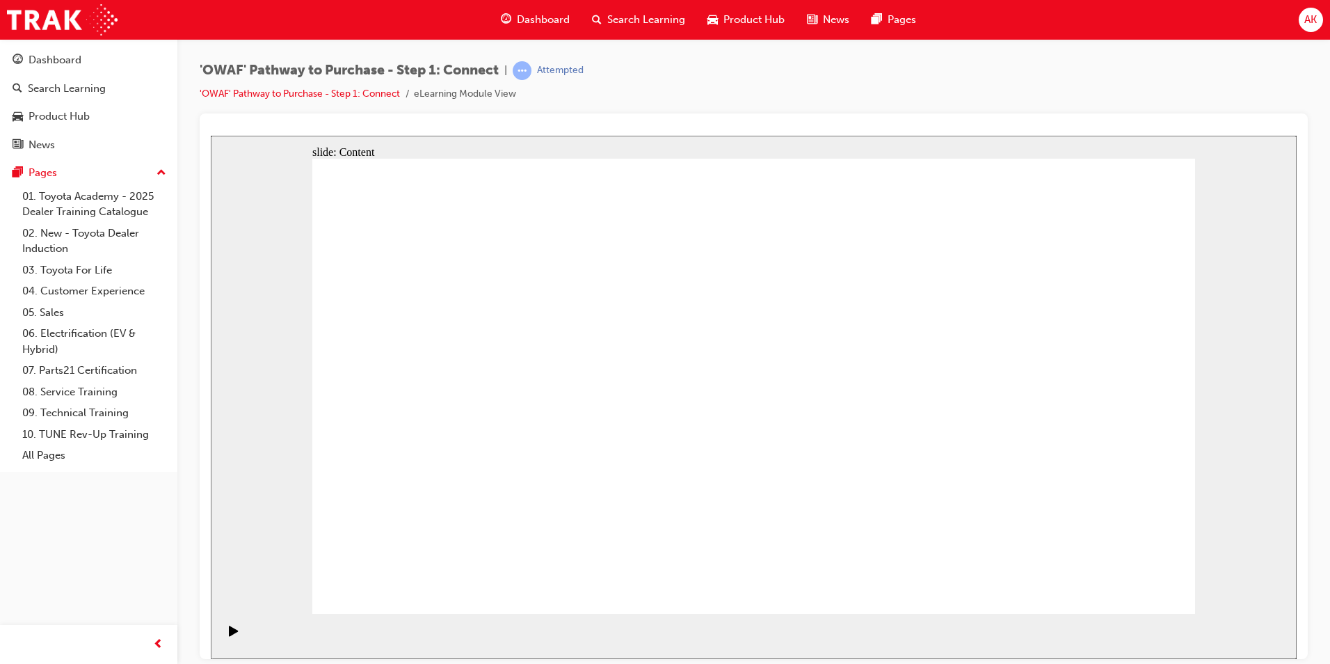
drag, startPoint x: 946, startPoint y: 510, endPoint x: 895, endPoint y: 394, distance: 126.8
drag, startPoint x: 845, startPoint y: 271, endPoint x: 840, endPoint y: 287, distance: 16.9
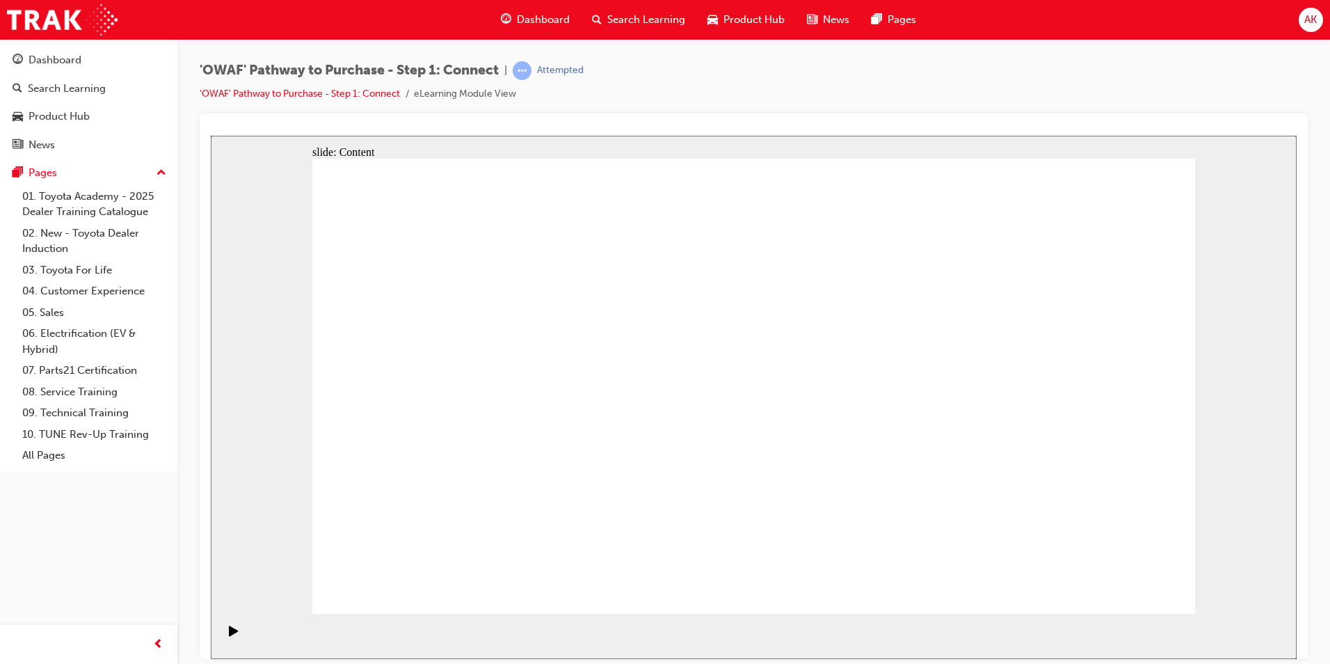
drag, startPoint x: 982, startPoint y: 591, endPoint x: 924, endPoint y: 472, distance: 132.9
drag, startPoint x: 850, startPoint y: 319, endPoint x: 865, endPoint y: 344, distance: 28.4
drag, startPoint x: 945, startPoint y: 500, endPoint x: 857, endPoint y: 287, distance: 230.5
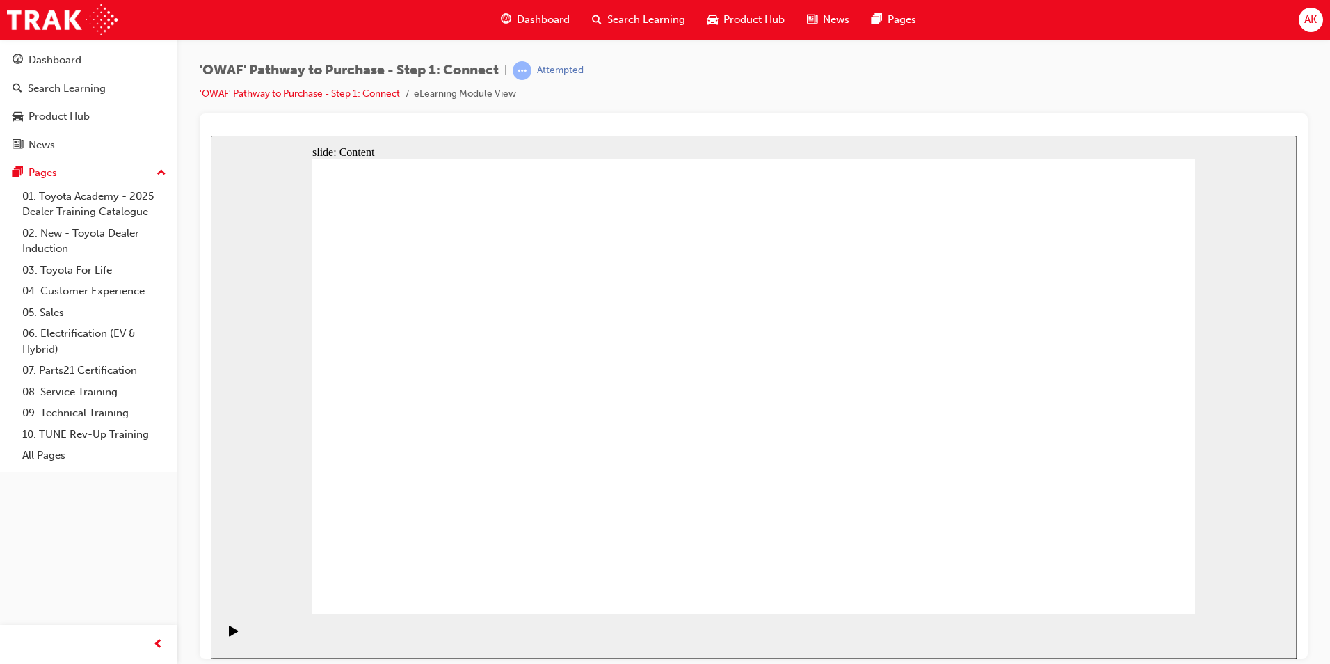
drag, startPoint x: 934, startPoint y: 492, endPoint x: 852, endPoint y: 335, distance: 177.4
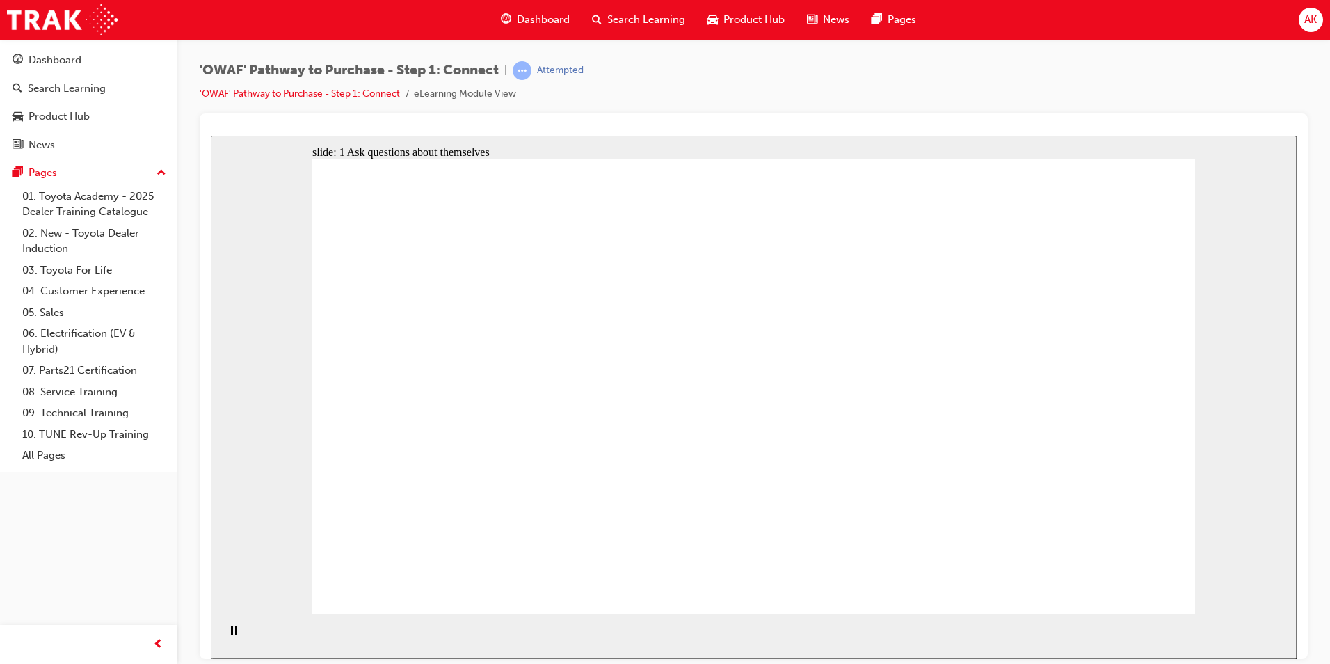
drag, startPoint x: 509, startPoint y: 292, endPoint x: 438, endPoint y: 290, distance: 71.0
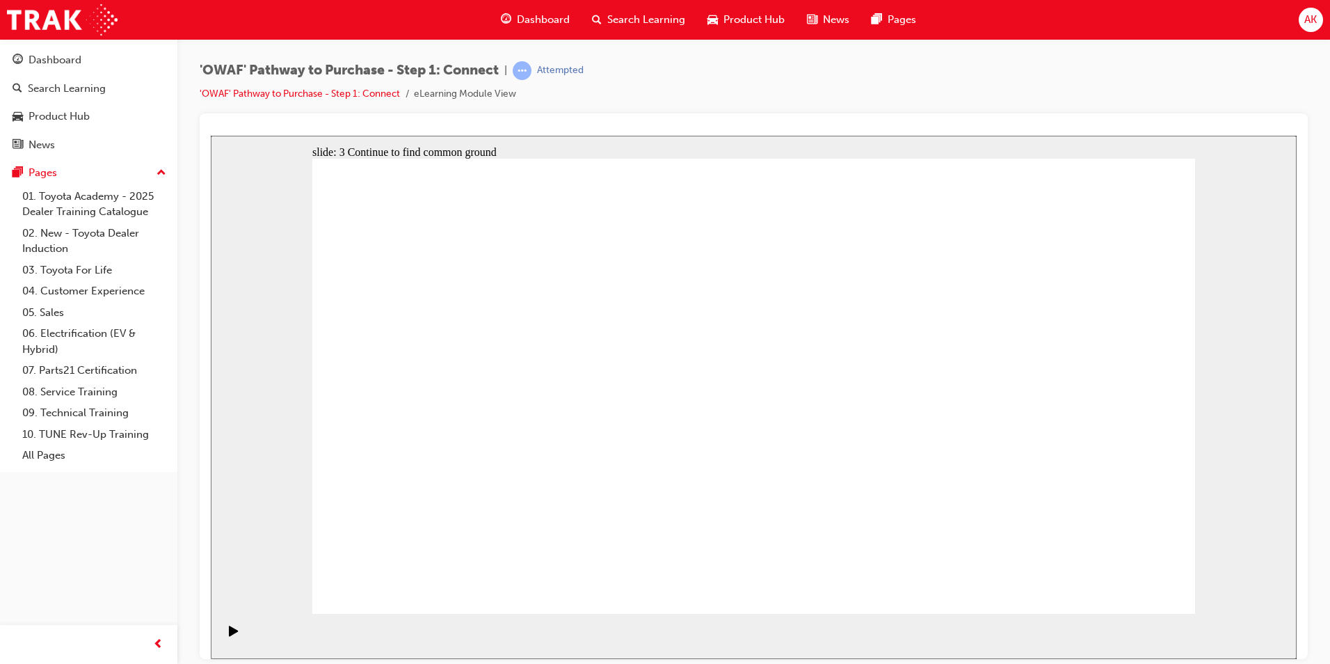
drag, startPoint x: 954, startPoint y: 275, endPoint x: 962, endPoint y: 271, distance: 9.3
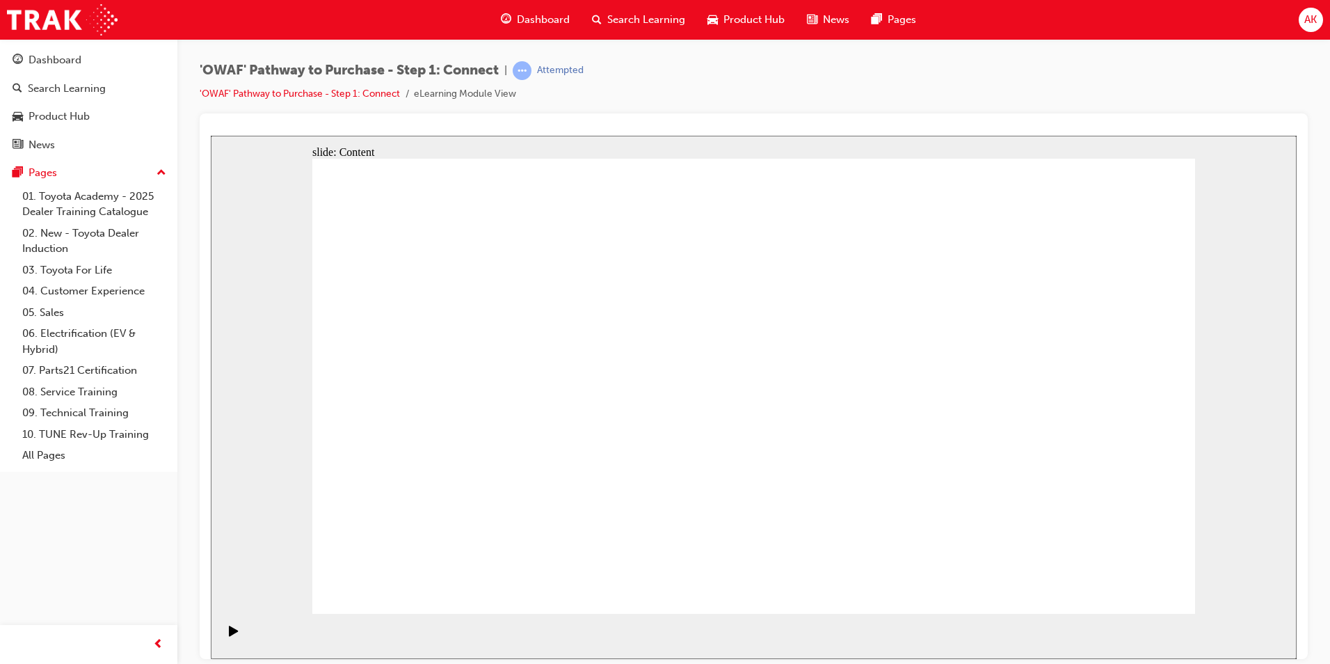
drag, startPoint x: 675, startPoint y: 467, endPoint x: 747, endPoint y: 442, distance: 76.6
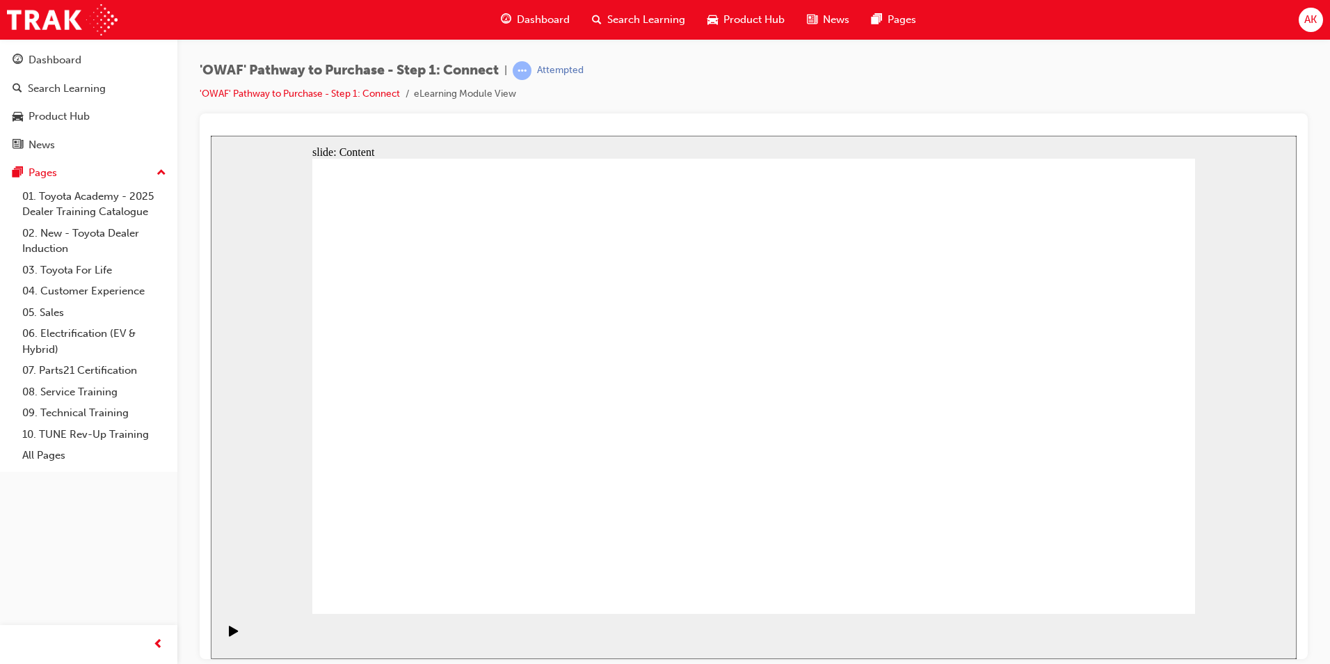
drag, startPoint x: 1154, startPoint y: 572, endPoint x: 1137, endPoint y: 575, distance: 16.9
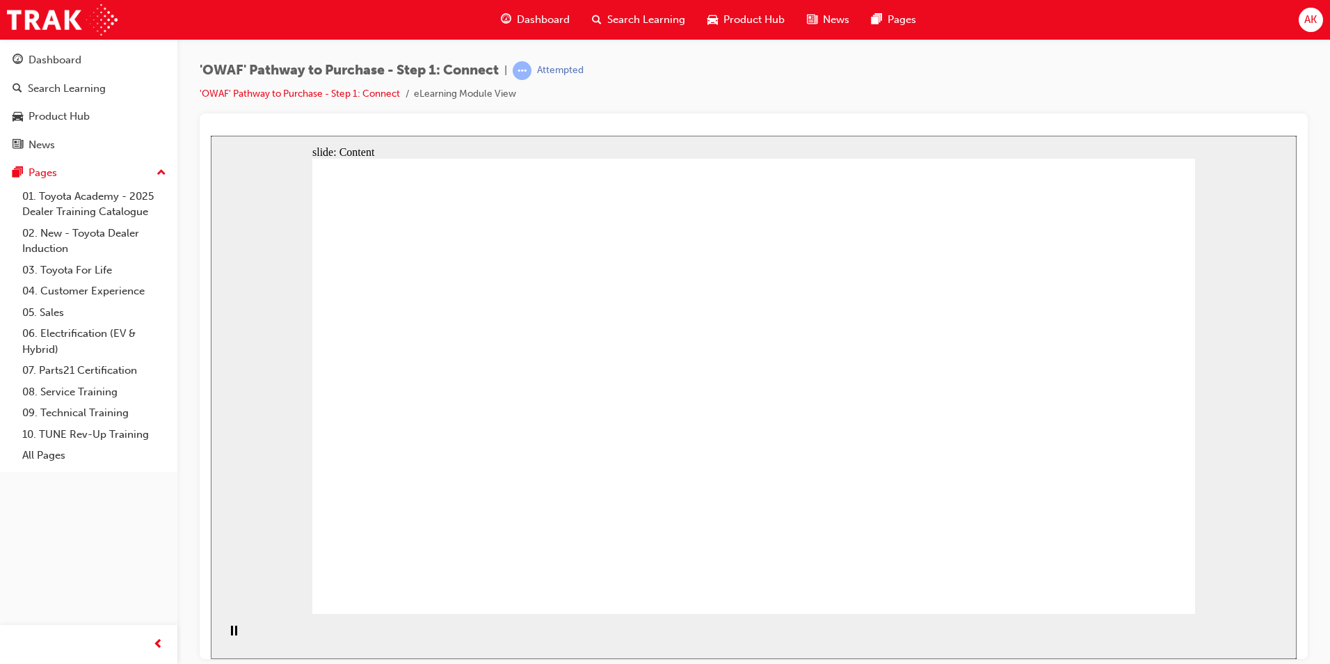
drag, startPoint x: 696, startPoint y: 335, endPoint x: 905, endPoint y: 339, distance: 209.5
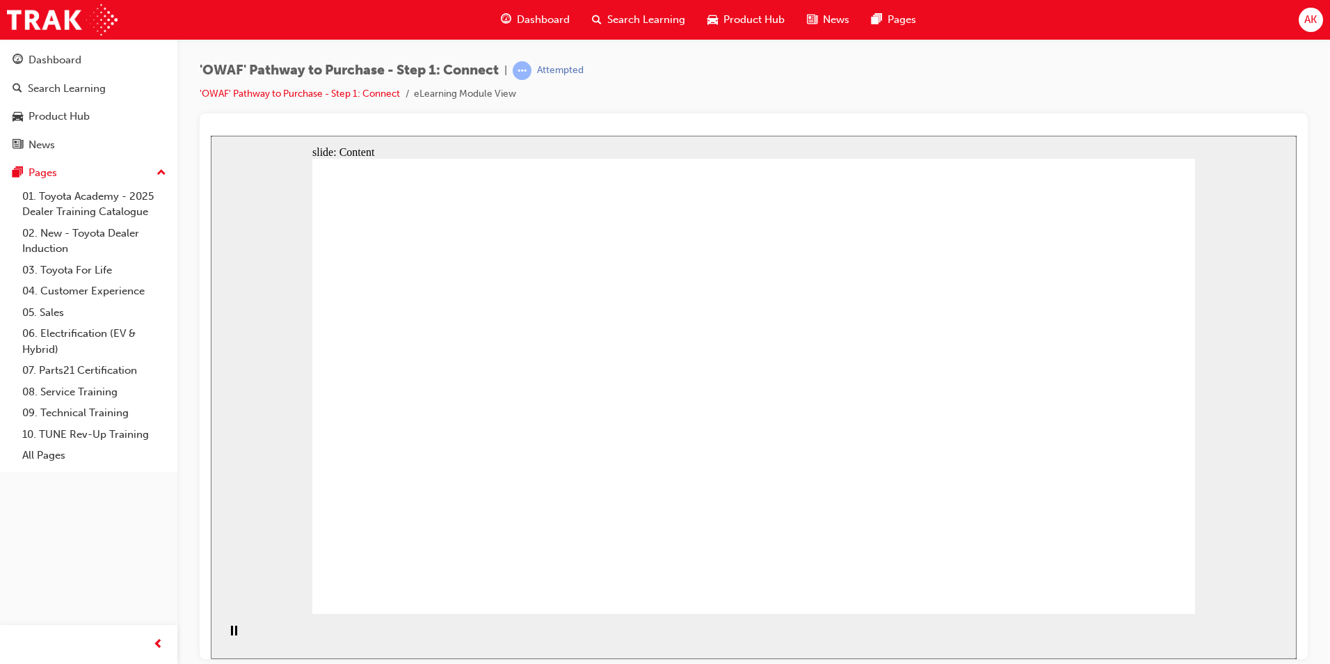
drag, startPoint x: 481, startPoint y: 499, endPoint x: 495, endPoint y: 498, distance: 14.7
drag, startPoint x: 968, startPoint y: 476, endPoint x: 960, endPoint y: 483, distance: 10.3
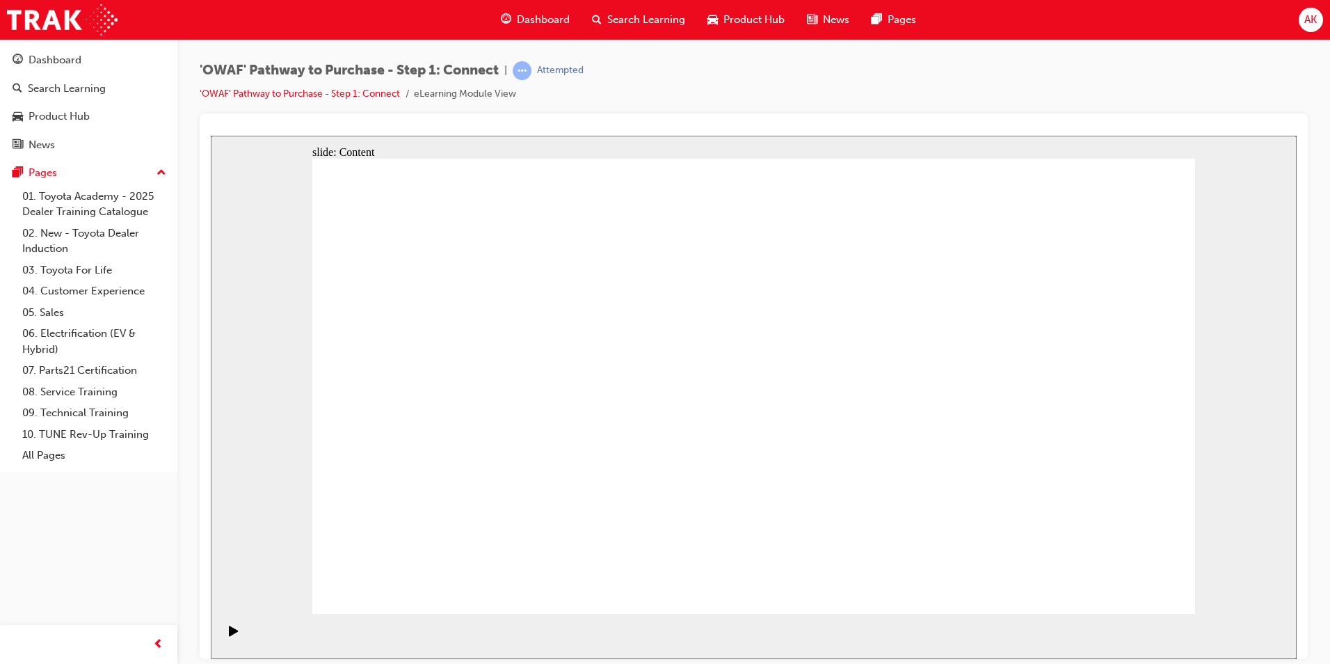
drag, startPoint x: 837, startPoint y: 365, endPoint x: 742, endPoint y: 453, distance: 129.4
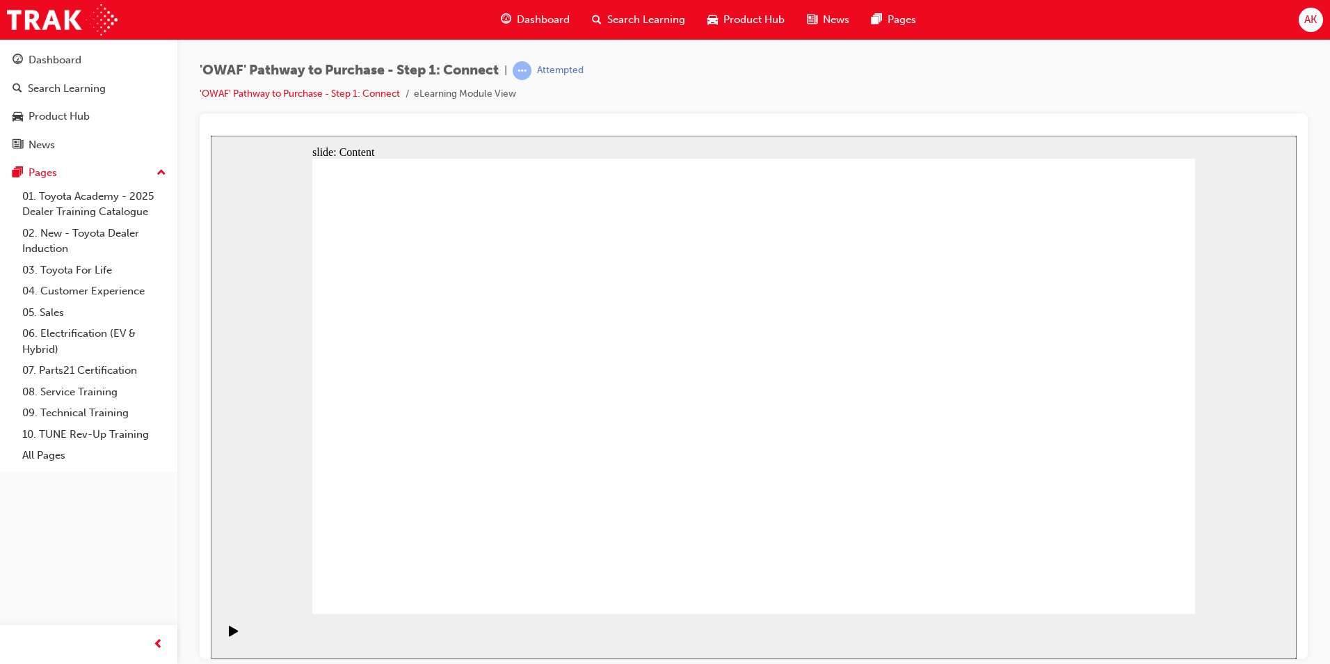
drag, startPoint x: 821, startPoint y: 255, endPoint x: 822, endPoint y: 227, distance: 27.2
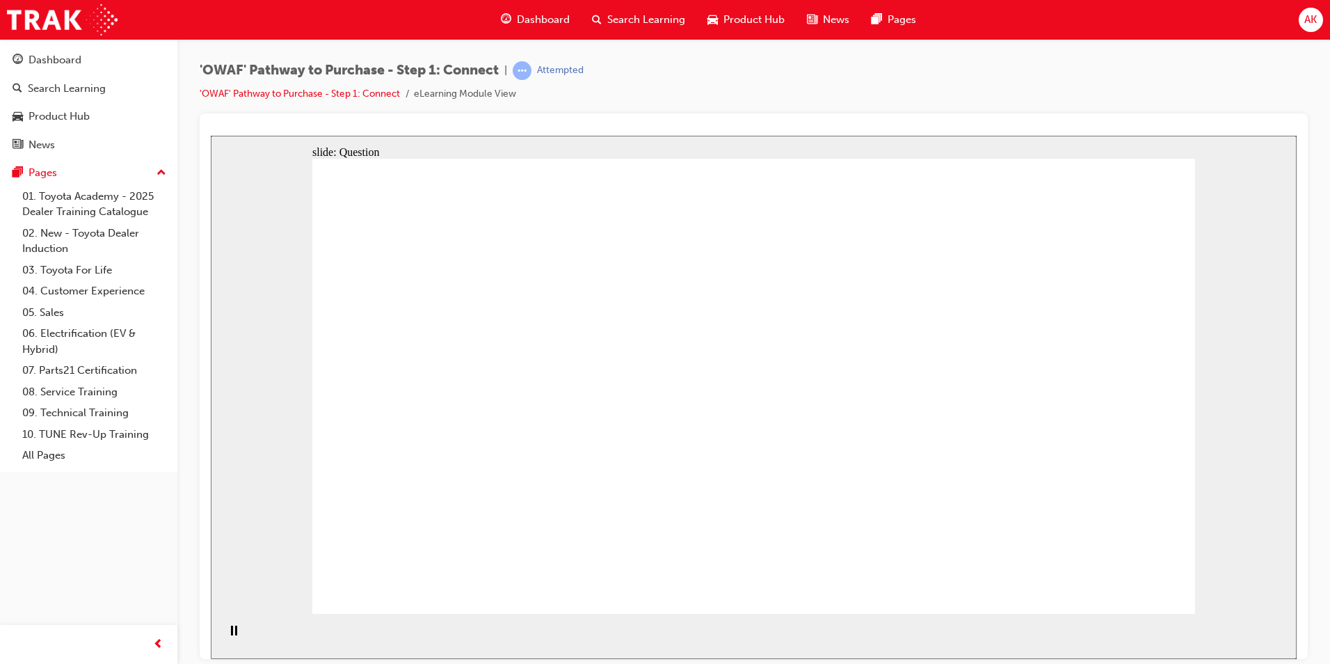
drag, startPoint x: 995, startPoint y: 229, endPoint x: 991, endPoint y: 254, distance: 25.4
drag, startPoint x: 550, startPoint y: 426, endPoint x: 564, endPoint y: 428, distance: 14.7
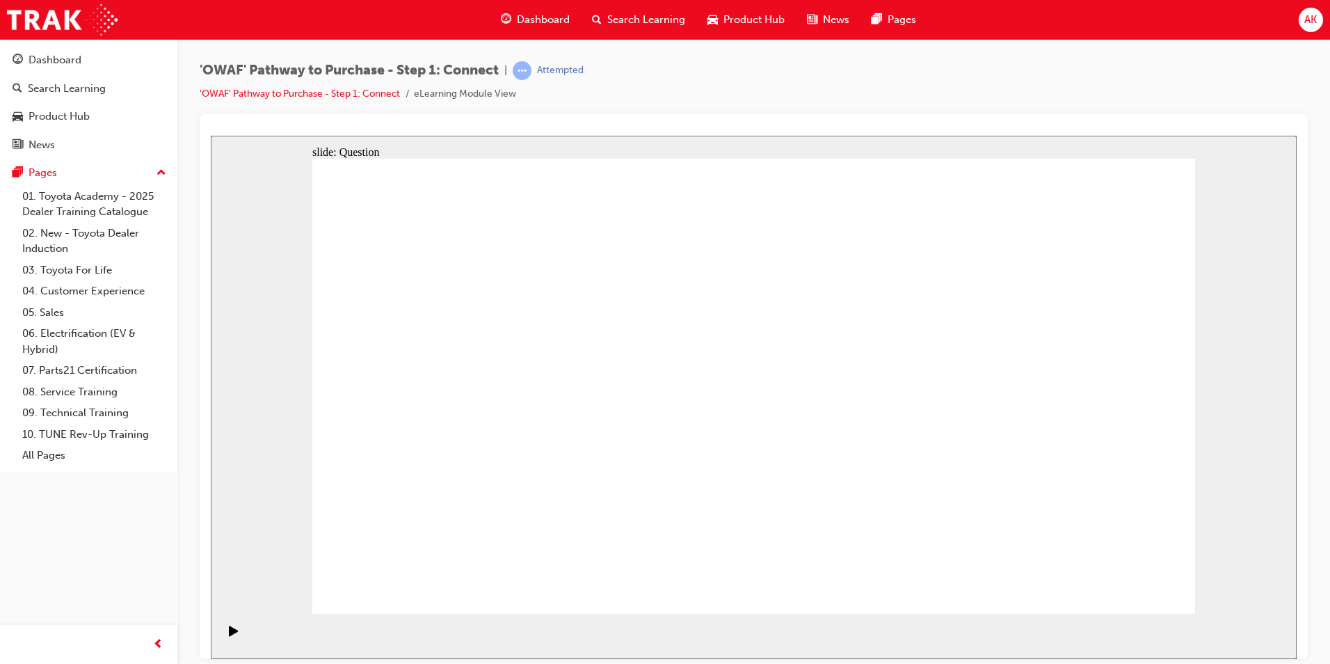
drag, startPoint x: 559, startPoint y: 533, endPoint x: 584, endPoint y: 529, distance: 25.3
drag, startPoint x: 536, startPoint y: 431, endPoint x: 1002, endPoint y: 248, distance: 500.3
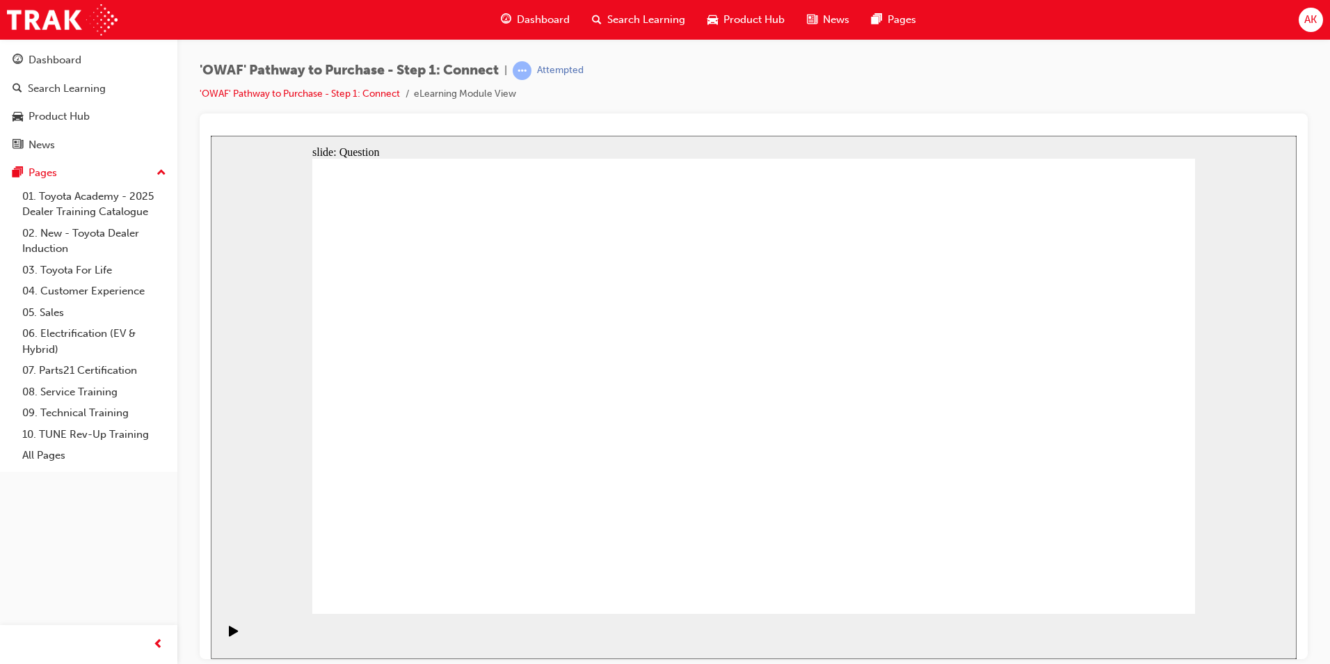
drag, startPoint x: 1006, startPoint y: 259, endPoint x: 540, endPoint y: 433, distance: 497.5
drag, startPoint x: 668, startPoint y: 467, endPoint x: 989, endPoint y: 237, distance: 395.4
drag, startPoint x: 977, startPoint y: 245, endPoint x: 554, endPoint y: 518, distance: 504.2
drag, startPoint x: 554, startPoint y: 518, endPoint x: 561, endPoint y: 515, distance: 8.4
drag, startPoint x: 598, startPoint y: 433, endPoint x: 995, endPoint y: 237, distance: 442.4
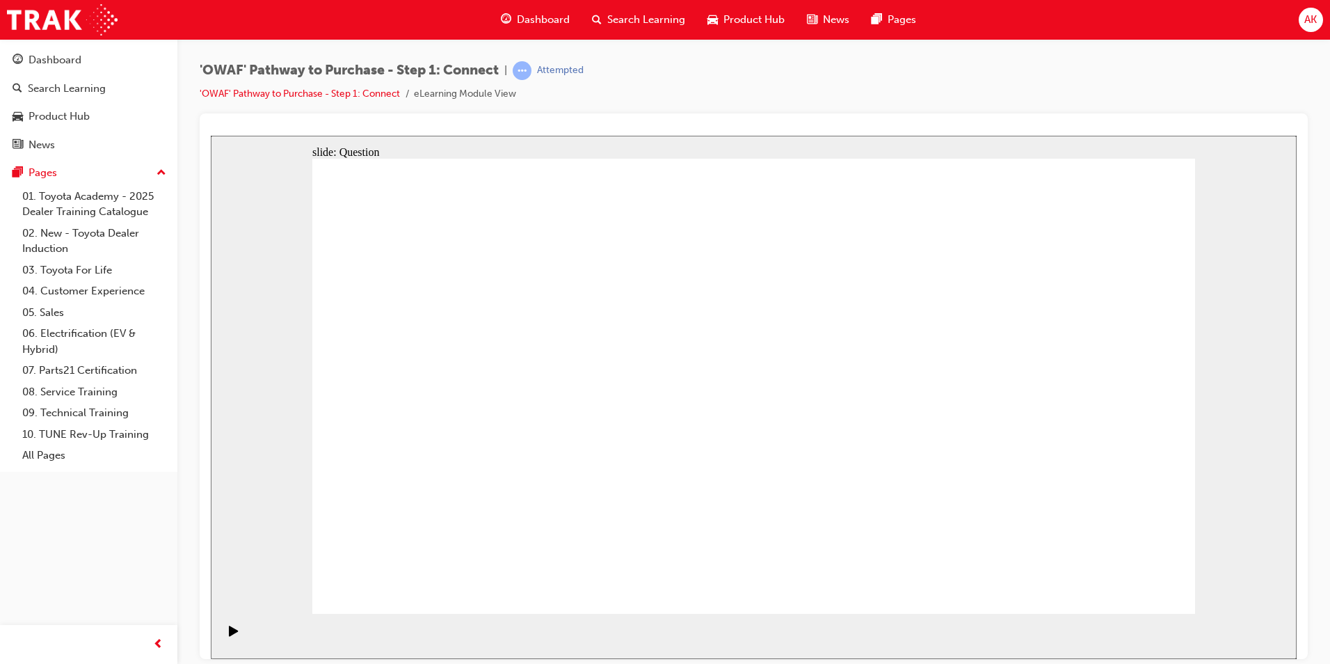
drag, startPoint x: 991, startPoint y: 223, endPoint x: 626, endPoint y: 410, distance: 409.8
drag, startPoint x: 523, startPoint y: 424, endPoint x: 980, endPoint y: 237, distance: 494.1
drag, startPoint x: 675, startPoint y: 536, endPoint x: 1096, endPoint y: 301, distance: 482.7
drag, startPoint x: 953, startPoint y: 440, endPoint x: 1156, endPoint y: 413, distance: 204.3
drag, startPoint x: 614, startPoint y: 525, endPoint x: 1046, endPoint y: 488, distance: 432.8
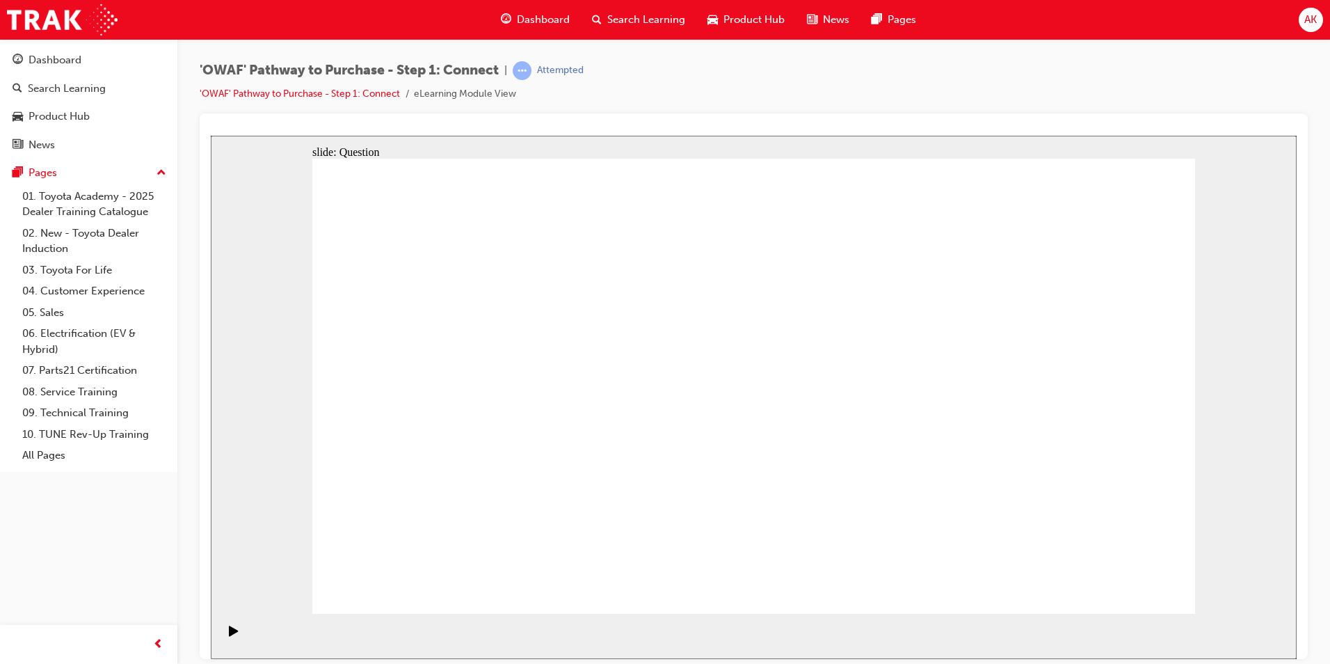
drag, startPoint x: 518, startPoint y: 522, endPoint x: 948, endPoint y: 488, distance: 431.2
drag, startPoint x: 705, startPoint y: 425, endPoint x: 836, endPoint y: 404, distance: 133.1
drag, startPoint x: 476, startPoint y: 433, endPoint x: 900, endPoint y: 312, distance: 440.4
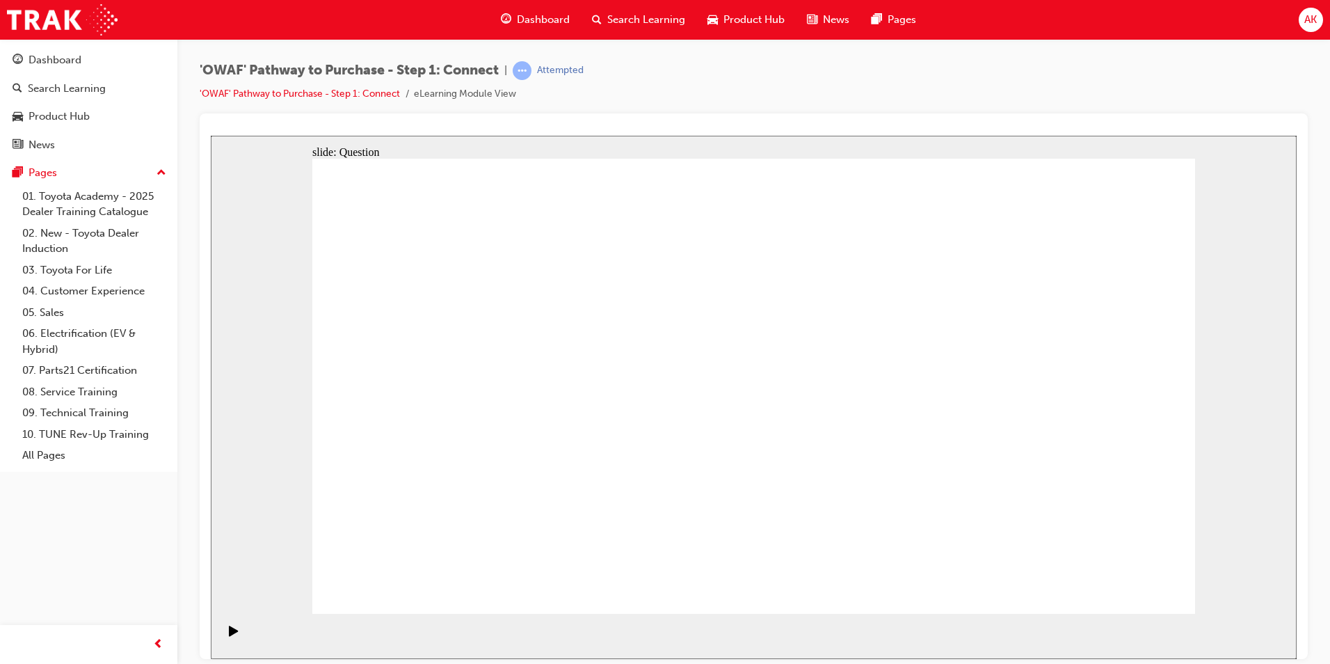
drag, startPoint x: 993, startPoint y: 238, endPoint x: 874, endPoint y: 303, distance: 135.4
click at [1306, 19] on span "AK" at bounding box center [1310, 20] width 13 height 16
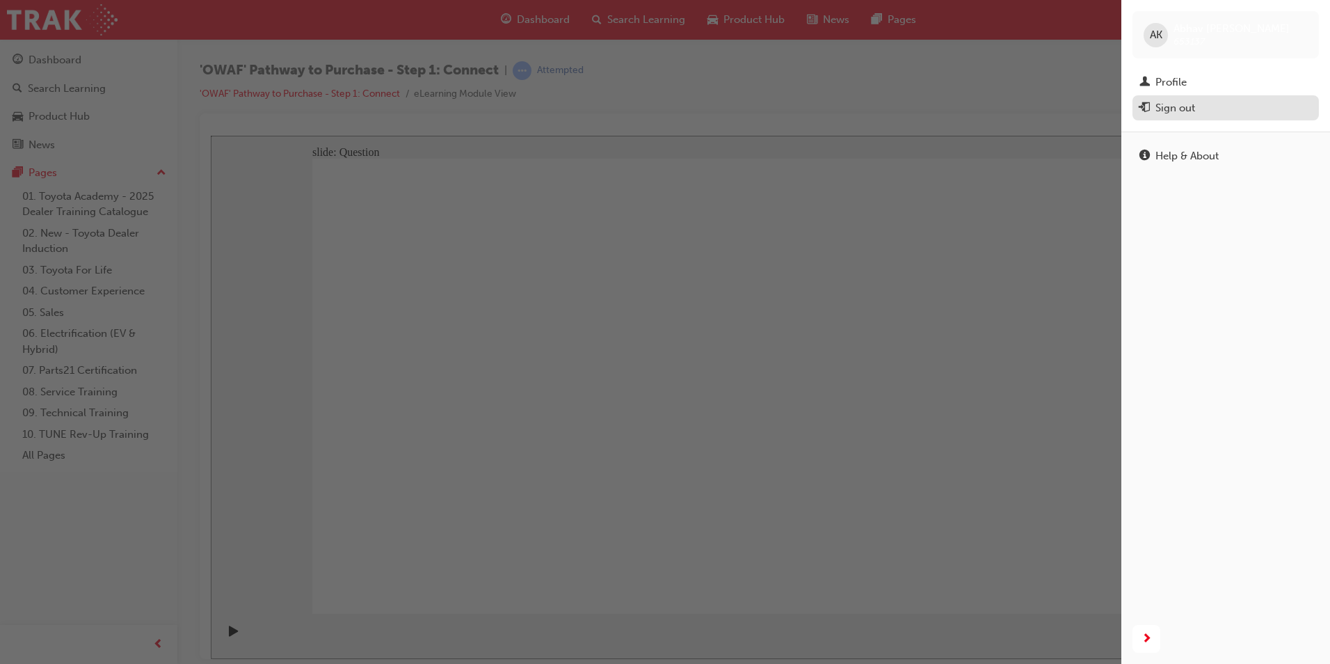
click at [1192, 102] on div "Sign out" at bounding box center [1176, 108] width 40 height 16
